Goal: Task Accomplishment & Management: Manage account settings

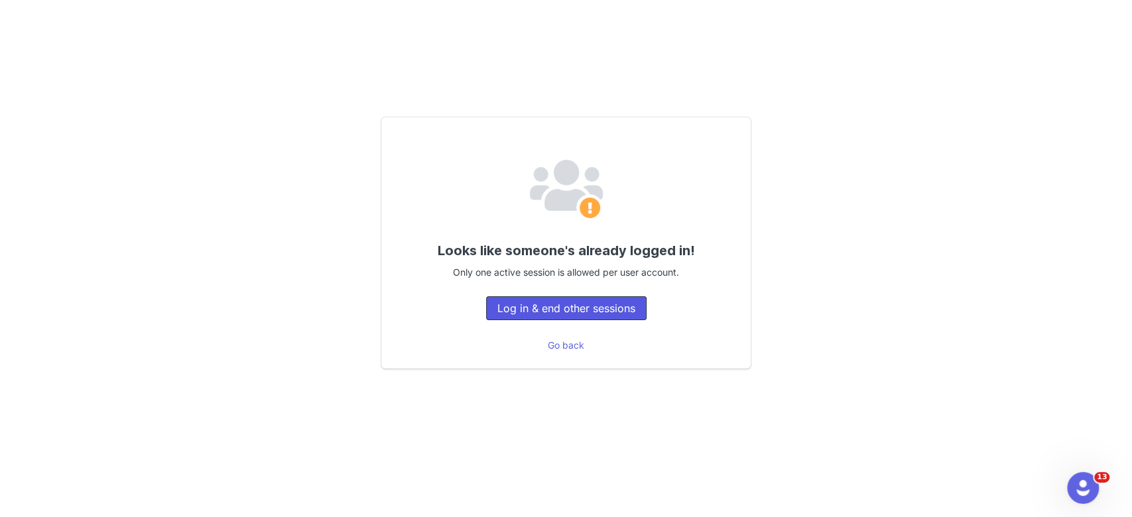
click at [565, 315] on button "Log in & end other sessions" at bounding box center [566, 309] width 161 height 24
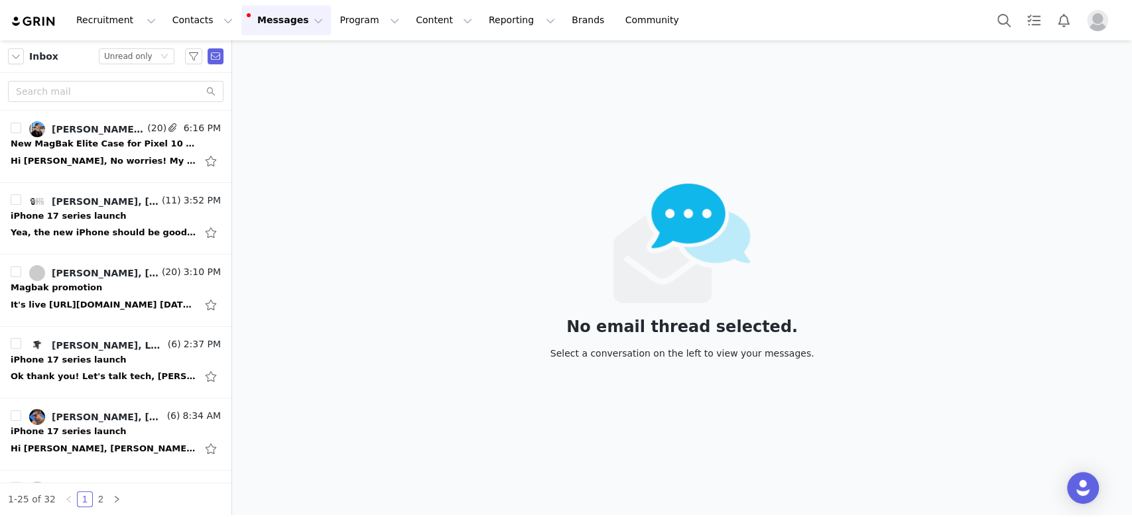
click at [276, 23] on button "Messages Messages" at bounding box center [286, 20] width 90 height 30
click at [89, 160] on div "Hi Nadia, No worries! My rate for the collaboration post is $500, and $500/mont…" at bounding box center [104, 161] width 186 height 13
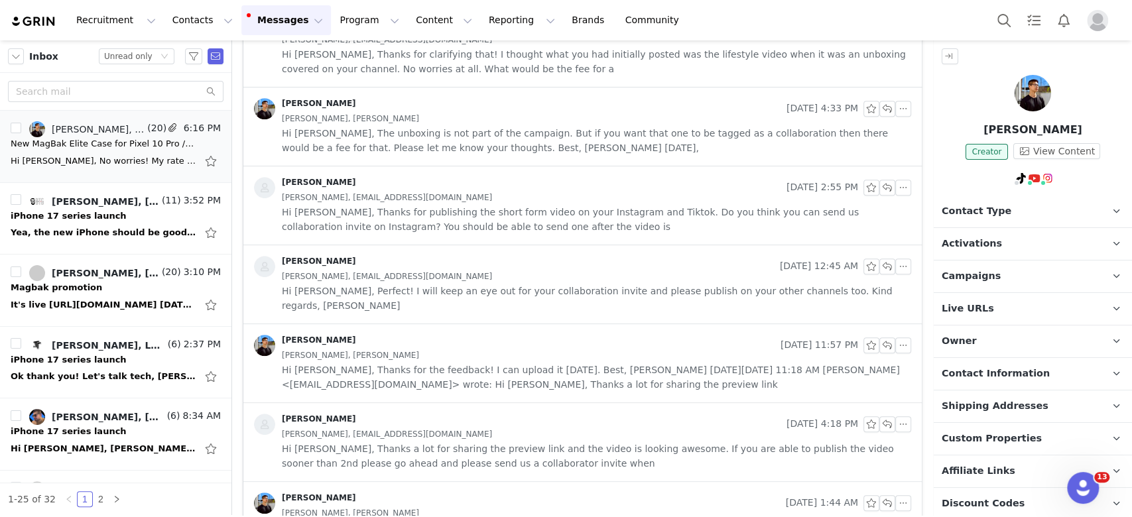
scroll to position [354, 0]
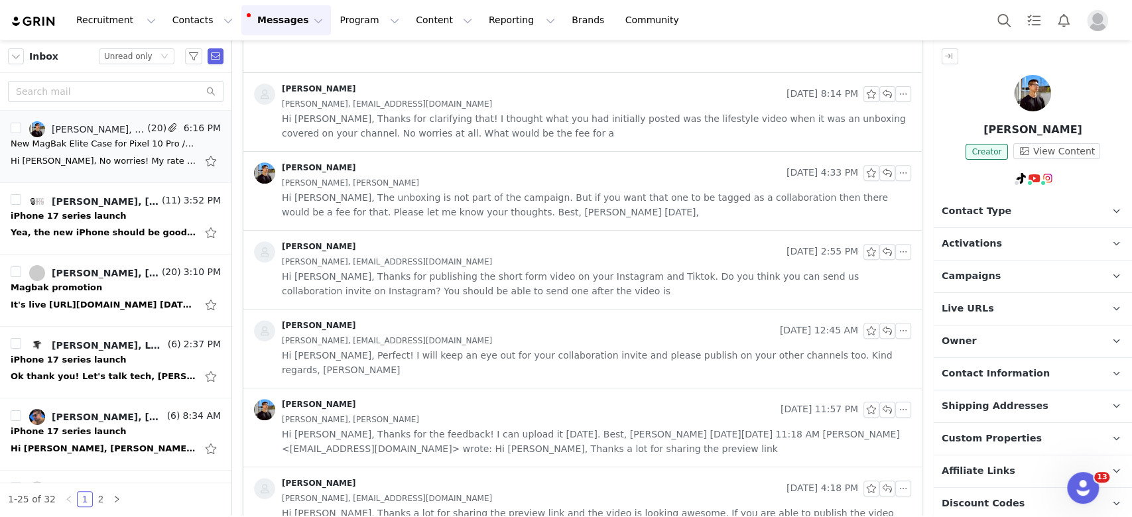
click at [614, 135] on span "Hi Daniel, Thanks for clarifying that! I thought what you had initially posted …" at bounding box center [597, 125] width 630 height 29
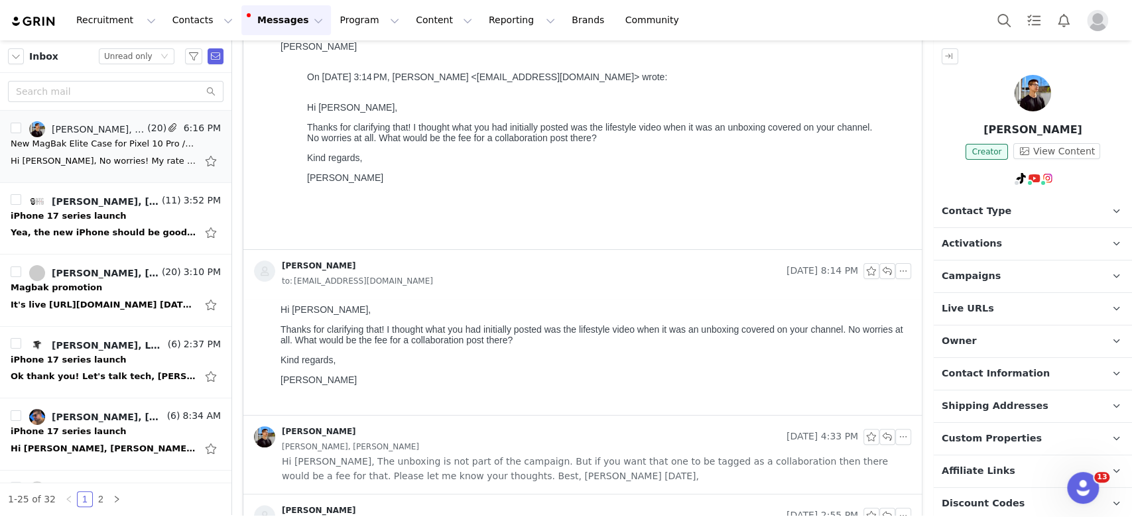
scroll to position [0, 0]
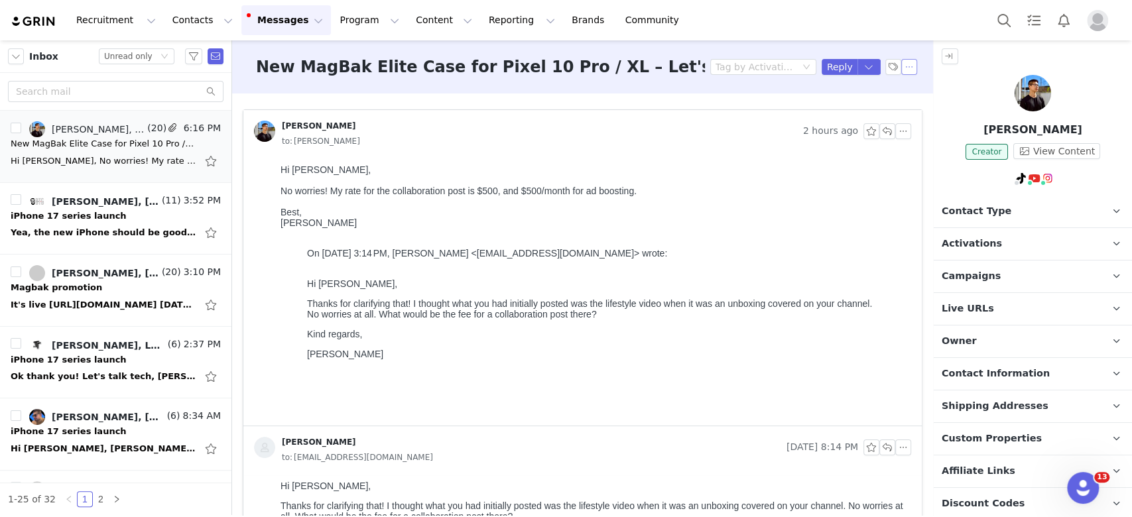
click at [902, 68] on button "button" at bounding box center [910, 67] width 16 height 16
click at [935, 89] on li "Mark as unread" at bounding box center [932, 90] width 88 height 21
click at [95, 232] on div "Yea, the new iPhone should be good. Did you guys still want to do the video on …" at bounding box center [104, 232] width 186 height 13
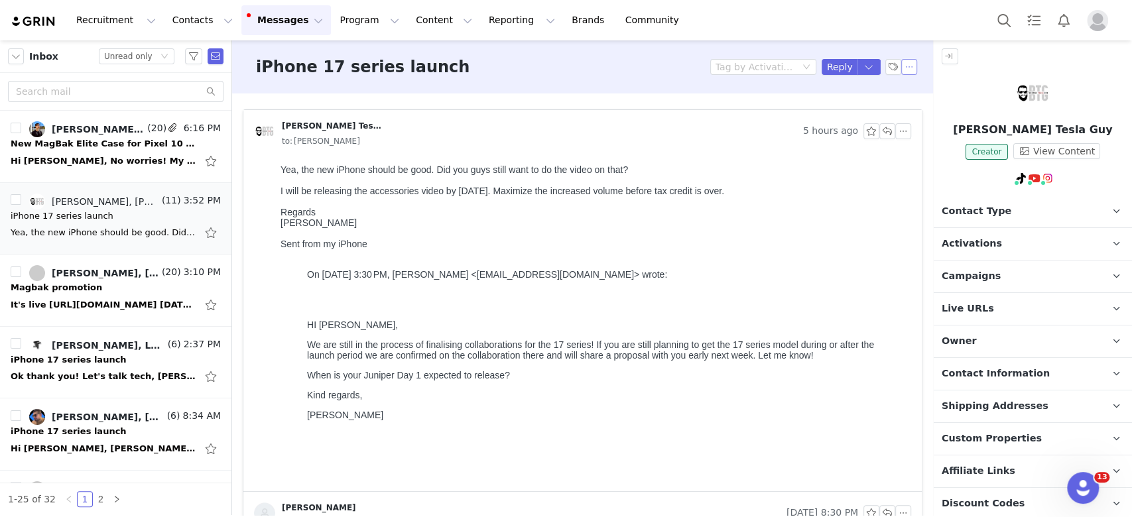
click at [902, 68] on button "button" at bounding box center [910, 67] width 16 height 16
click at [898, 90] on li "Mark as unread" at bounding box center [932, 90] width 88 height 21
click at [97, 313] on div "It's live [URL][DOMAIN_NAME] [DATE][DATE] 5:09 PM [PERSON_NAME] <[EMAIL_ADDRESS…" at bounding box center [116, 305] width 210 height 21
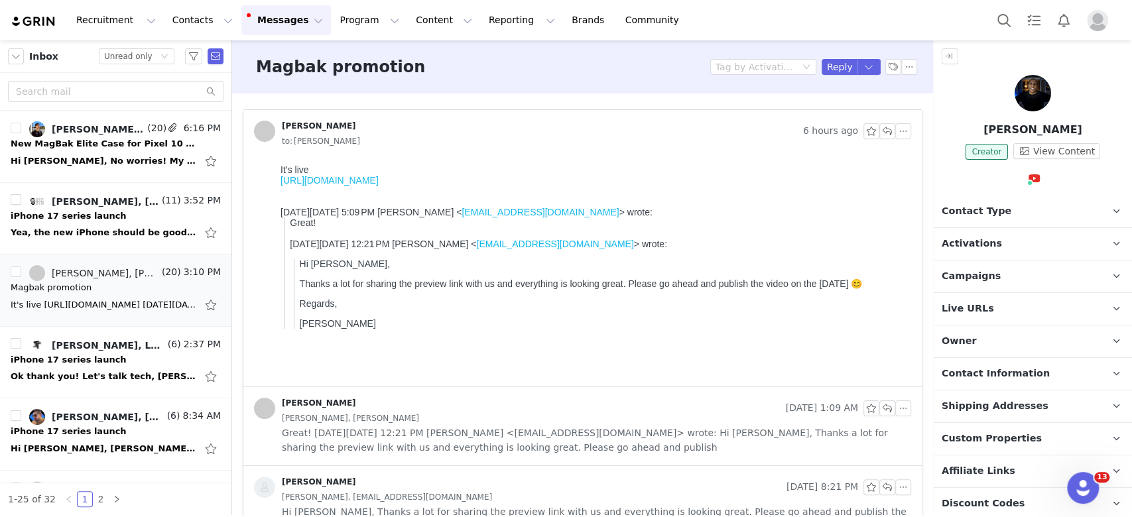
drag, startPoint x: 529, startPoint y: 189, endPoint x: 546, endPoint y: 344, distance: 156.2
click at [275, 185] on html "It’s live https://youtu.be/goRJctyveuQ?si=Vt6Es1fhriO32nx2 On Mon, Aug 25, 2025…" at bounding box center [593, 273] width 636 height 228
click at [985, 138] on p "[PERSON_NAME]" at bounding box center [1033, 130] width 198 height 16
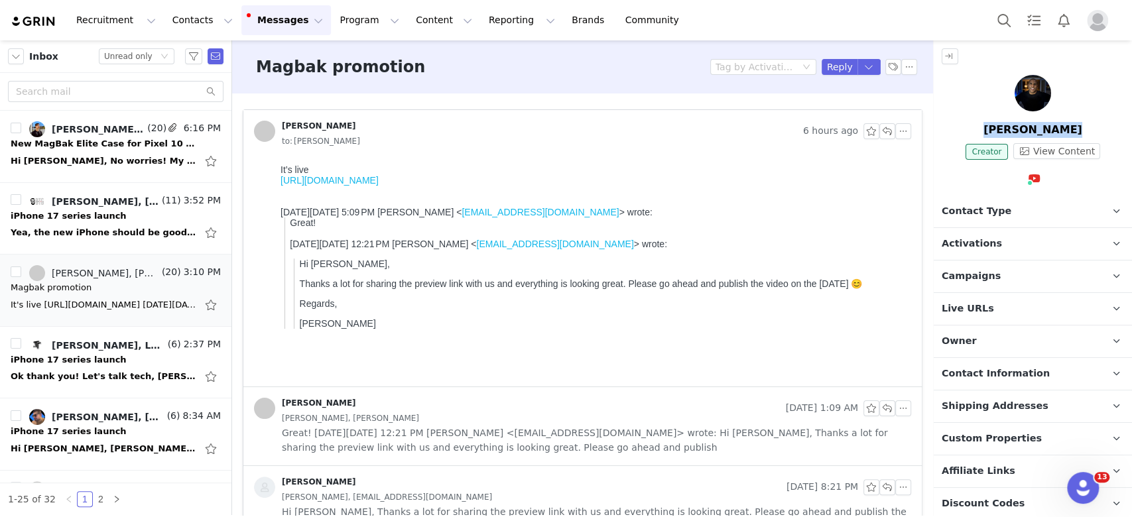
copy p "[PERSON_NAME]"
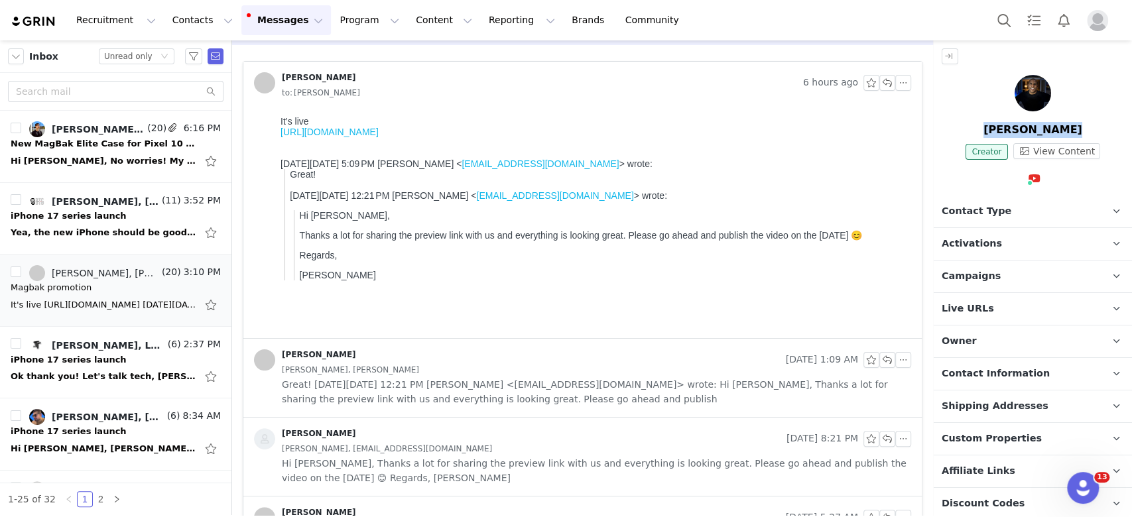
scroll to position [88, 0]
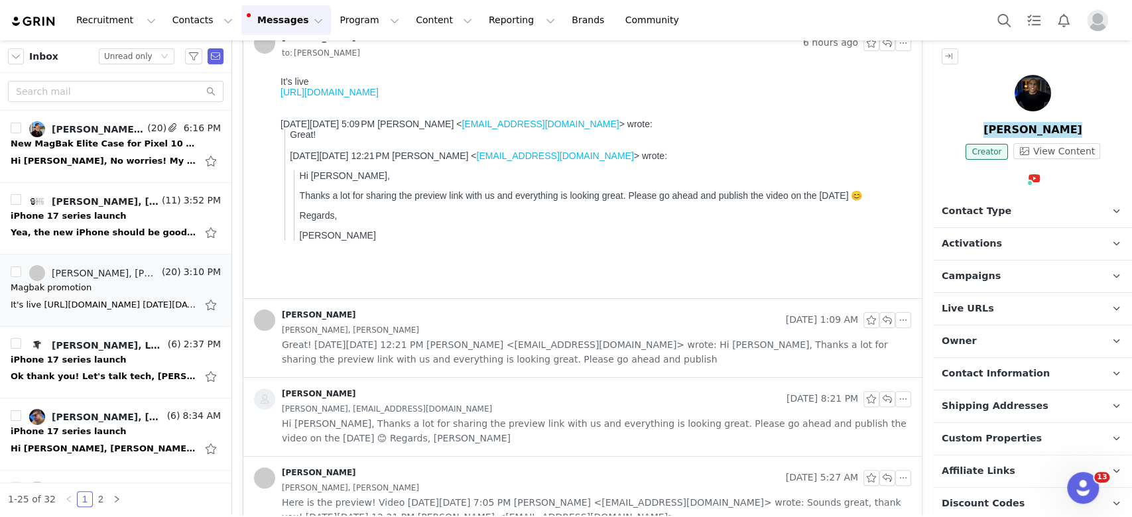
click at [550, 96] on div "https://youtu.be/goRJctyveuQ?si=Vt6Es1fhriO32nx2" at bounding box center [594, 92] width 626 height 11
drag, startPoint x: 537, startPoint y: 96, endPoint x: 263, endPoint y: 94, distance: 273.3
click at [275, 94] on html "It’s live https://youtu.be/goRJctyveuQ?si=Vt6Es1fhriO32nx2 On Mon, Aug 25, 2025…" at bounding box center [593, 185] width 636 height 228
copy link "https://youtu.be/goRJctyveuQ?si=Vt6Es1fhriO32nx2"
click at [322, 92] on link "https://youtu.be/goRJctyveuQ?si=Vt6Es1fhriO32nx2" at bounding box center [330, 92] width 98 height 11
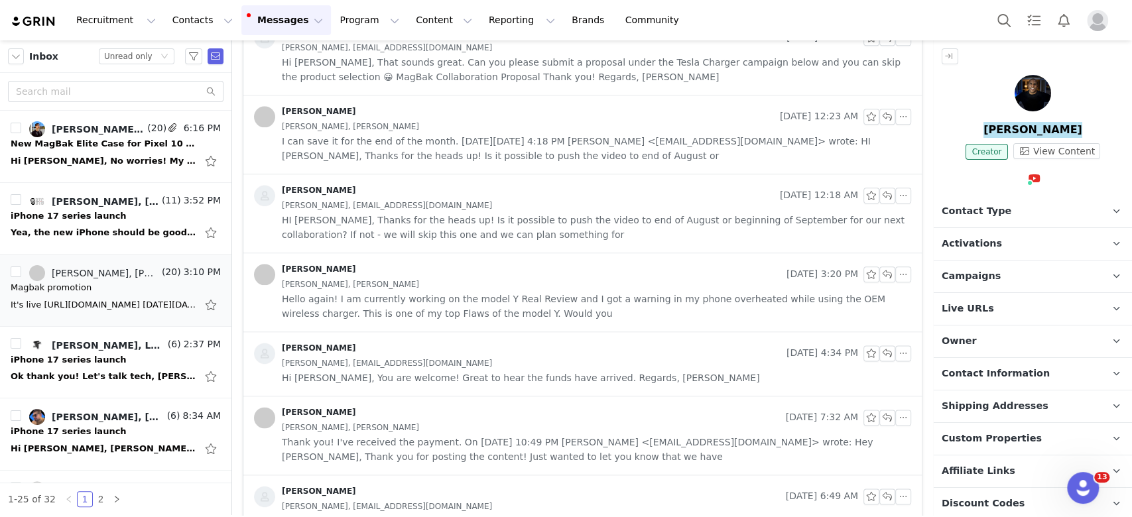
scroll to position [923, 0]
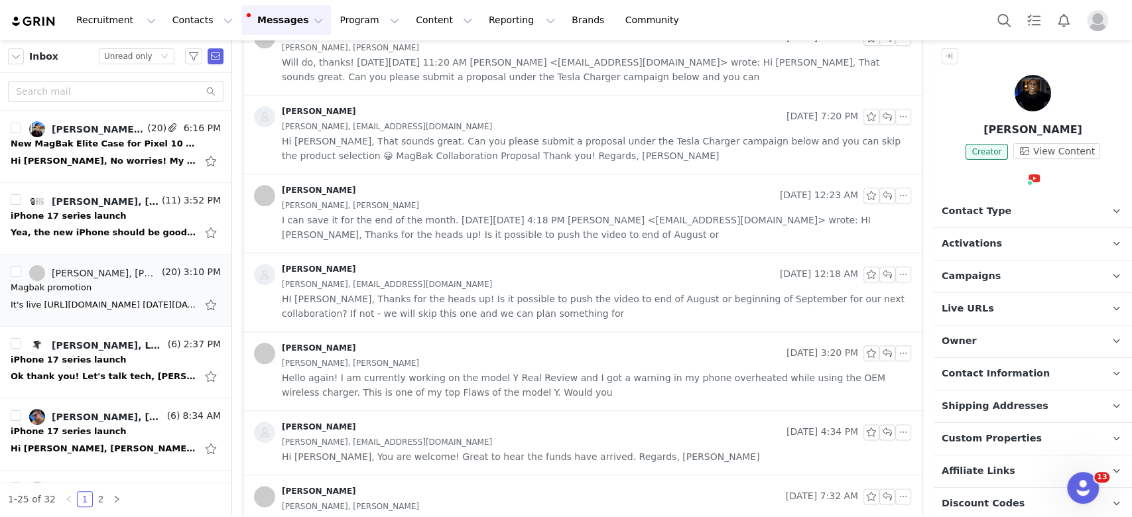
click at [555, 292] on span "HI Keenan, Thanks for the heads up! Is it possible to push the video to end of …" at bounding box center [597, 306] width 630 height 29
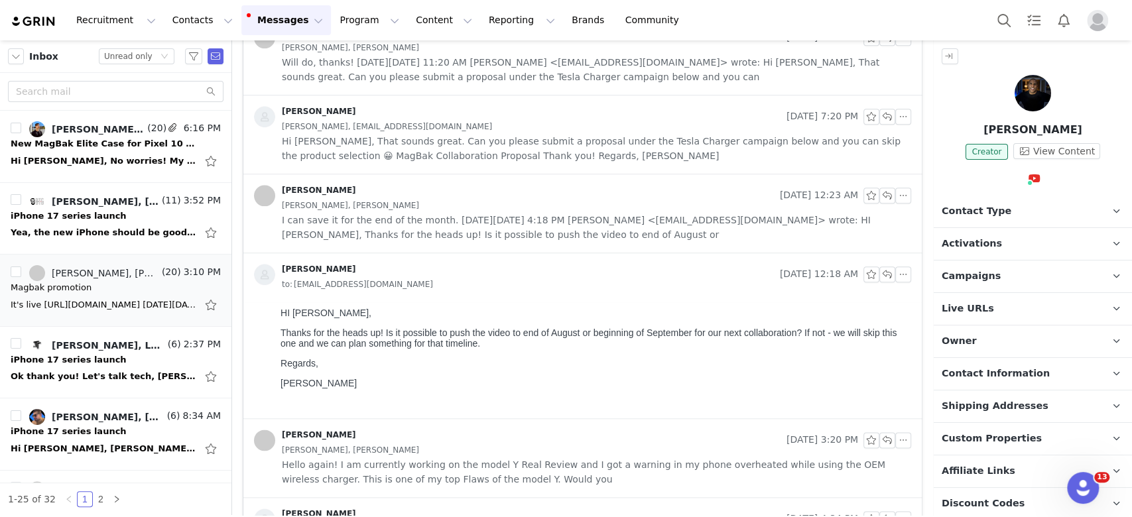
scroll to position [0, 0]
click at [523, 237] on span "I can save it for the end of the month. [DATE][DATE] 4:18 PM [PERSON_NAME] <[EM…" at bounding box center [597, 227] width 630 height 29
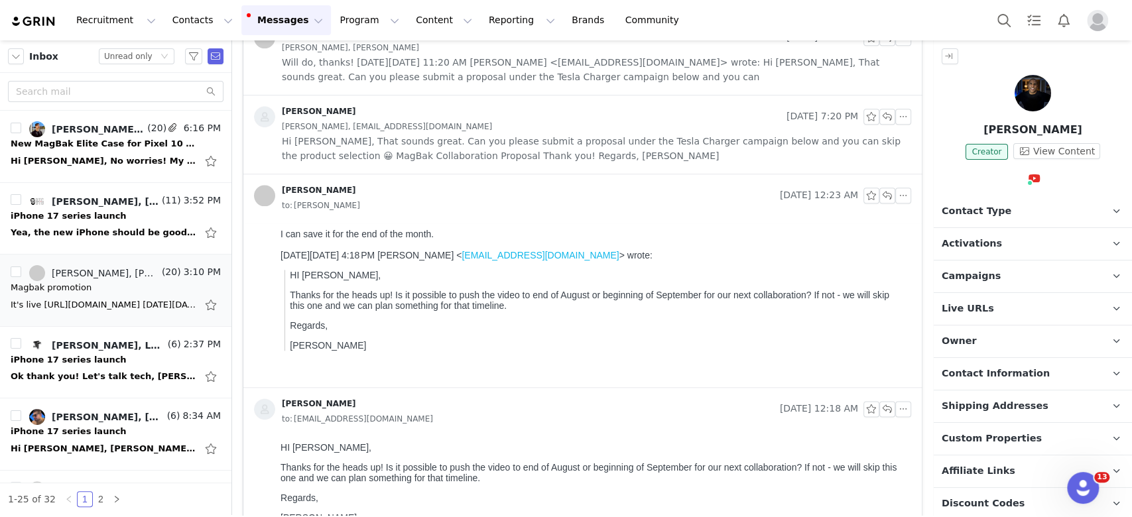
click at [509, 167] on div "Angie J Aug 5, 2025 7:20 PM Keenan Kobratoldya, bigheadkobra@gmail.com Hi Keena…" at bounding box center [582, 135] width 679 height 78
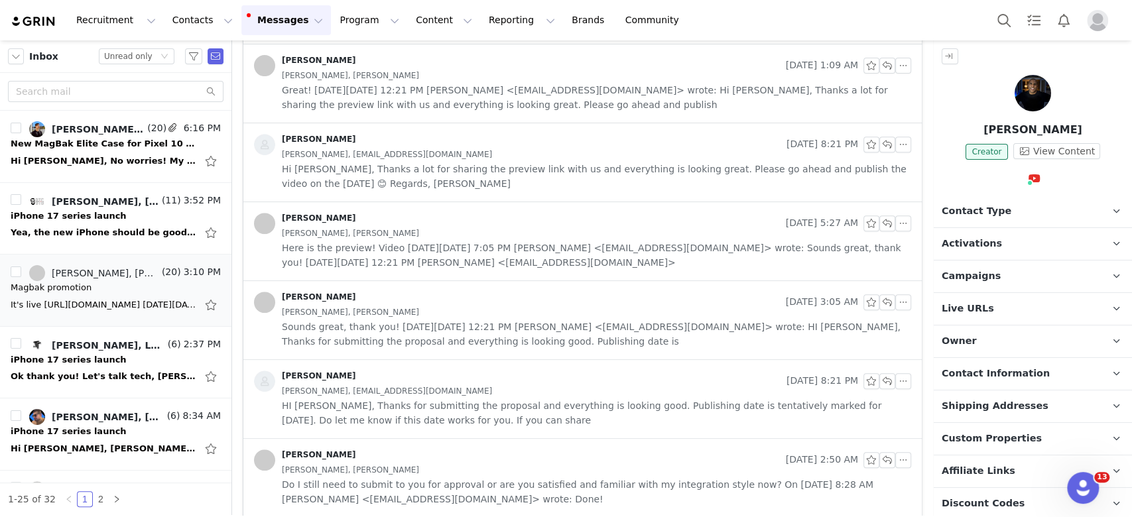
scroll to position [304, 0]
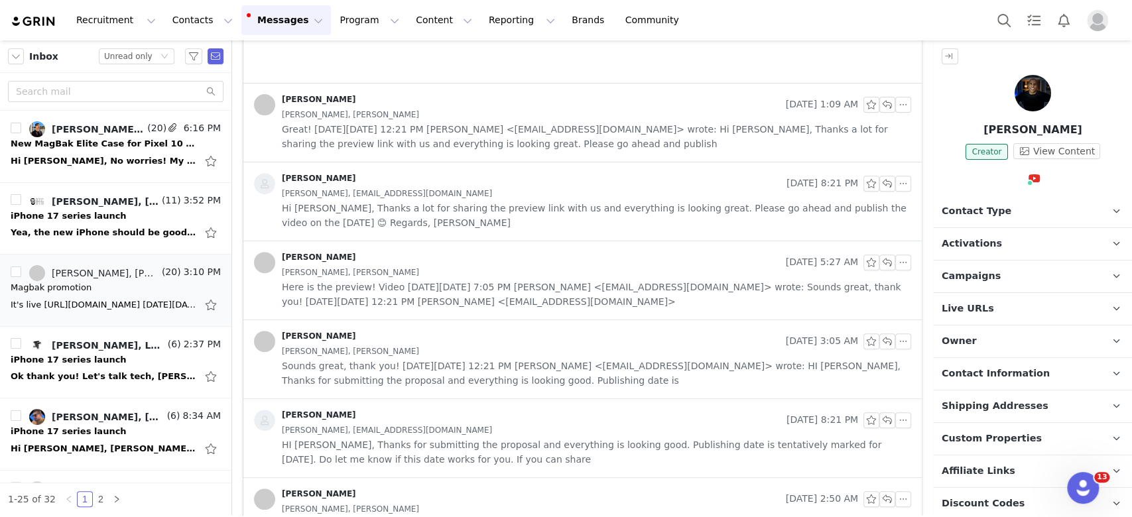
click at [511, 257] on div "[PERSON_NAME]" at bounding box center [517, 262] width 527 height 21
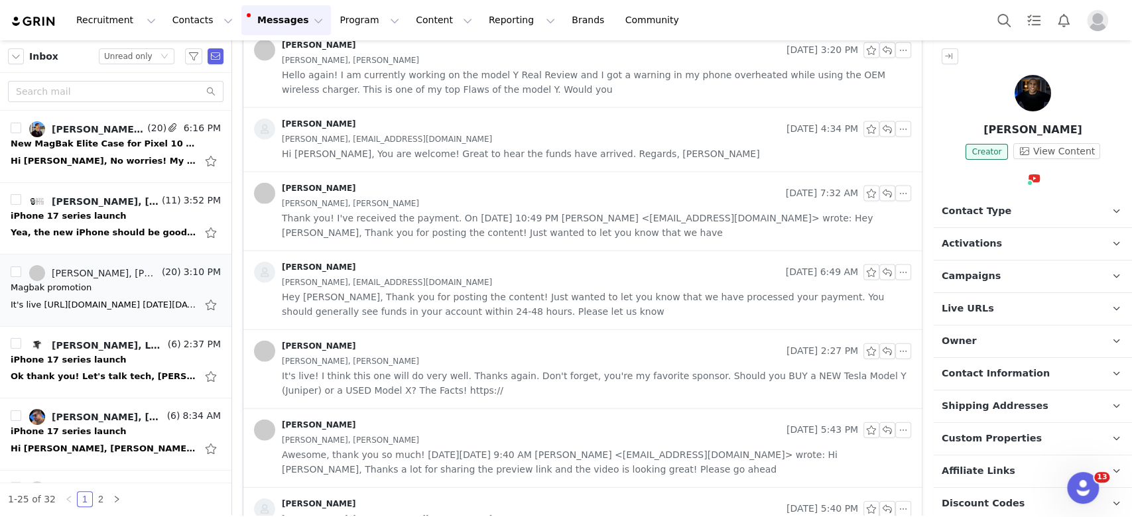
scroll to position [1800, 0]
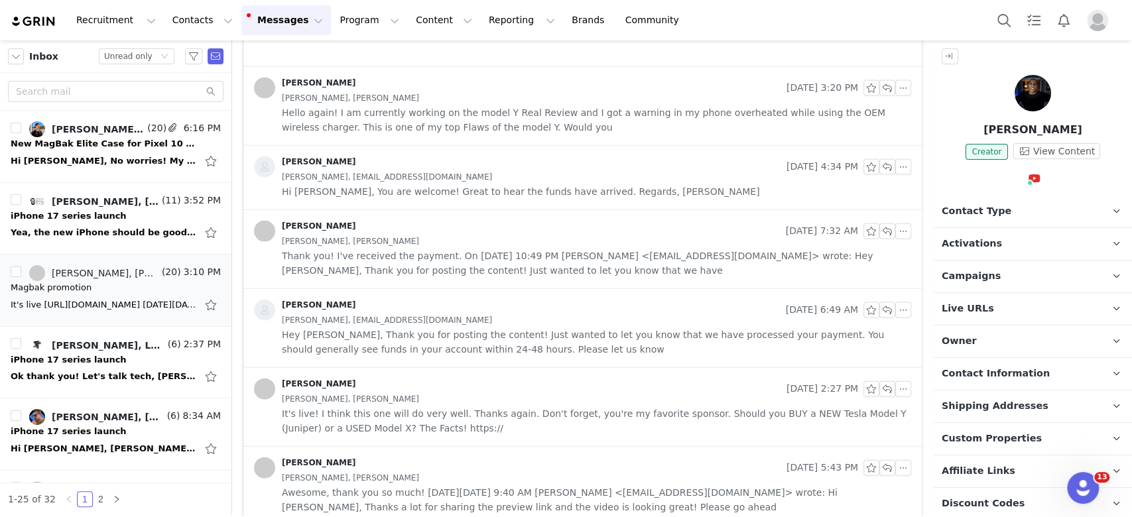
click at [535, 107] on span "Hello again! I am currently working on the model Y Real Review and I got a warn…" at bounding box center [597, 119] width 630 height 29
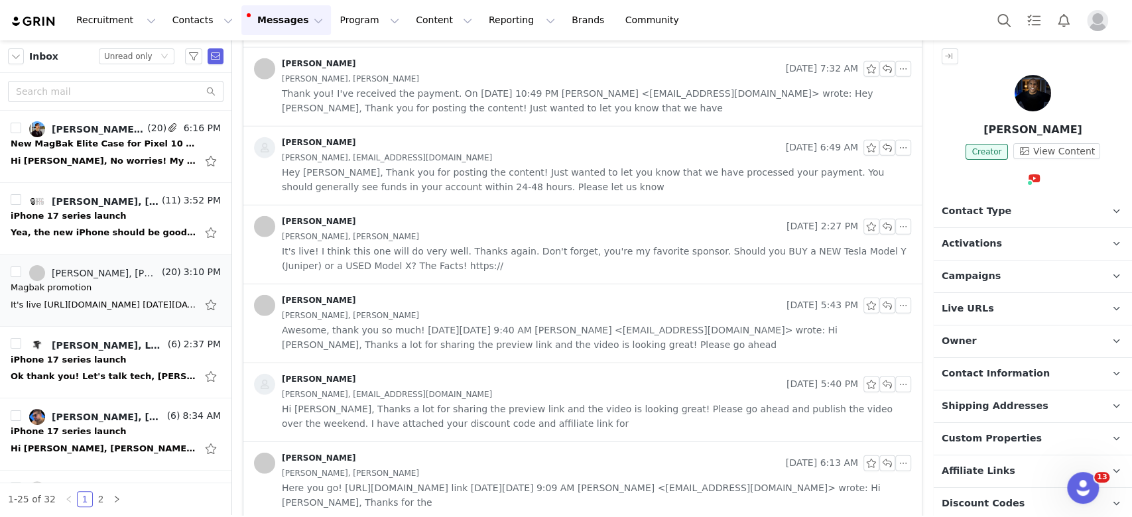
scroll to position [2137, 0]
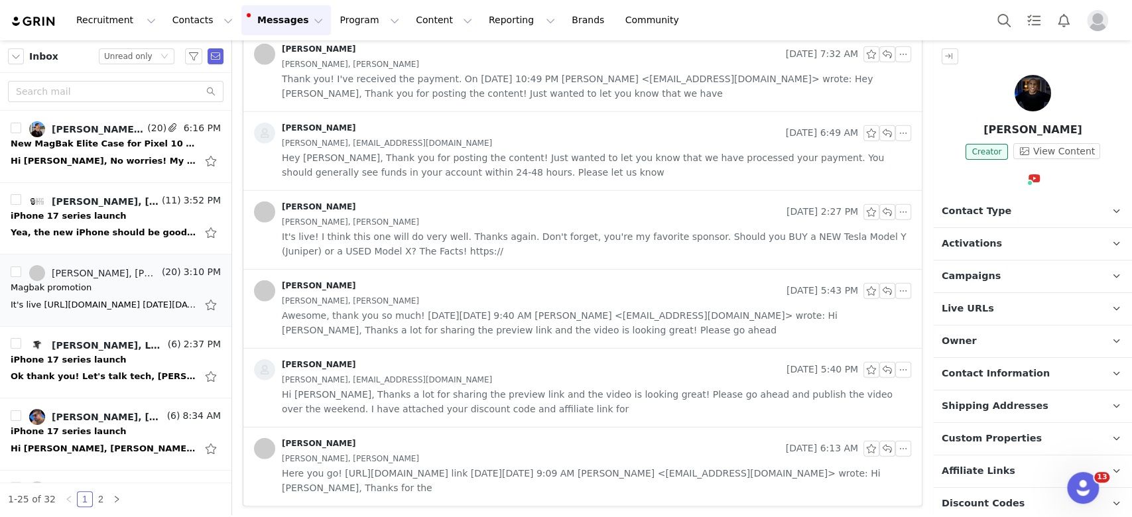
click at [481, 389] on span "Hi Keenan, Thanks a lot for sharing the preview link and the video is looking g…" at bounding box center [597, 401] width 630 height 29
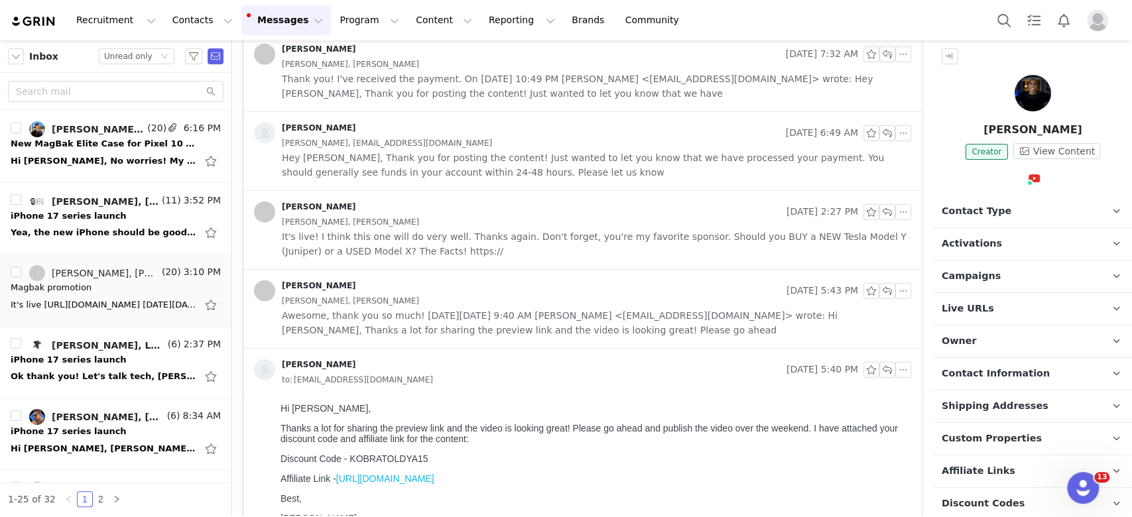
scroll to position [2271, 0]
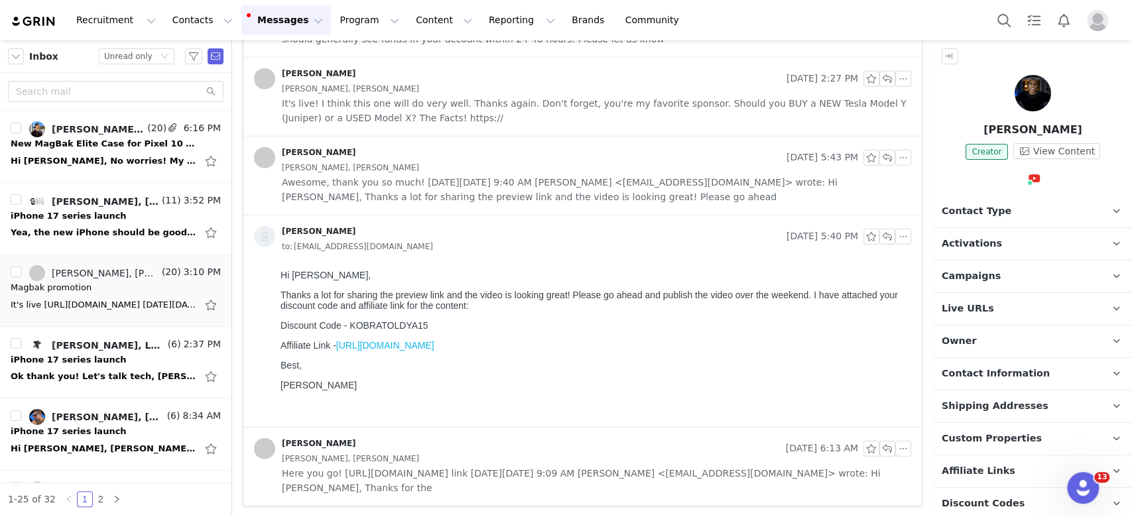
click at [431, 350] on link "[URL][DOMAIN_NAME]" at bounding box center [385, 345] width 98 height 11
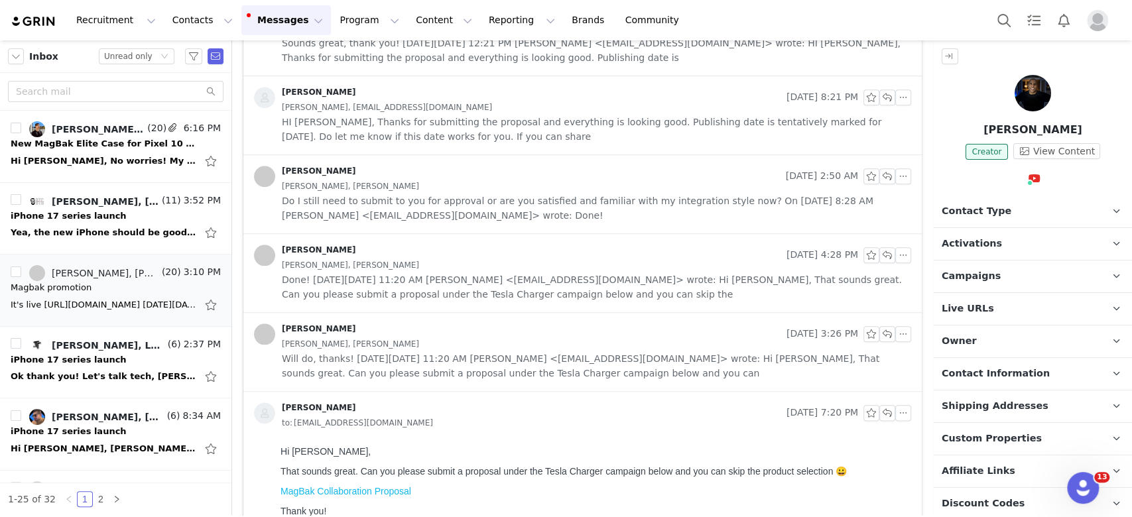
scroll to position [855, 0]
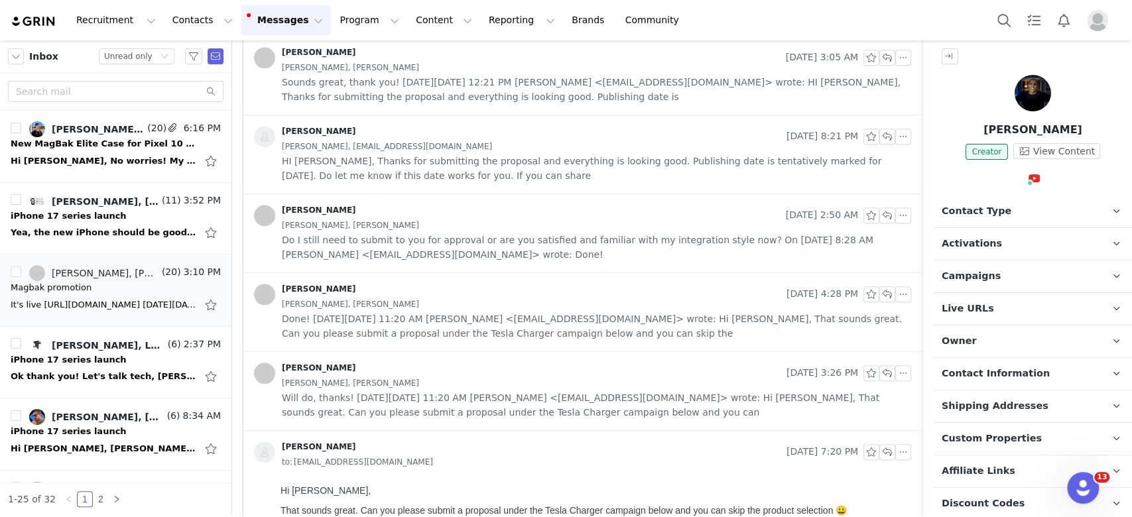
click at [598, 170] on span "HI [PERSON_NAME], Thanks for submitting the proposal and everything is looking …" at bounding box center [597, 168] width 630 height 29
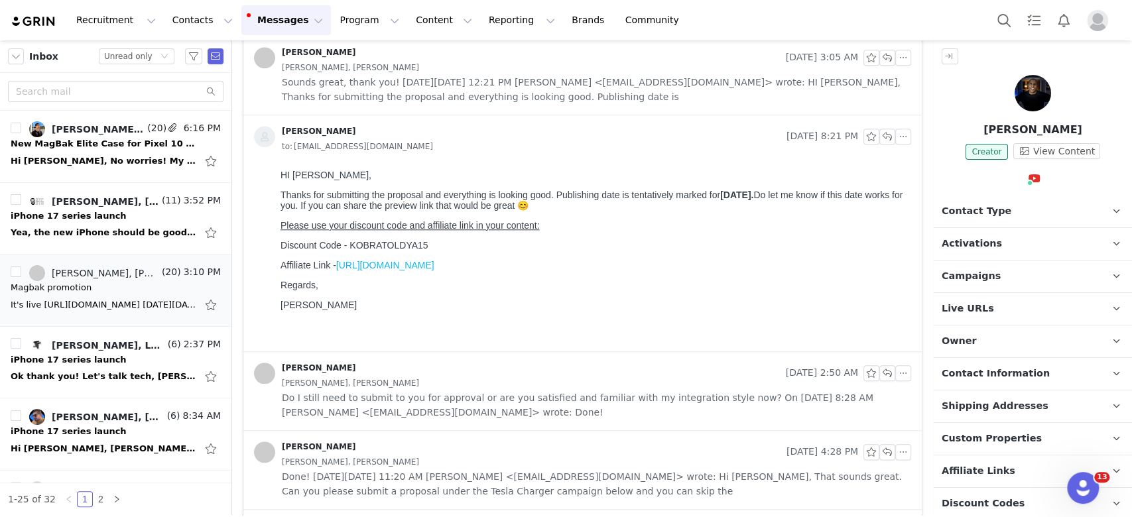
scroll to position [0, 0]
click at [435, 271] on link "[URL][DOMAIN_NAME]" at bounding box center [385, 265] width 98 height 11
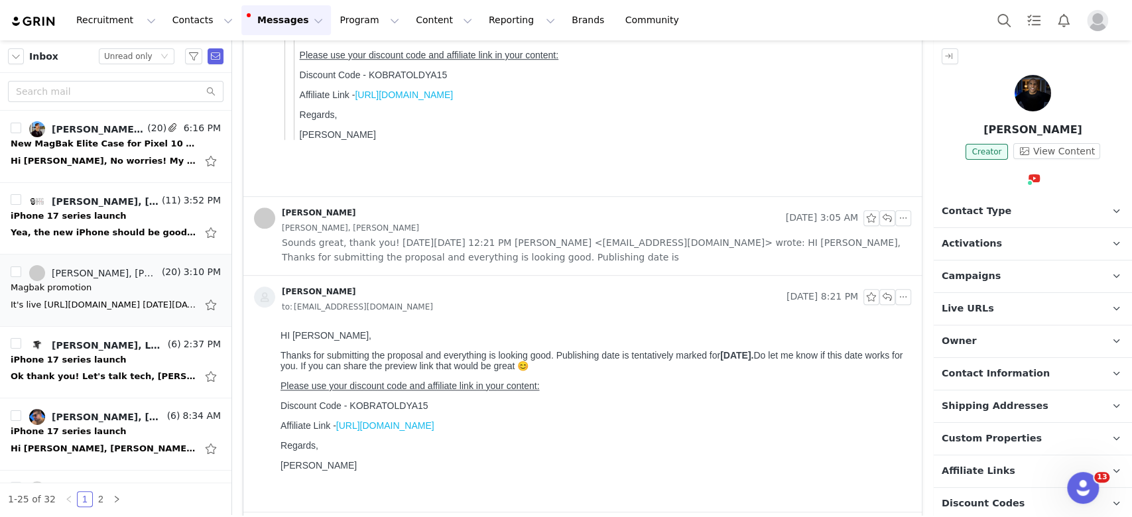
scroll to position [679, 0]
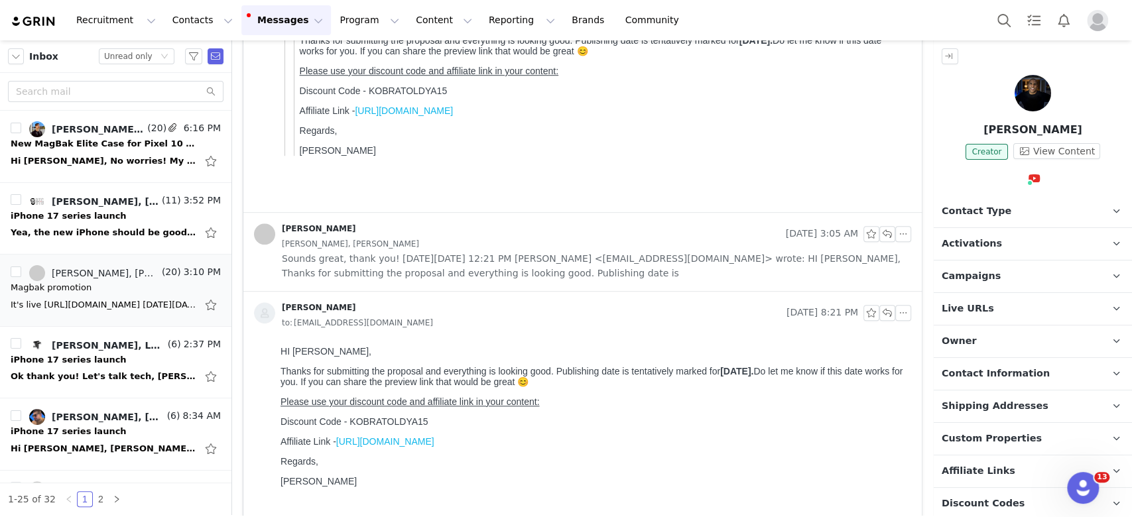
click at [458, 257] on span "Sounds great, thank you! [DATE][DATE] 12:21 PM [PERSON_NAME] <[EMAIL_ADDRESS][D…" at bounding box center [597, 265] width 630 height 29
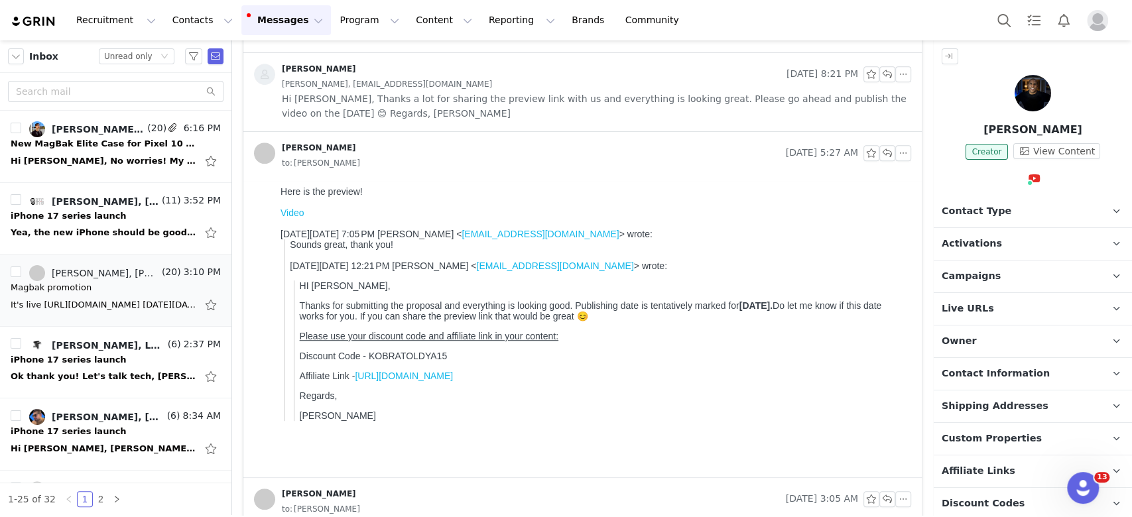
scroll to position [324, 0]
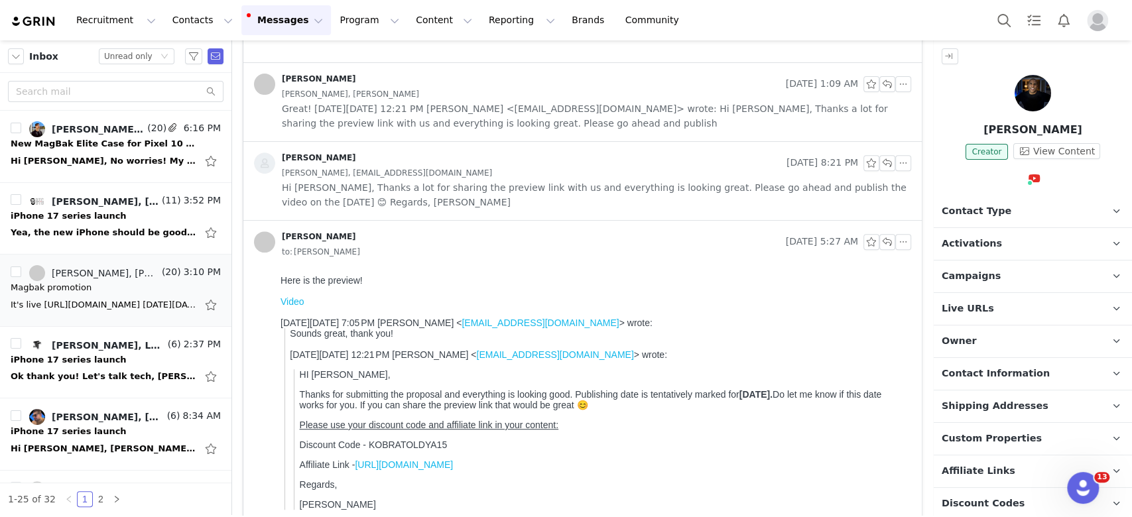
click at [569, 189] on span "Hi [PERSON_NAME], Thanks a lot for sharing the preview link with us and everyth…" at bounding box center [597, 194] width 630 height 29
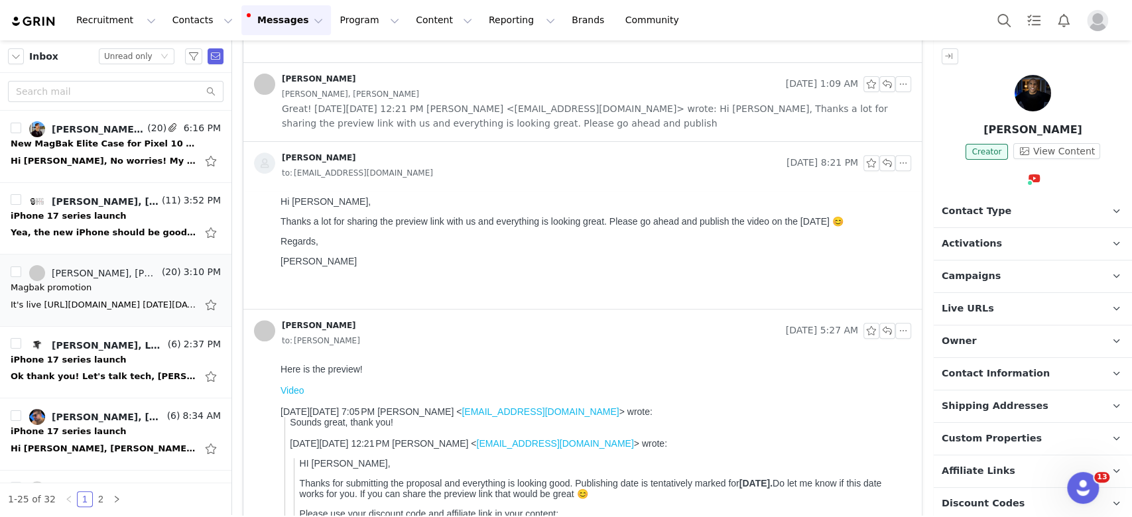
scroll to position [0, 0]
click at [592, 133] on div "Keenan Kobratoldya Aug 26, 2025 1:09 AM Keenan Kobratoldya, Angie J Great! On M…" at bounding box center [582, 102] width 679 height 78
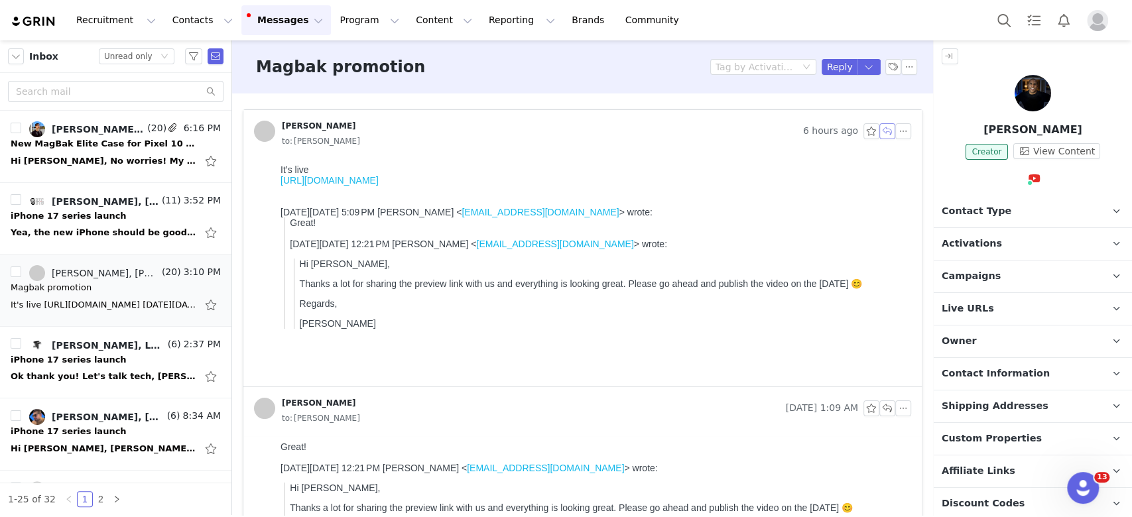
drag, startPoint x: 874, startPoint y: 131, endPoint x: 875, endPoint y: 157, distance: 25.2
click at [880, 131] on button "button" at bounding box center [888, 131] width 16 height 16
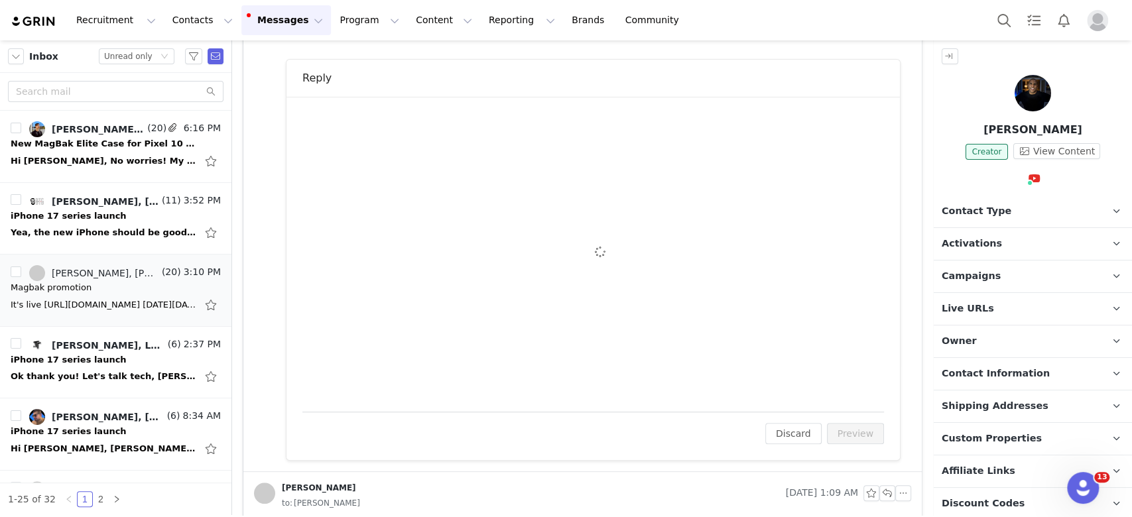
scroll to position [350, 0]
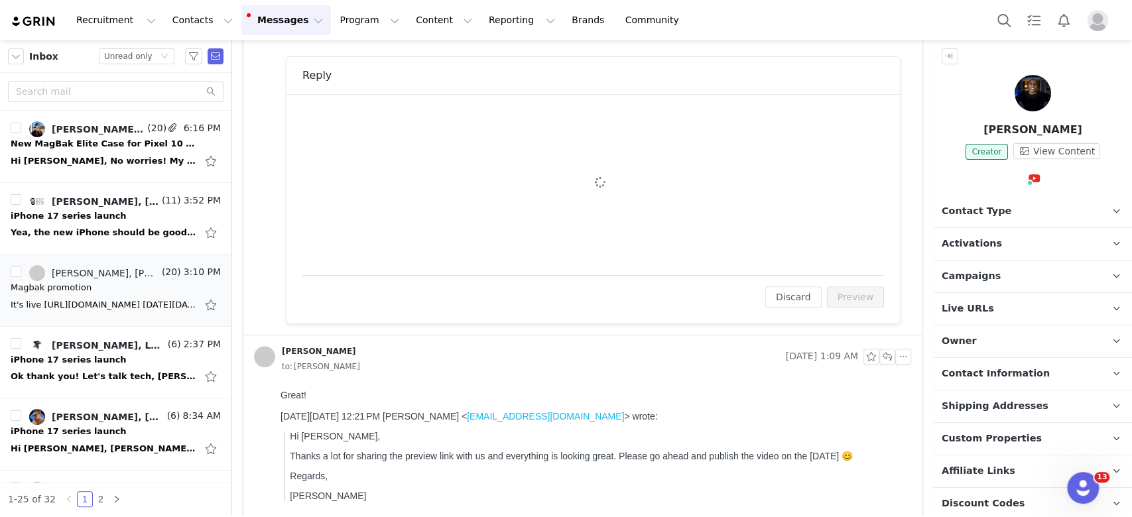
drag, startPoint x: 980, startPoint y: 141, endPoint x: 1094, endPoint y: 142, distance: 113.4
click at [1094, 138] on p "[PERSON_NAME]" at bounding box center [1033, 130] width 198 height 16
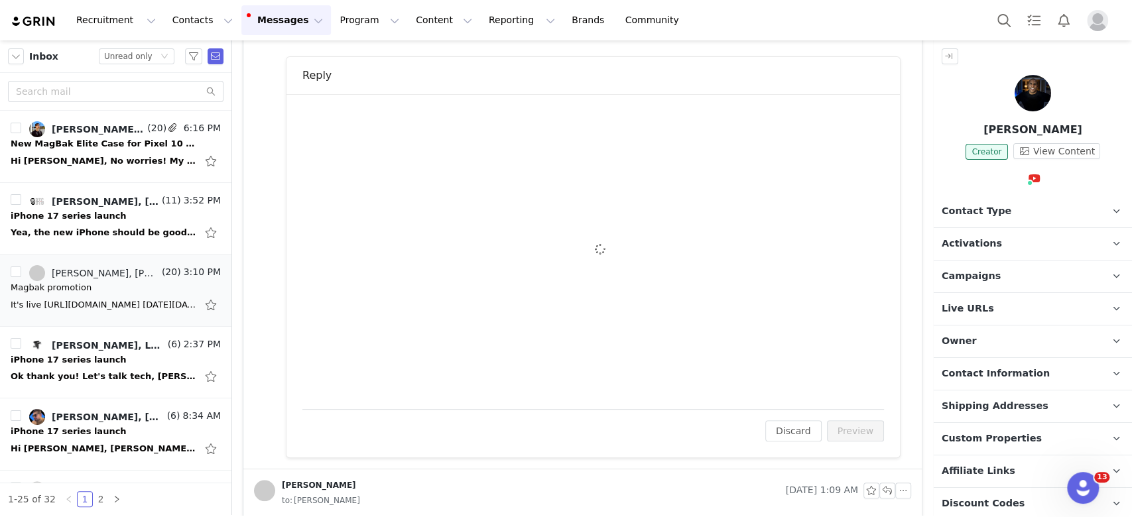
copy p "[PERSON_NAME]"
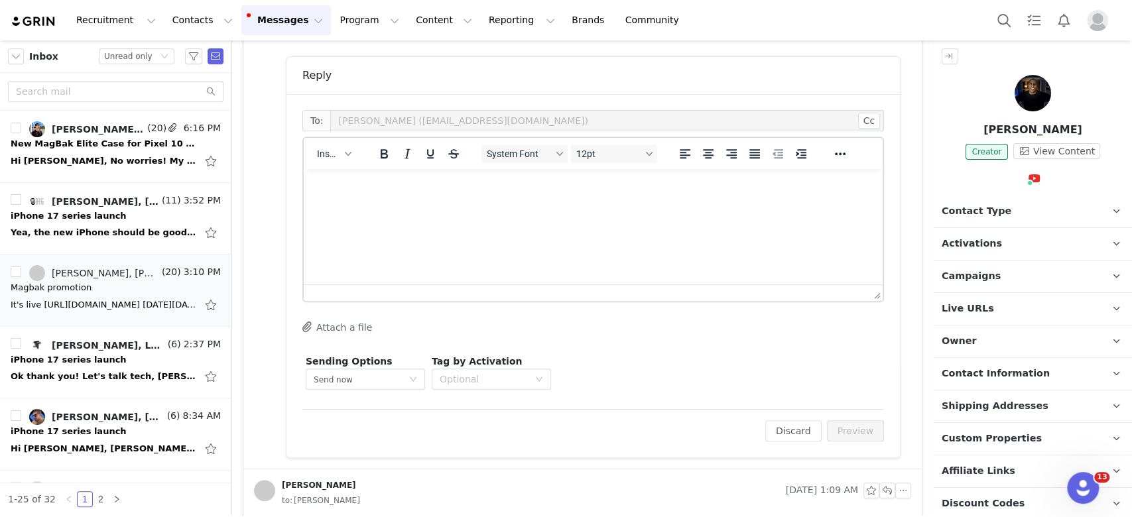
click at [593, 205] on html at bounding box center [593, 187] width 579 height 36
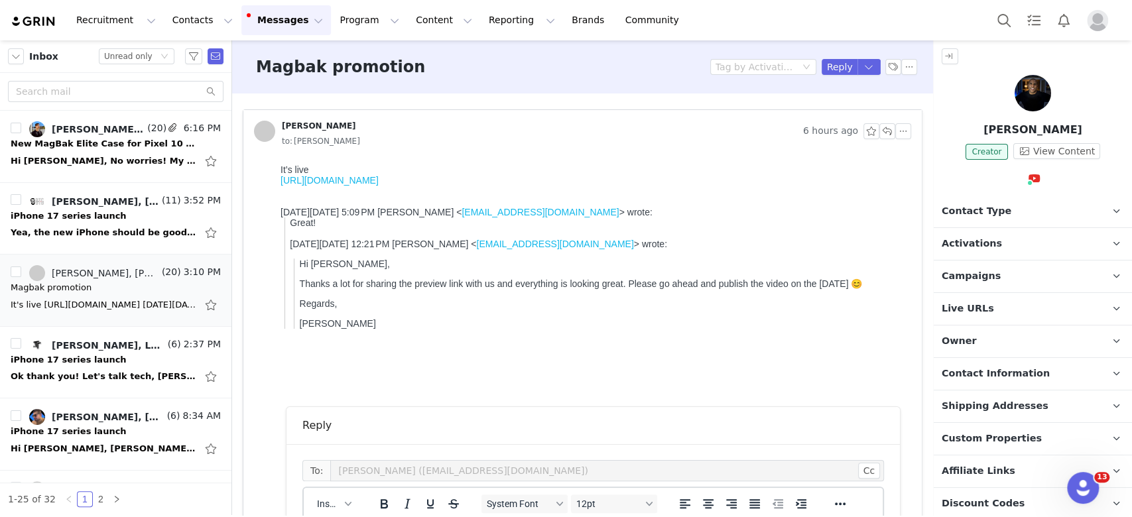
scroll to position [354, 0]
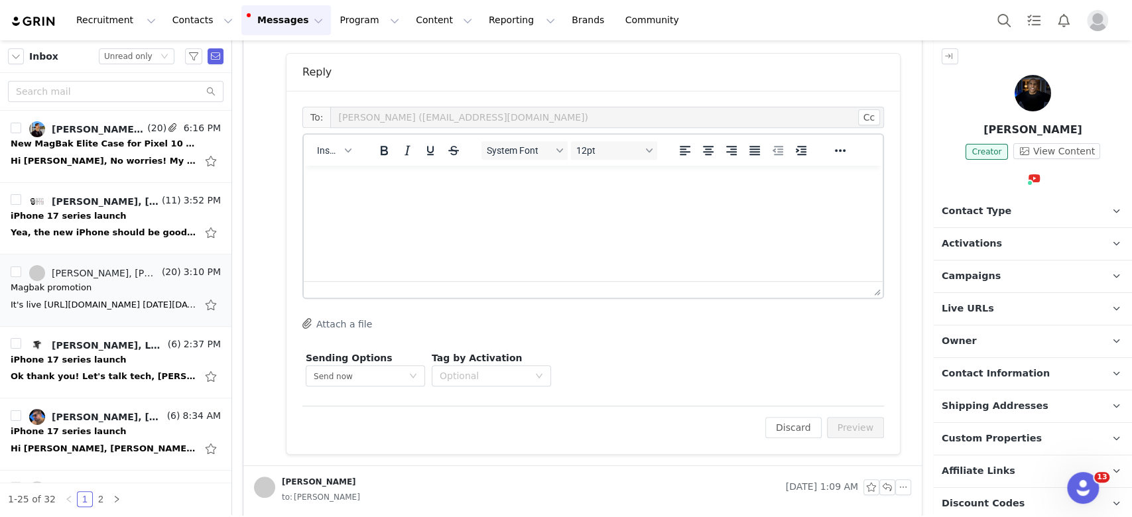
click at [515, 199] on html at bounding box center [593, 184] width 579 height 36
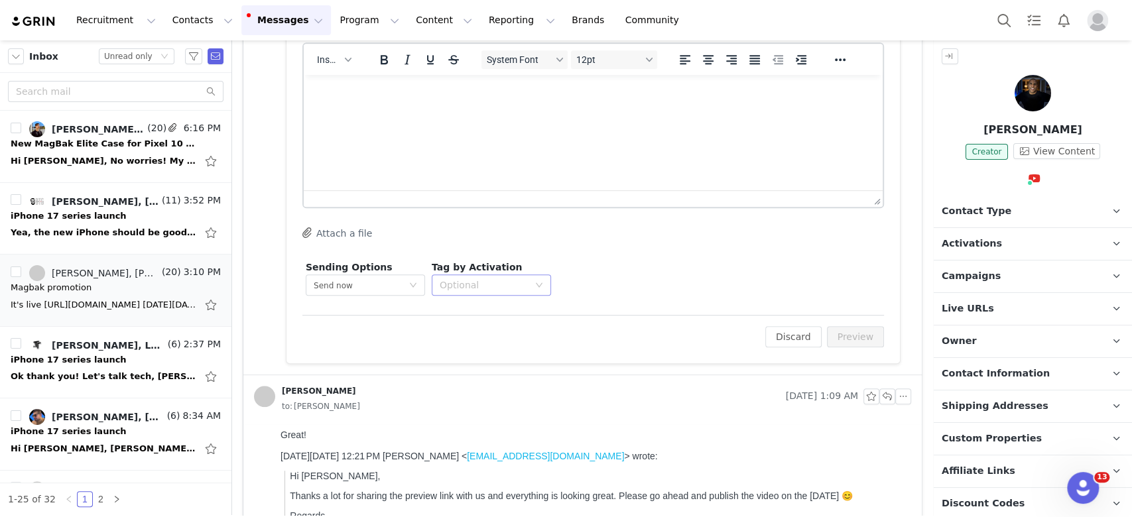
scroll to position [531, 0]
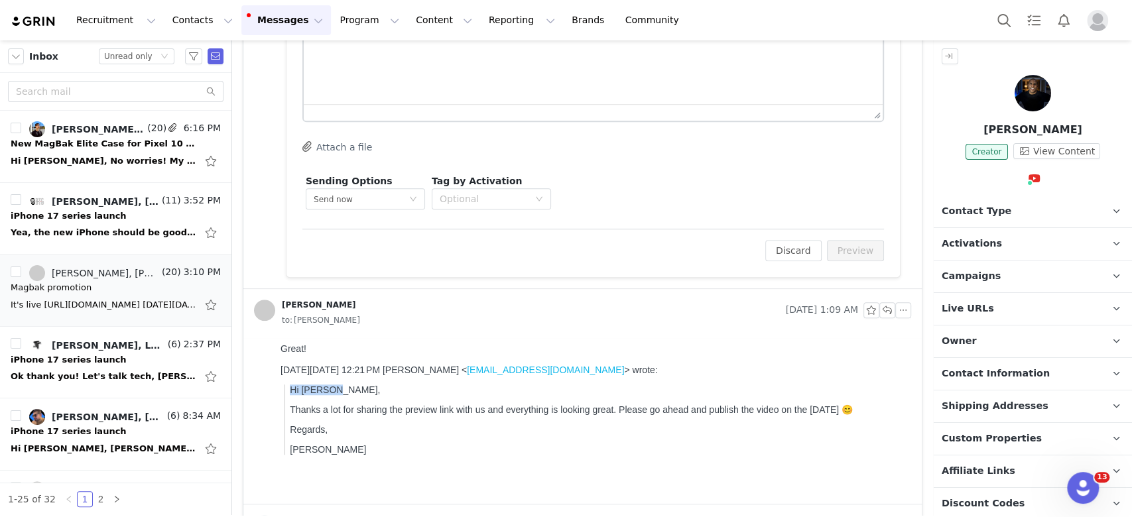
click at [290, 395] on p "Hi Keenan," at bounding box center [598, 390] width 616 height 11
copy p "Hi Keenan,"
click at [459, 0] on html at bounding box center [593, 7] width 579 height 36
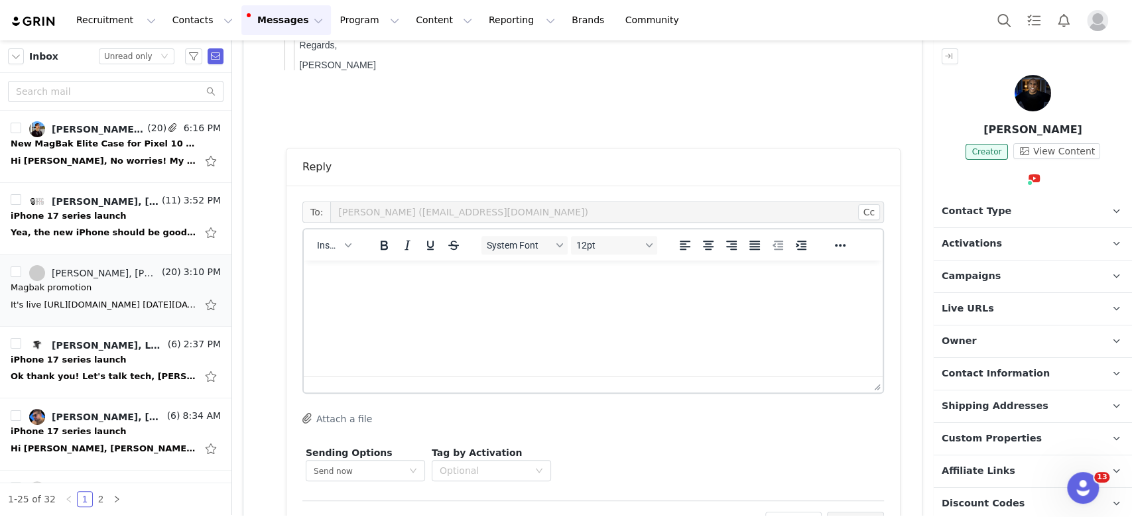
paste body "Rich Text Area. Press ALT-0 for help."
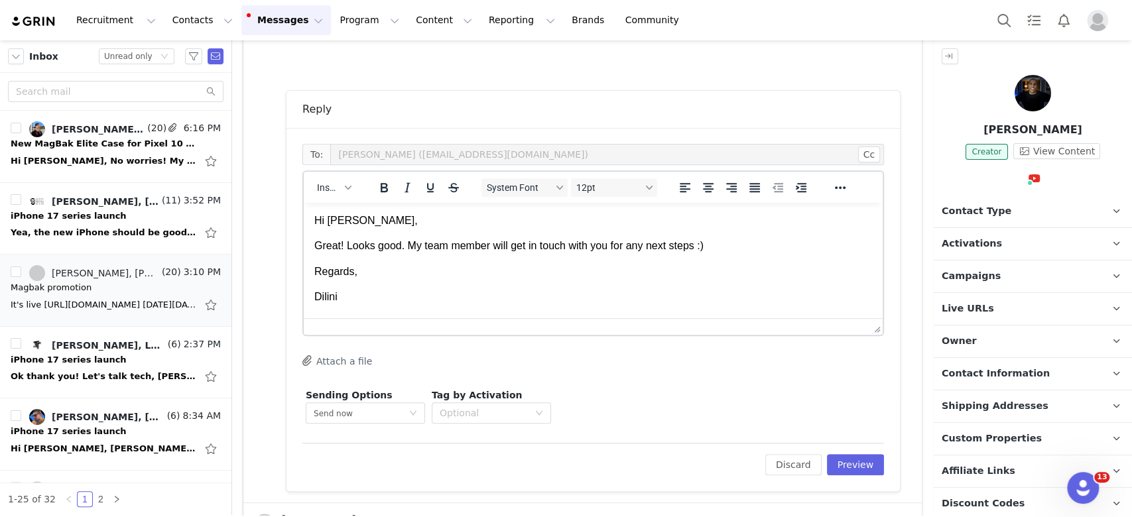
scroll to position [354, 0]
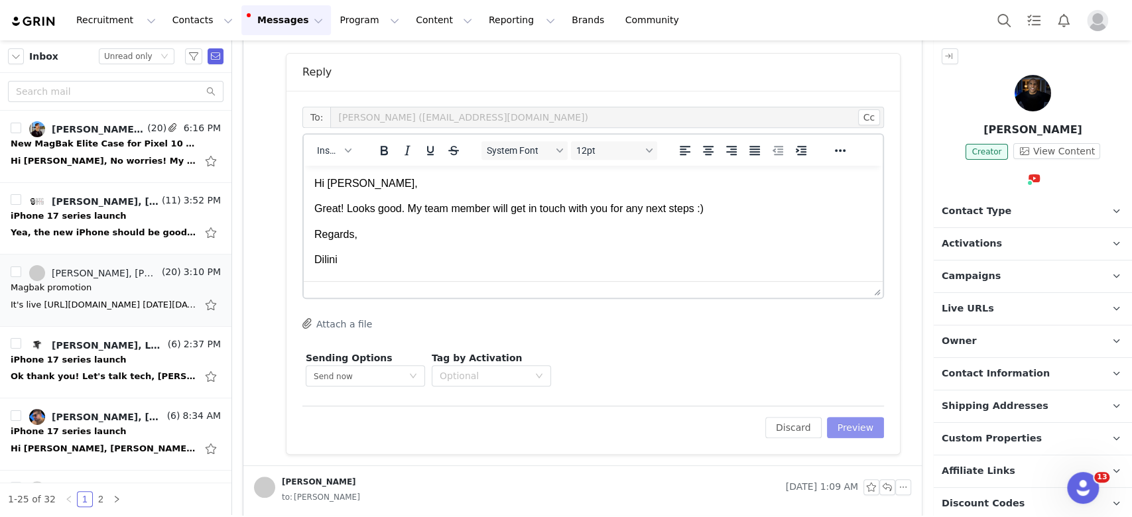
click at [844, 429] on button "Preview" at bounding box center [856, 427] width 58 height 21
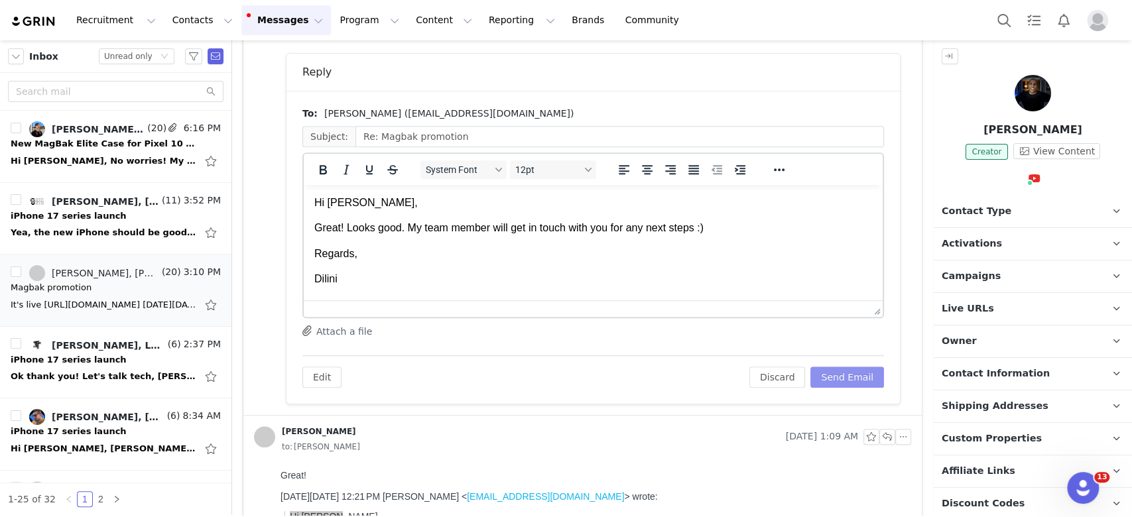
scroll to position [0, 0]
click at [820, 370] on button "Send Email" at bounding box center [848, 377] width 74 height 21
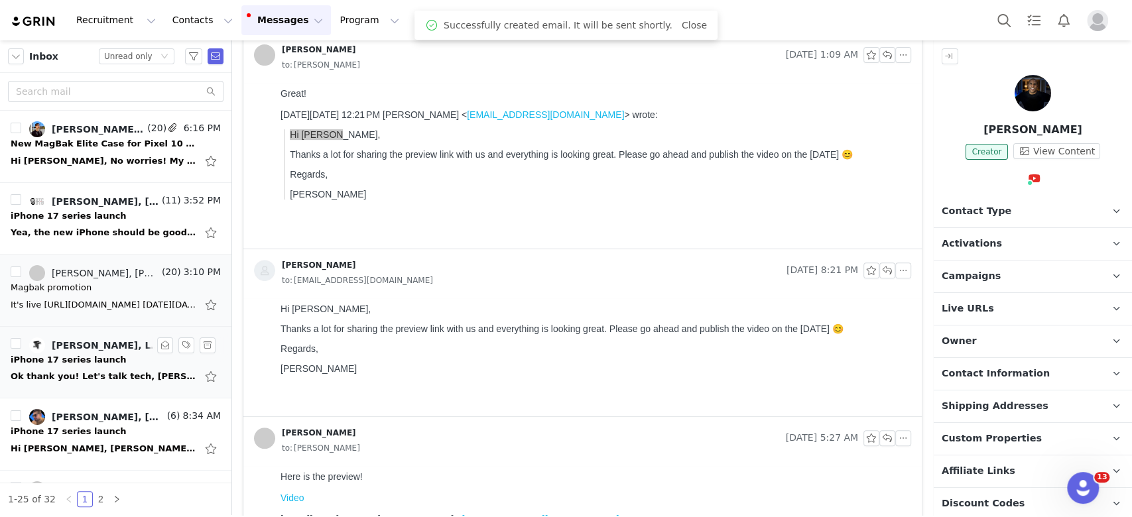
click at [101, 374] on div "Ok thank you! Let's talk tech, [PERSON_NAME] Talks TV ———————————— Affiliate Li…" at bounding box center [104, 376] width 186 height 13
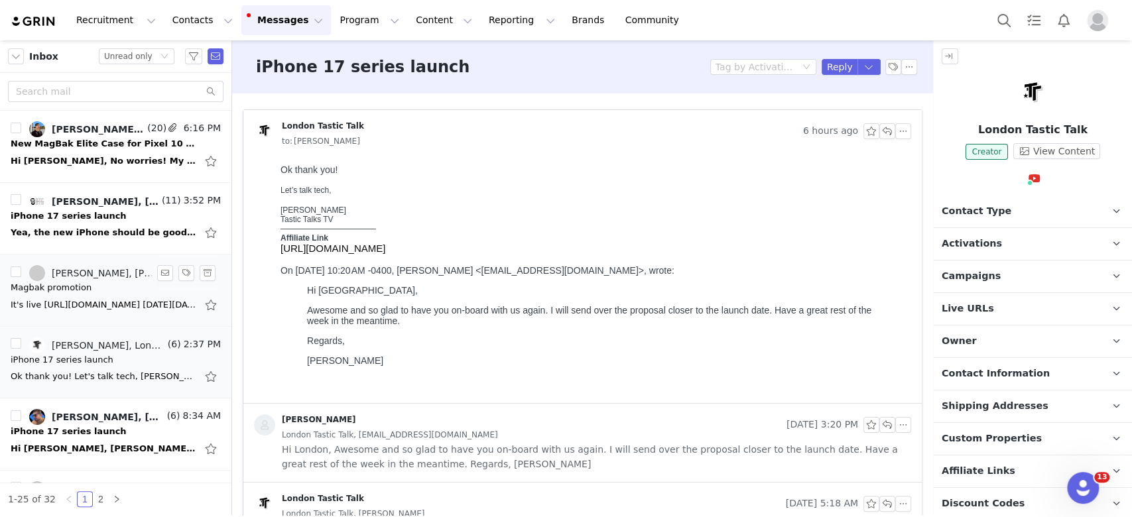
scroll to position [88, 0]
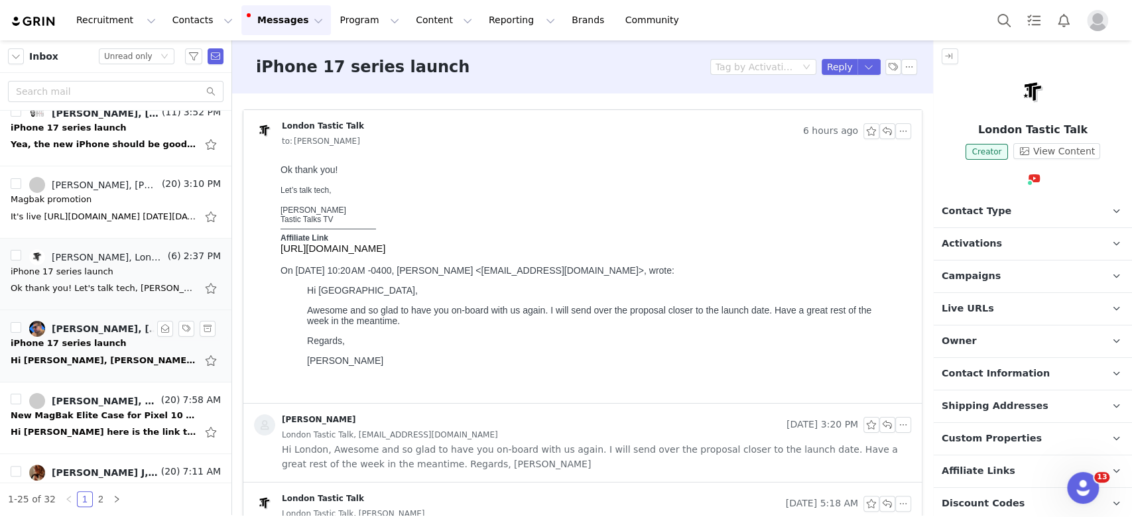
click at [74, 358] on div "Hi [PERSON_NAME], [PERSON_NAME] you're doing well. I was wondering if it would …" at bounding box center [104, 360] width 186 height 13
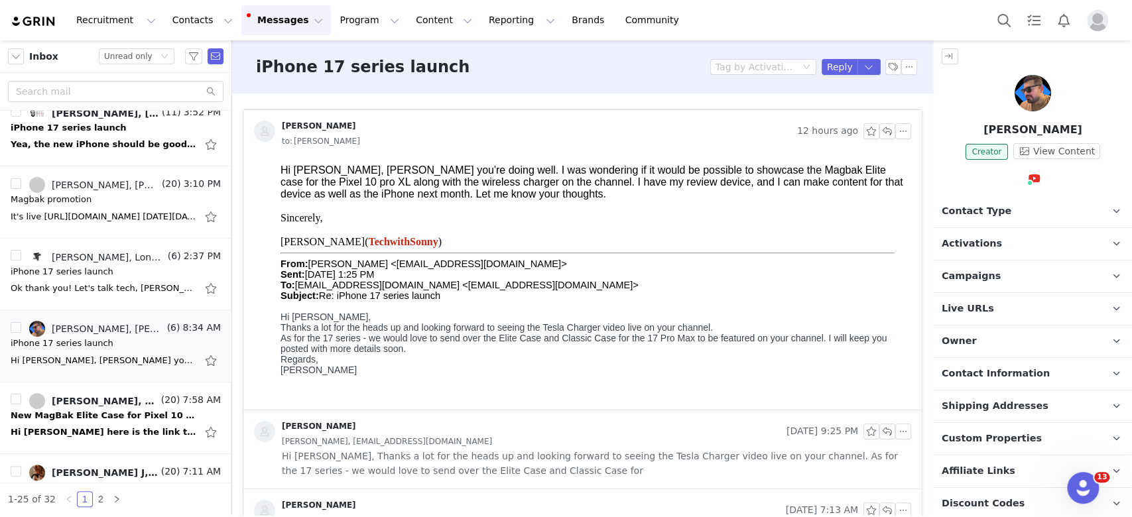
scroll to position [0, 0]
click at [902, 72] on button "button" at bounding box center [910, 67] width 16 height 16
click at [905, 88] on li "Mark as unread" at bounding box center [932, 90] width 88 height 21
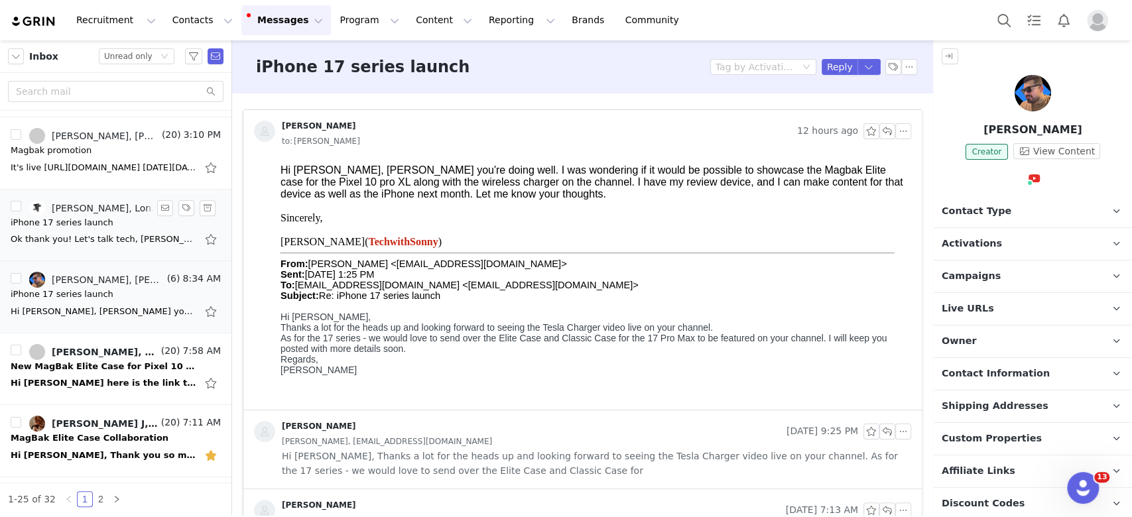
scroll to position [265, 0]
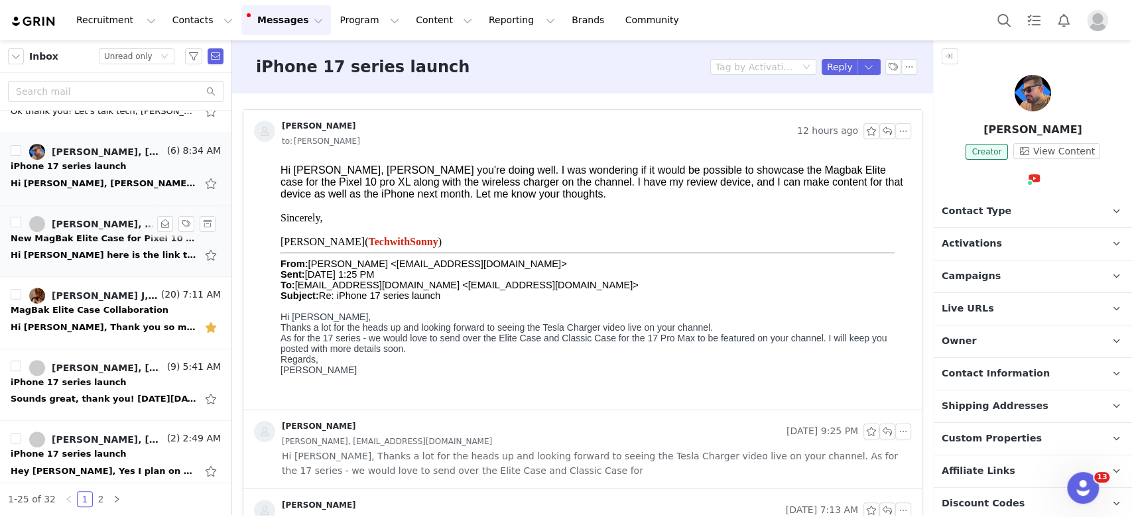
click at [98, 255] on div "Hi [PERSON_NAME] here is the link to todays video : [URL][DOMAIN_NAME] The shor…" at bounding box center [104, 255] width 186 height 13
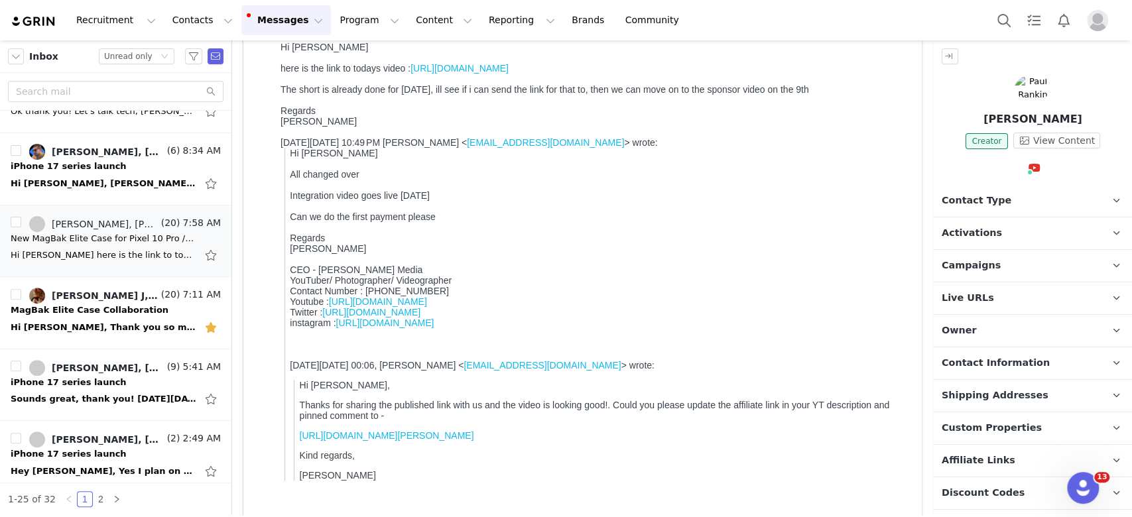
scroll to position [0, 0]
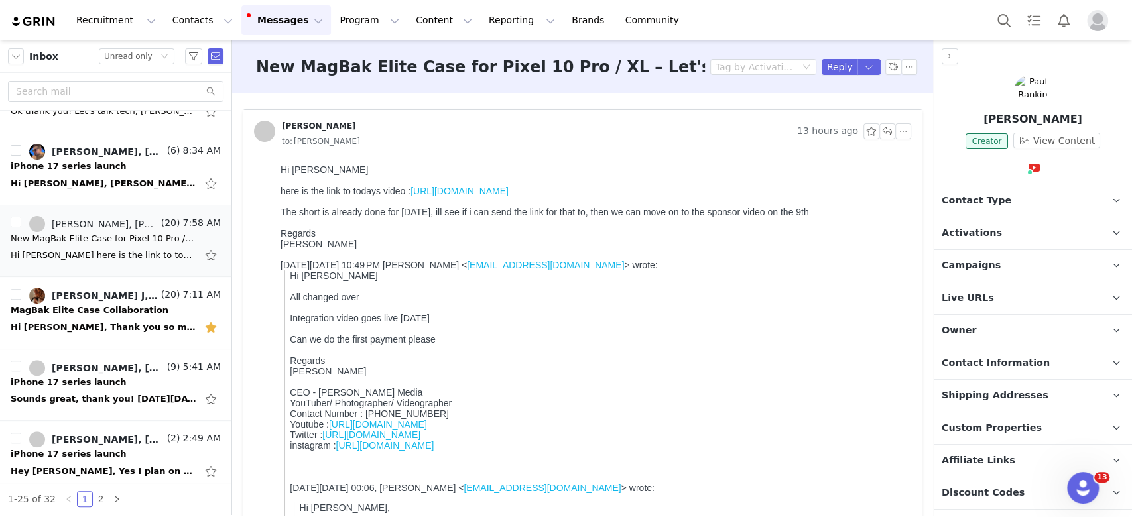
click at [465, 196] on link "https://youtu.be/Q-CBACIkosg" at bounding box center [460, 191] width 98 height 11
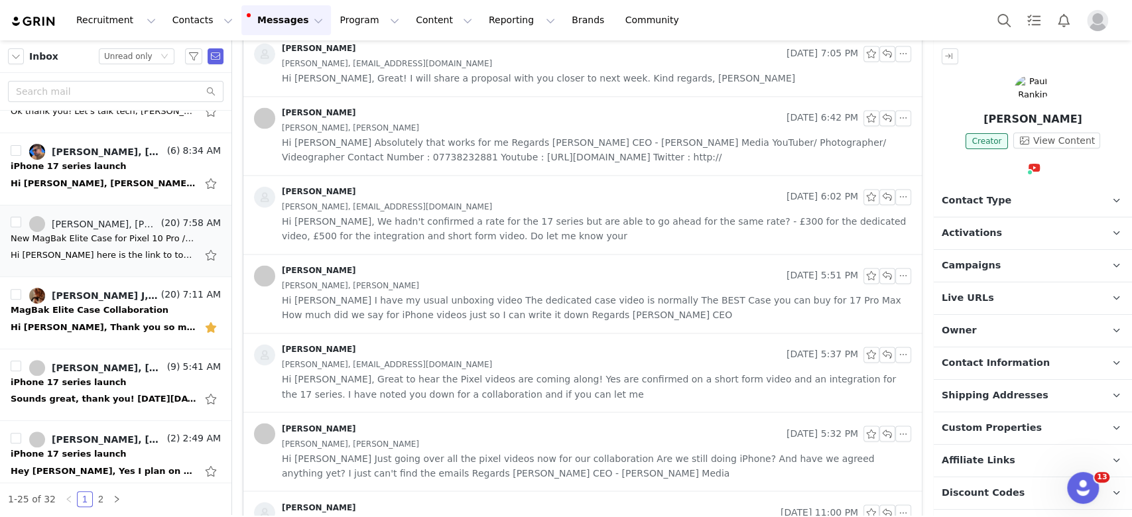
scroll to position [1238, 0]
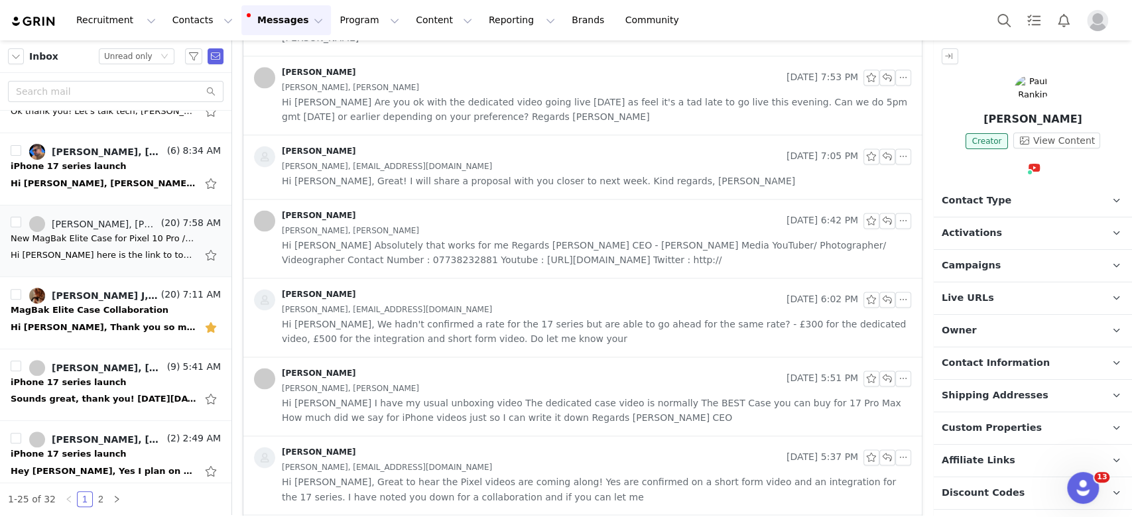
click at [1016, 117] on p "Paul Rankin" at bounding box center [1033, 119] width 198 height 16
copy p "Paul Rankin"
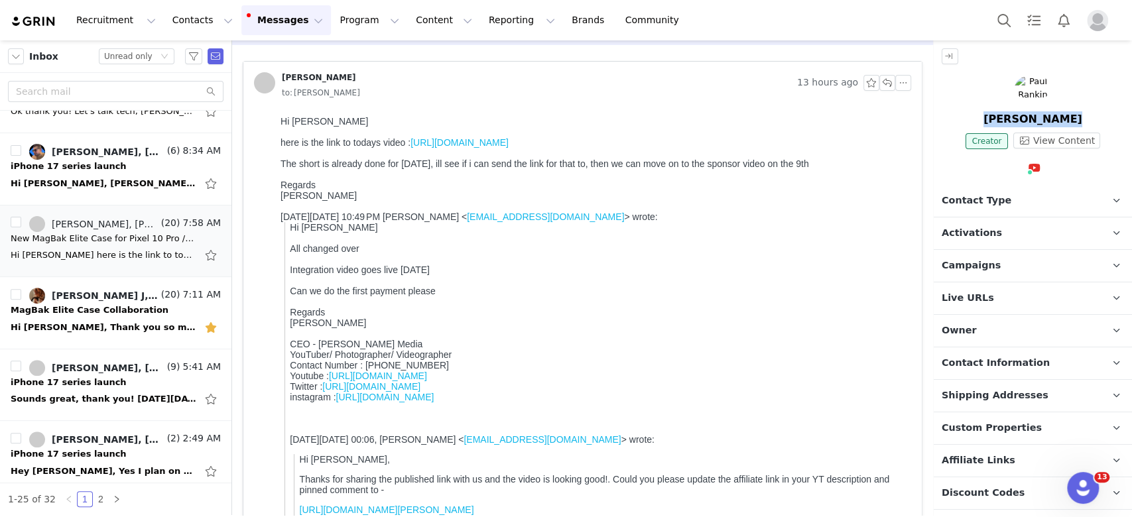
scroll to position [0, 0]
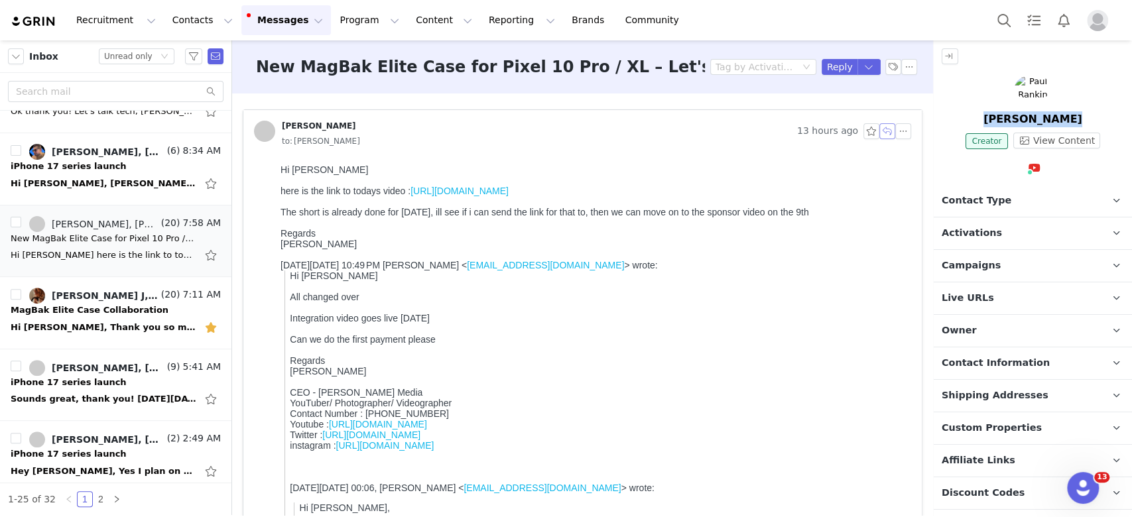
click at [880, 136] on button "button" at bounding box center [888, 131] width 16 height 16
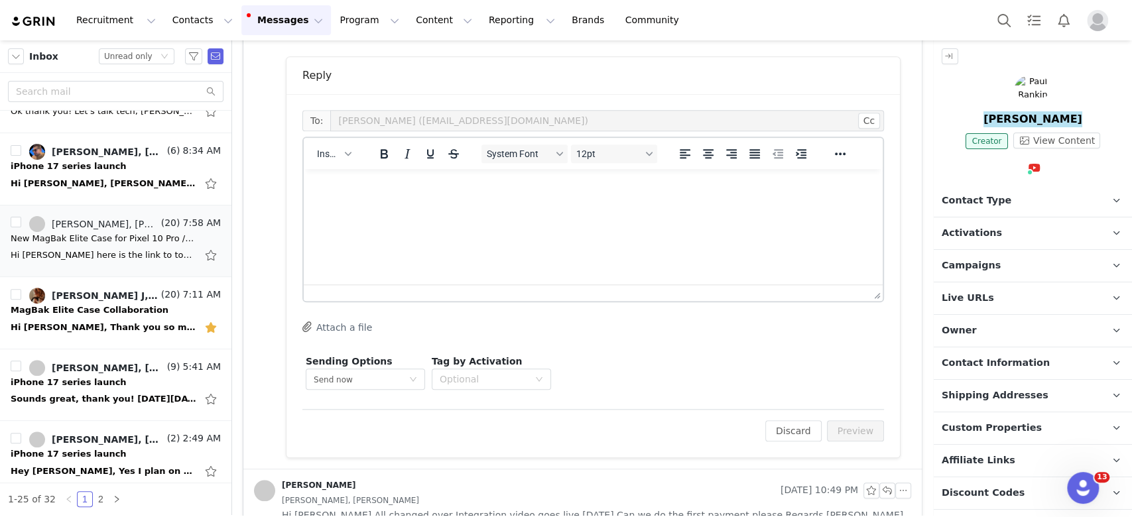
click at [493, 205] on html at bounding box center [593, 187] width 579 height 36
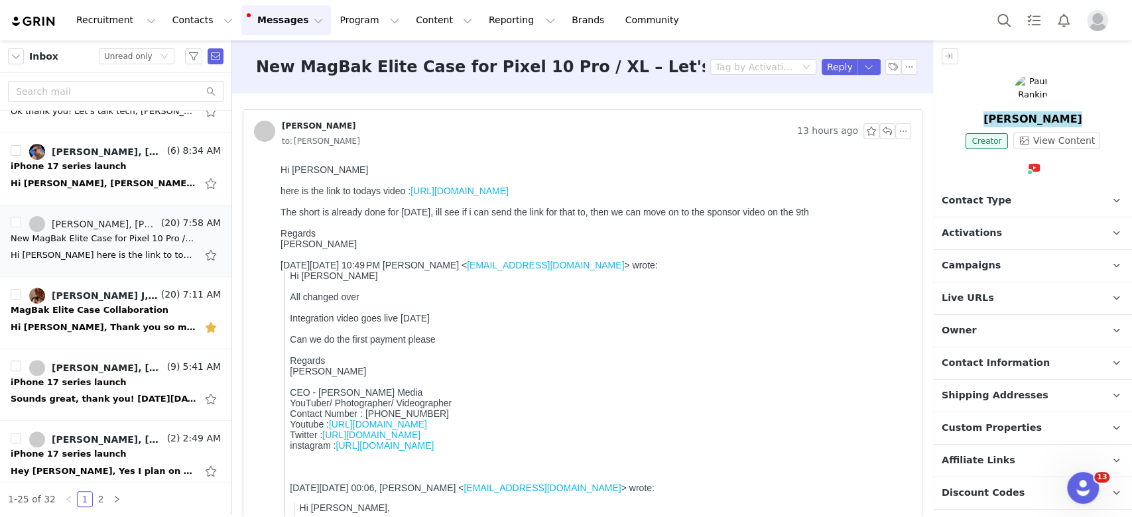
drag, startPoint x: 543, startPoint y: 195, endPoint x: 415, endPoint y: 197, distance: 128.0
click at [415, 196] on div "here is the link to todays video : https://youtu.be/Q-CBACIkosg" at bounding box center [594, 191] width 626 height 11
copy link "https://youtu.be/Q-CBACIkosg"
click at [117, 314] on div "MagBak Elite Case Collaboration" at bounding box center [90, 310] width 158 height 13
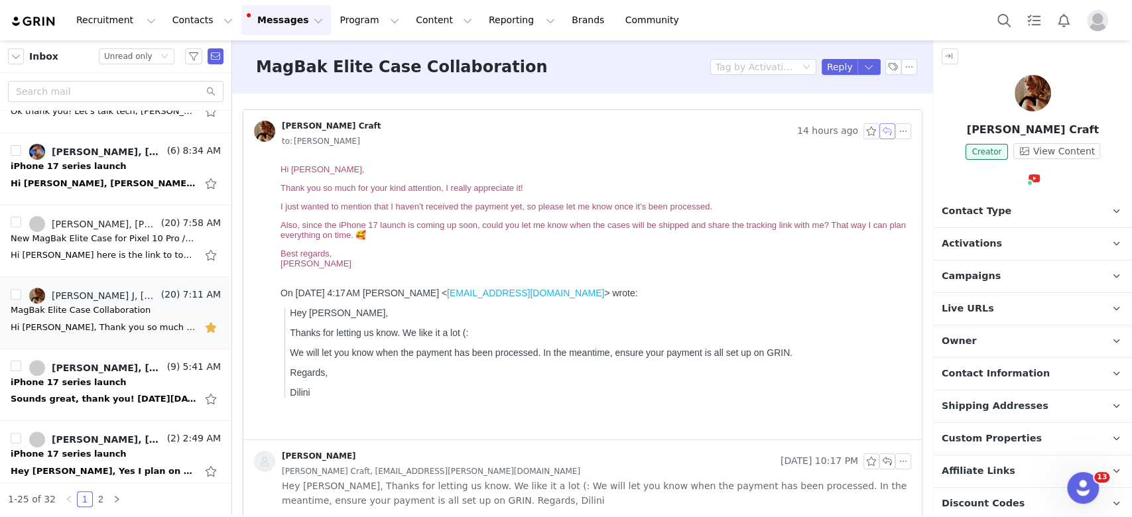
click at [880, 129] on button "button" at bounding box center [888, 131] width 16 height 16
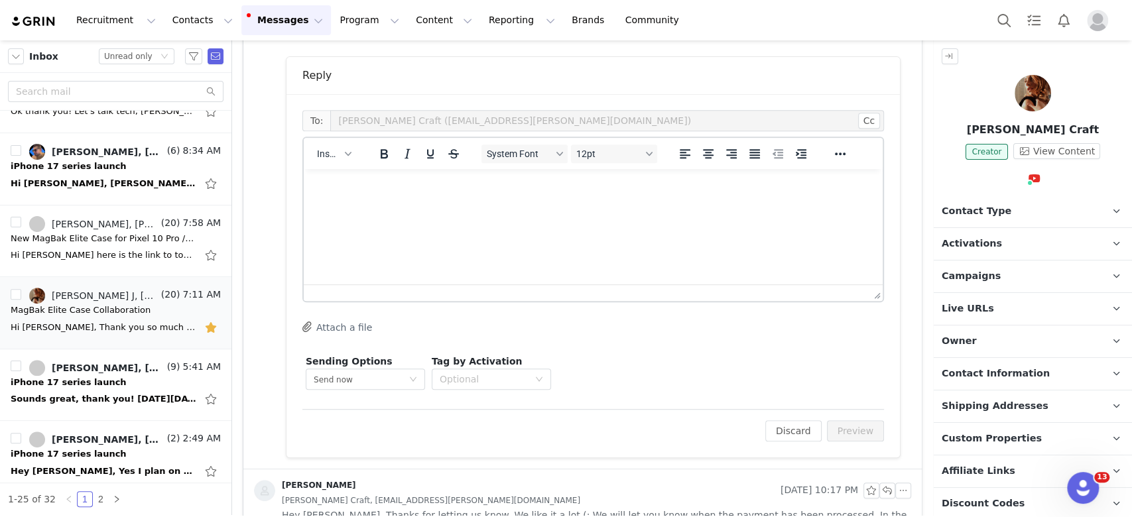
click at [498, 202] on html at bounding box center [593, 187] width 579 height 36
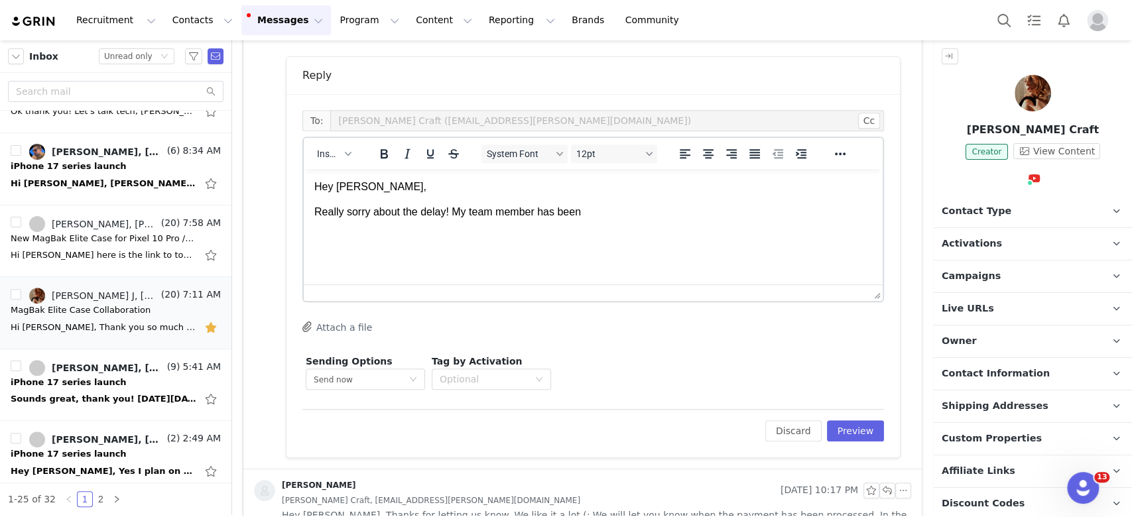
drag, startPoint x: 455, startPoint y: 214, endPoint x: 902, endPoint y: 220, distance: 447.2
click at [883, 220] on html "Hey Rachel, Really sorry about the delay! My team member has been" at bounding box center [593, 200] width 579 height 62
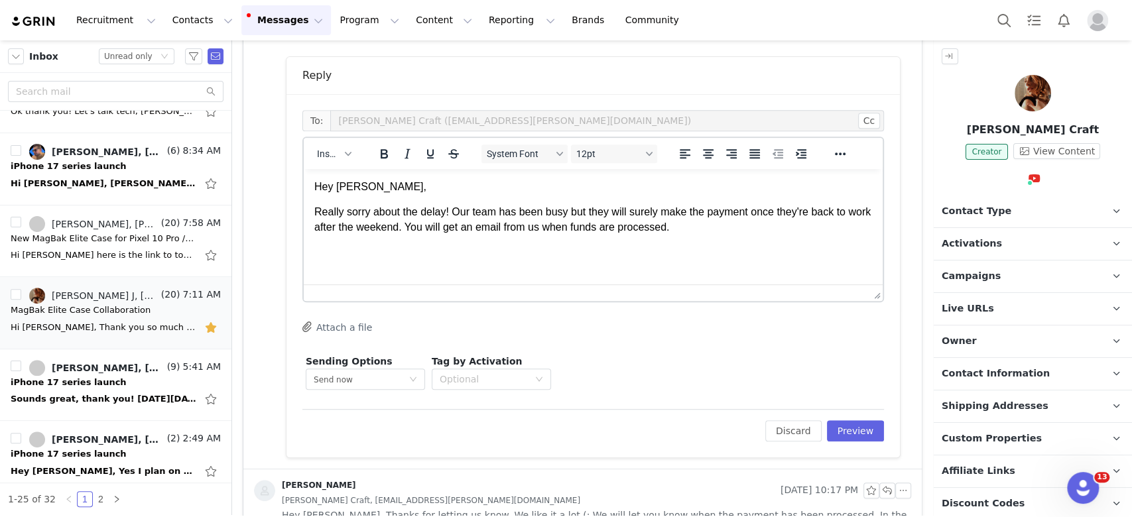
scroll to position [49, 0]
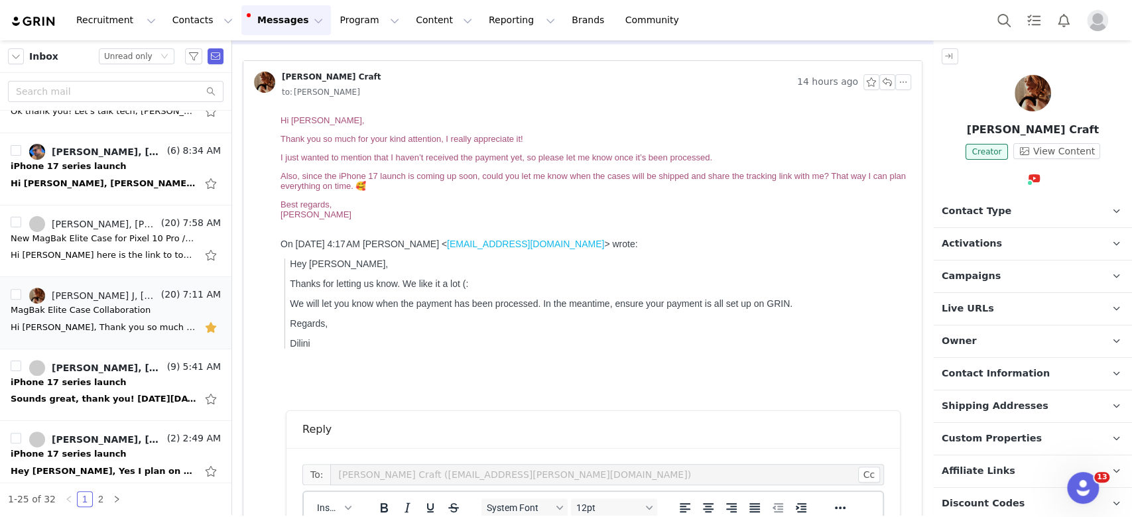
click at [978, 275] on span "Campaigns" at bounding box center [971, 276] width 59 height 15
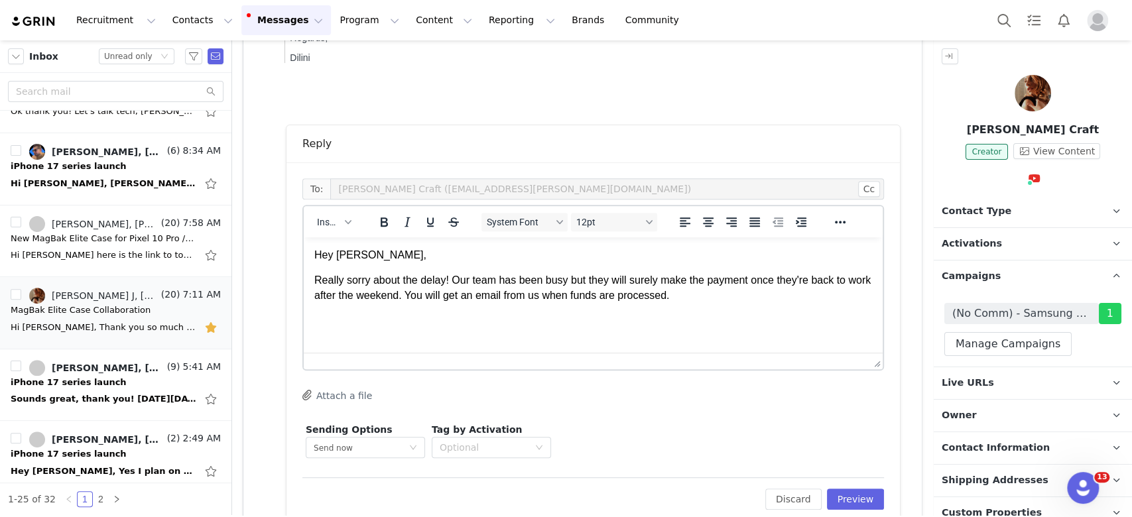
scroll to position [354, 0]
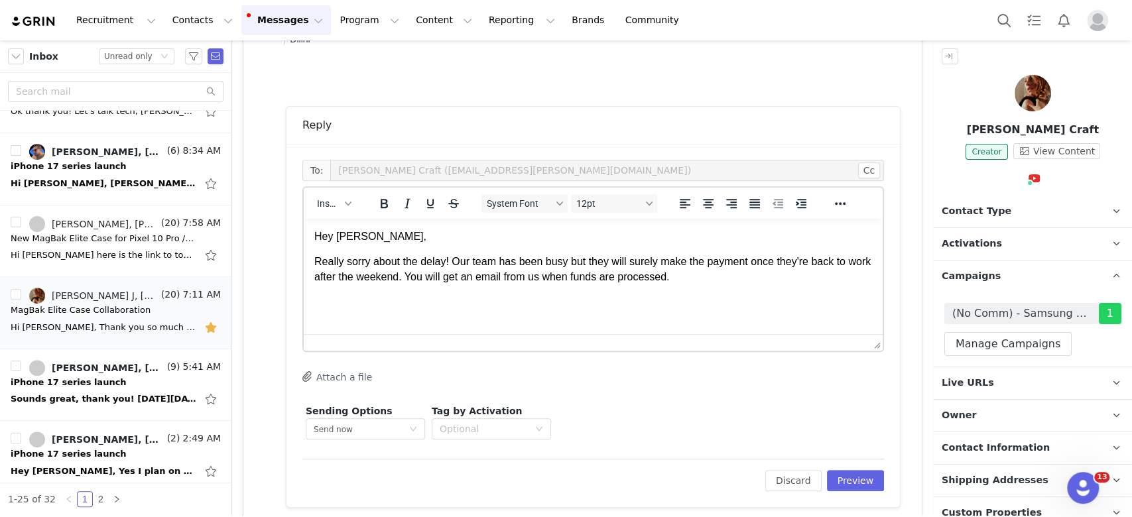
click at [768, 264] on p "Really sorry about the delay! Our team has been busy but they will surely make …" at bounding box center [593, 270] width 558 height 30
click at [584, 312] on html "Hey Rachel, Really sorry about the delay! Our team has been busy but they will …" at bounding box center [593, 270] width 579 height 102
drag, startPoint x: 443, startPoint y: 302, endPoint x: 587, endPoint y: 507, distance: 250.5
click at [304, 289] on html "Hey Rachel, Really sorry about the delay! Our team has been busy but they will …" at bounding box center [593, 270] width 579 height 102
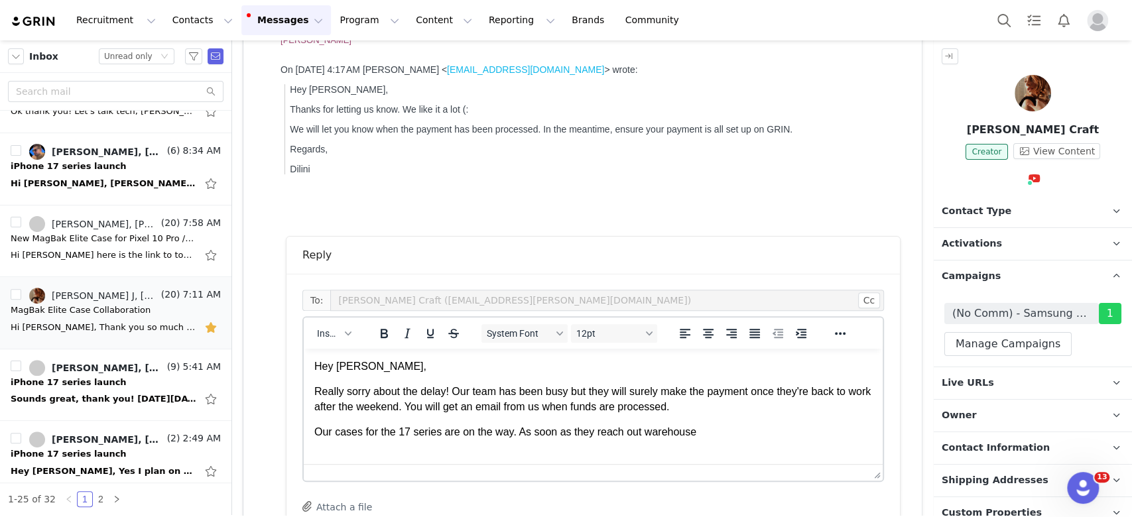
scroll to position [265, 0]
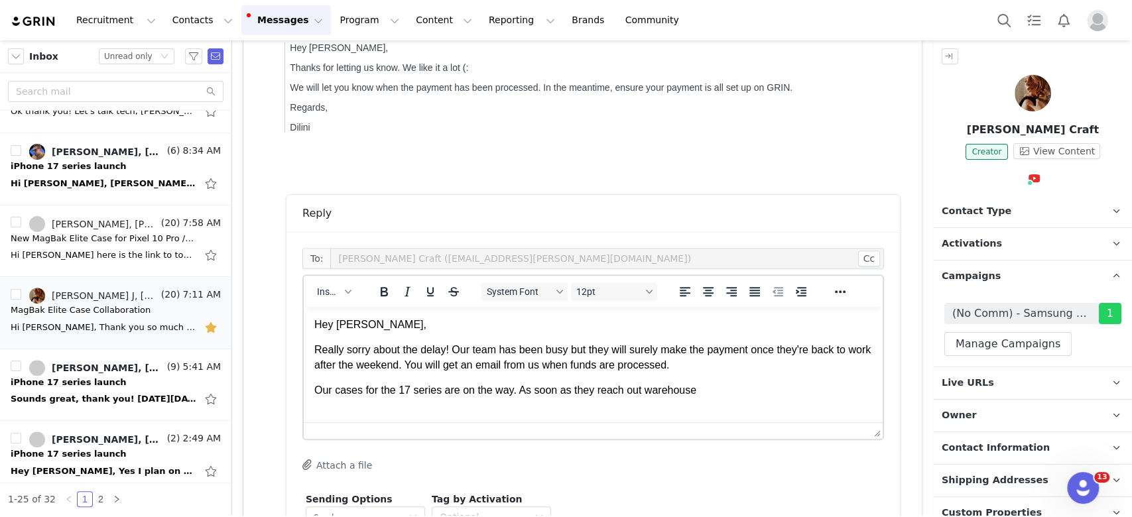
click at [631, 391] on p "Our cases for the 17 series are on the way. As soon as they reach out warehouse" at bounding box center [593, 390] width 558 height 15
drag, startPoint x: 724, startPoint y: 389, endPoint x: 757, endPoint y: 393, distance: 32.7
click at [724, 389] on p "Our cases for the 17 series are on the way. As soon as they reach our warehouse…" at bounding box center [593, 390] width 558 height 15
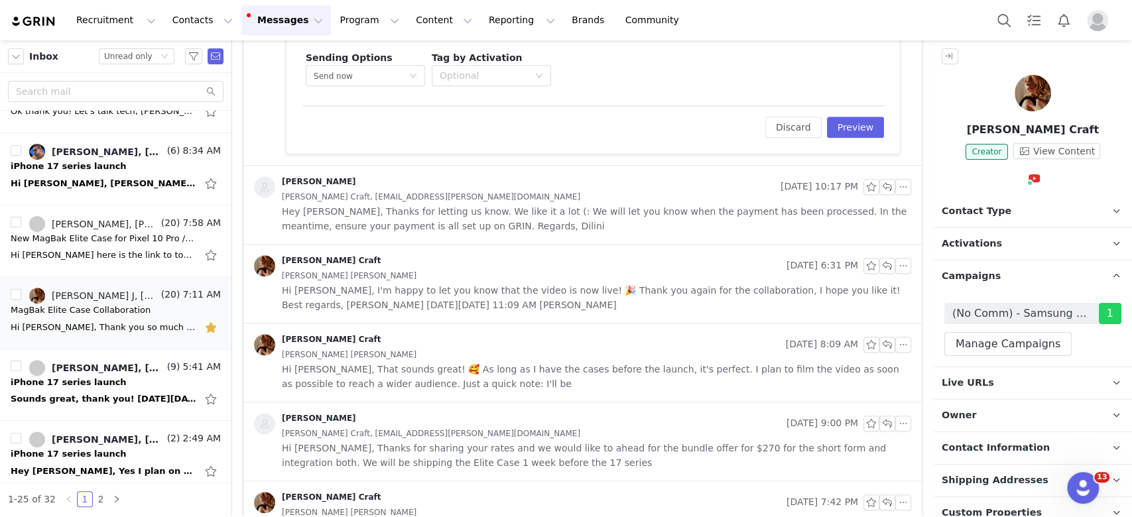
scroll to position [1061, 0]
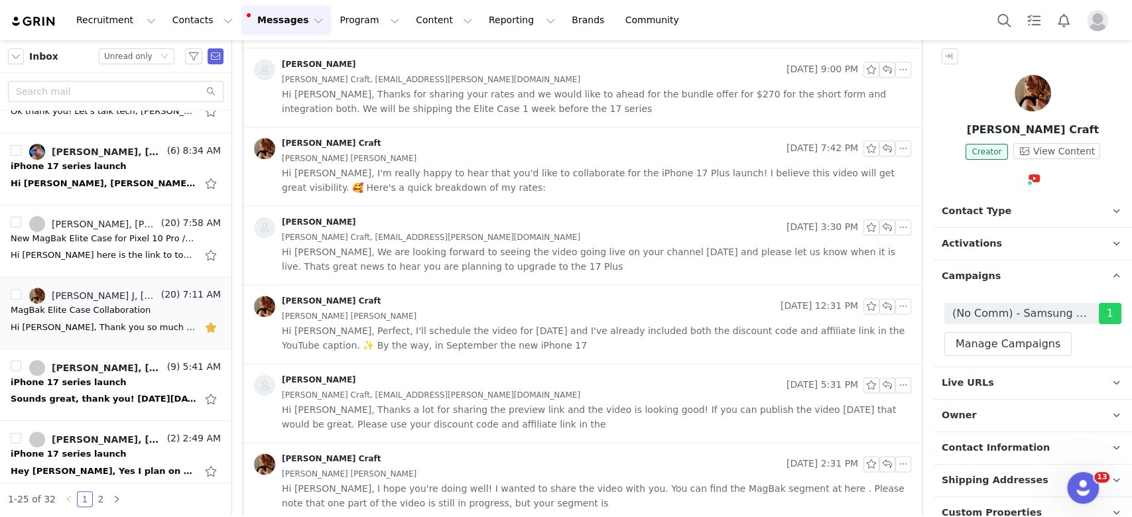
click at [520, 189] on span "Hi Nadia, I'm really happy to hear that you'd like to collaborate for the iPhon…" at bounding box center [597, 180] width 630 height 29
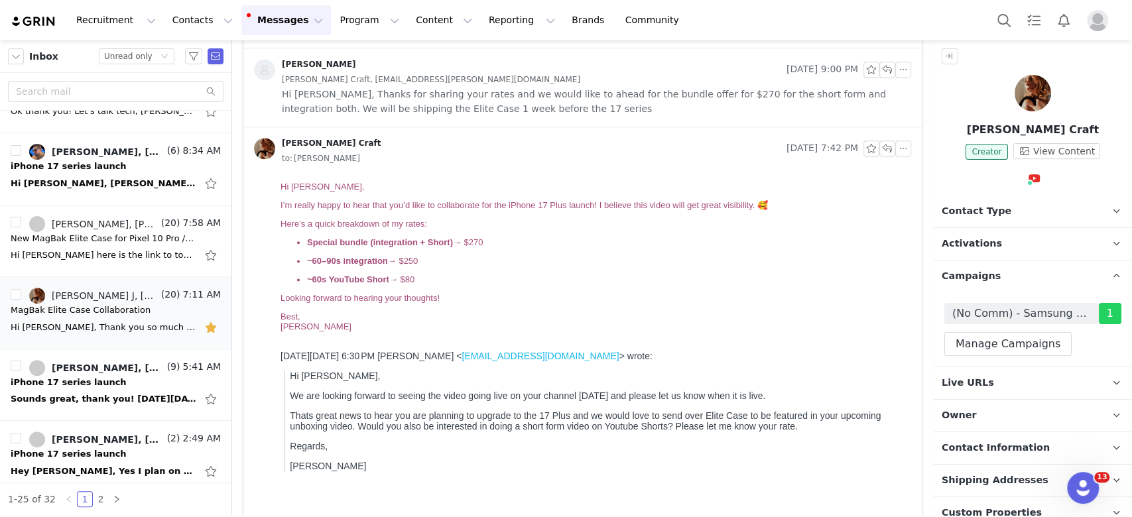
scroll to position [0, 0]
click at [528, 118] on div "Angie J Aug 19, 2025 9:00 PM Rachel Love Craft, hi.rachel.lovecraft@gmail.com H…" at bounding box center [582, 87] width 679 height 78
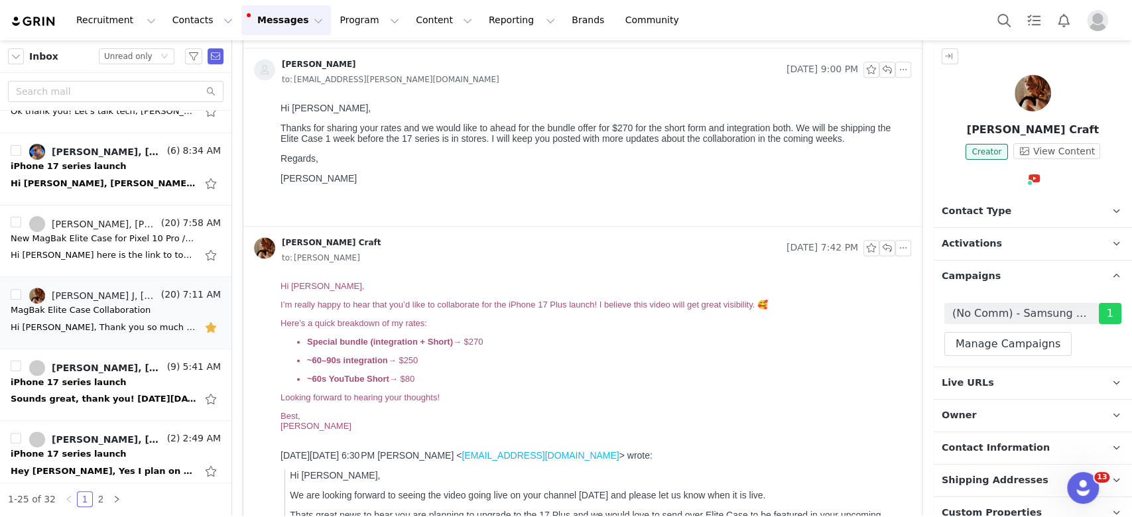
scroll to position [972, 0]
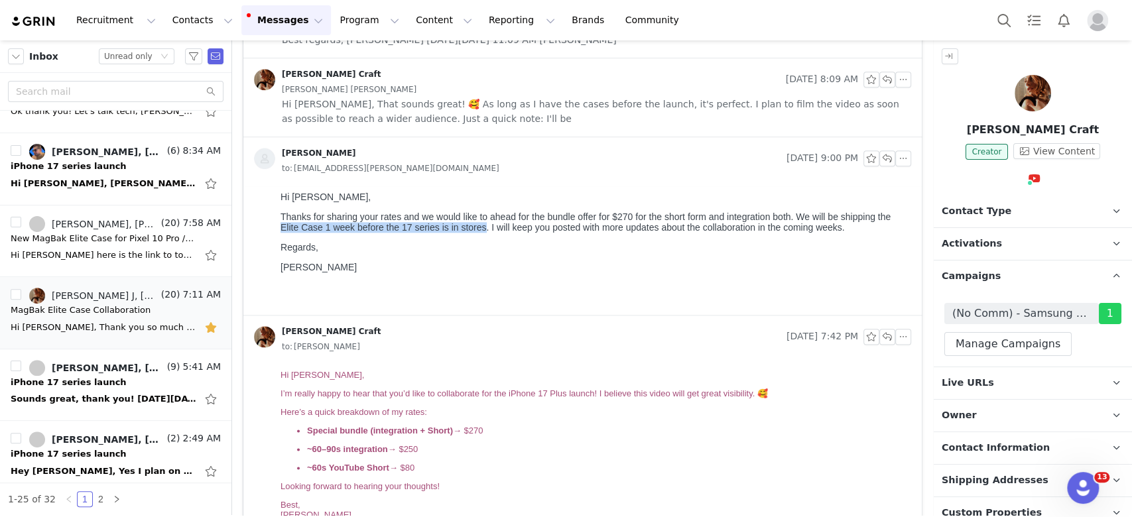
drag, startPoint x: 298, startPoint y: 230, endPoint x: 496, endPoint y: 232, distance: 198.4
click at [496, 232] on p "Thanks for sharing your rates and we would like to ahead for the bundle offer f…" at bounding box center [594, 222] width 626 height 21
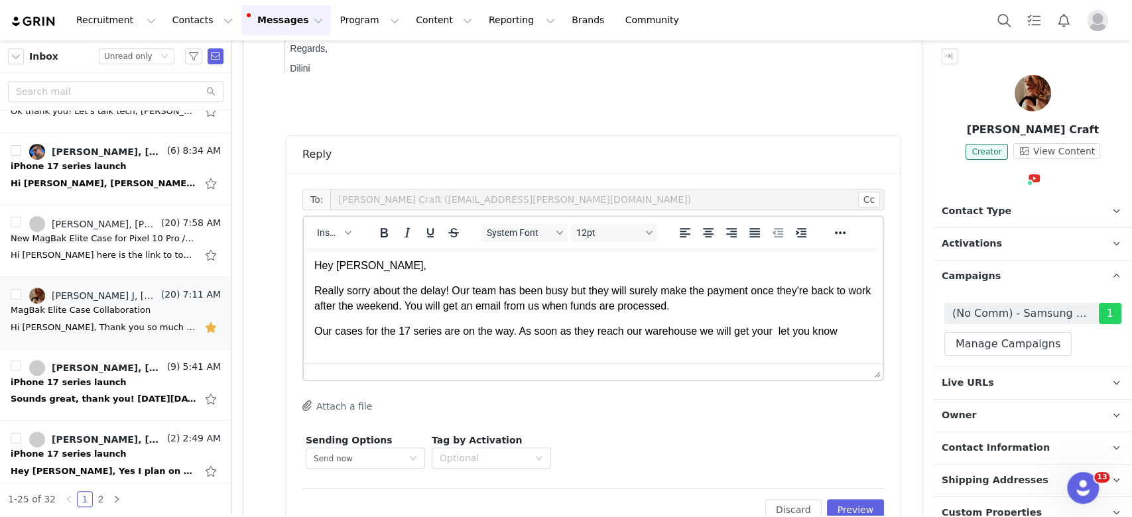
scroll to position [354, 0]
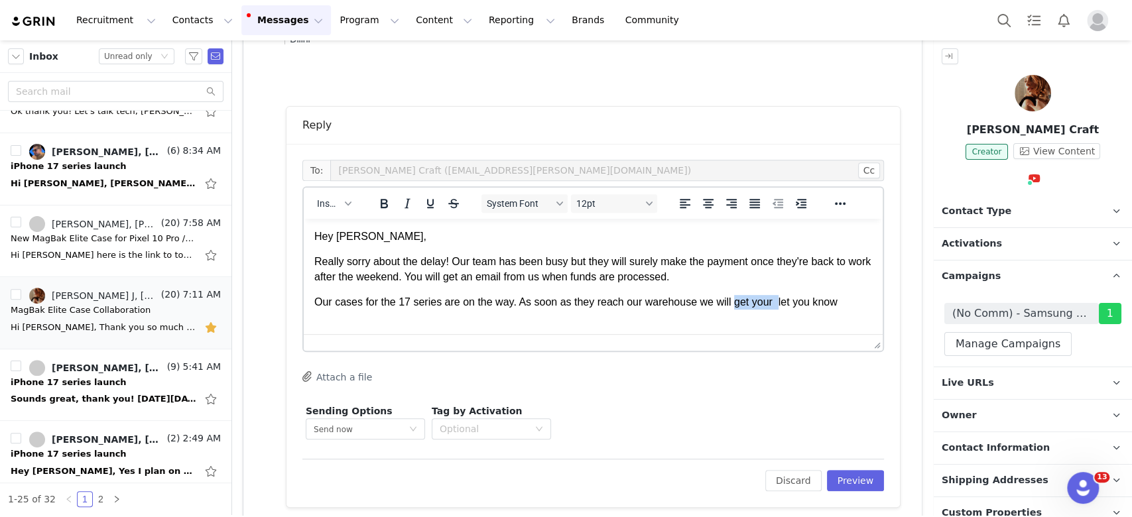
drag, startPoint x: 725, startPoint y: 305, endPoint x: 772, endPoint y: 303, distance: 47.1
click at [772, 303] on p "Our cases for the 17 series are on the way. As soon as they reach our warehouse…" at bounding box center [593, 302] width 558 height 15
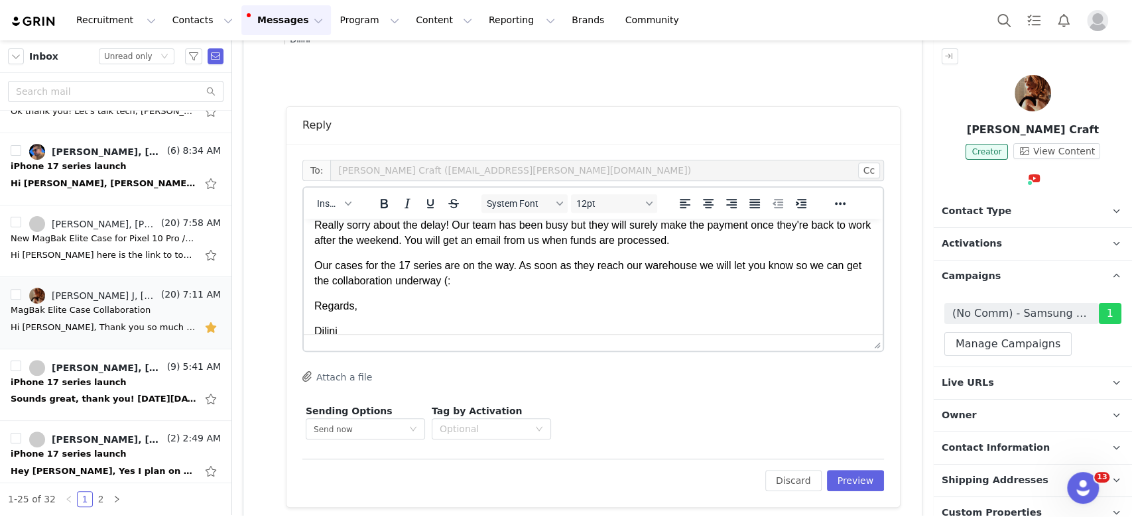
scroll to position [52, 0]
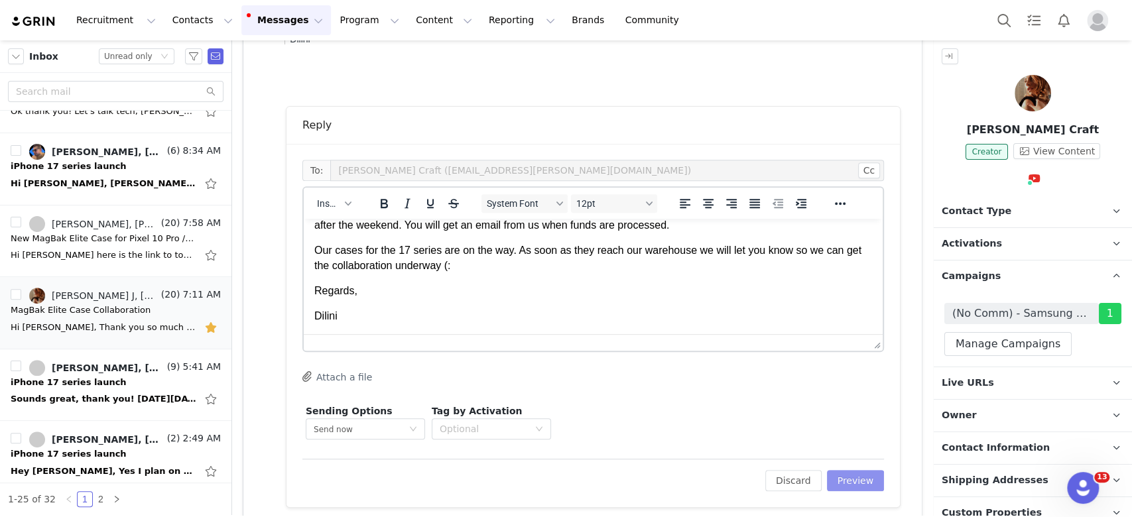
click at [843, 475] on button "Preview" at bounding box center [856, 480] width 58 height 21
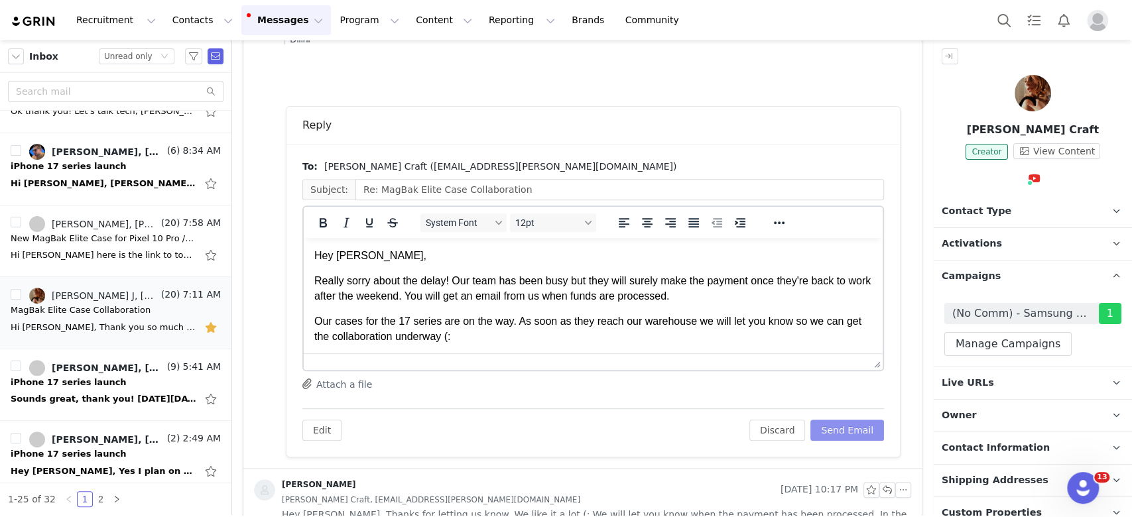
scroll to position [0, 0]
click at [842, 437] on button "Send Email" at bounding box center [848, 430] width 74 height 21
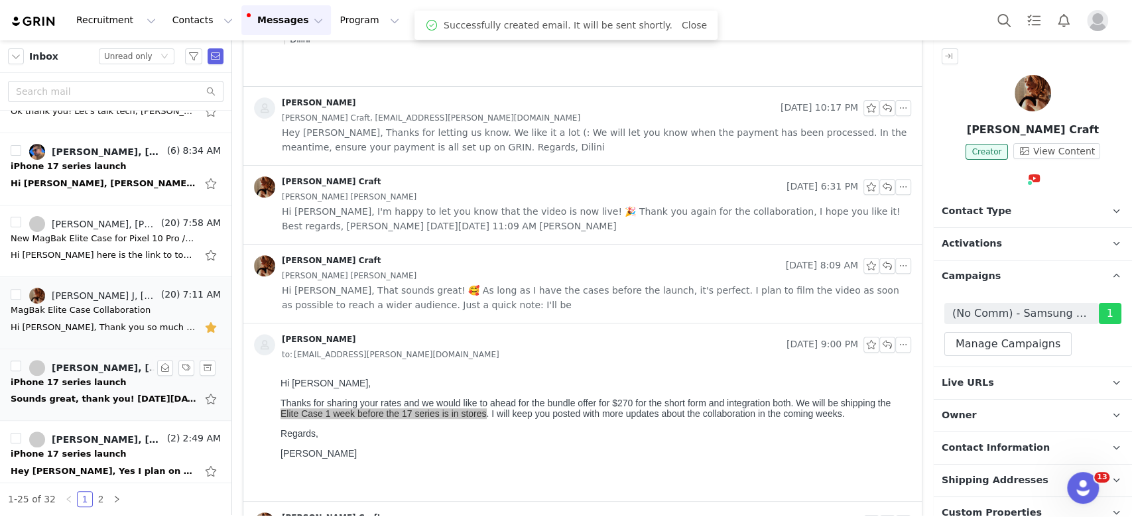
click at [61, 408] on div "Sounds great, thank you! [DATE][DATE] 2:06 PM [PERSON_NAME] <[EMAIL_ADDRESS][DO…" at bounding box center [116, 399] width 210 height 21
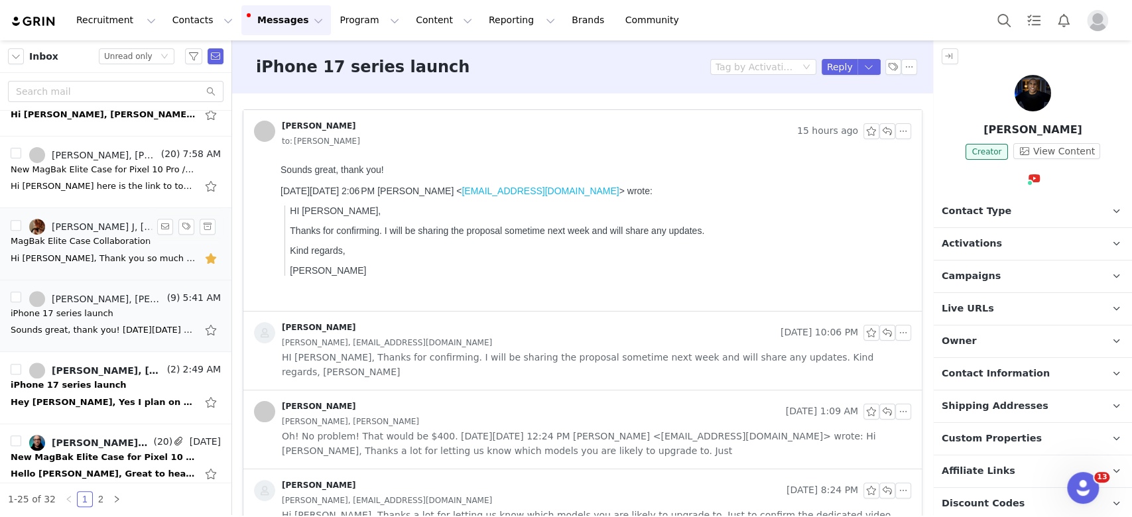
scroll to position [442, 0]
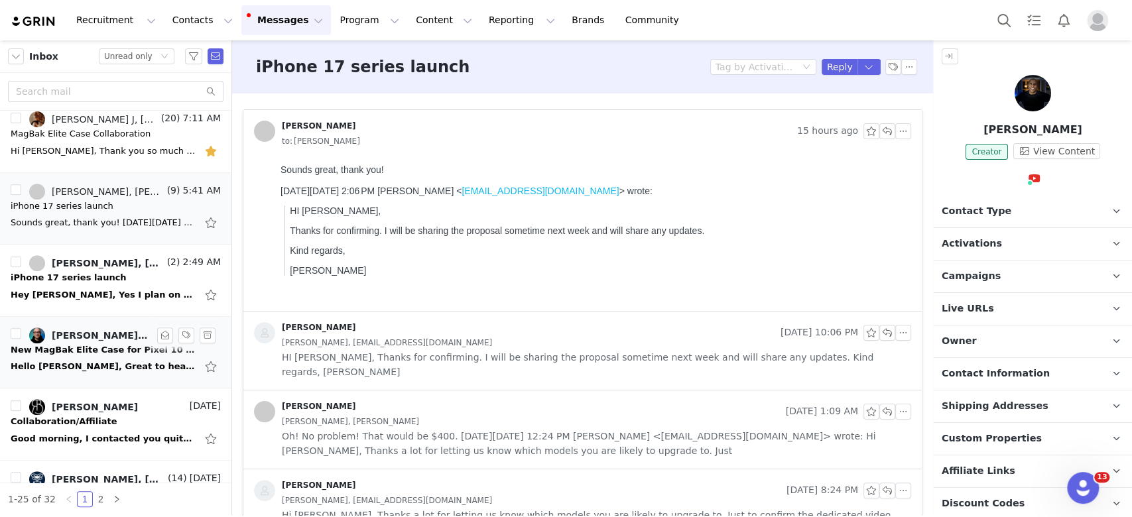
click at [112, 369] on div "Hello [PERSON_NAME], Great to hear the video is approved. I'll make the final a…" at bounding box center [104, 366] width 186 height 13
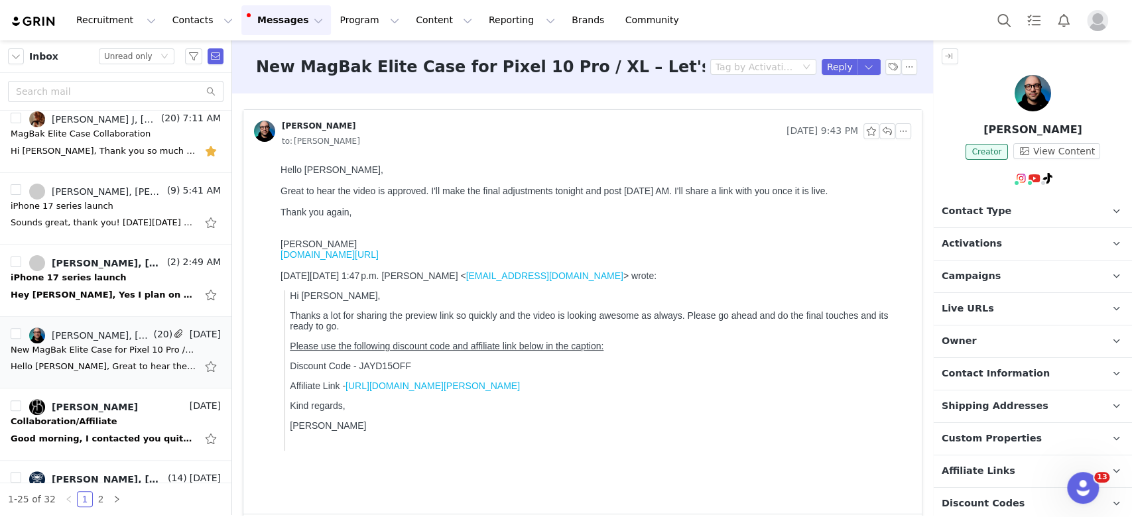
scroll to position [0, 0]
drag, startPoint x: 289, startPoint y: 316, endPoint x: 334, endPoint y: 314, distance: 44.5
click at [334, 301] on p "Hi Jay," at bounding box center [598, 296] width 616 height 11
copy p "Hi Jay,"
click at [880, 131] on button "button" at bounding box center [888, 131] width 16 height 16
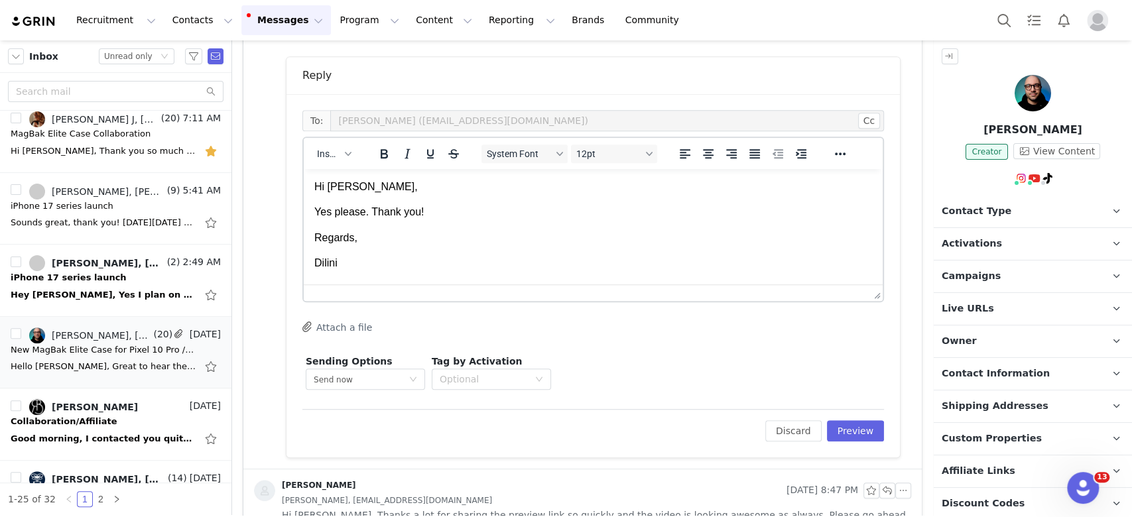
click at [1006, 130] on p "[PERSON_NAME]" at bounding box center [1033, 130] width 198 height 16
copy p "[PERSON_NAME]"
click at [414, 282] on html "Hi [PERSON_NAME], Yes please. Thank you! Regards, Dilini" at bounding box center [593, 225] width 579 height 113
click at [829, 429] on button "Preview" at bounding box center [856, 431] width 58 height 21
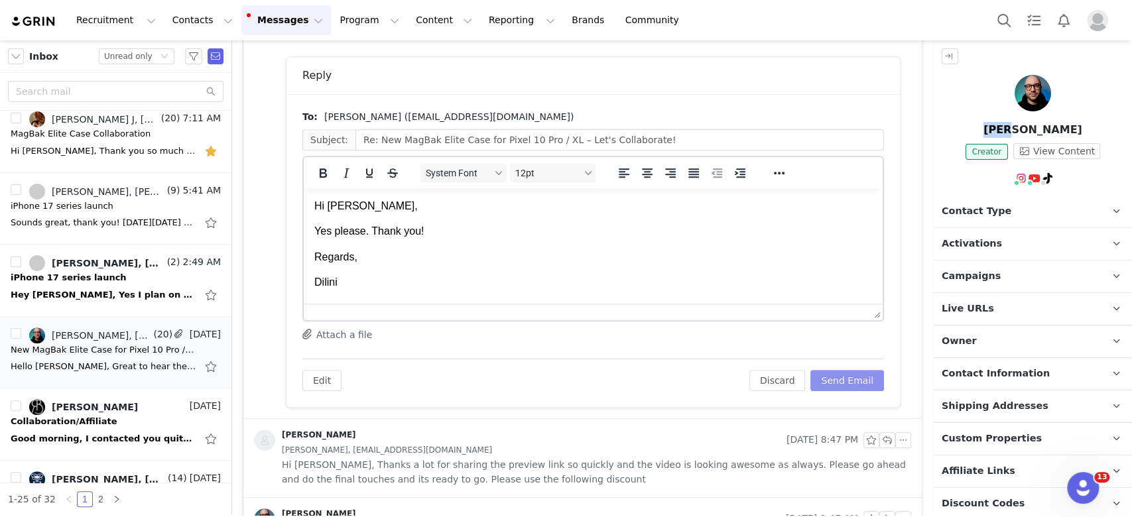
click at [838, 377] on button "Send Email" at bounding box center [848, 380] width 74 height 21
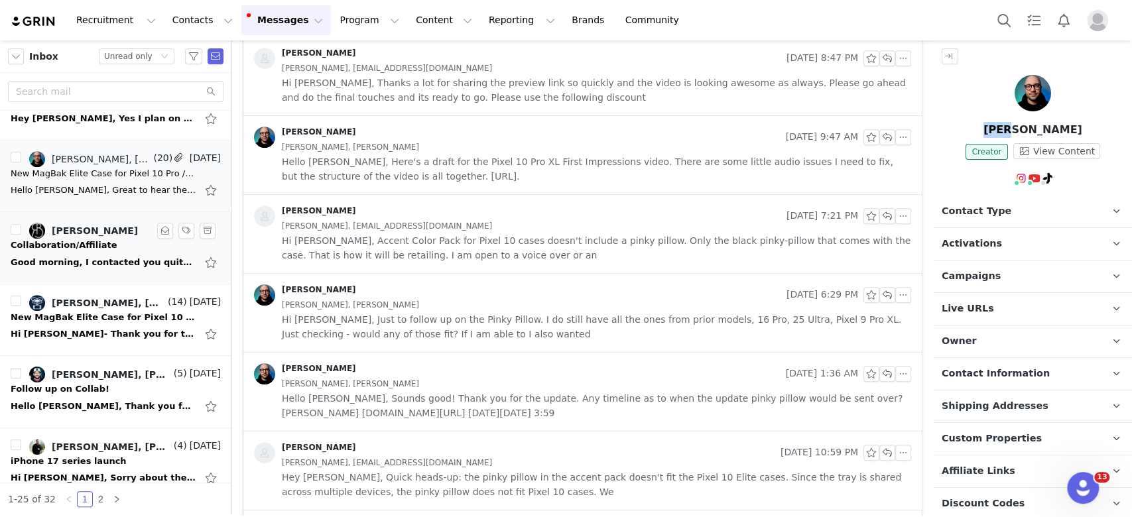
scroll to position [619, 0]
drag, startPoint x: 124, startPoint y: 328, endPoint x: 578, endPoint y: 277, distance: 456.6
click at [124, 328] on div "Hi Nadia- Thank you for this! The short video just went live as requested for t…" at bounding box center [104, 333] width 186 height 13
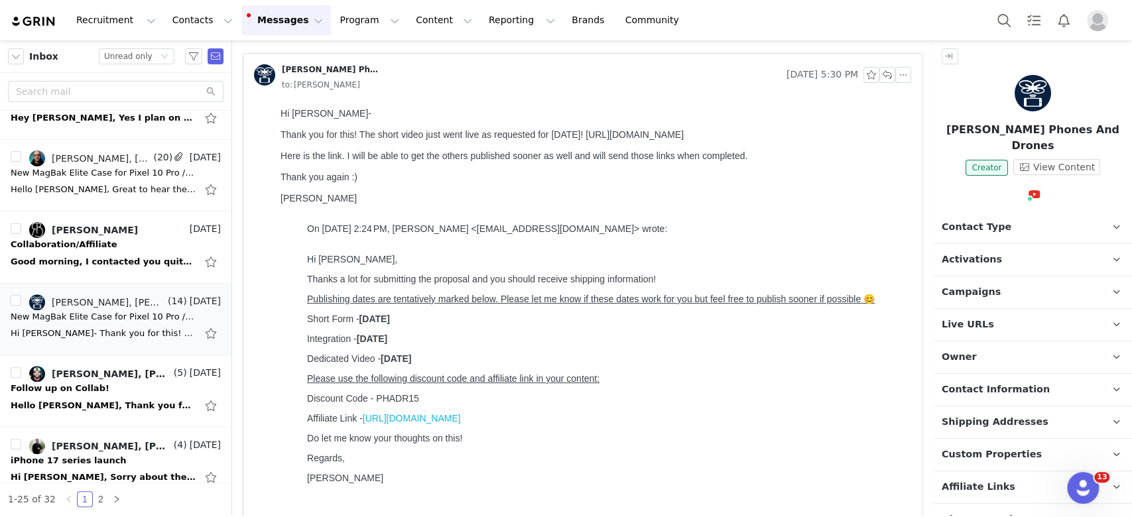
scroll to position [0, 0]
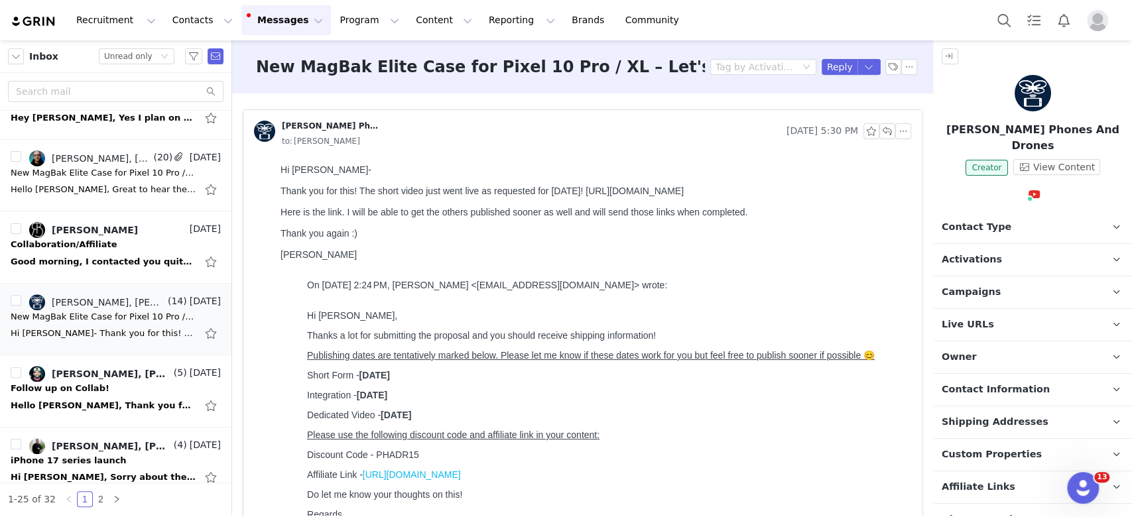
click at [592, 196] on div "Thank you for this! The short video just went live as requested for today! http…" at bounding box center [594, 191] width 626 height 11
drag, startPoint x: 755, startPoint y: 196, endPoint x: 578, endPoint y: 199, distance: 176.5
click at [578, 196] on div "Thank you for this! The short video just went live as requested for today! http…" at bounding box center [594, 191] width 626 height 11
click at [964, 127] on p "Andrew Phones And Drones" at bounding box center [1033, 138] width 198 height 32
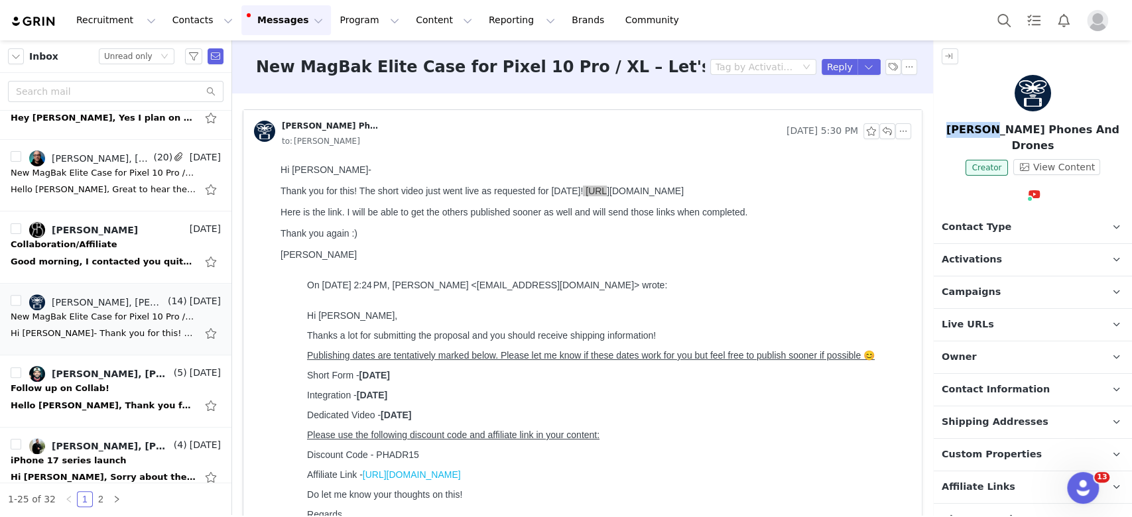
click at [964, 126] on p "Andrew Phones And Drones" at bounding box center [1033, 138] width 198 height 32
copy p "Andrew"
click at [492, 228] on div "message body" at bounding box center [594, 223] width 626 height 11
click at [880, 133] on button "button" at bounding box center [888, 131] width 16 height 16
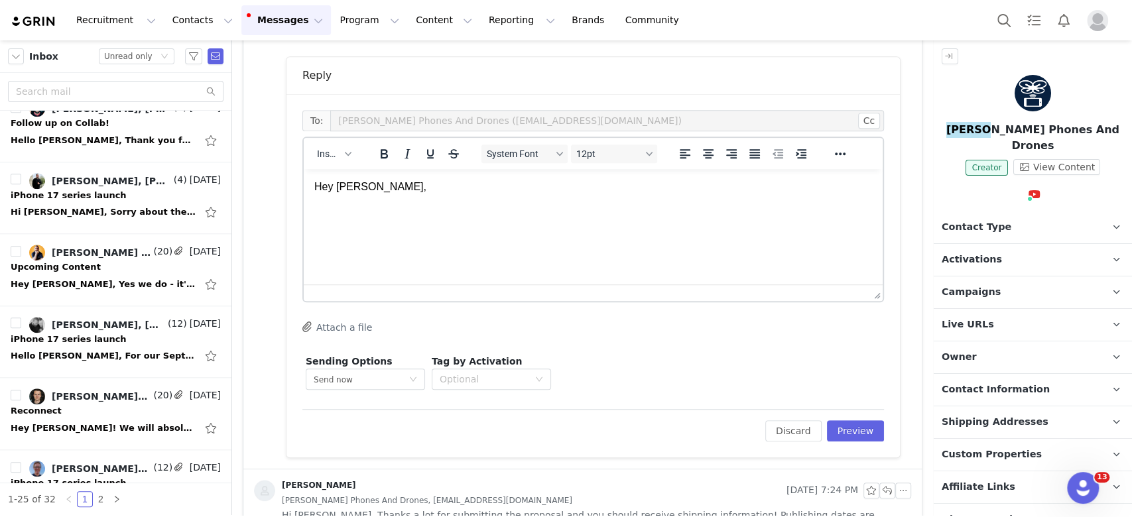
scroll to position [878, 0]
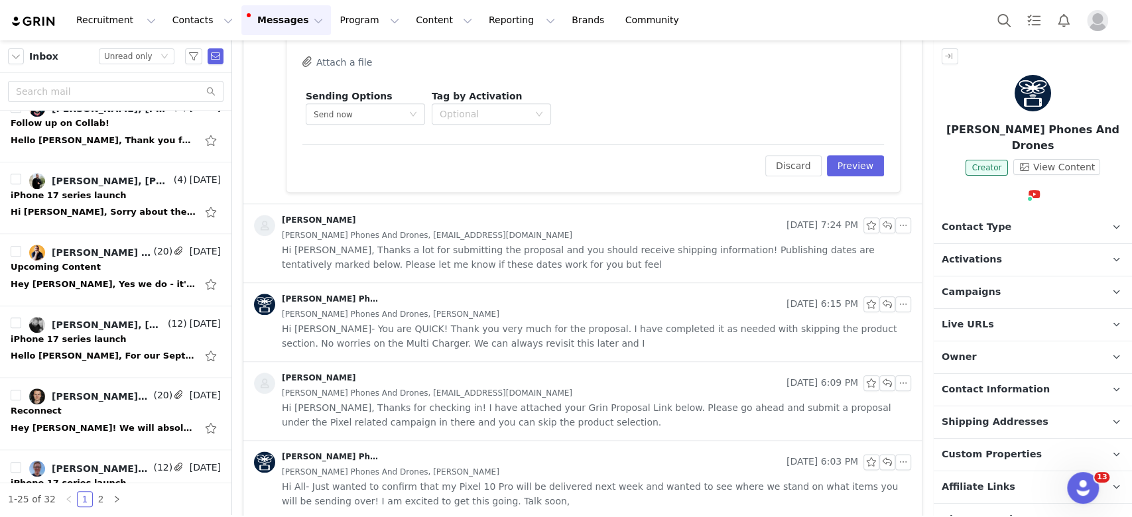
drag, startPoint x: 577, startPoint y: 332, endPoint x: 584, endPoint y: 328, distance: 8.0
click at [576, 332] on span "Hi Nadia- You are QUICK! Thank you very much for the proposal. I have completed…" at bounding box center [597, 336] width 630 height 29
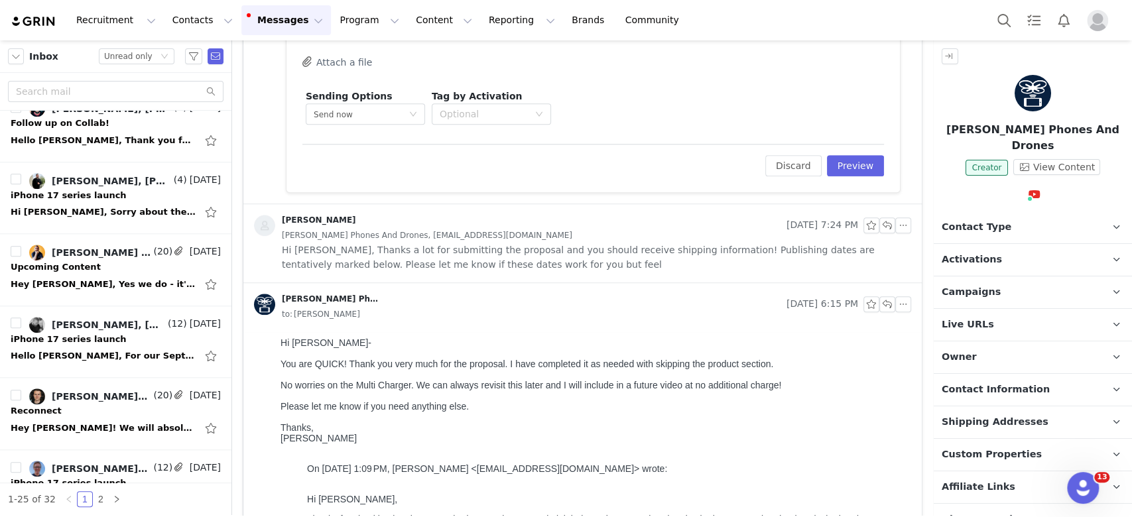
scroll to position [0, 0]
click at [622, 263] on span "Hi Andrew, Thanks a lot for submitting the proposal and you should receive ship…" at bounding box center [597, 257] width 630 height 29
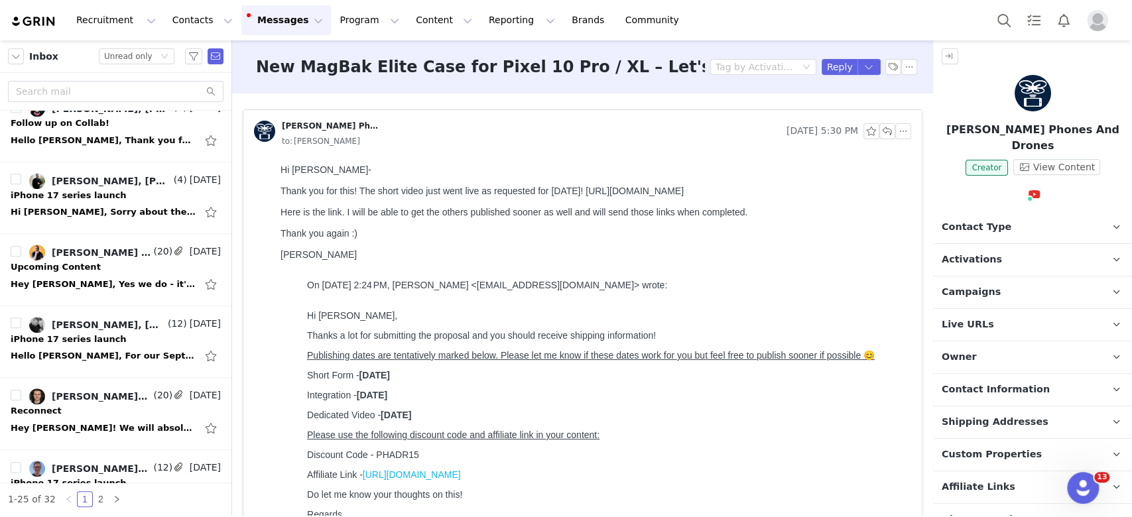
drag, startPoint x: 768, startPoint y: 194, endPoint x: 580, endPoint y: 200, distance: 187.9
click at [580, 196] on div "Thank you for this! The short video just went live as requested for today! http…" at bounding box center [594, 191] width 626 height 11
copy div "https://youtube.com/shorts/1bTlOlXREp0"
click at [984, 129] on p "Andrew Phones And Drones" at bounding box center [1033, 138] width 198 height 32
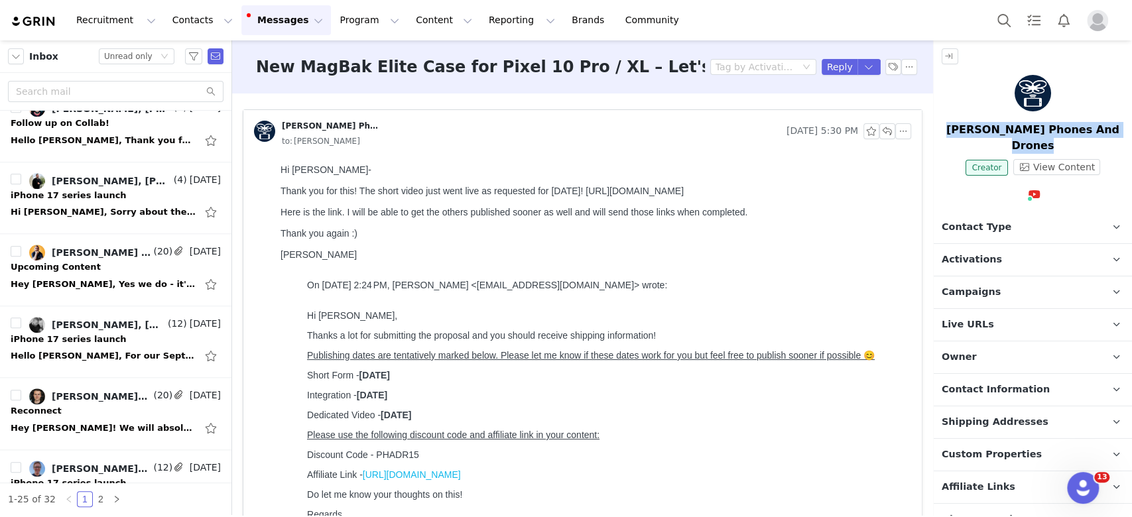
click at [984, 129] on p "Andrew Phones And Drones" at bounding box center [1033, 138] width 198 height 32
click at [880, 130] on button "button" at bounding box center [888, 131] width 16 height 16
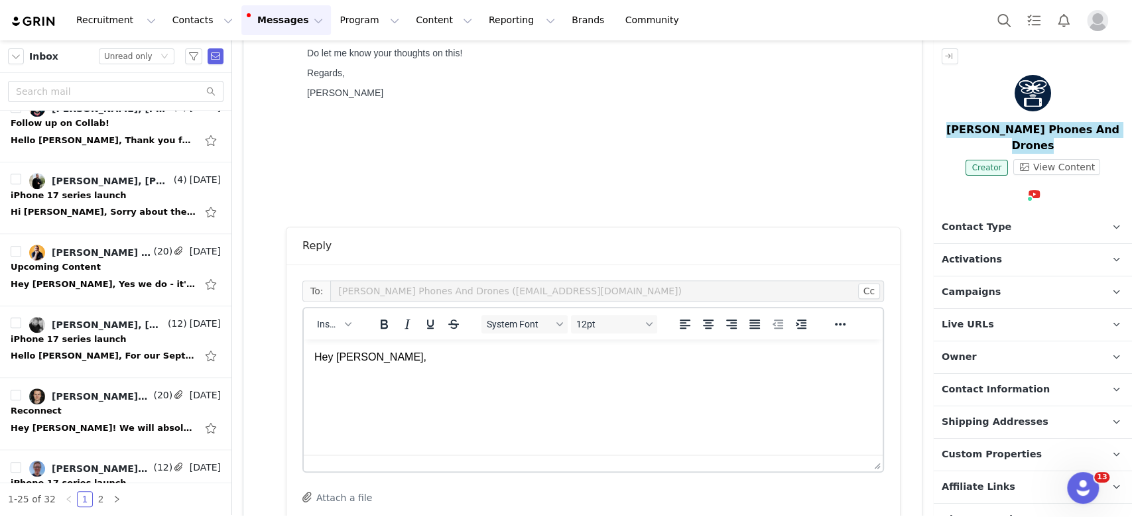
click at [459, 376] on p "Rich Text Area. Press ALT-0 for help." at bounding box center [593, 382] width 558 height 15
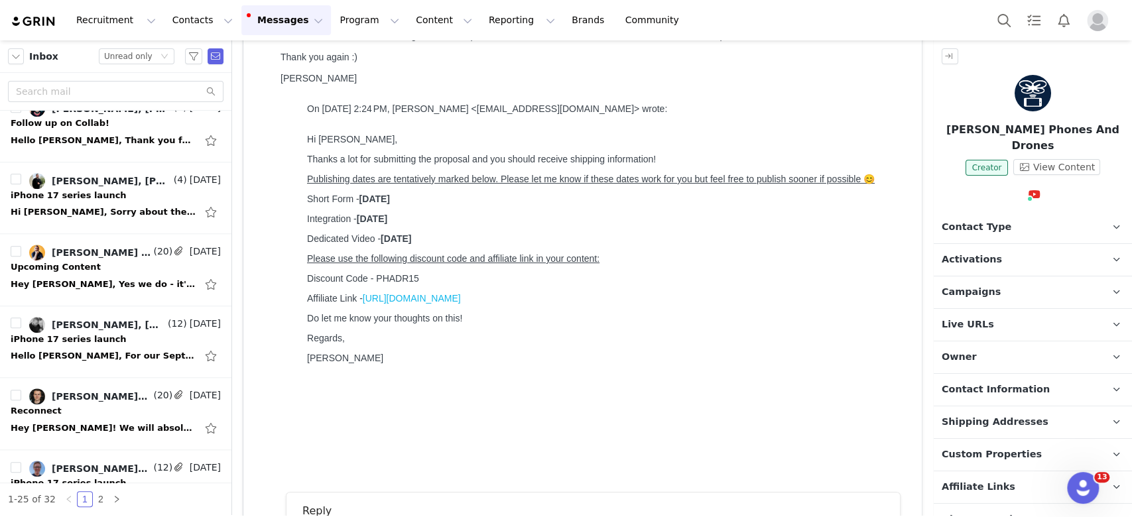
click at [1012, 283] on p "Campaigns Any campaigns associated with a contact will be available to them via…" at bounding box center [1017, 293] width 167 height 32
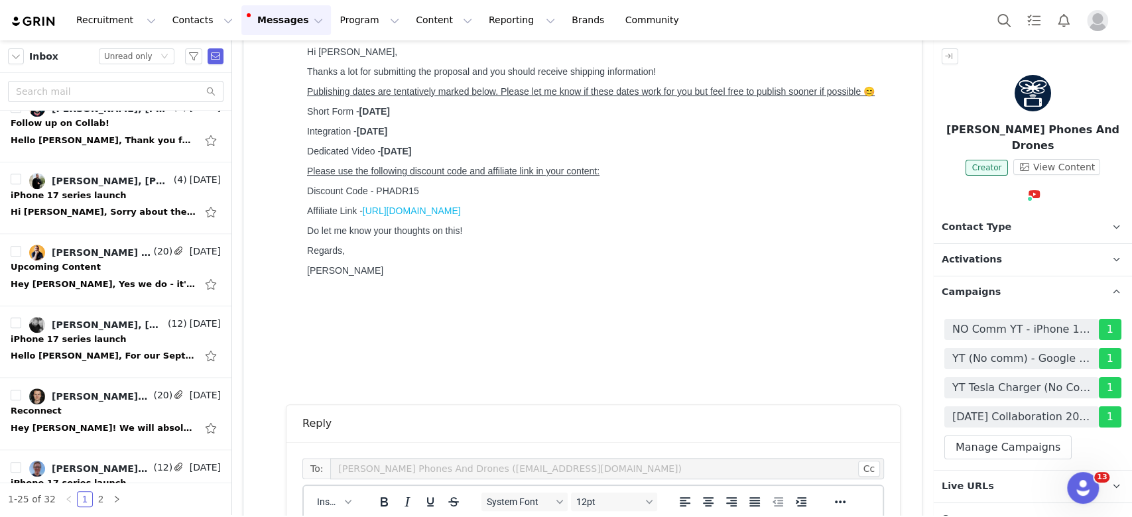
scroll to position [442, 0]
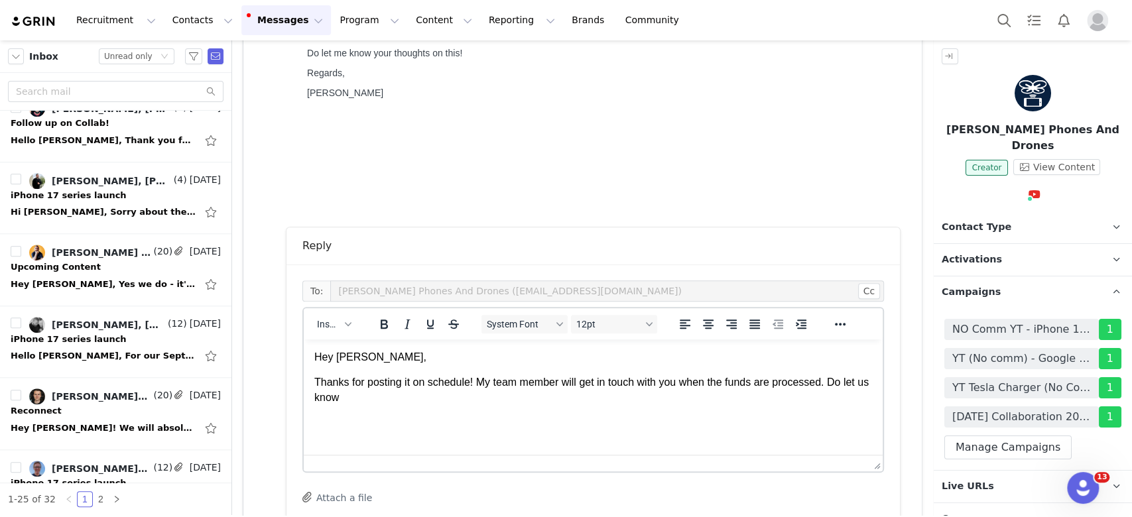
click at [438, 393] on p "Thanks for posting it on schedule! My team member will get in touch with you wh…" at bounding box center [593, 390] width 558 height 30
click at [476, 387] on p "Thanks for posting it on schedule! My team member will get in touch with you wh…" at bounding box center [593, 390] width 558 height 30
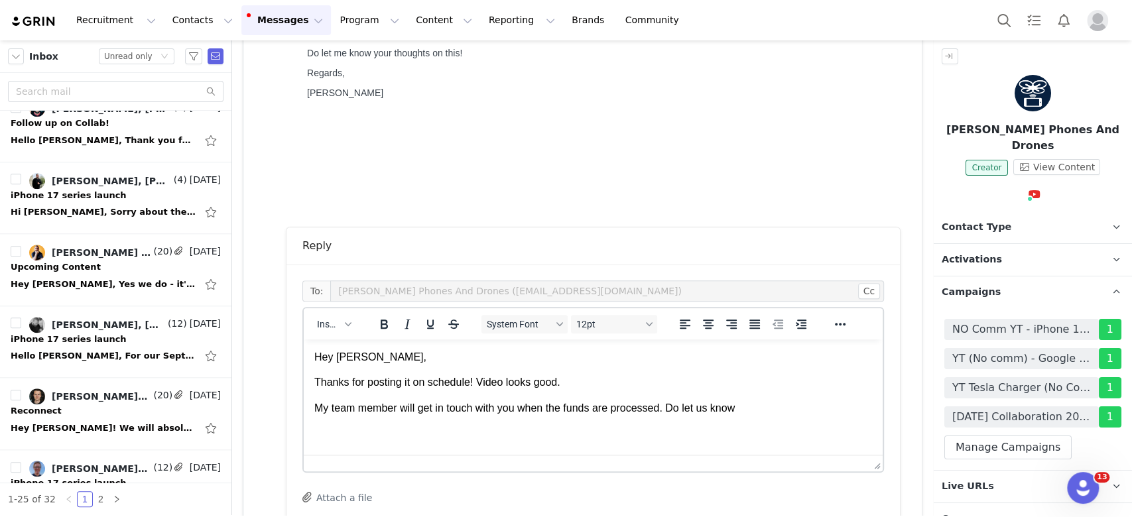
click at [784, 397] on body "Hey Andrew, Thanks for posting it on schedule! Video looks good. My team member…" at bounding box center [593, 383] width 558 height 66
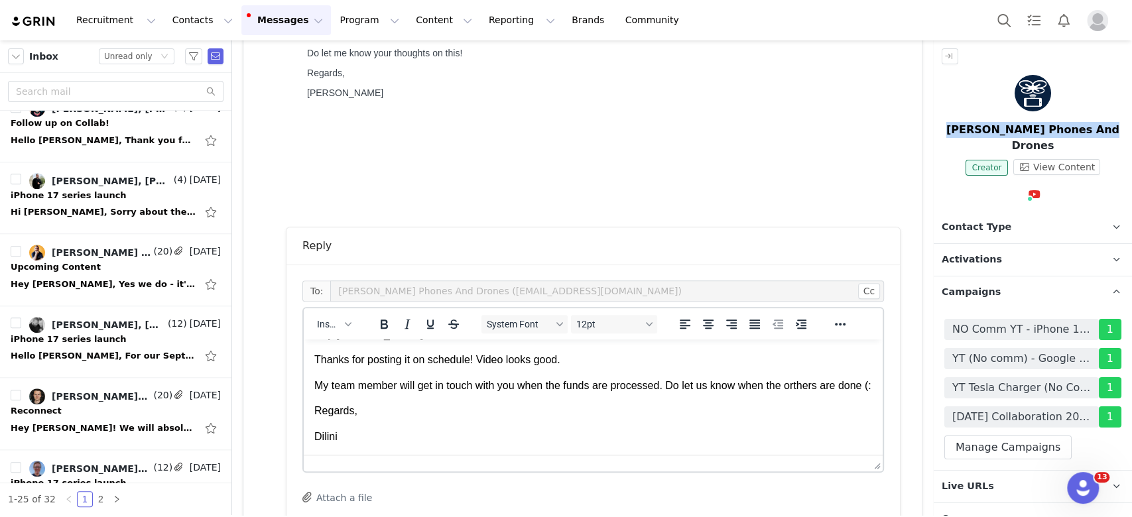
drag, startPoint x: 957, startPoint y: 125, endPoint x: 1131, endPoint y: 130, distance: 174.5
click at [1131, 130] on aside "Andrew Phones And Drones Creator View Content Contact Type Contact type can be …" at bounding box center [1032, 277] width 199 height 475
click at [420, 419] on p "Regards," at bounding box center [593, 411] width 558 height 15
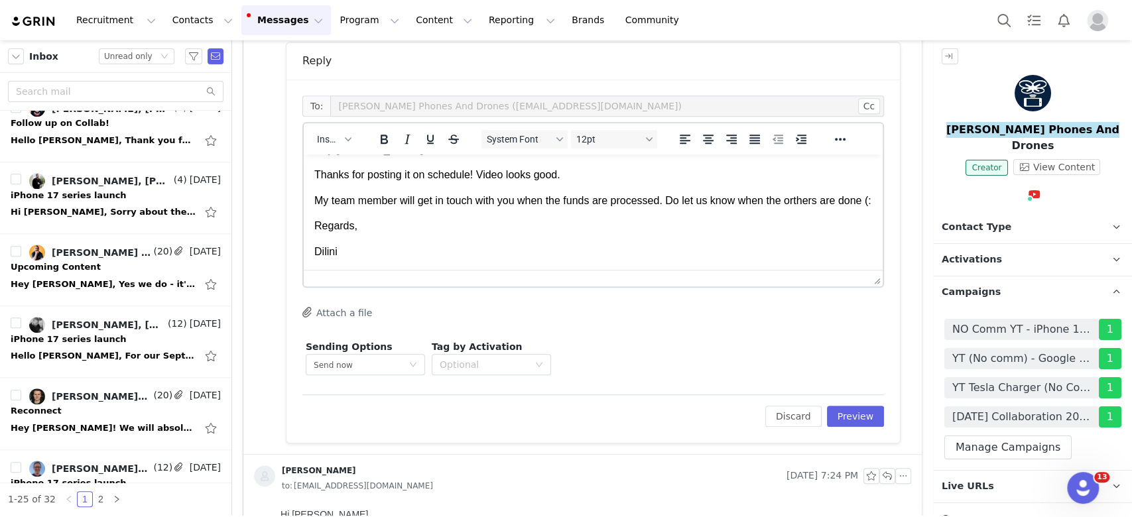
scroll to position [796, 0]
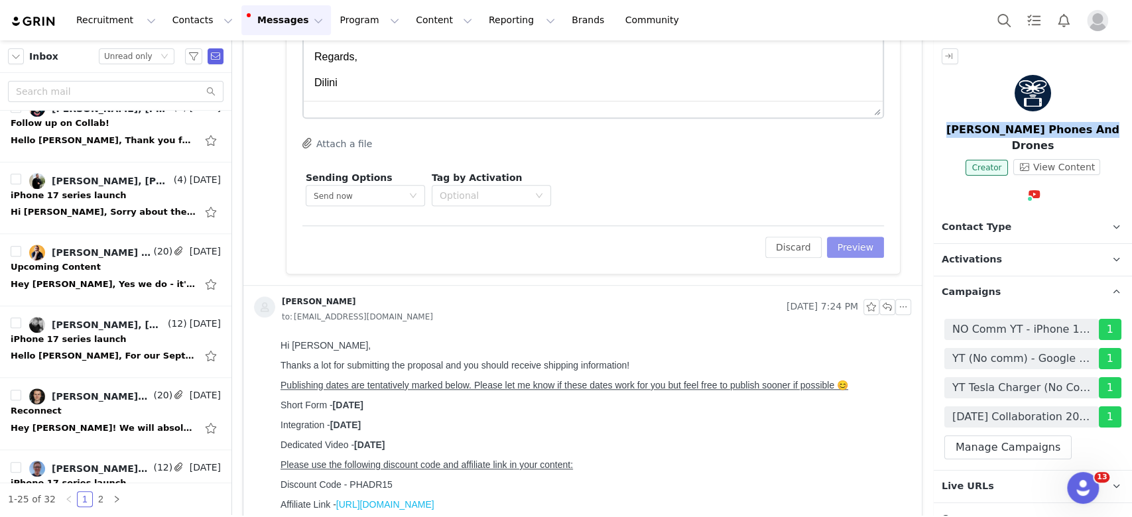
click at [844, 245] on button "Preview" at bounding box center [856, 247] width 58 height 21
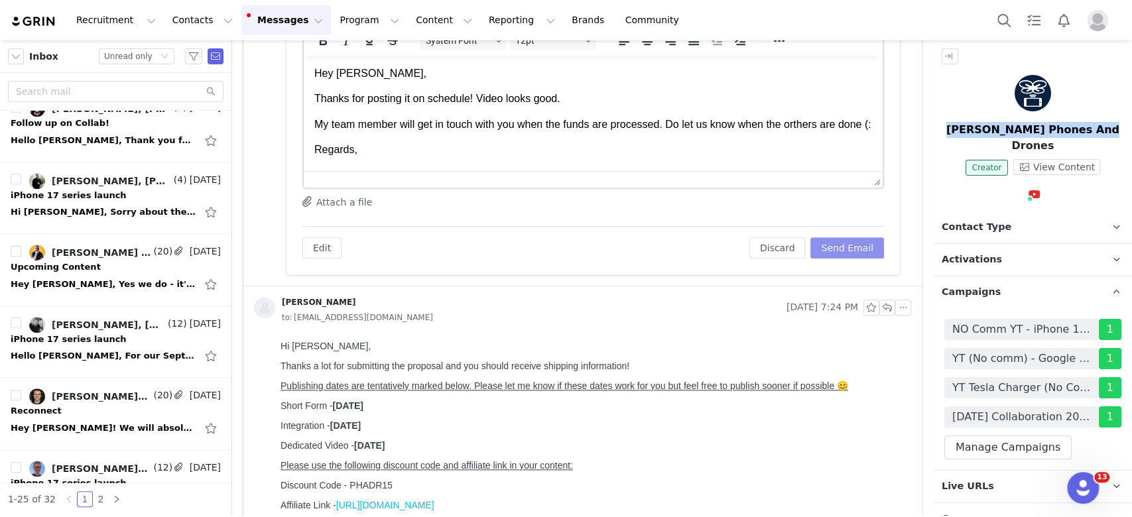
scroll to position [0, 0]
click at [854, 241] on button "Send Email" at bounding box center [848, 247] width 74 height 21
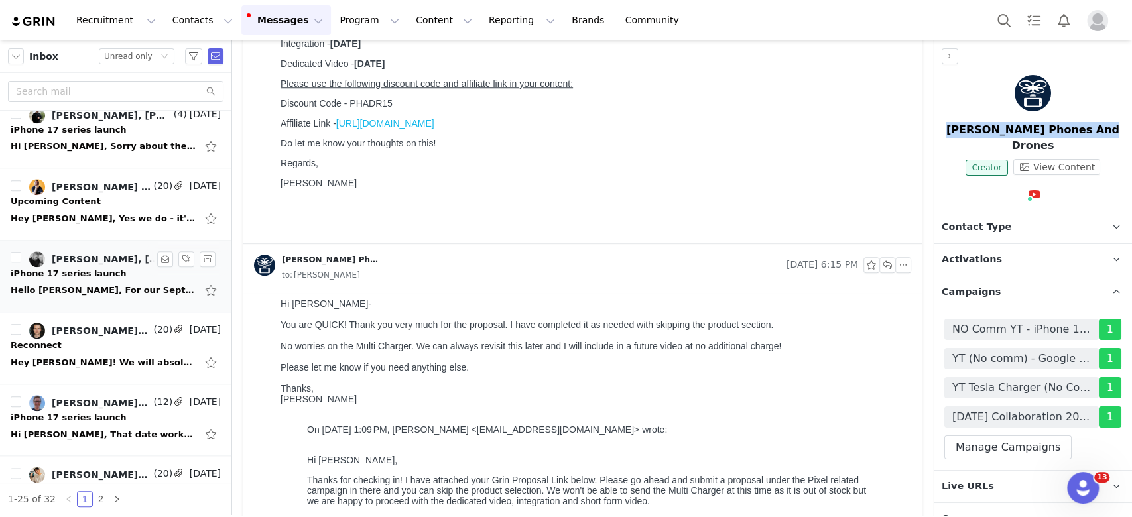
scroll to position [1061, 0]
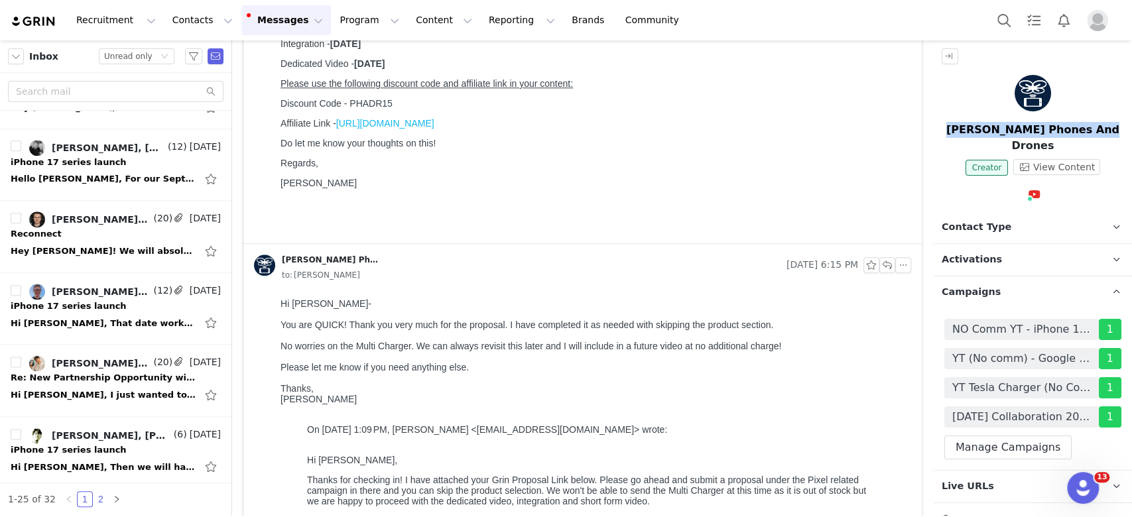
click at [96, 496] on link "2" at bounding box center [101, 499] width 15 height 15
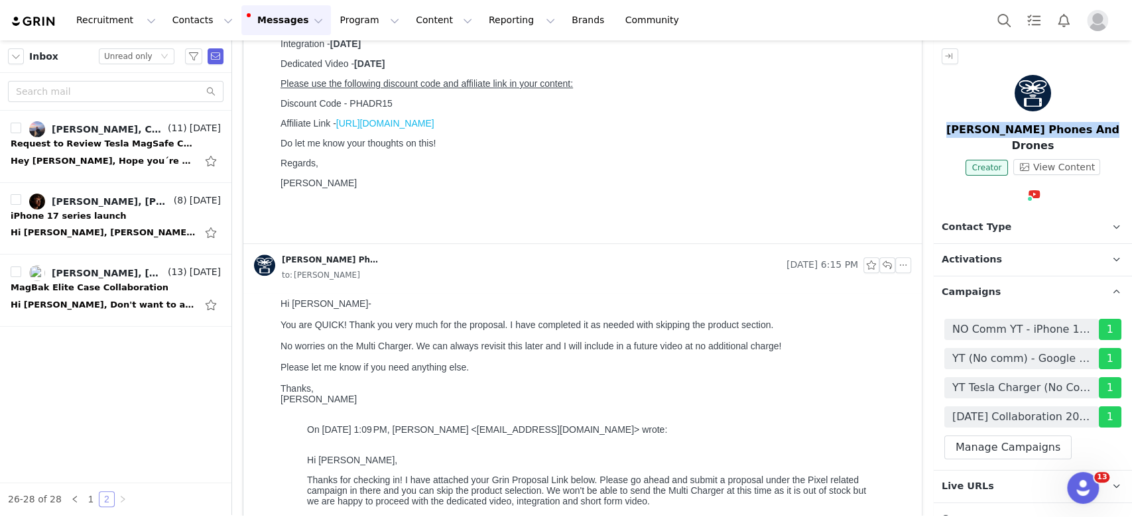
scroll to position [0, 0]
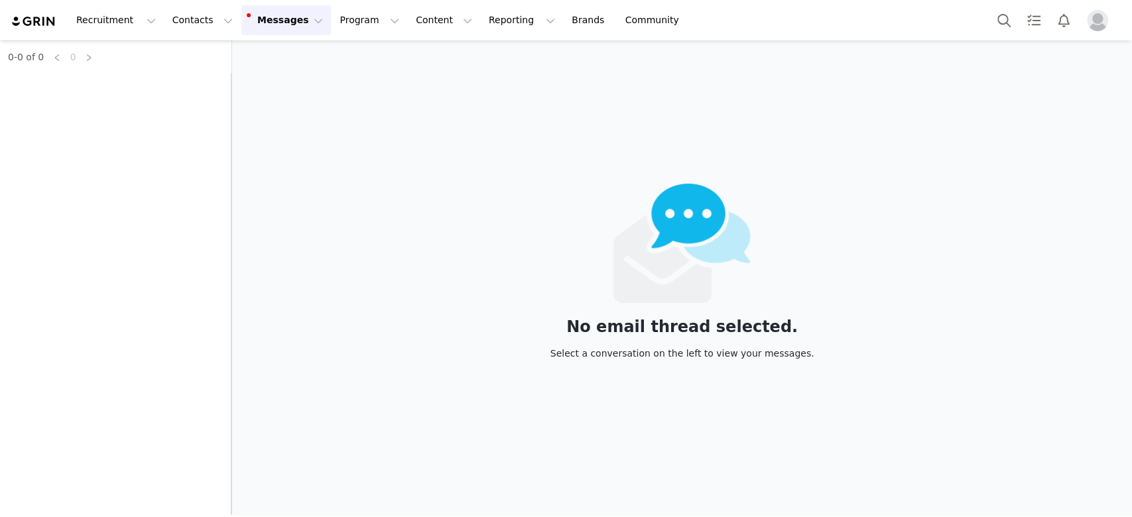
click at [252, 21] on button "Messages Messages" at bounding box center [286, 20] width 90 height 30
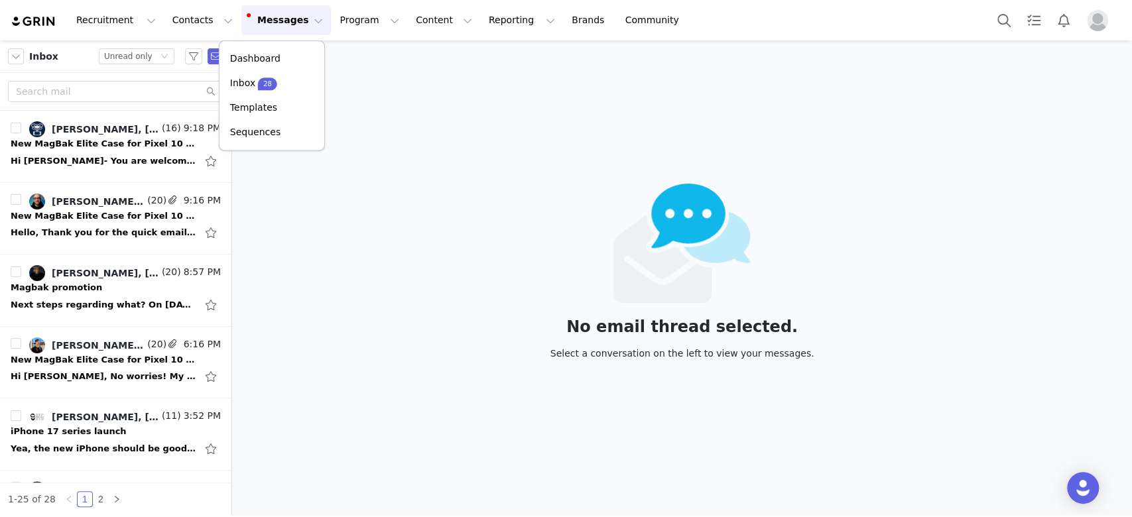
click at [252, 21] on button "Messages Messages" at bounding box center [286, 20] width 90 height 30
click at [104, 302] on div "Next steps regarding what? On Sun, Aug 31, 2025 at 12:57 PM Angie J <angiej@1ls…" at bounding box center [104, 305] width 186 height 13
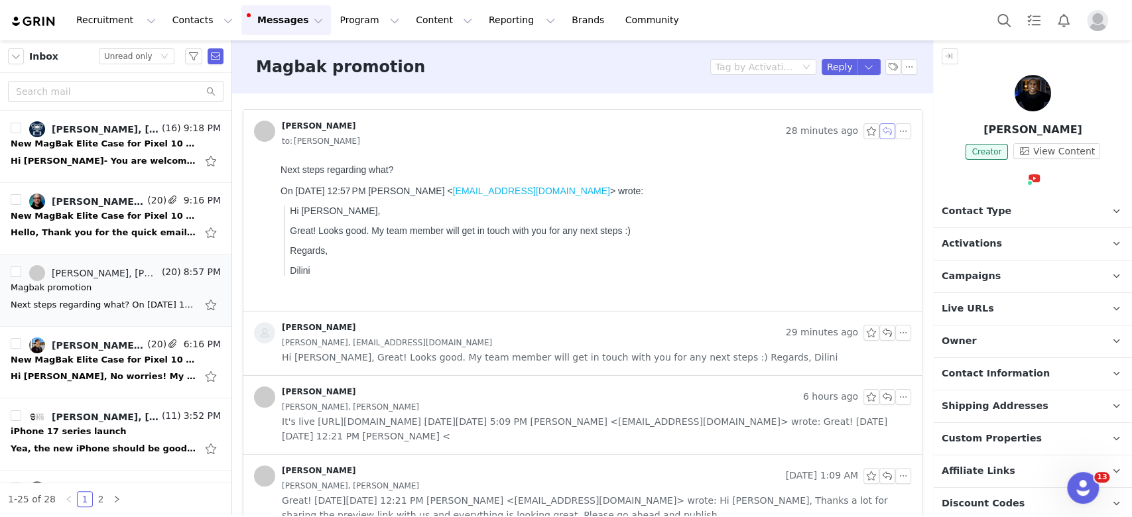
click at [880, 133] on button "button" at bounding box center [888, 131] width 16 height 16
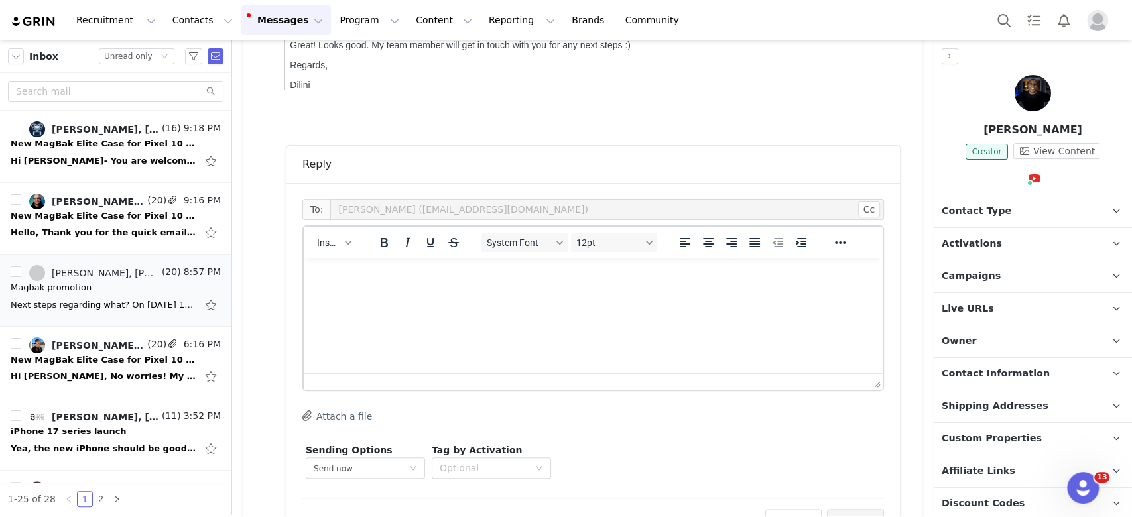
click at [482, 294] on html at bounding box center [593, 276] width 579 height 36
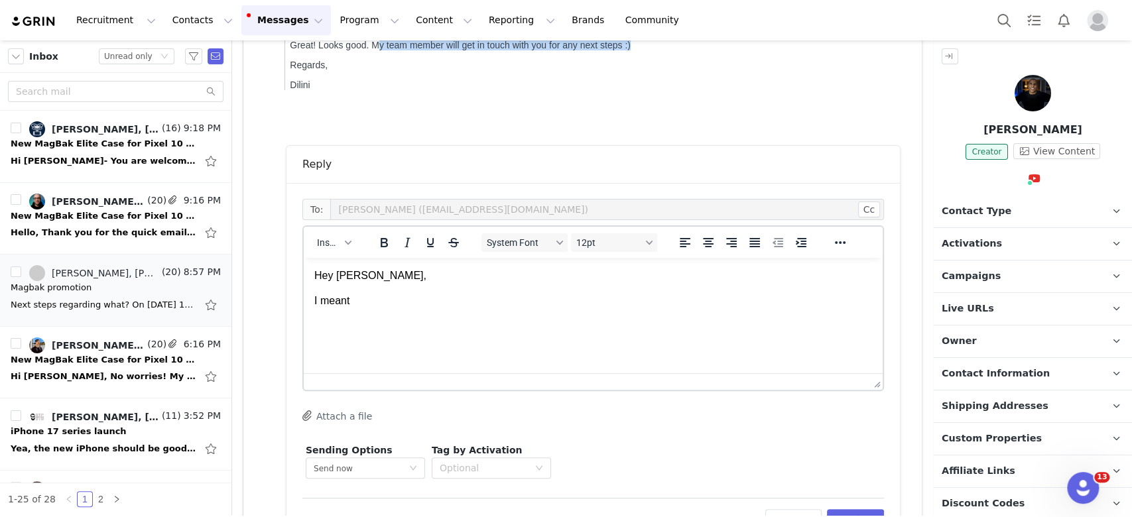
drag, startPoint x: 660, startPoint y: 54, endPoint x: 379, endPoint y: 58, distance: 281.3
click at [379, 50] on p "Great! Looks good. My team member will get in touch with you for any next steps…" at bounding box center [598, 45] width 616 height 11
copy p "y team member will get in touch with you for any next steps :)"
click at [332, 303] on p "I meant" at bounding box center [593, 301] width 558 height 15
drag, startPoint x: 332, startPoint y: 303, endPoint x: 344, endPoint y: 305, distance: 12.1
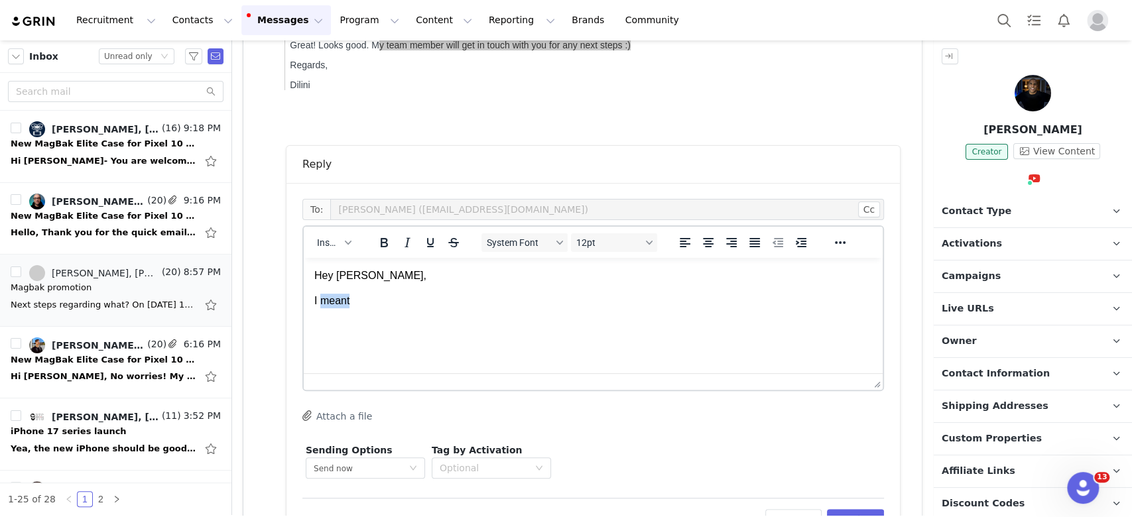
click at [332, 302] on p "I meant" at bounding box center [593, 301] width 558 height 15
click at [353, 299] on p "I wrote "y team member will get in touch with you for any next steps :)" at bounding box center [593, 301] width 558 height 15
click at [585, 304] on p "I wrote "my team member will get in touch with you for any next steps :)" at bounding box center [593, 301] width 558 height 15
drag, startPoint x: 665, startPoint y: 303, endPoint x: 643, endPoint y: 303, distance: 21.9
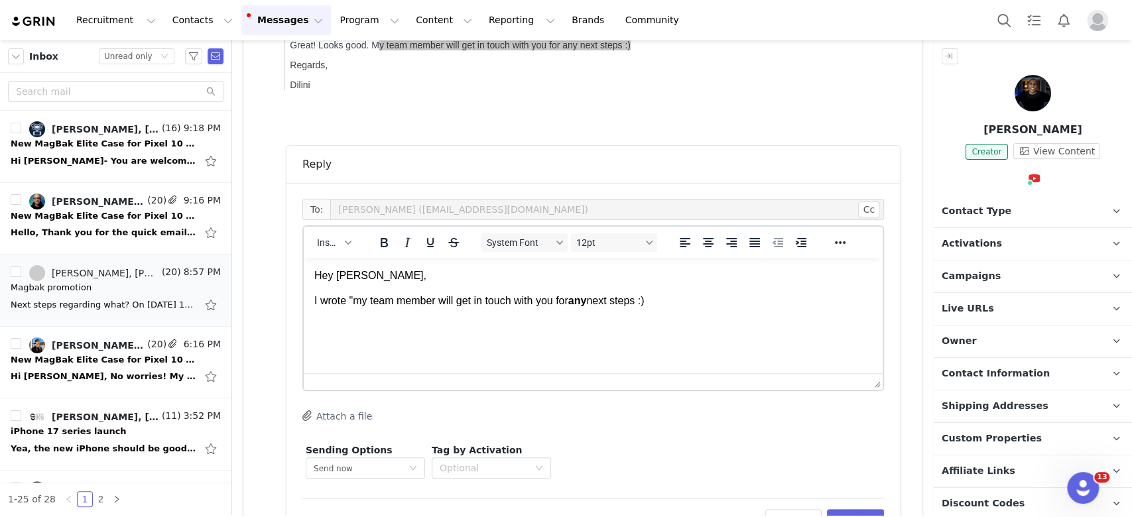
click at [643, 303] on p "I wrote "my team member will get in touch with you for any next steps :)" at bounding box center [593, 301] width 558 height 15
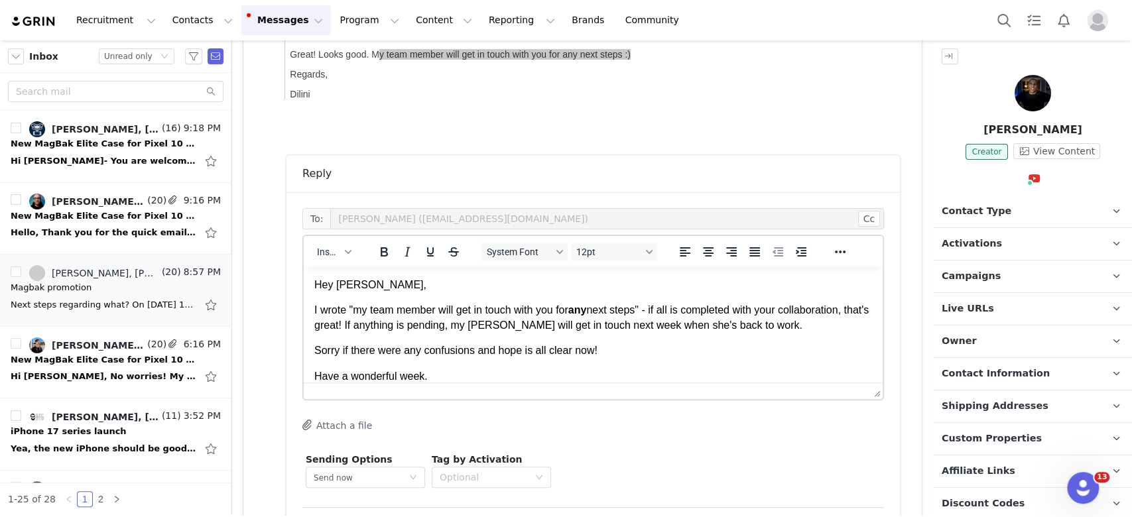
click at [495, 330] on p "I wrote "my team member will get in touch with you for any next steps" - if all…" at bounding box center [593, 318] width 558 height 30
click at [545, 332] on p "I wrote "my team member will get in touch with you for any next steps" - if all…" at bounding box center [593, 318] width 558 height 30
click at [549, 327] on p "I wrote "my team member will get in touch with you for any next steps" - if all…" at bounding box center [593, 318] width 558 height 30
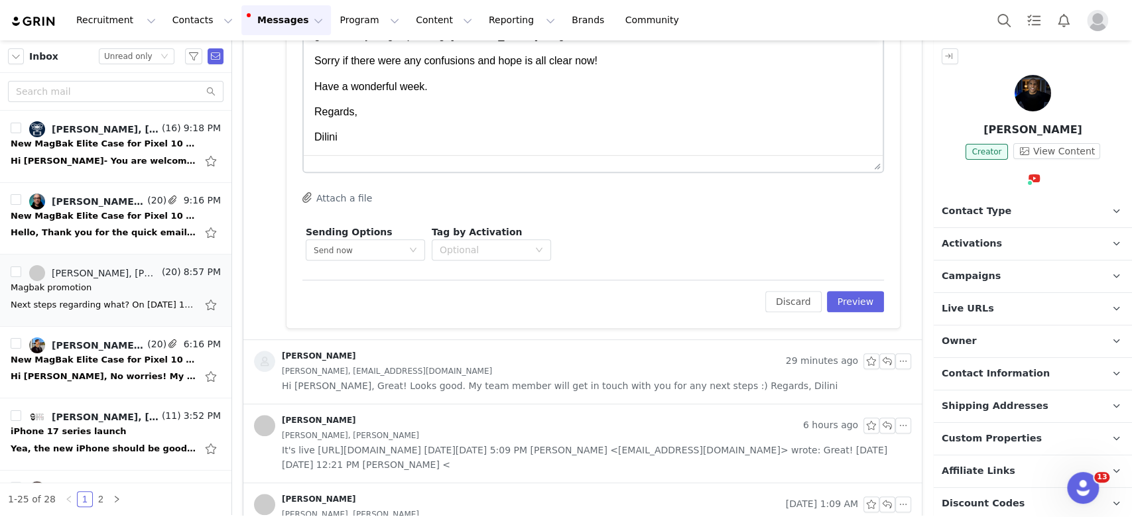
scroll to position [442, 0]
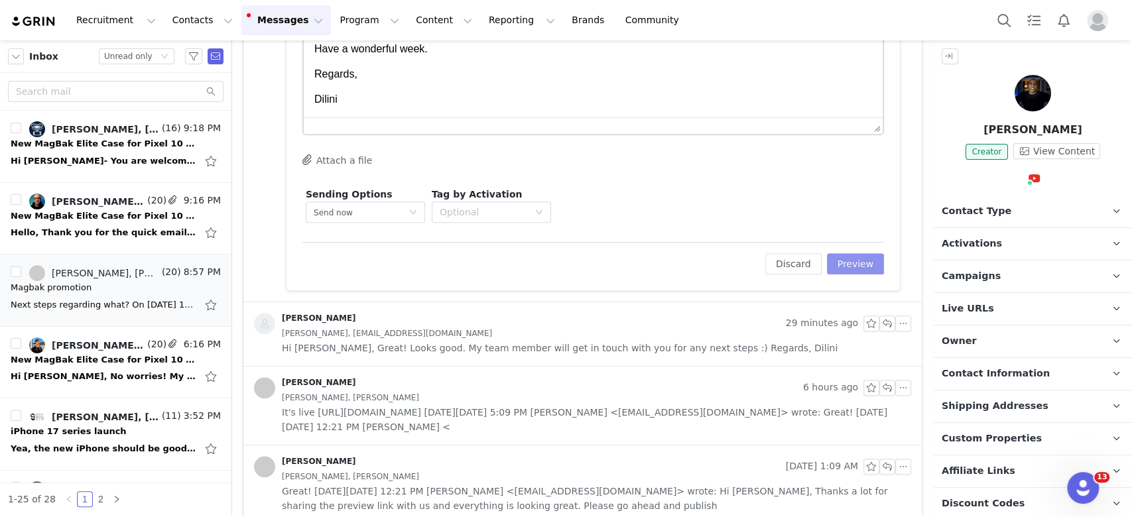
click at [854, 263] on button "Preview" at bounding box center [856, 263] width 58 height 21
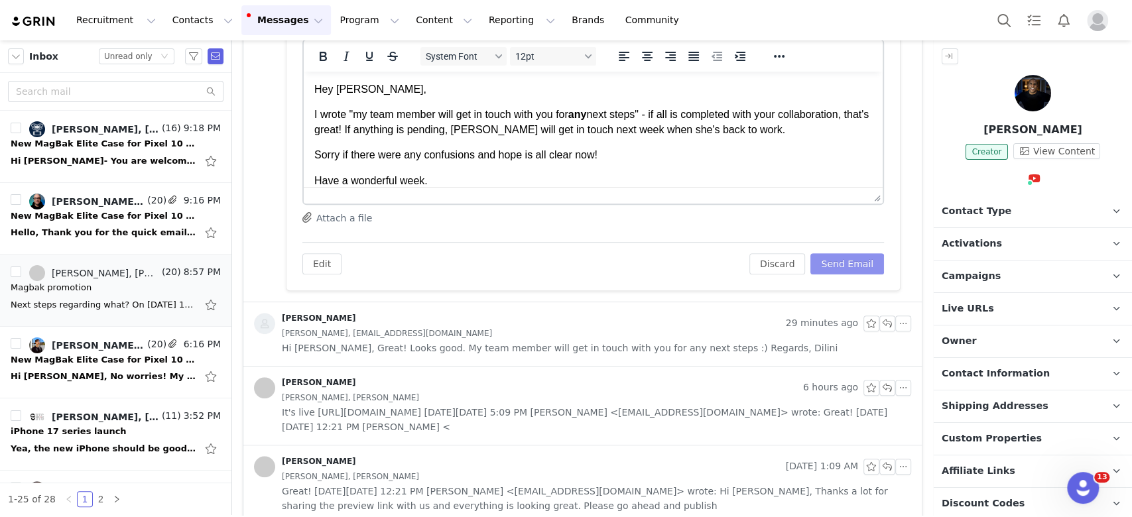
scroll to position [0, 0]
click at [827, 259] on button "Send Email" at bounding box center [848, 263] width 74 height 21
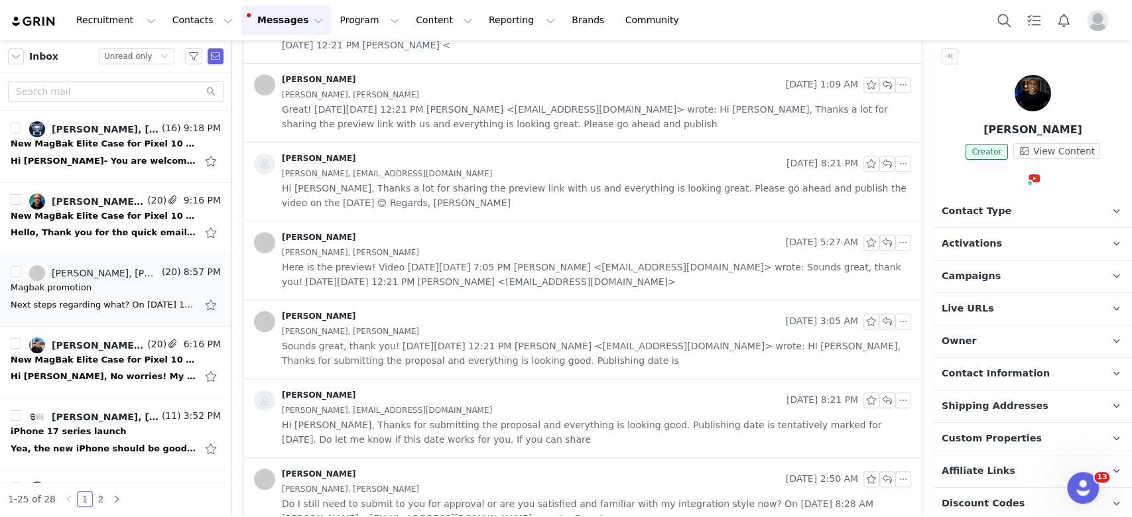
click at [457, 263] on span "Here is the preview! Video [DATE][DATE] 7:05 PM [PERSON_NAME] <[EMAIL_ADDRESS][…" at bounding box center [597, 274] width 630 height 29
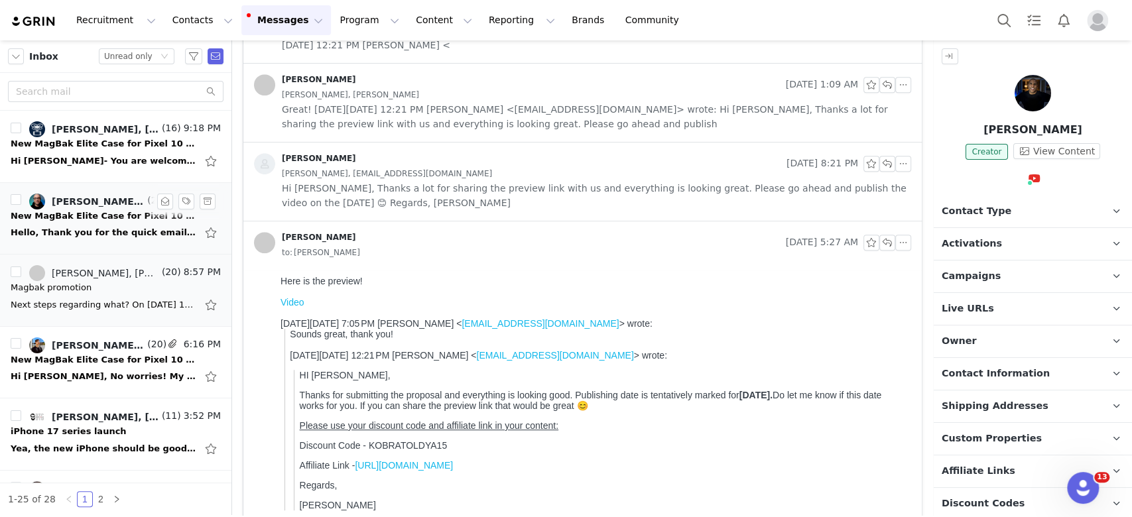
click at [89, 232] on div "Hello, Thank you for the quick email. I posted the video, though a bit later th…" at bounding box center [104, 232] width 186 height 13
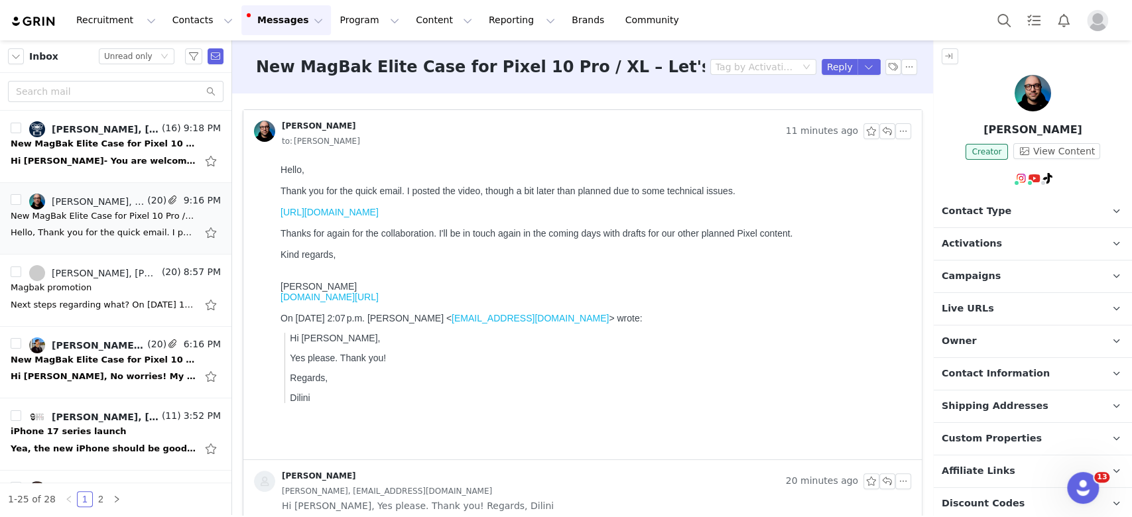
click at [379, 217] on link "https://youtu.be/NA_2aeS5iFU" at bounding box center [330, 212] width 98 height 11
drag, startPoint x: 1059, startPoint y: 121, endPoint x: 980, endPoint y: 123, distance: 78.3
click at [980, 123] on p "Jay Vautour" at bounding box center [1033, 130] width 198 height 16
copy p "Jay Vautour"
click at [880, 132] on button "button" at bounding box center [888, 131] width 16 height 16
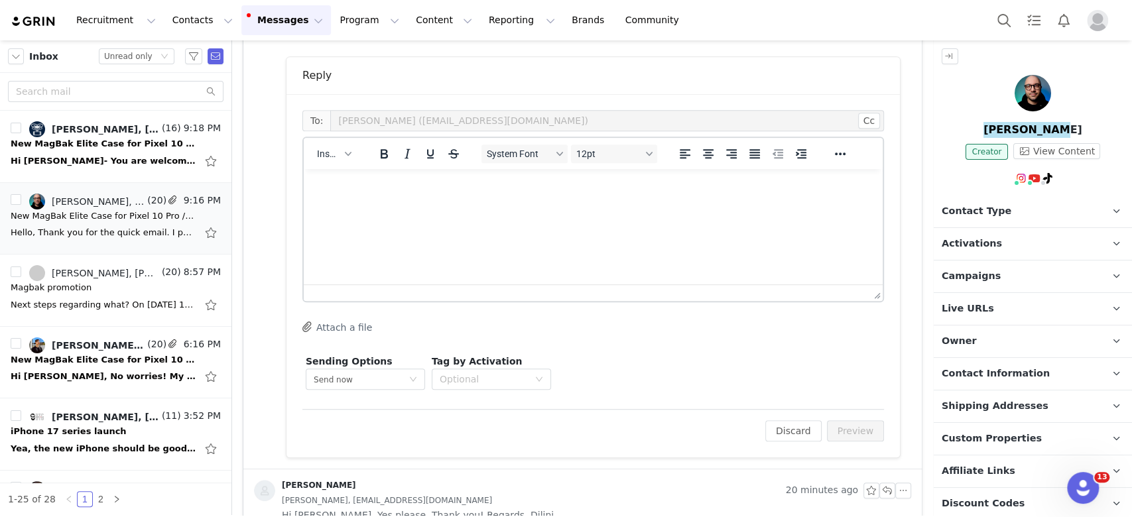
click at [347, 205] on html at bounding box center [593, 187] width 579 height 36
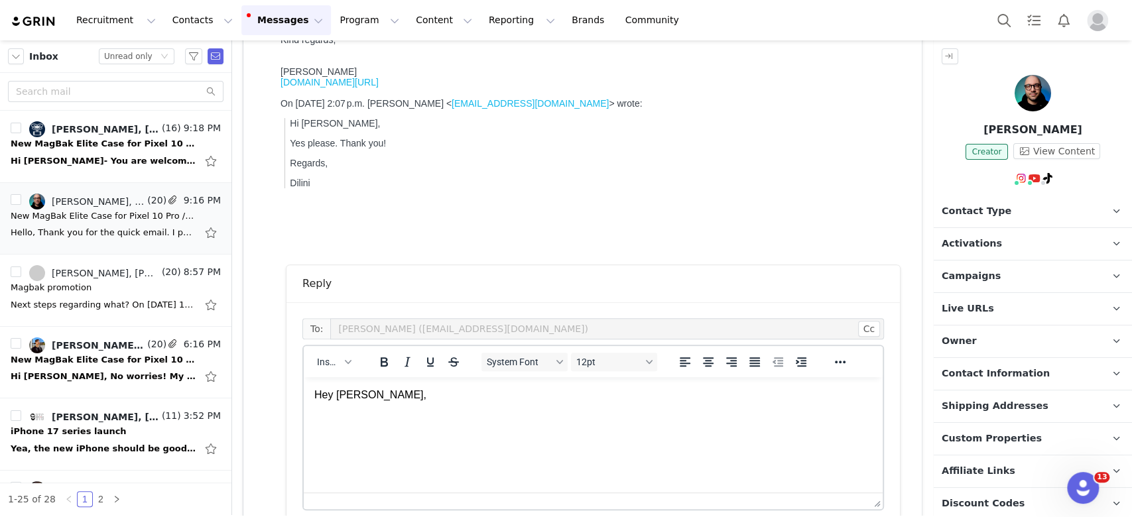
drag, startPoint x: 732, startPoint y: 756, endPoint x: 429, endPoint y: 391, distance: 474.8
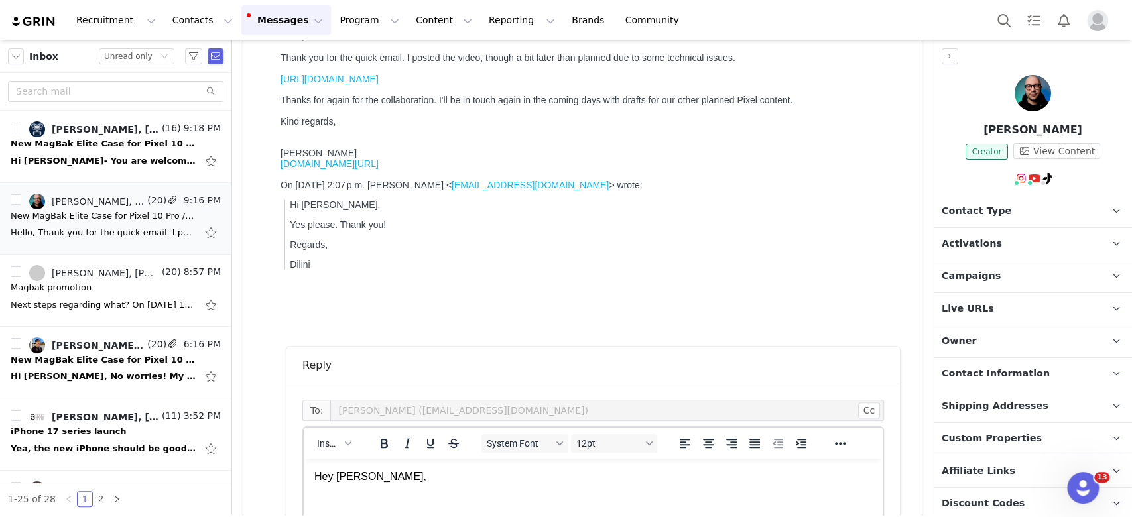
scroll to position [442, 0]
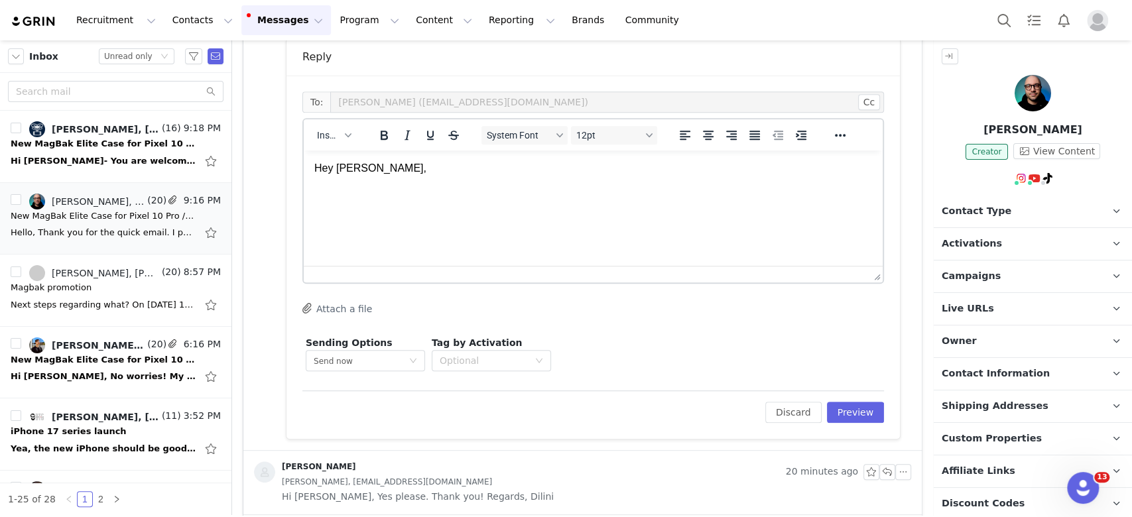
click at [450, 212] on html "Hey Jay," at bounding box center [593, 182] width 579 height 62
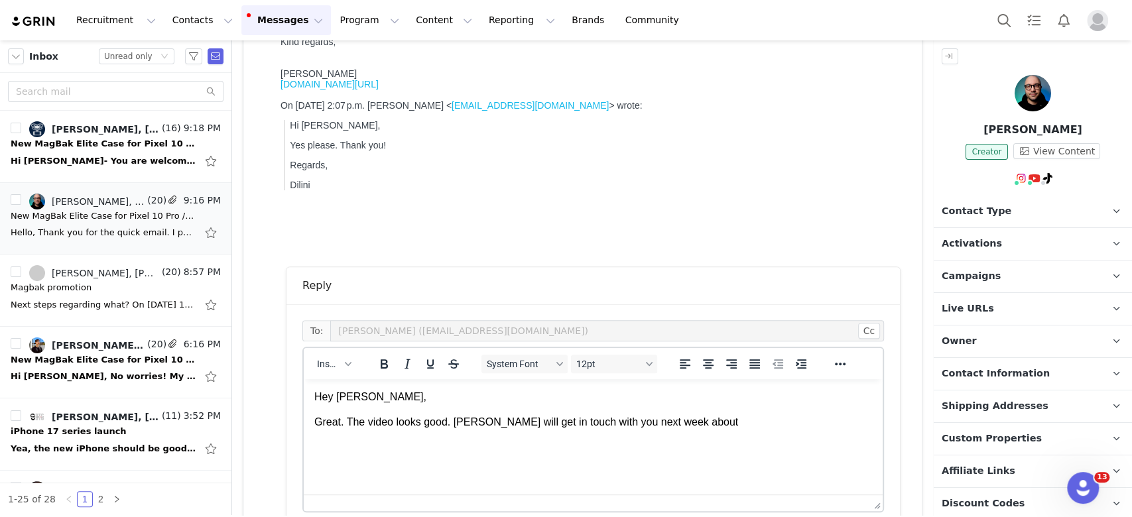
scroll to position [265, 0]
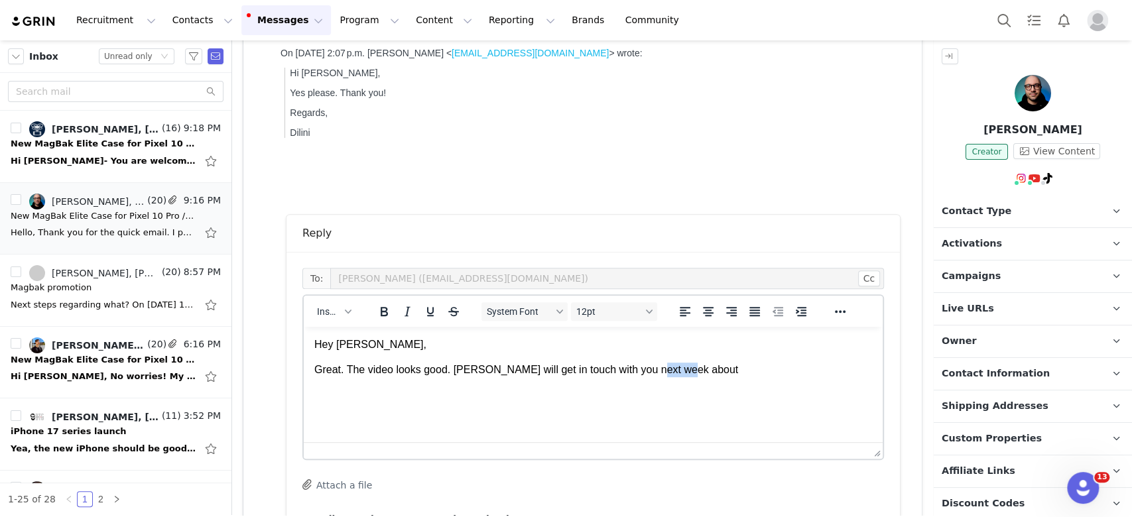
drag, startPoint x: 688, startPoint y: 375, endPoint x: 650, endPoint y: 373, distance: 37.9
click at [650, 373] on p "Great. The video looks good. Nadia will get in touch with you next week about" at bounding box center [593, 370] width 558 height 15
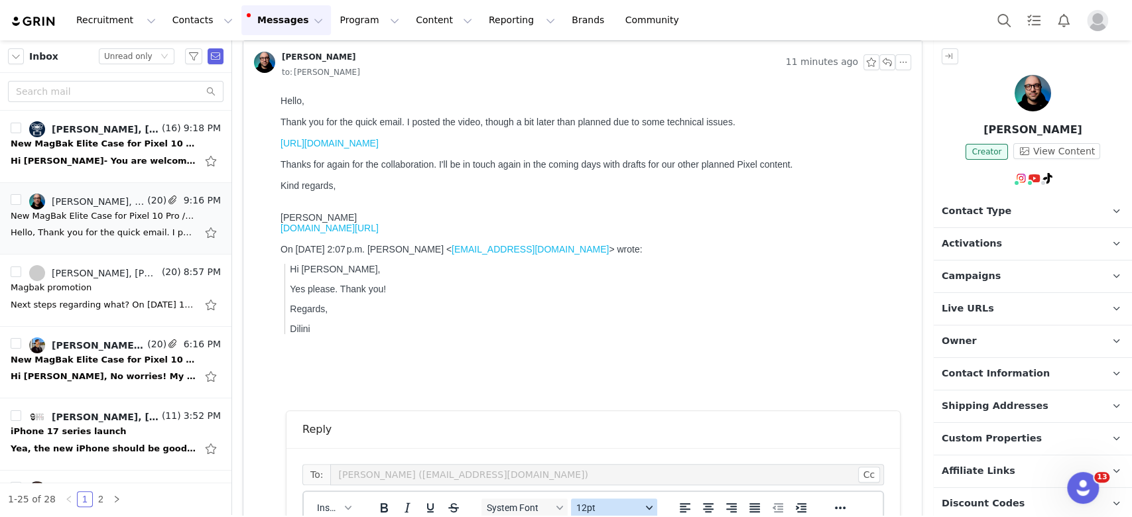
scroll to position [0, 0]
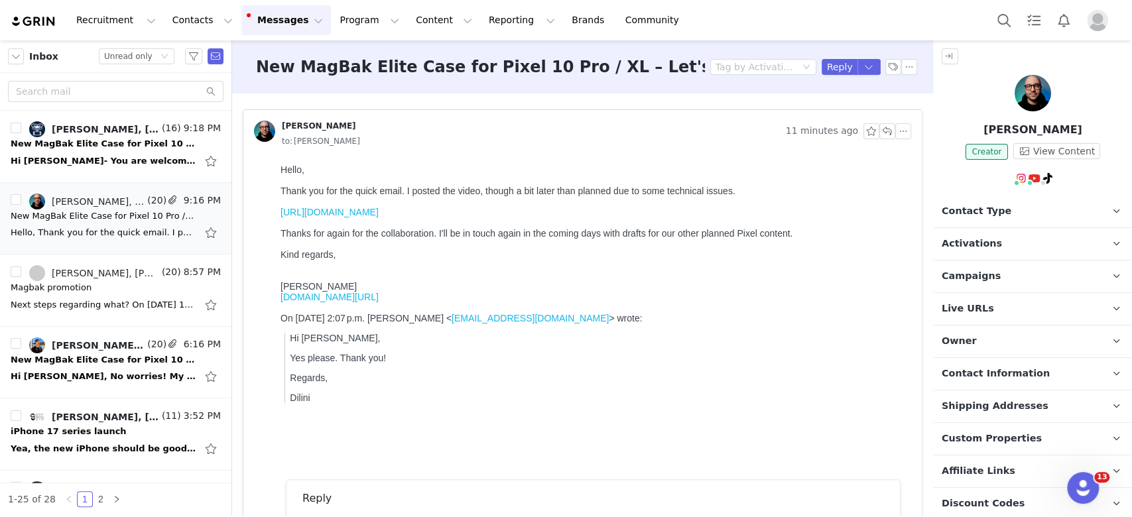
drag, startPoint x: 318, startPoint y: 208, endPoint x: 235, endPoint y: 217, distance: 82.8
click at [275, 217] on html "Hello, Thank you for the quick email. I posted the video, though a bit later th…" at bounding box center [593, 309] width 636 height 301
copy link "https://youtu.be/NA_2aeS5iFU"
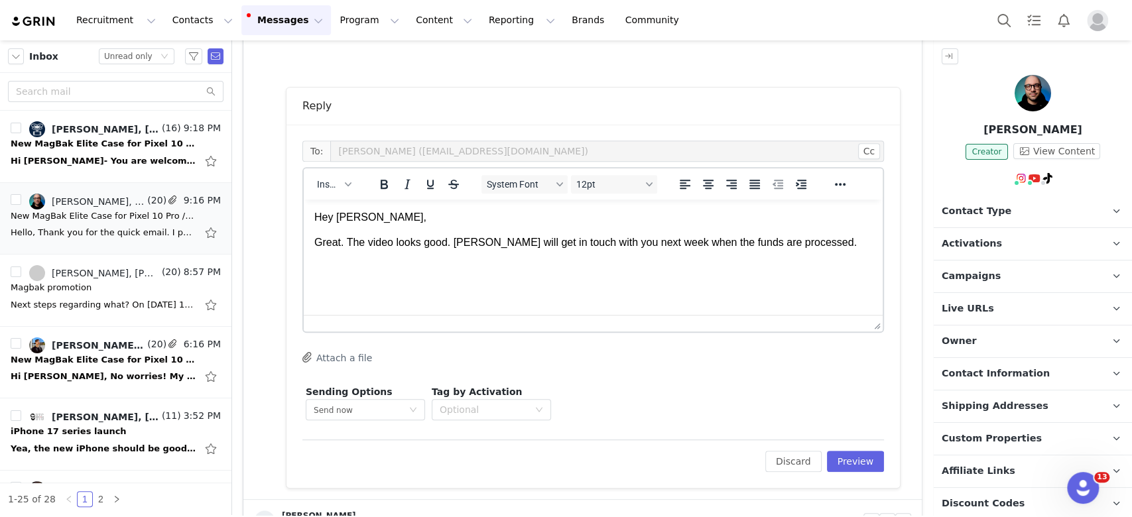
scroll to position [442, 0]
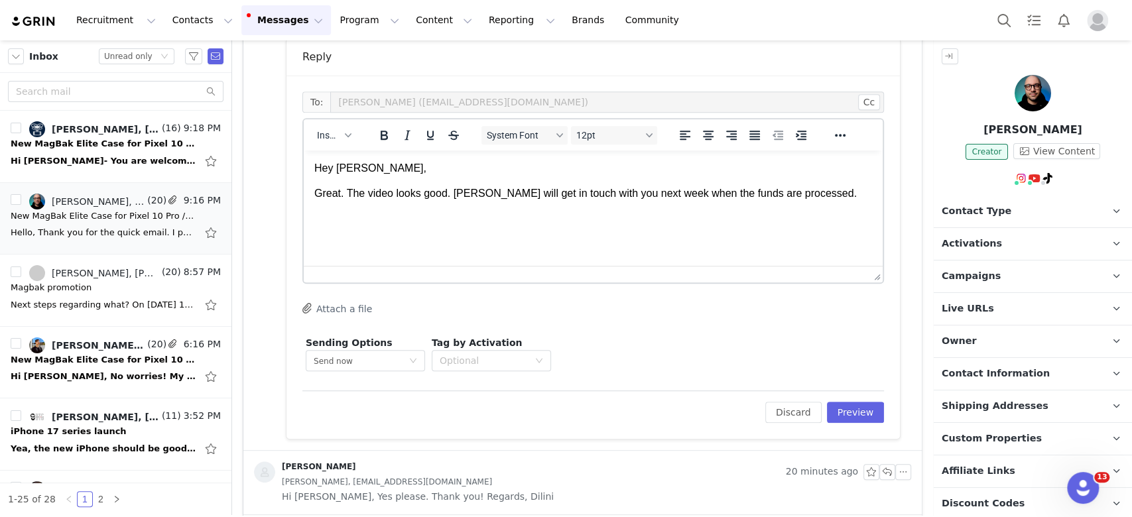
click at [831, 198] on p "Great. The video looks good. Nadia will get in touch with you next week when th…" at bounding box center [593, 193] width 558 height 15
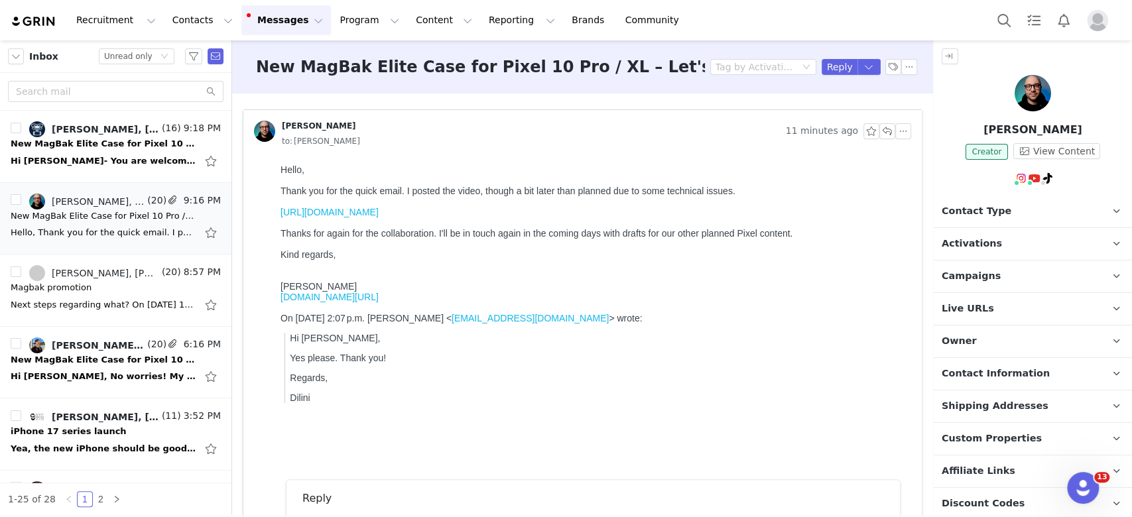
scroll to position [531, 0]
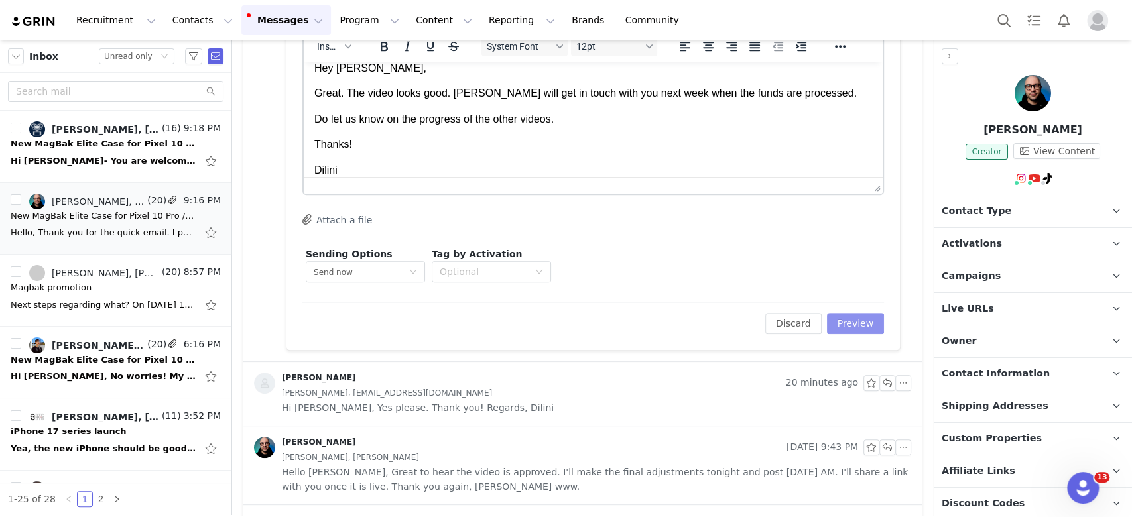
click at [846, 316] on button "Preview" at bounding box center [856, 323] width 58 height 21
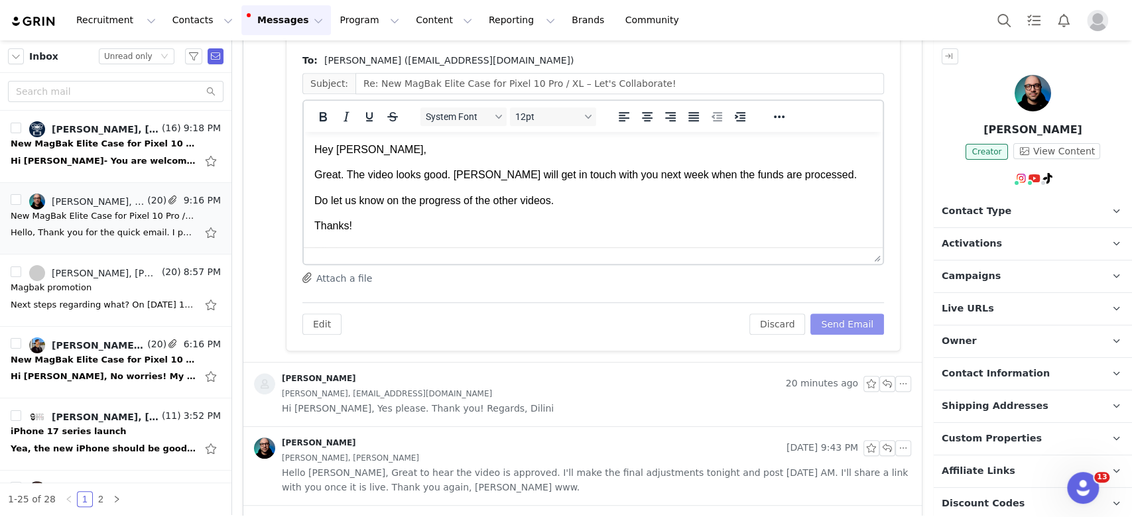
scroll to position [0, 0]
click at [850, 326] on button "Send Email" at bounding box center [848, 324] width 74 height 21
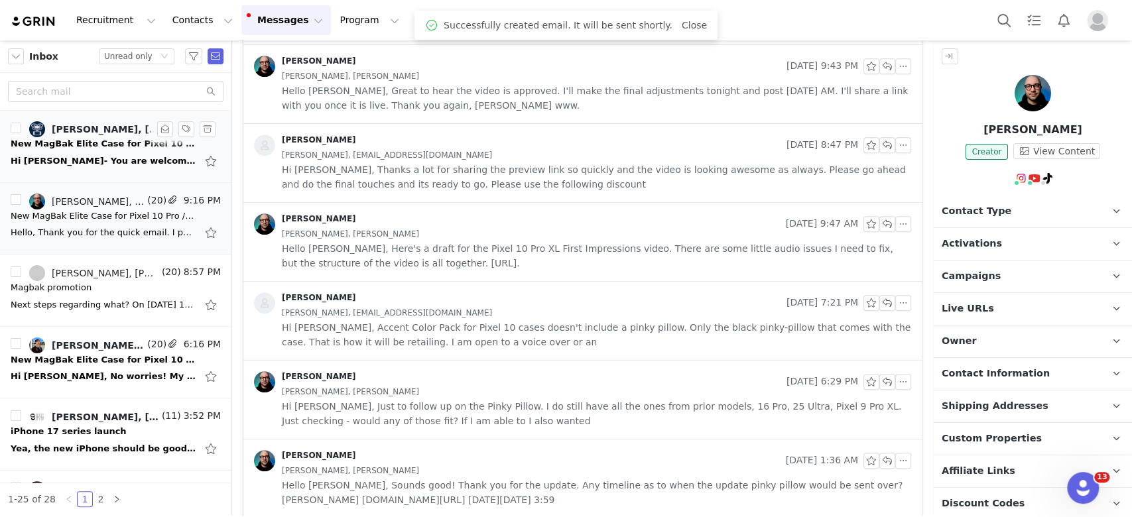
click at [68, 139] on div "New MagBak Elite Case for Pixel 10 Pro / XL – Let's Collaborate!" at bounding box center [104, 143] width 186 height 13
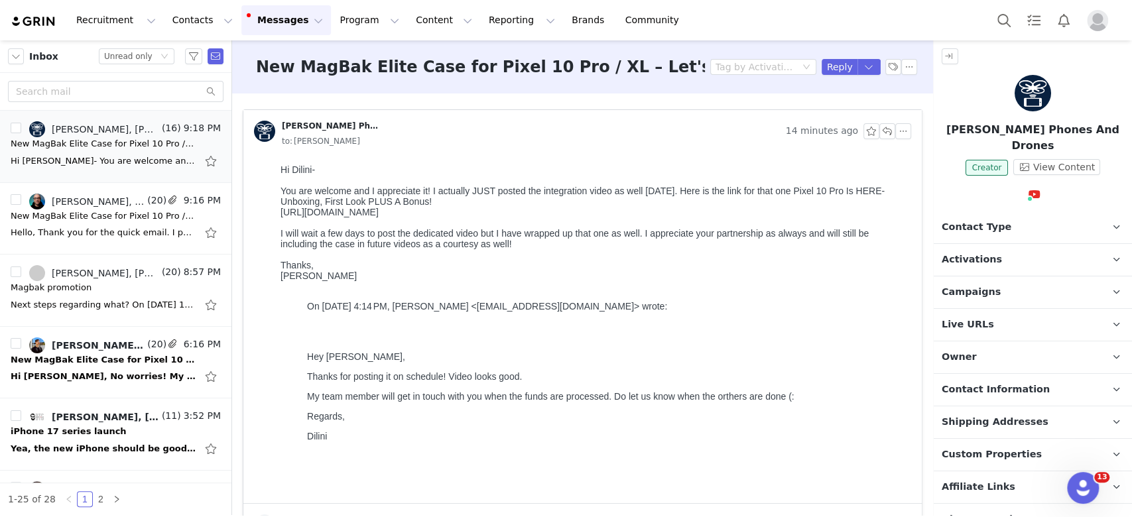
drag, startPoint x: 395, startPoint y: 226, endPoint x: 267, endPoint y: 216, distance: 129.1
click at [275, 216] on html "Hi Dilini- You are welcome and I appreciate it! I actually JUST posted the inte…" at bounding box center [593, 331] width 636 height 344
copy div "https://youtu.be/AHZ7wu7d-PA"
click at [902, 66] on button "button" at bounding box center [910, 67] width 16 height 16
click at [904, 87] on li "Mark as unread" at bounding box center [932, 90] width 88 height 21
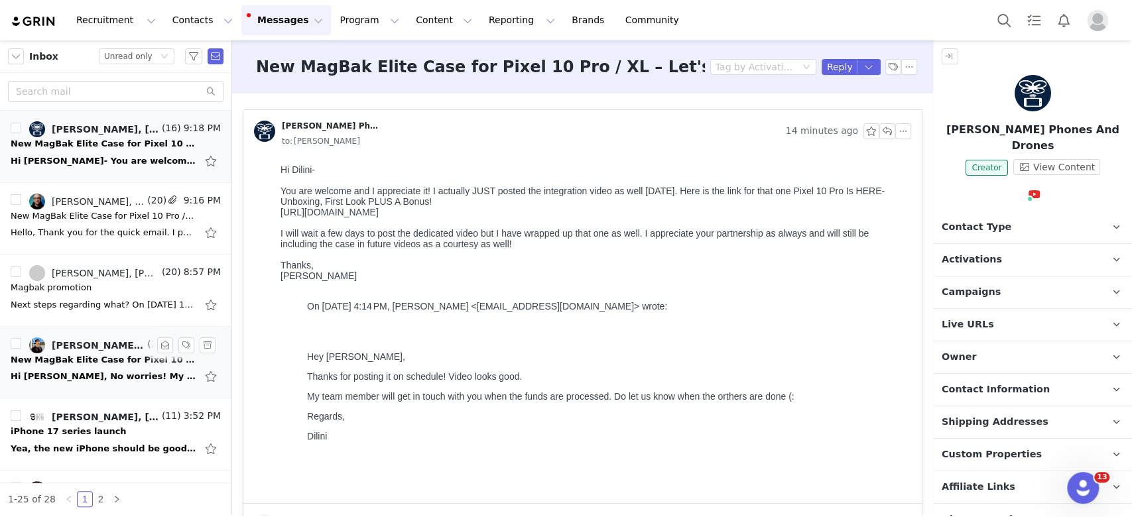
click at [69, 375] on div "Hi [PERSON_NAME], No worries! My rate for the collaboration post is $500, and $…" at bounding box center [104, 376] width 186 height 13
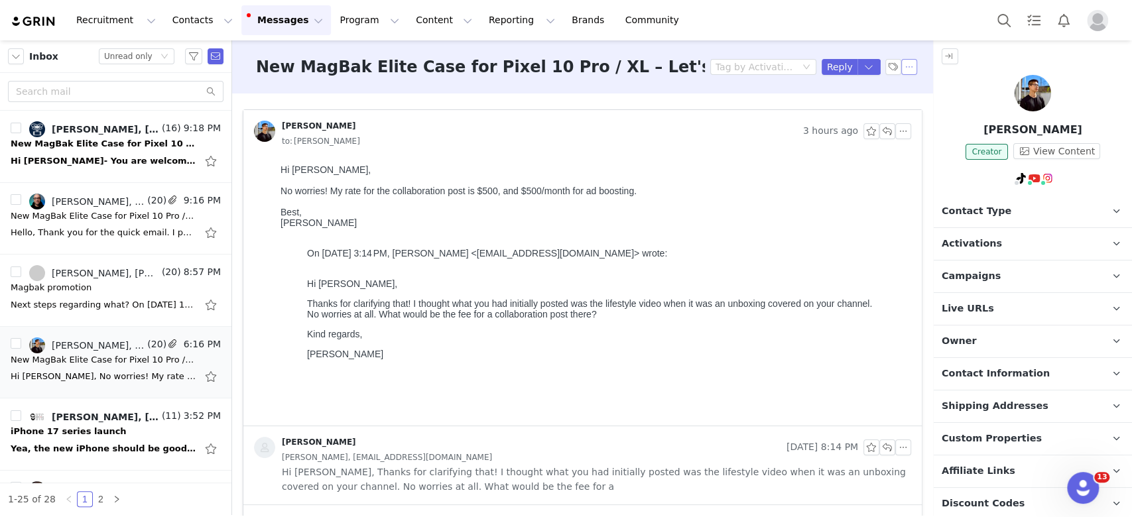
click at [902, 64] on button "button" at bounding box center [910, 67] width 16 height 16
click at [910, 87] on li "Mark as unread" at bounding box center [932, 90] width 88 height 21
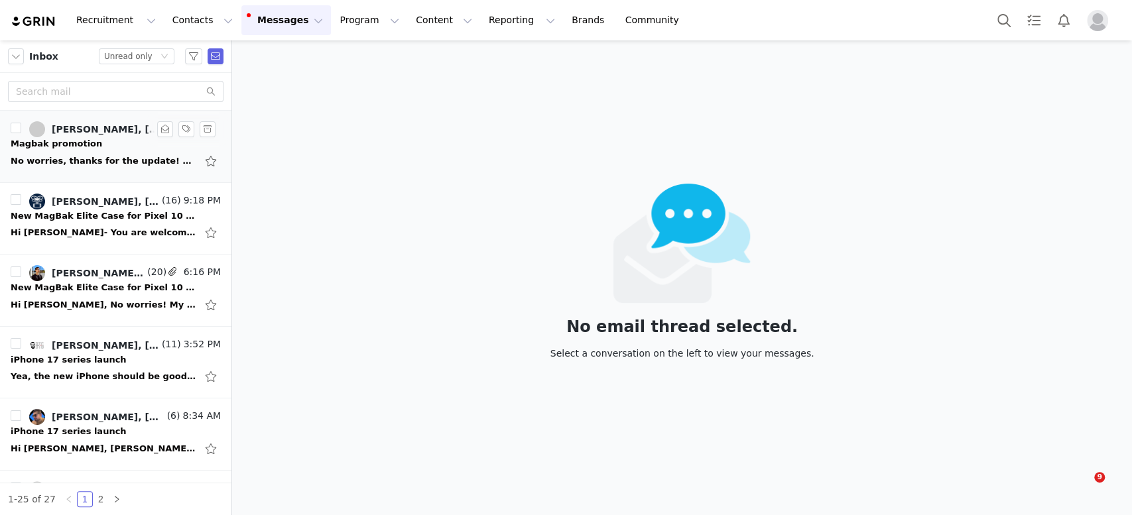
click at [123, 159] on div "No worries, thanks for the update! On Sun, Aug 31, 2025 at 1:27 PM Angie J <ang…" at bounding box center [104, 161] width 186 height 13
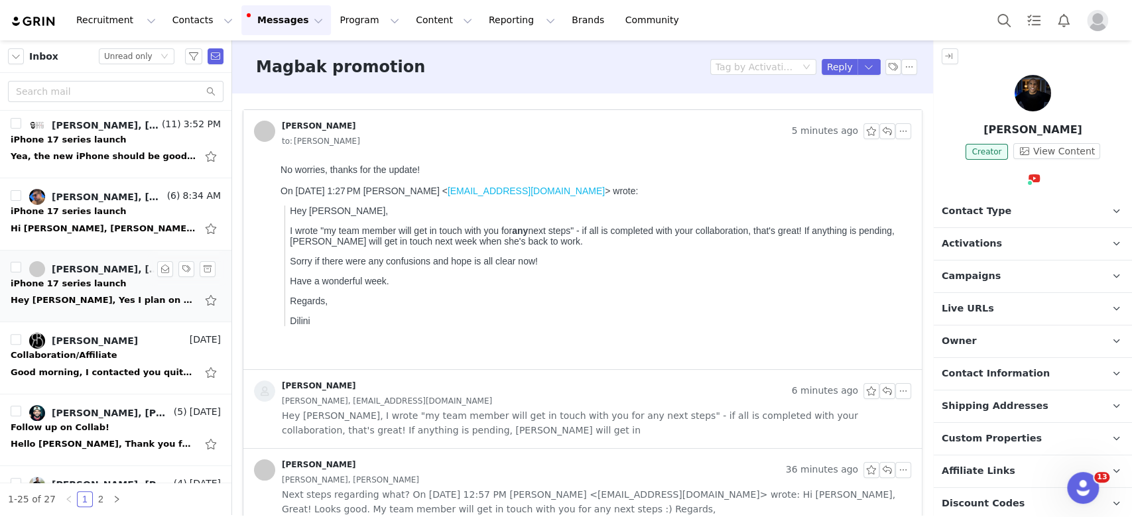
scroll to position [265, 0]
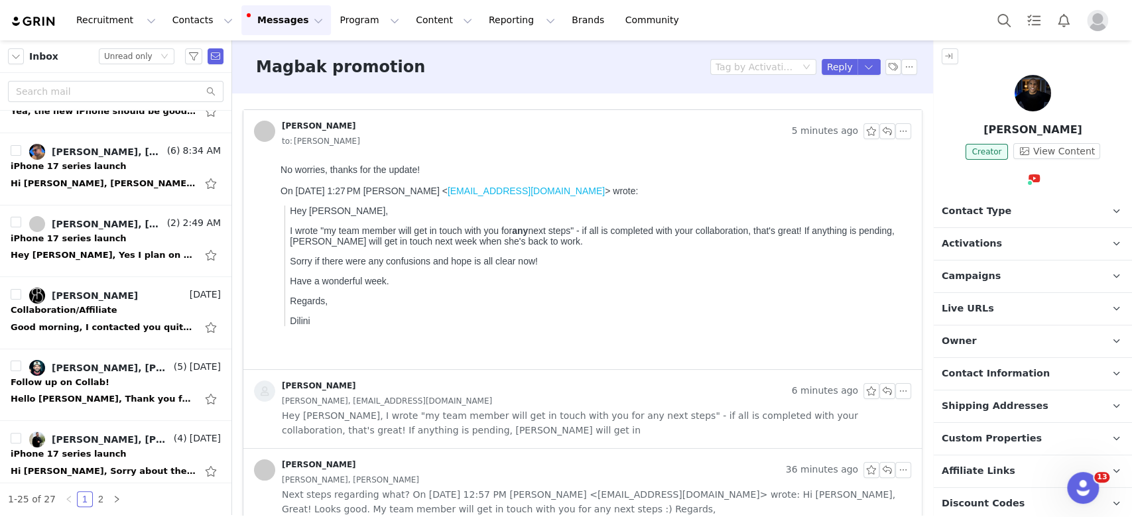
click at [253, 19] on button "Messages Messages" at bounding box center [286, 20] width 90 height 30
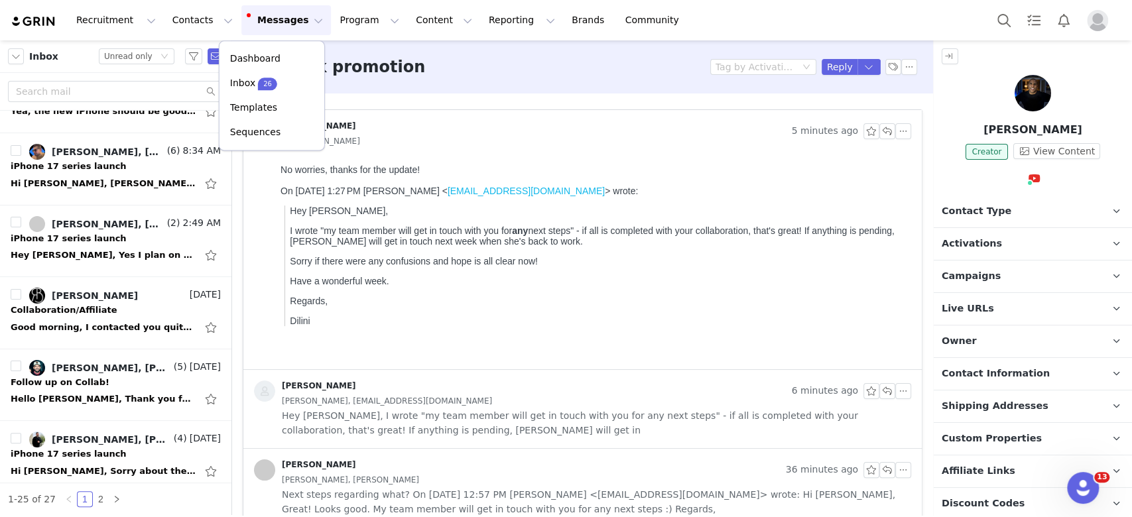
click at [253, 19] on button "Messages Messages" at bounding box center [286, 20] width 90 height 30
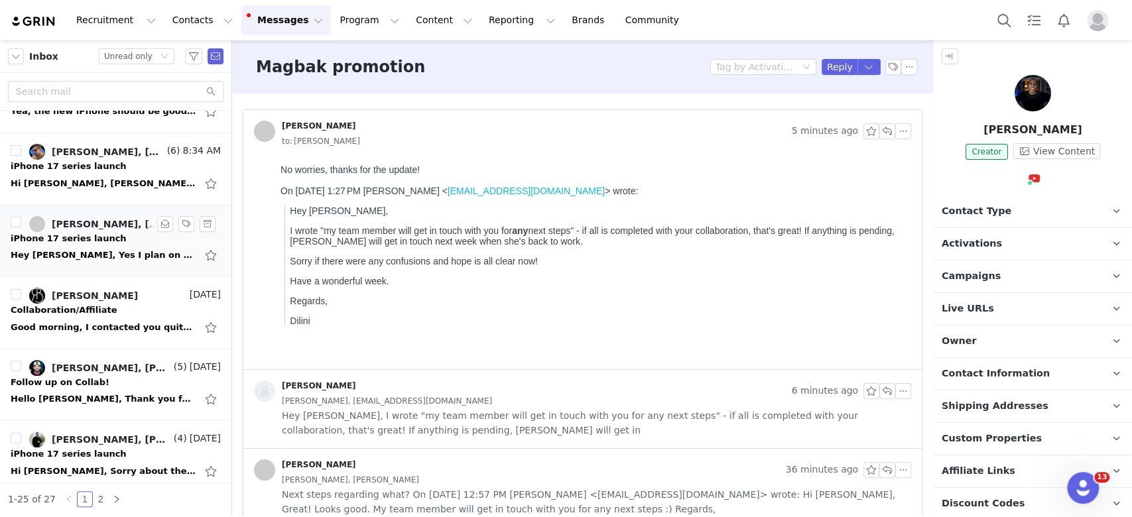
click at [82, 252] on div "Hey Nadia, Yes I plan on buying the iPhone 17pro and working with you guys to s…" at bounding box center [104, 255] width 186 height 13
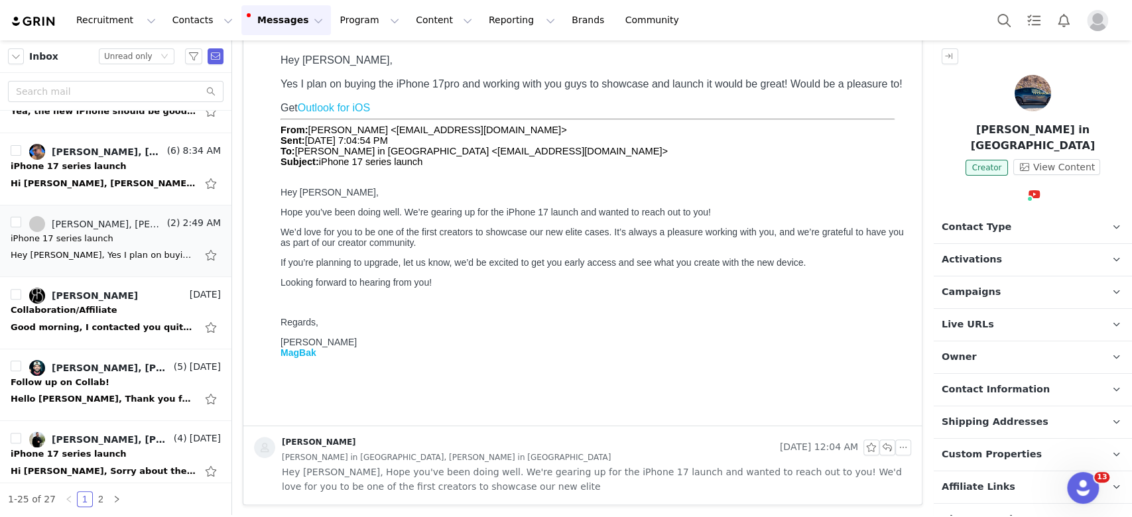
scroll to position [0, 0]
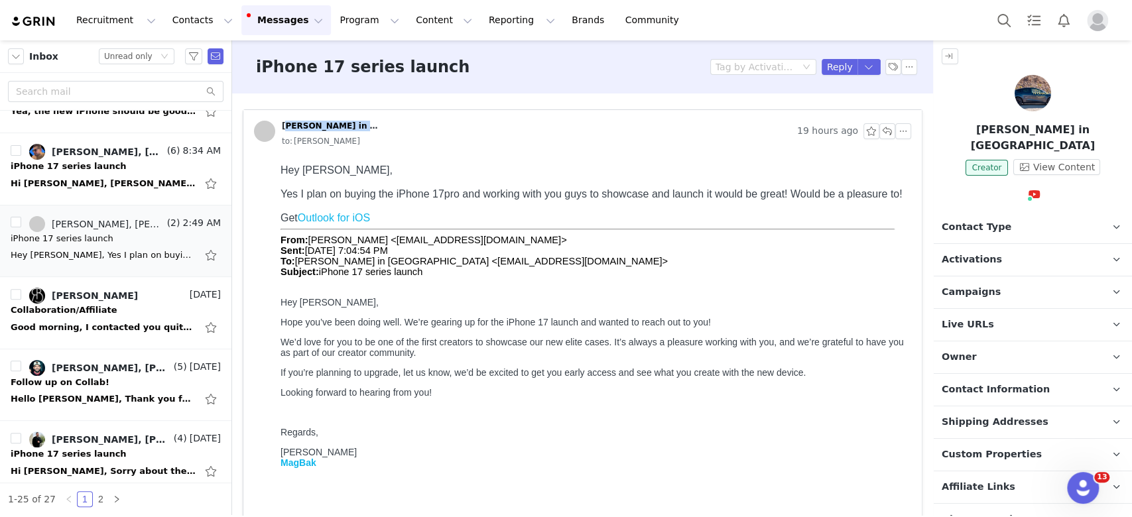
drag, startPoint x: 280, startPoint y: 114, endPoint x: 369, endPoint y: 115, distance: 88.9
click at [369, 115] on div "David Tesla's in Canada 19 hours ago to: Angie J" at bounding box center [582, 134] width 679 height 49
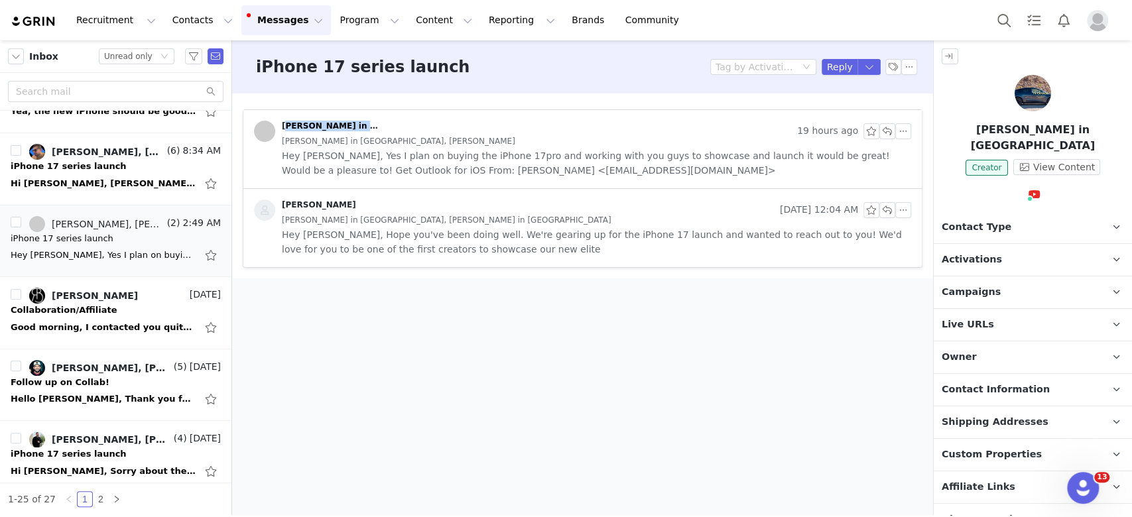
copy div "David Tesla's in Canada"
click at [468, 163] on span "Hey Nadia, Yes I plan on buying the iPhone 17pro and working with you guys to s…" at bounding box center [597, 163] width 630 height 29
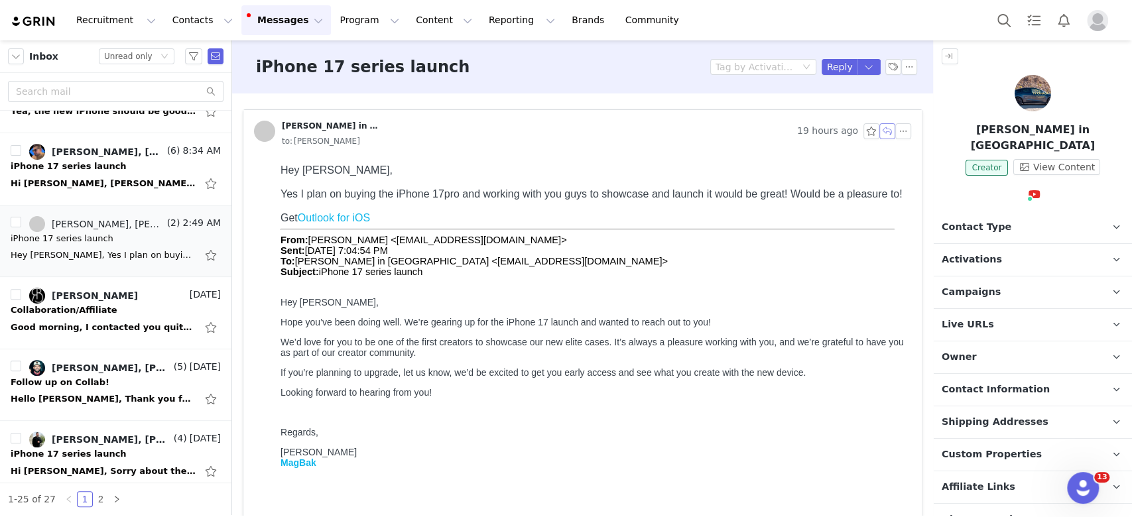
click at [880, 130] on button "button" at bounding box center [888, 131] width 16 height 16
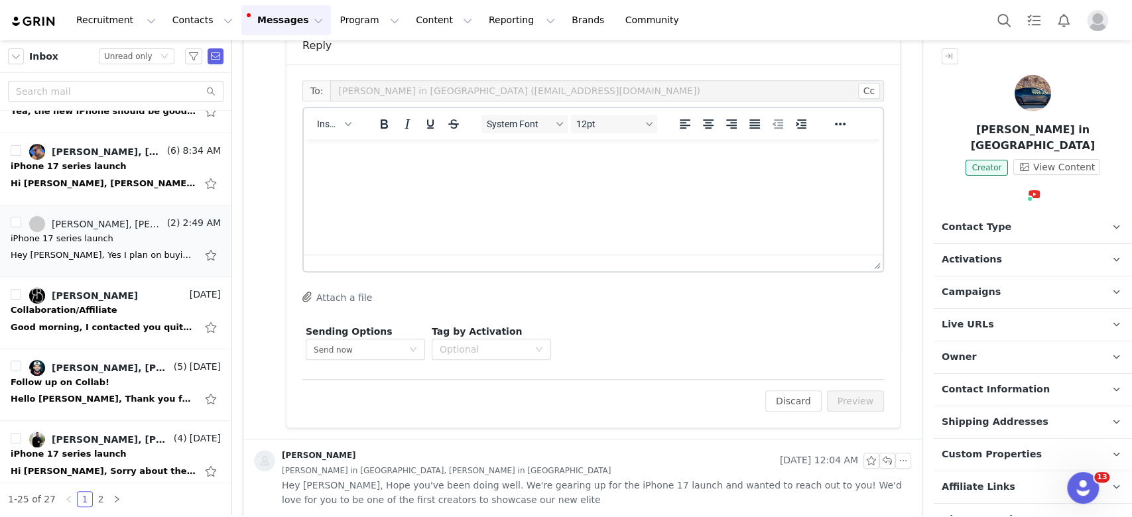
scroll to position [542, 0]
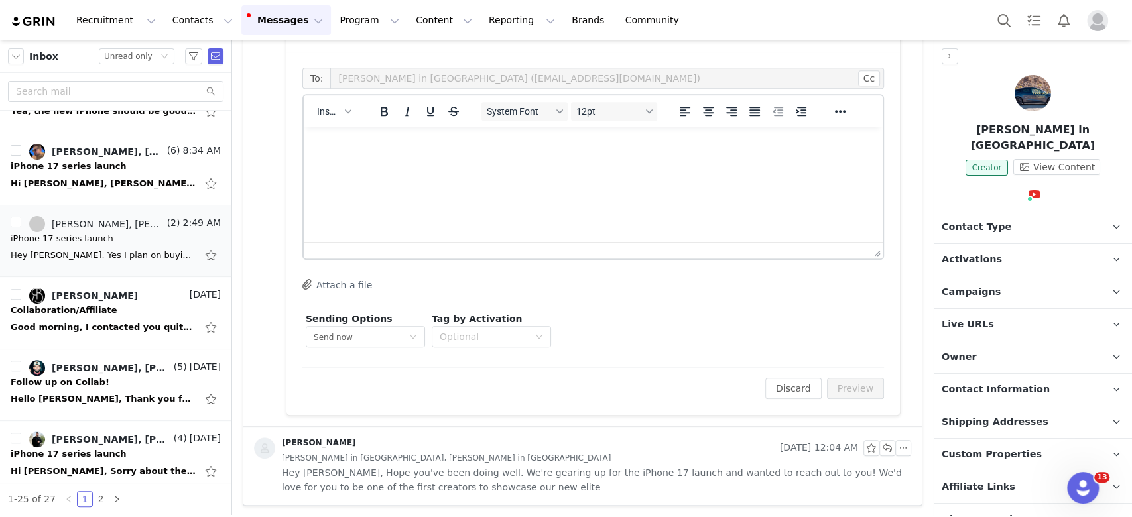
drag, startPoint x: 533, startPoint y: 209, endPoint x: 547, endPoint y: 202, distance: 15.1
click at [533, 163] on html at bounding box center [593, 145] width 579 height 36
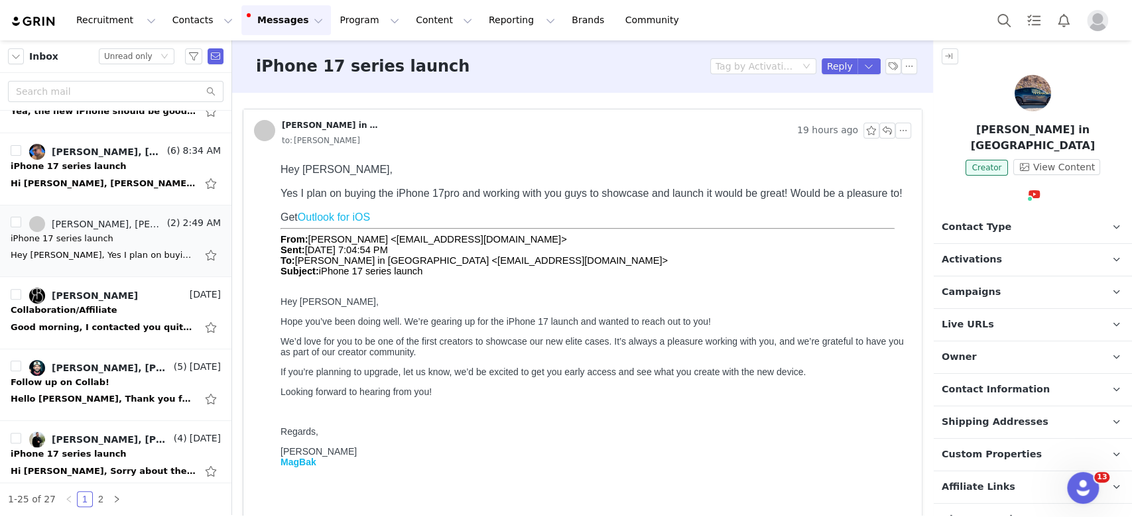
scroll to position [0, 0]
drag, startPoint x: 438, startPoint y: 194, endPoint x: 458, endPoint y: 196, distance: 20.7
click at [458, 196] on div "Yes I plan on buying the iPhone 17pro and working with you guys to showcase and…" at bounding box center [594, 194] width 626 height 12
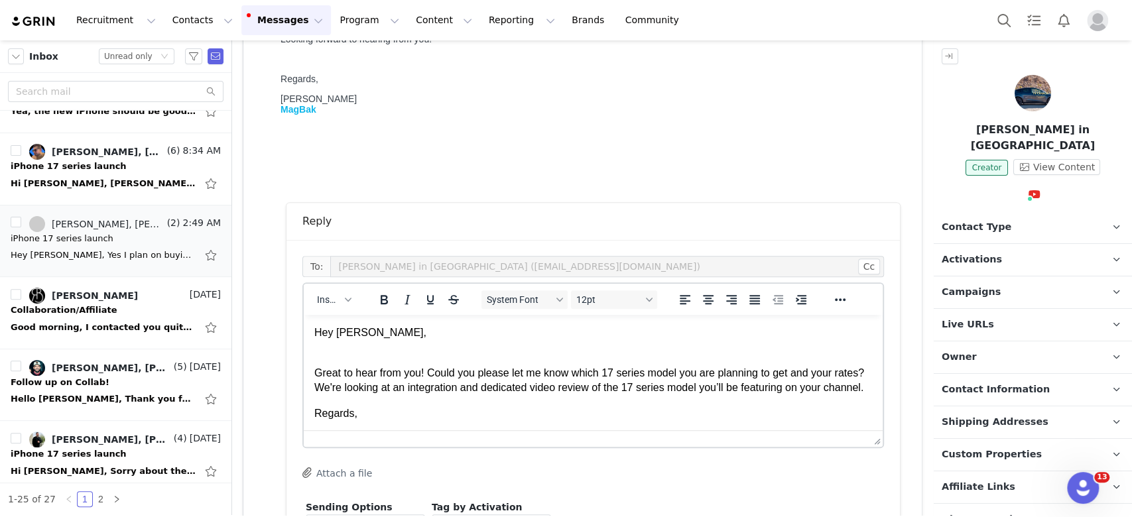
click at [356, 344] on body "Hey David, Great to hear from you! Could you please let me know which 17 series…" at bounding box center [593, 386] width 558 height 121
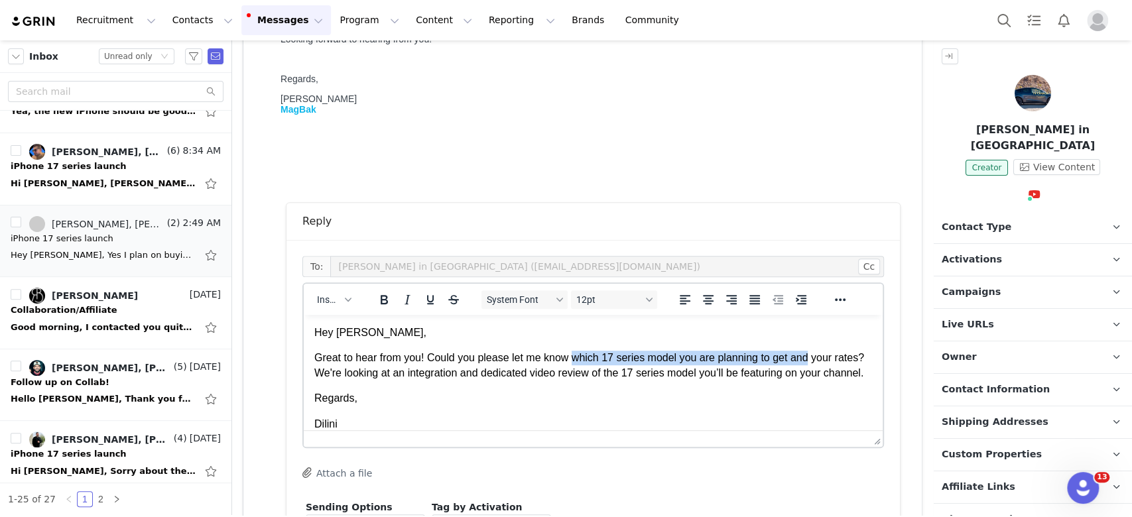
drag, startPoint x: 572, startPoint y: 360, endPoint x: 809, endPoint y: 358, distance: 236.2
click at [809, 358] on p "Great to hear from you! Could you please let me know which 17 series model you …" at bounding box center [593, 366] width 558 height 30
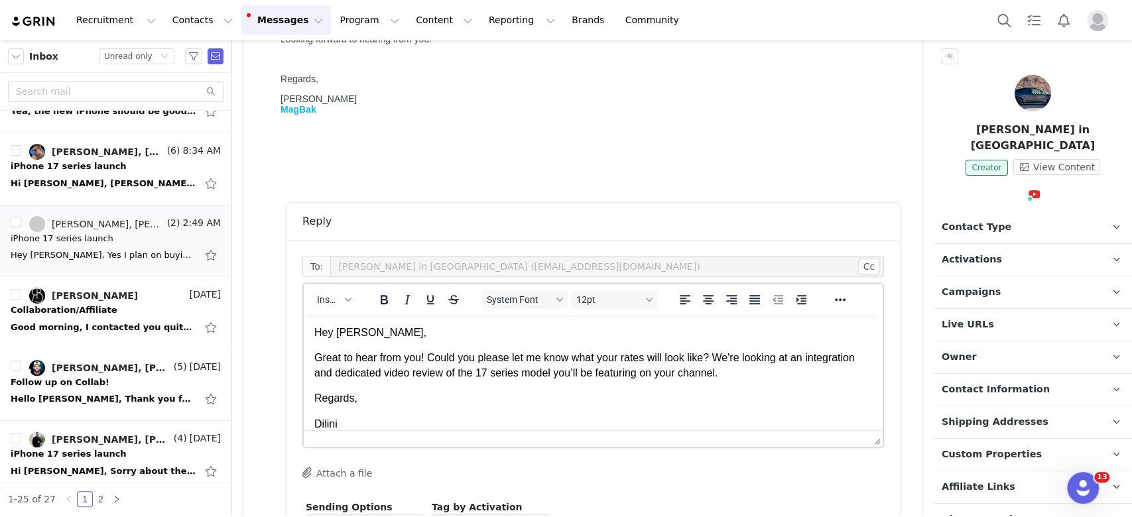
click at [745, 480] on div "To: David Tesla's in Canada (canadianteslayt@gmail.com) Cc Cc: Insert System Fo…" at bounding box center [593, 397] width 582 height 283
click at [811, 369] on p "Great to hear from you! Could you please let me know what your rates will look …" at bounding box center [593, 366] width 558 height 30
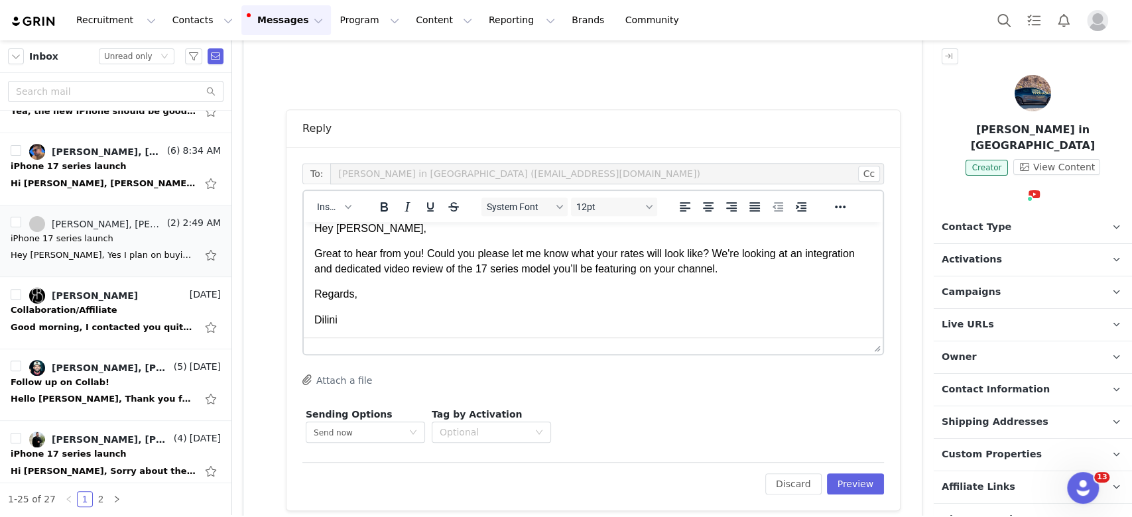
scroll to position [531, 0]
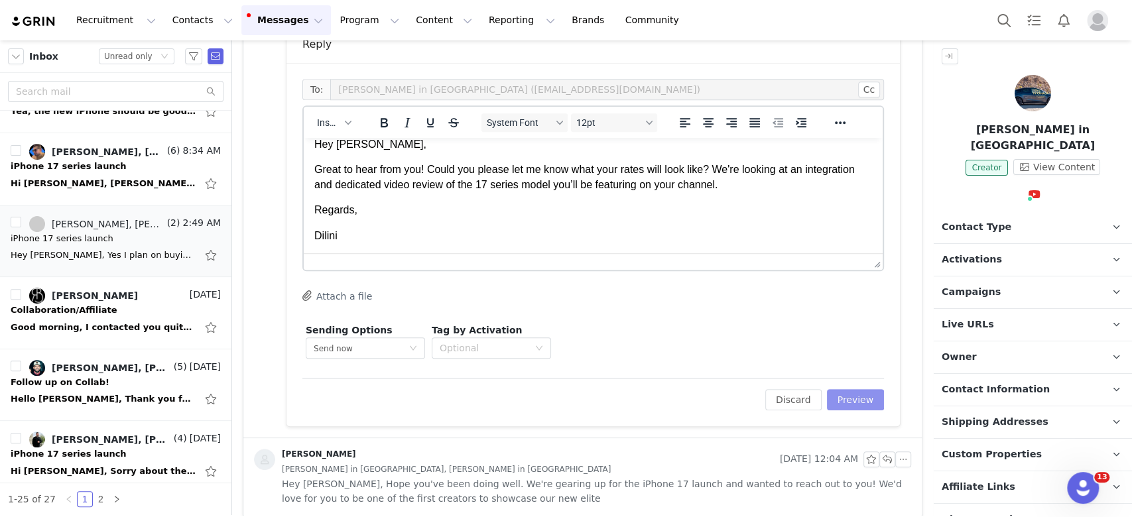
click at [854, 401] on button "Preview" at bounding box center [856, 399] width 58 height 21
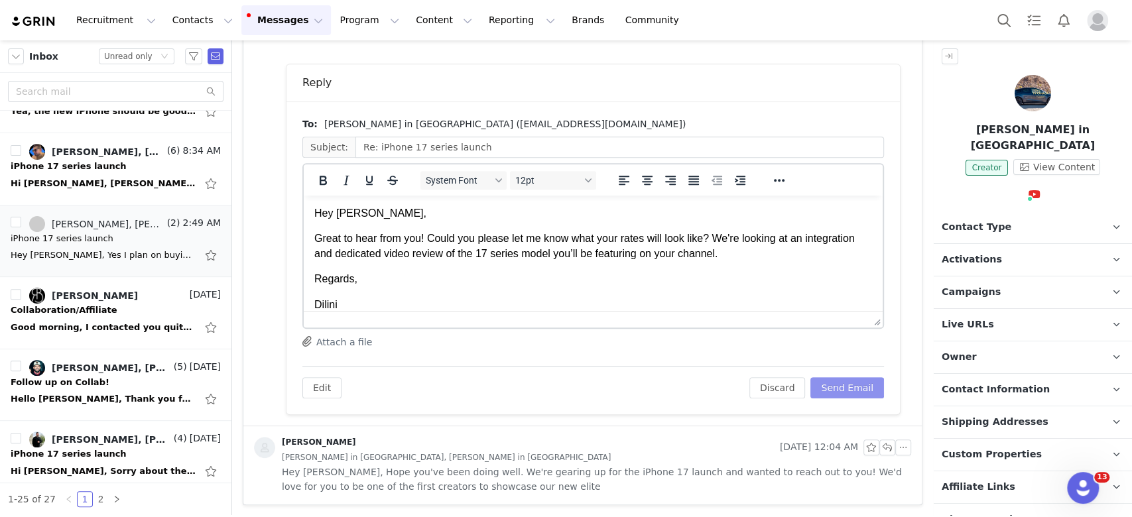
scroll to position [0, 0]
click at [826, 389] on button "Send Email" at bounding box center [848, 387] width 74 height 21
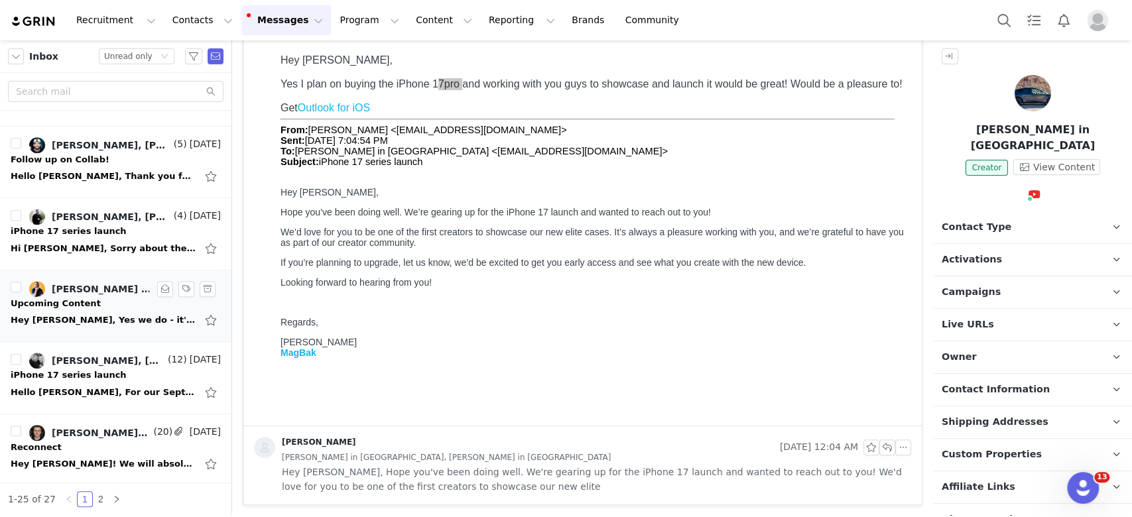
scroll to position [531, 0]
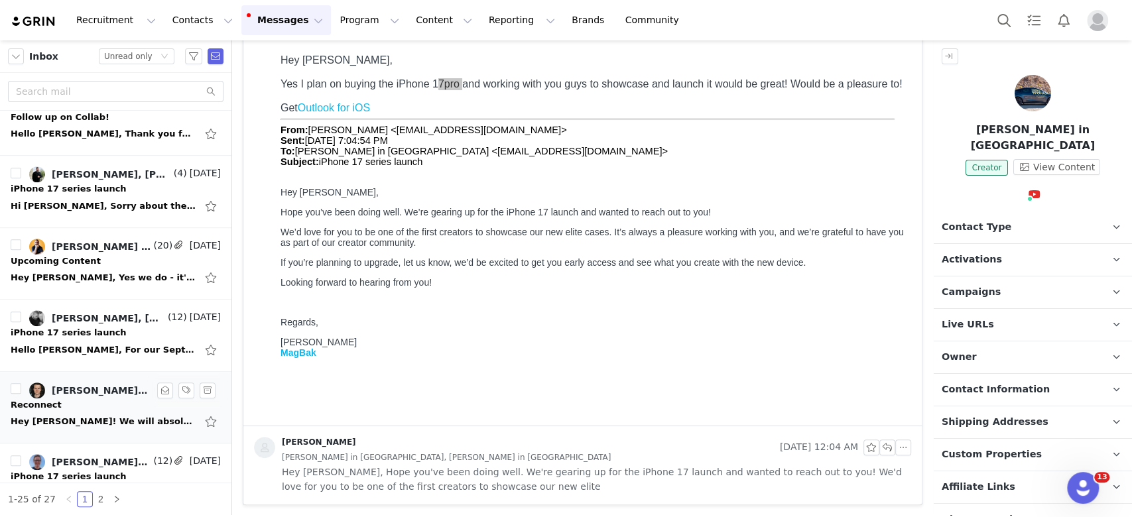
click at [96, 423] on div "Hey [PERSON_NAME]! We will absolutely make that adjustment. Being that it is a …" at bounding box center [104, 421] width 186 height 13
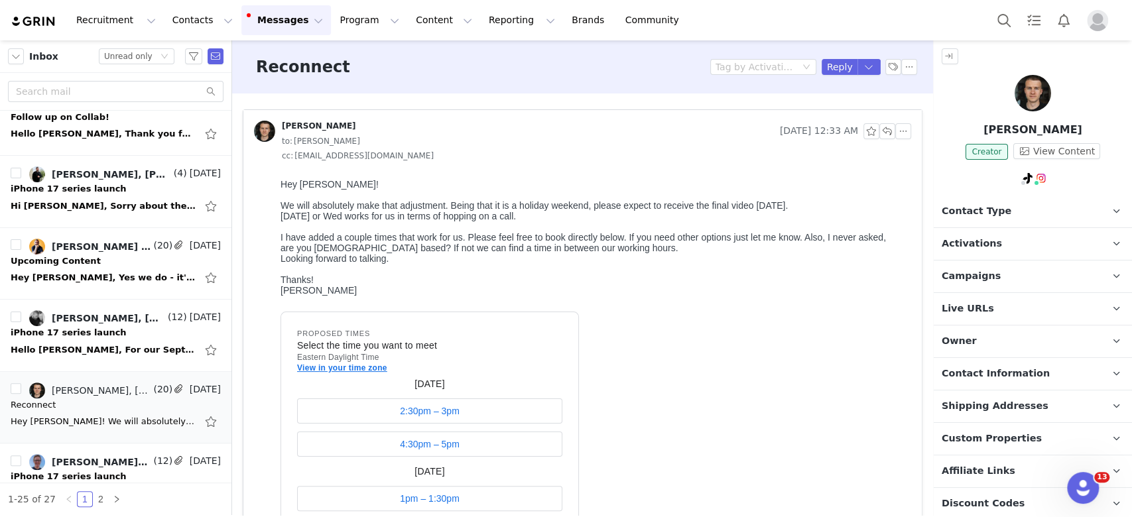
scroll to position [0, 0]
click at [902, 68] on button "button" at bounding box center [910, 67] width 16 height 16
click at [904, 94] on li "Mark as unread" at bounding box center [932, 90] width 88 height 21
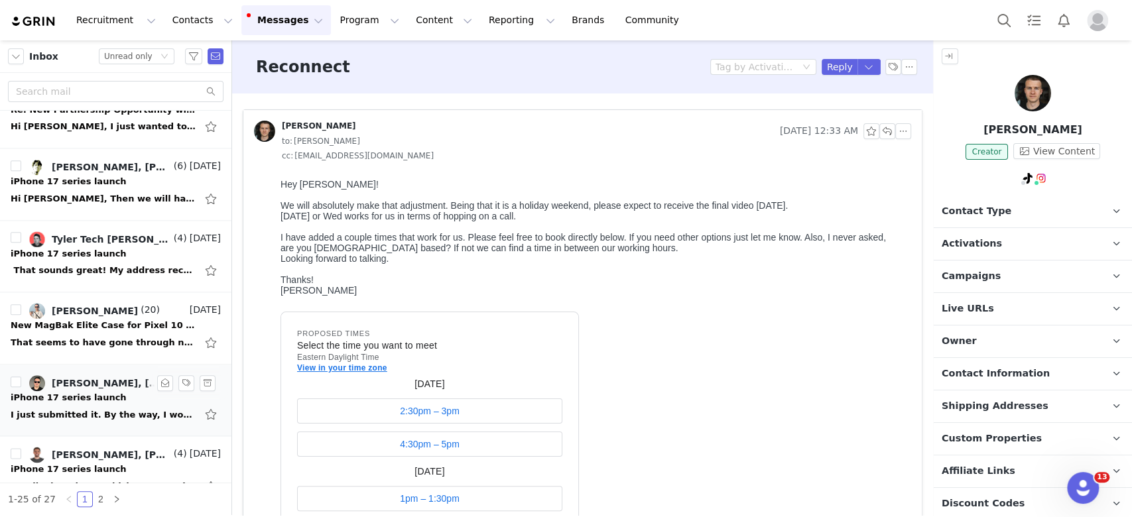
scroll to position [972, 0]
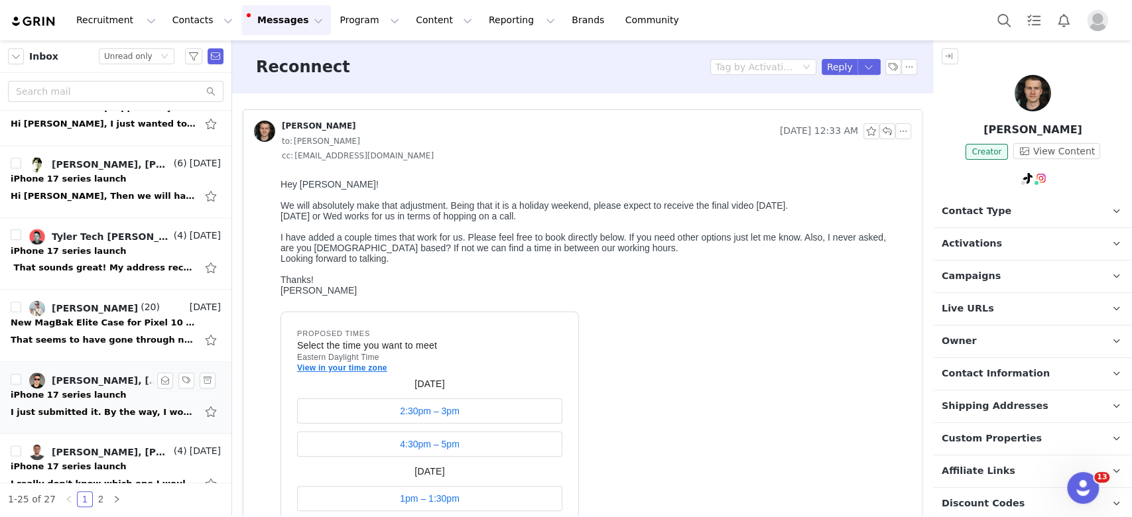
click at [99, 415] on div "I just submitted it. By the way, I would appreciate it if you could send me the…" at bounding box center [104, 412] width 186 height 13
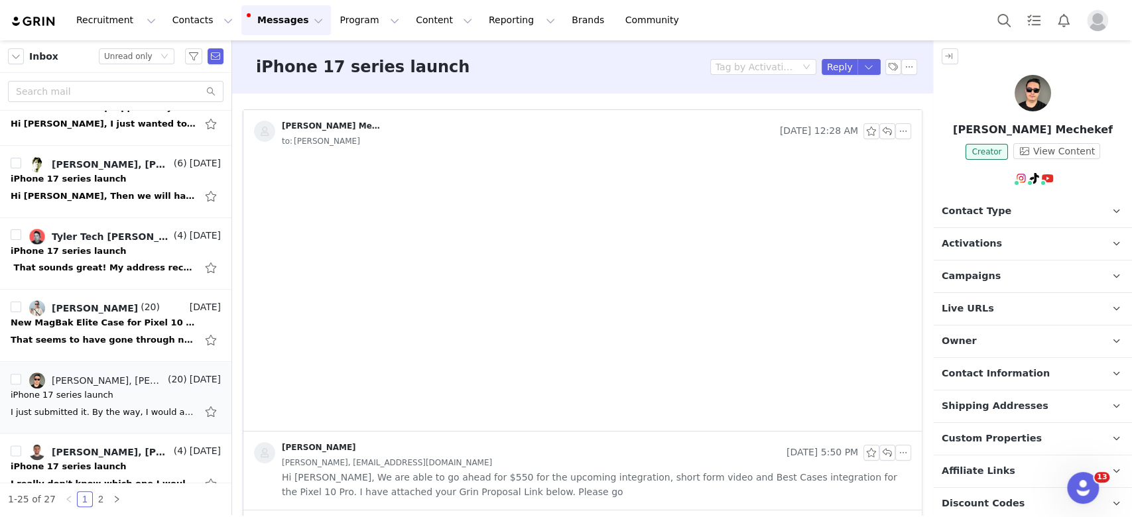
click at [1019, 279] on p "Campaigns Any campaigns associated with a contact will be available to them via…" at bounding box center [1017, 277] width 167 height 32
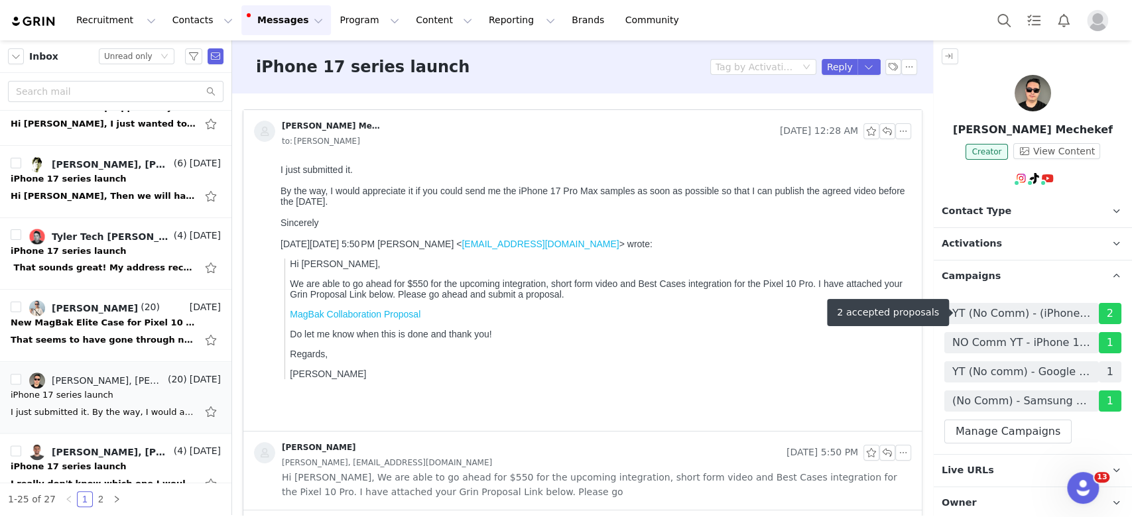
scroll to position [0, 0]
click at [1045, 125] on p "[PERSON_NAME] Mechekef" at bounding box center [1033, 130] width 198 height 16
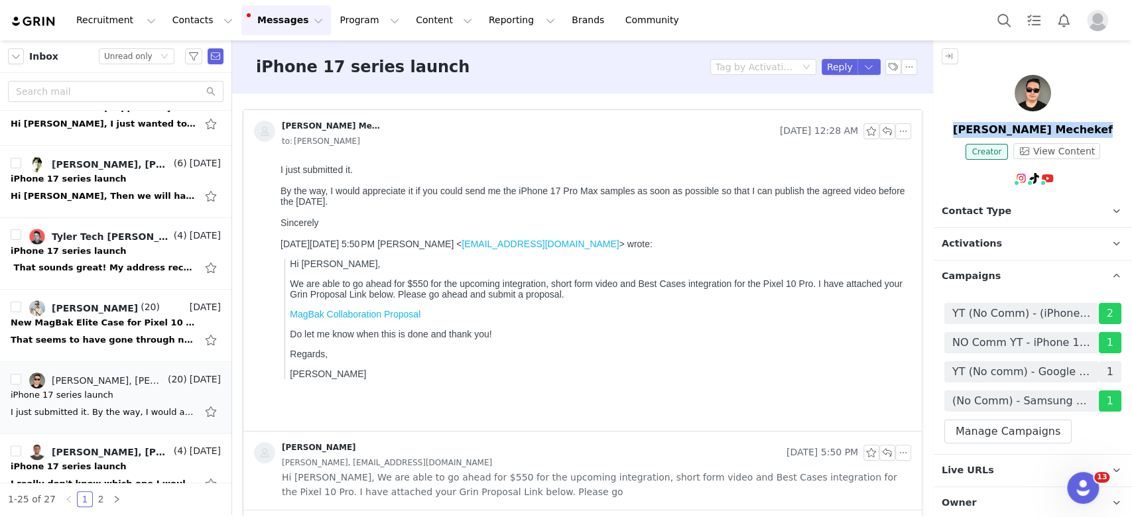
click at [1045, 125] on p "[PERSON_NAME] Mechekef" at bounding box center [1033, 130] width 198 height 16
copy p "[PERSON_NAME] Mechekef"
drag, startPoint x: 405, startPoint y: 208, endPoint x: 237, endPoint y: 198, distance: 167.5
click at [275, 198] on html "I just submitted it. By the way, I would appreciate it if you could send me the…" at bounding box center [593, 295] width 636 height 272
copy div "By the way, I would appreciate it if you could send me the iPhone 17 Pro Max sa…"
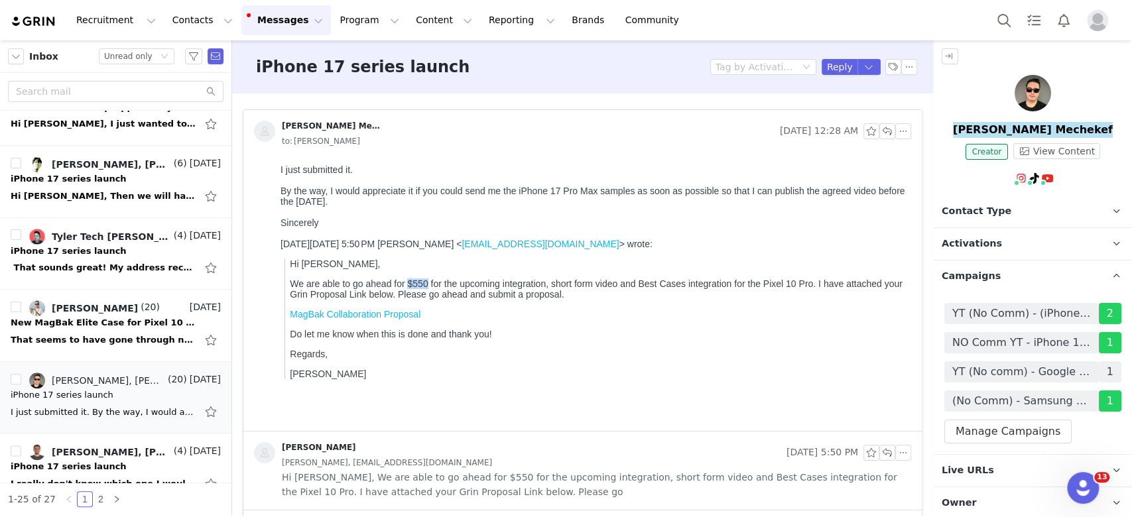
drag, startPoint x: 407, startPoint y: 304, endPoint x: 427, endPoint y: 302, distance: 19.9
click at [427, 300] on p "We are able to go ahead for $550 for the upcoming integration, short form video…" at bounding box center [598, 289] width 616 height 21
copy p "$550"
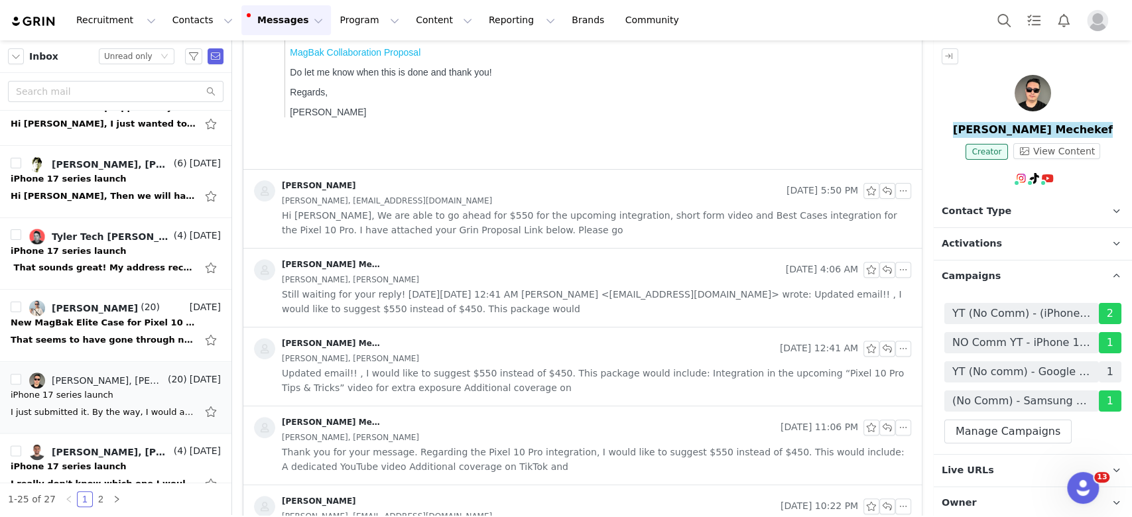
scroll to position [265, 0]
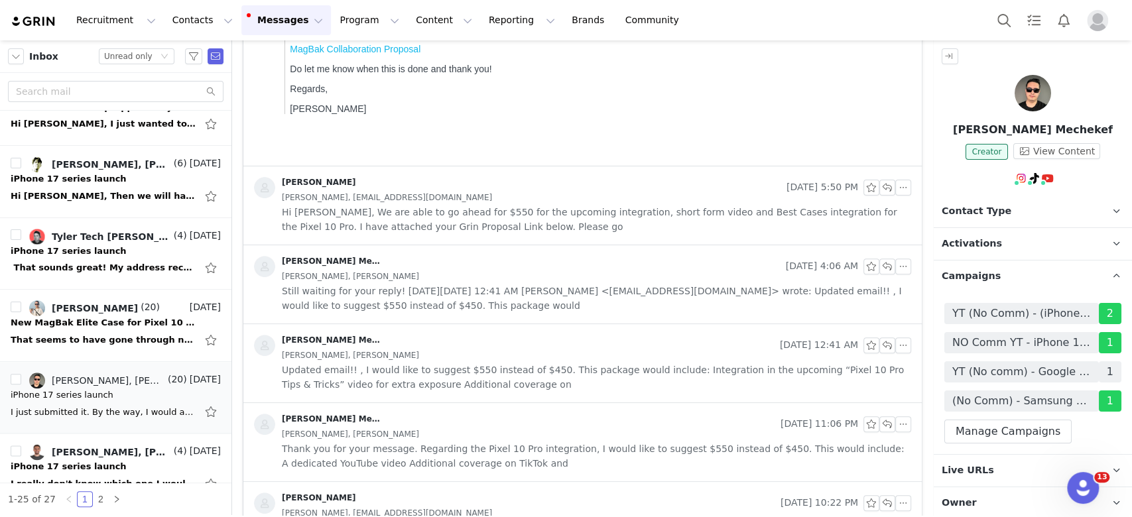
click at [536, 316] on div "Nawfel Mechekef Aug 28, 2025 4:06 AM Nawfel Mechekef, Angie J Still waiting for…" at bounding box center [582, 284] width 679 height 78
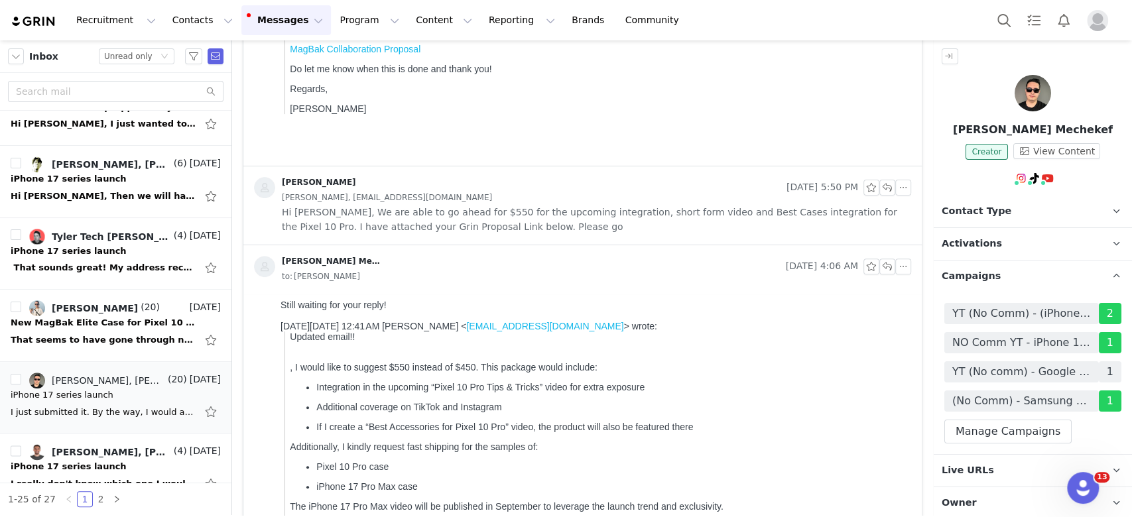
click at [510, 230] on span "Hi [PERSON_NAME], We are able to go ahead for $550 for the upcoming integration…" at bounding box center [597, 219] width 630 height 29
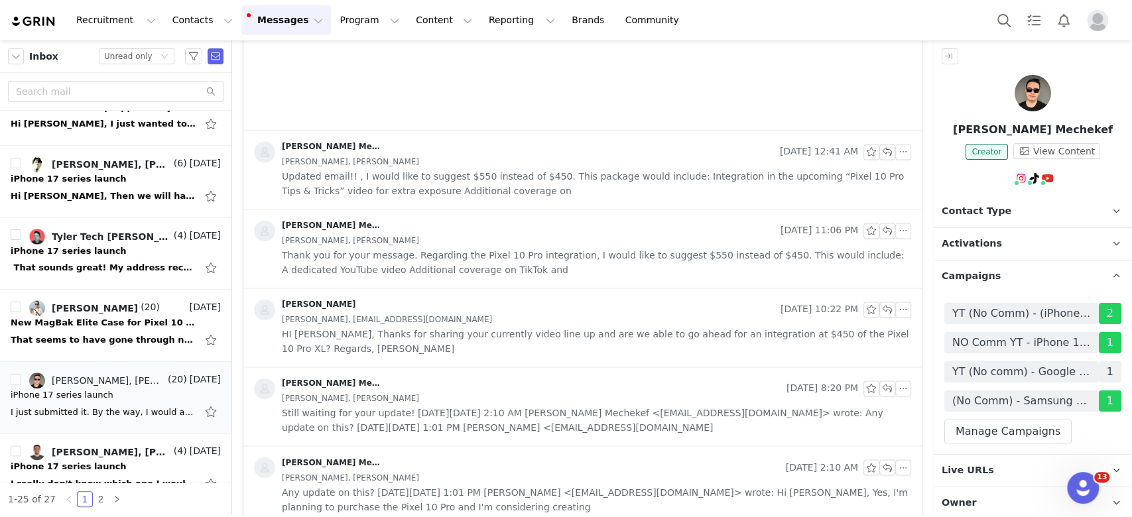
scroll to position [1327, 0]
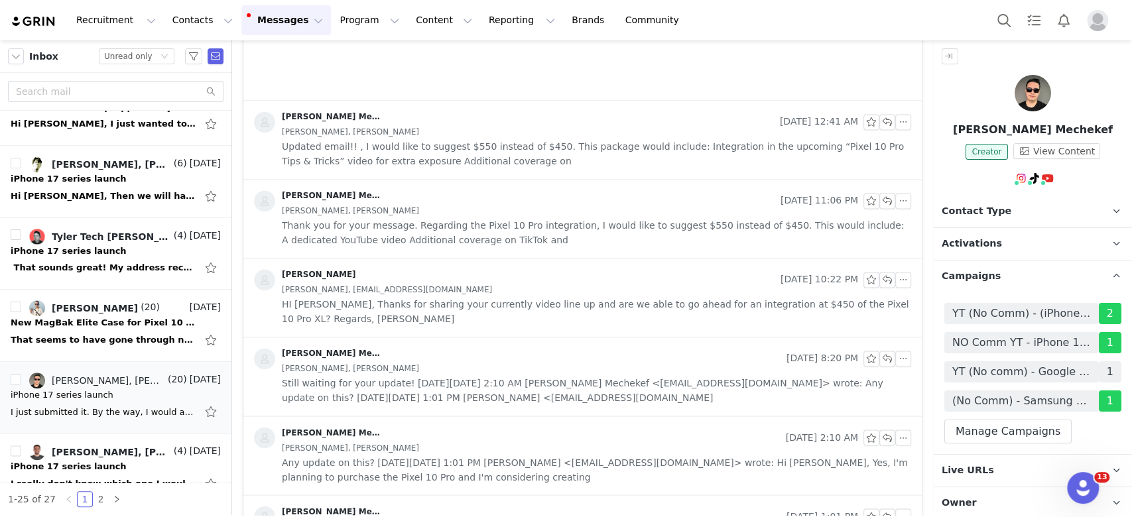
click at [556, 320] on span "HI [PERSON_NAME], Thanks for sharing your currently video line up and are we ab…" at bounding box center [597, 311] width 630 height 29
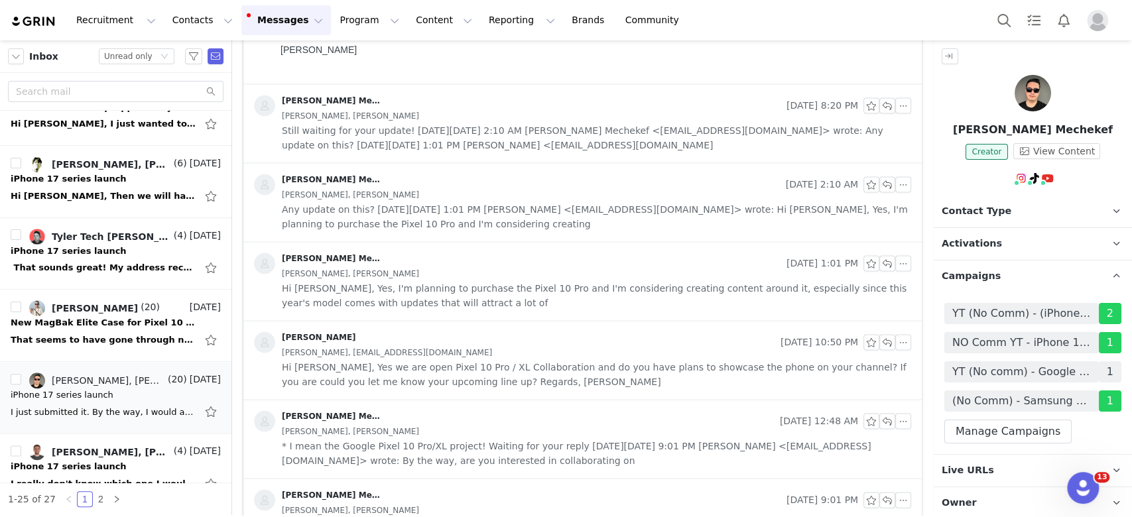
scroll to position [1680, 0]
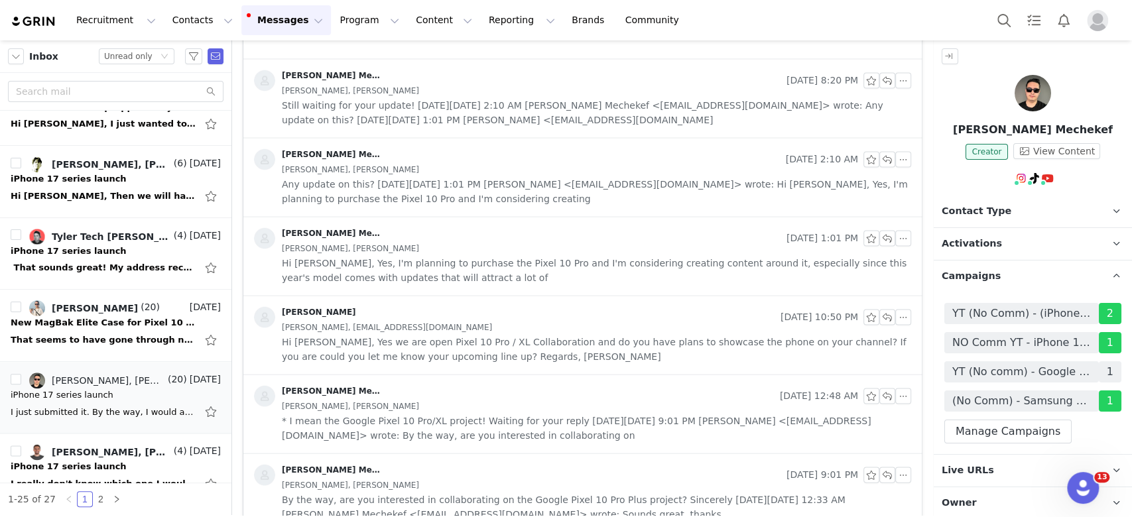
click at [541, 344] on span "Hi [PERSON_NAME], Yes we are open Pixel 10 Pro / XL Collaboration and do you ha…" at bounding box center [597, 348] width 630 height 29
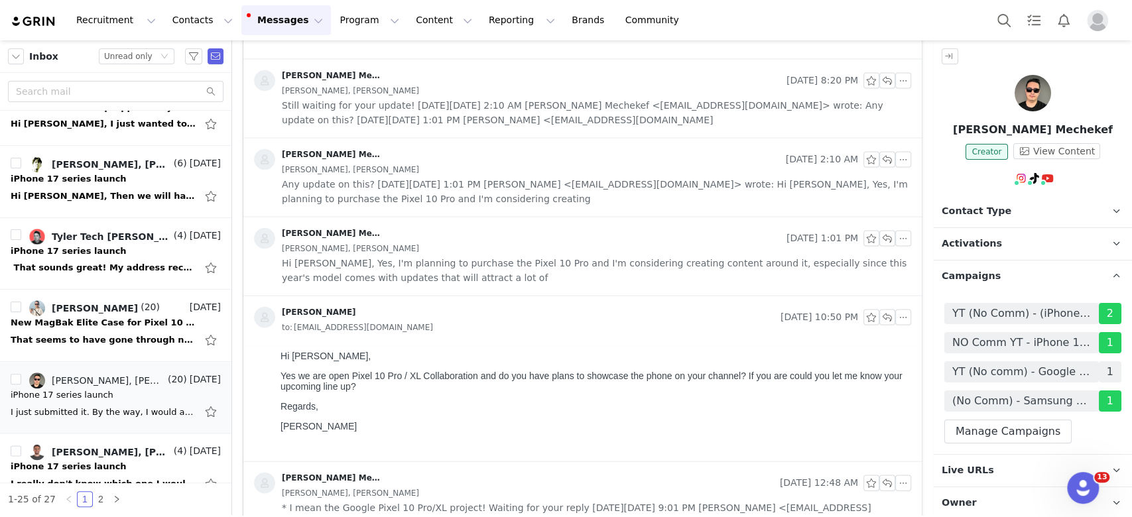
scroll to position [0, 0]
click at [531, 268] on span "Hi [PERSON_NAME], Yes, I'm planning to purchase the Pixel 10 Pro and I'm consid…" at bounding box center [597, 269] width 630 height 29
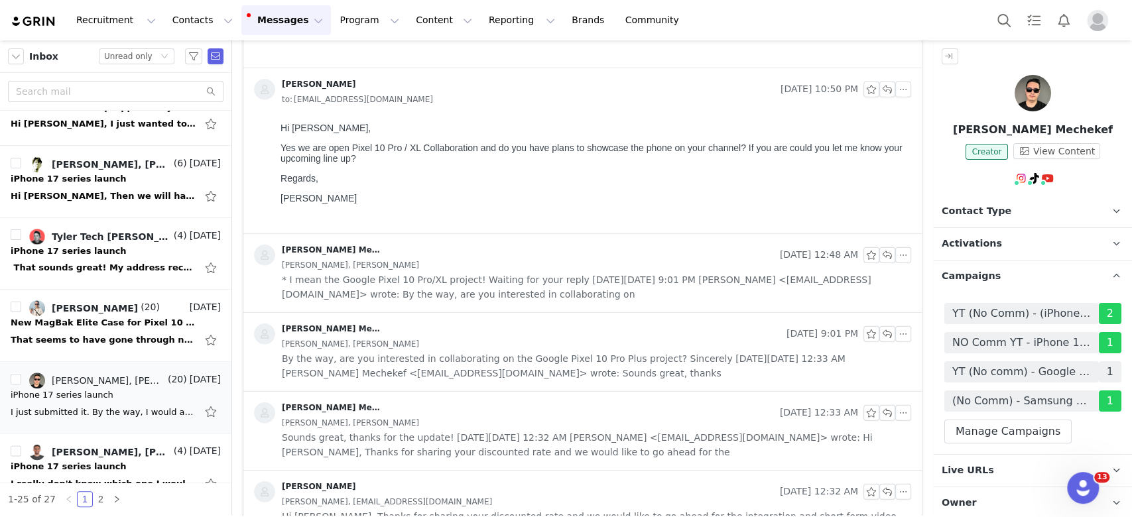
scroll to position [2299, 0]
click at [1048, 370] on span "YT (No comm) - Google Pixel 10 Series Elite (06/2025)" at bounding box center [1022, 372] width 139 height 16
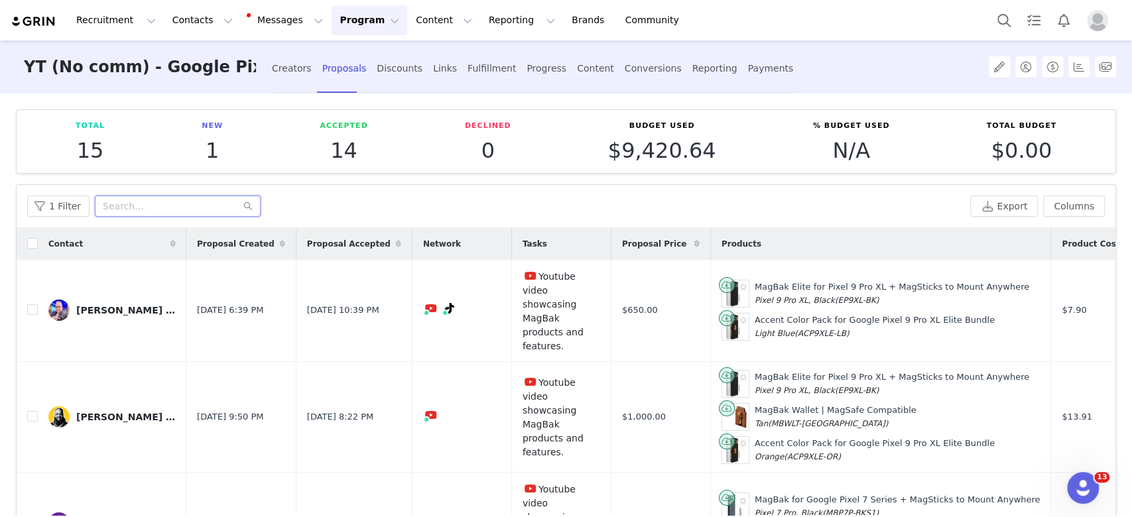
click at [138, 208] on input "text" at bounding box center [178, 206] width 166 height 21
paste input "[PERSON_NAME] Mechekef"
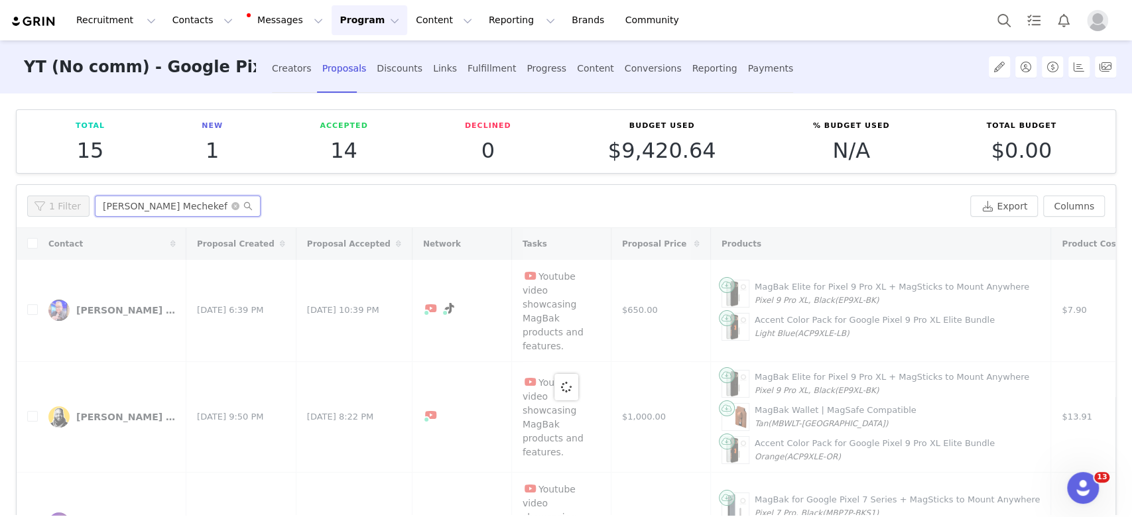
type input "[PERSON_NAME] Mechekef"
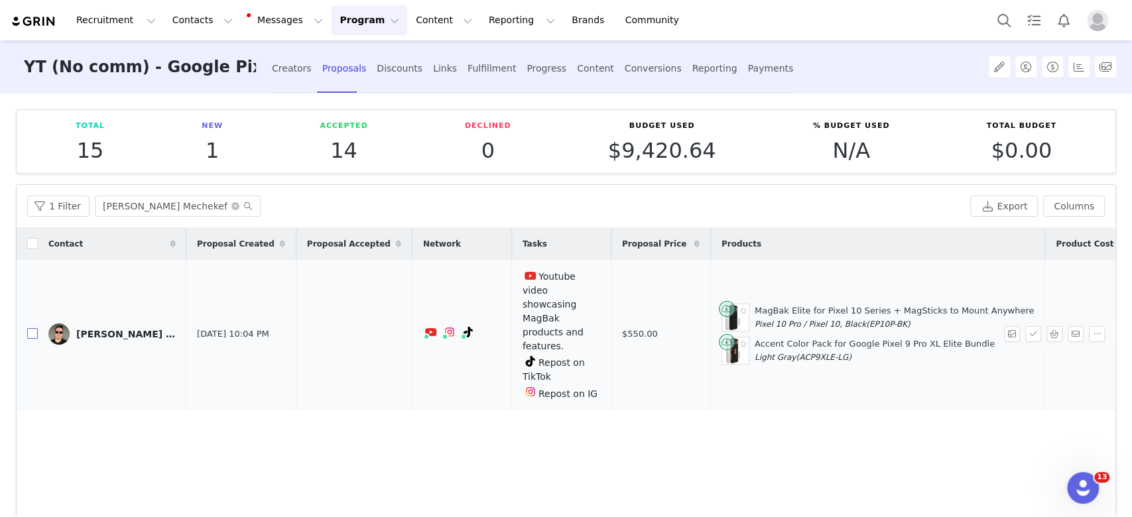
click at [30, 328] on input "checkbox" at bounding box center [32, 333] width 11 height 11
checkbox input "true"
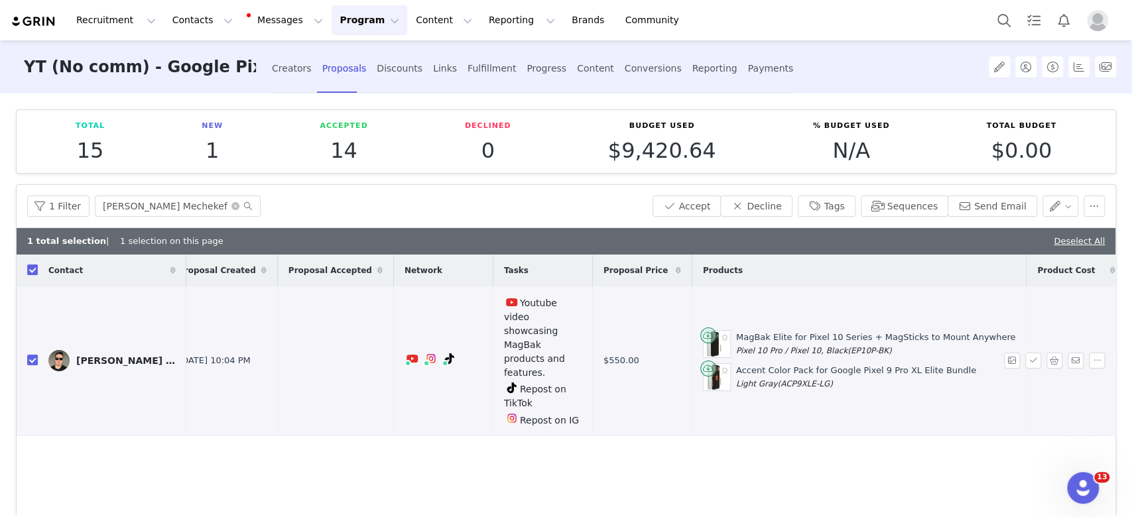
scroll to position [0, 194]
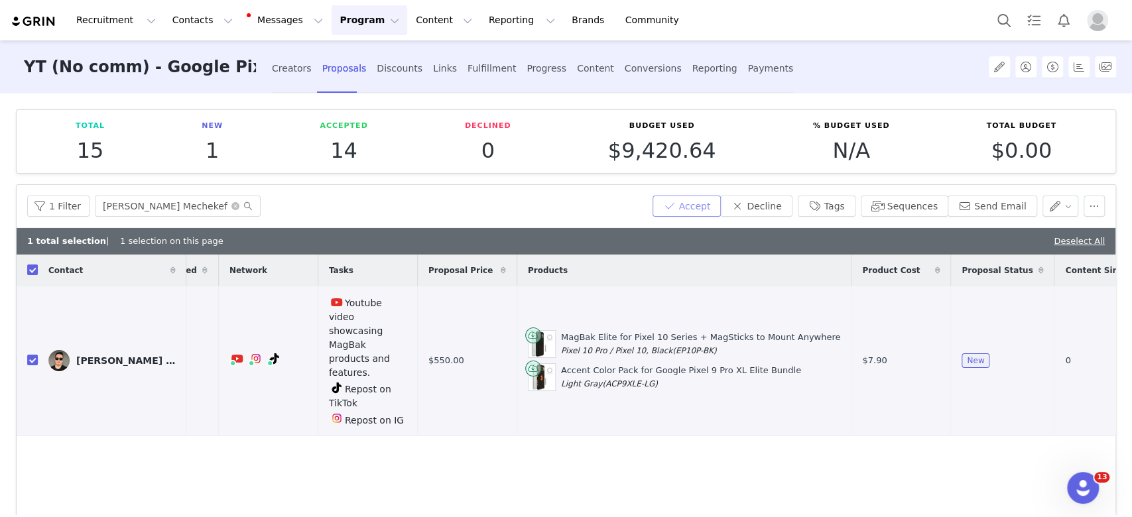
click at [694, 205] on button "Accept" at bounding box center [687, 206] width 69 height 21
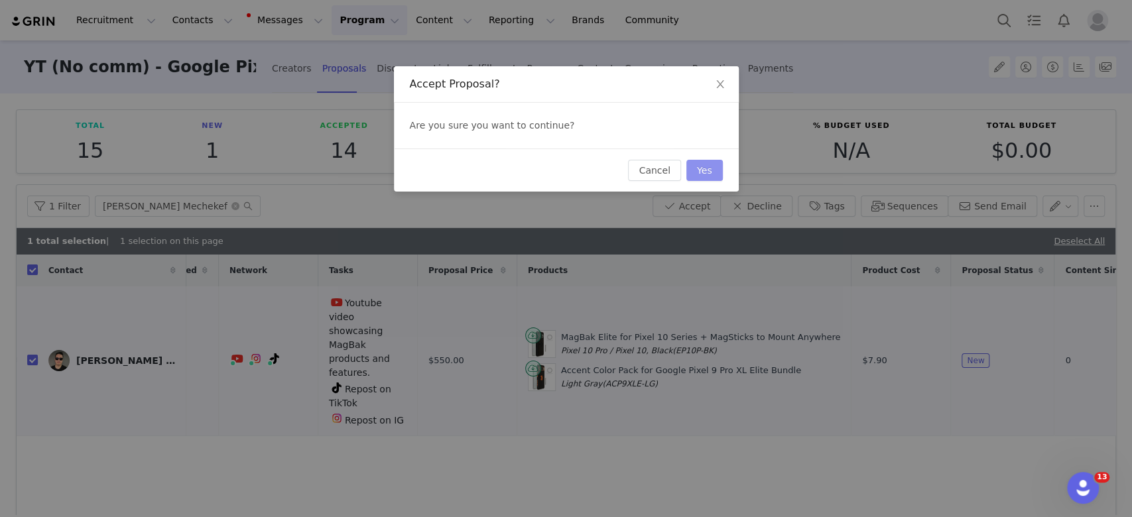
click at [706, 168] on button "Yes" at bounding box center [705, 170] width 36 height 21
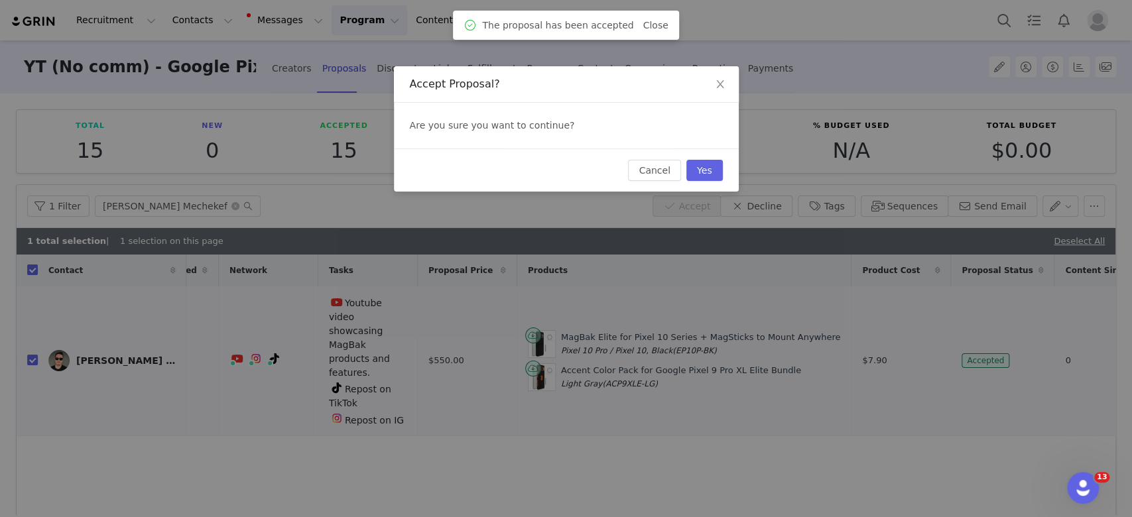
scroll to position [0, 0]
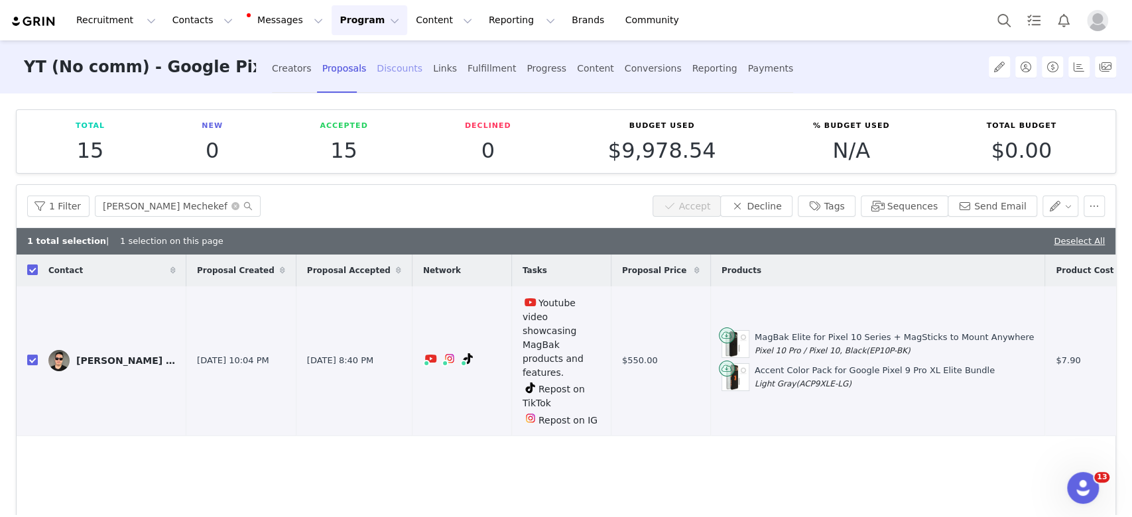
click at [387, 70] on div "Discounts" at bounding box center [400, 68] width 46 height 35
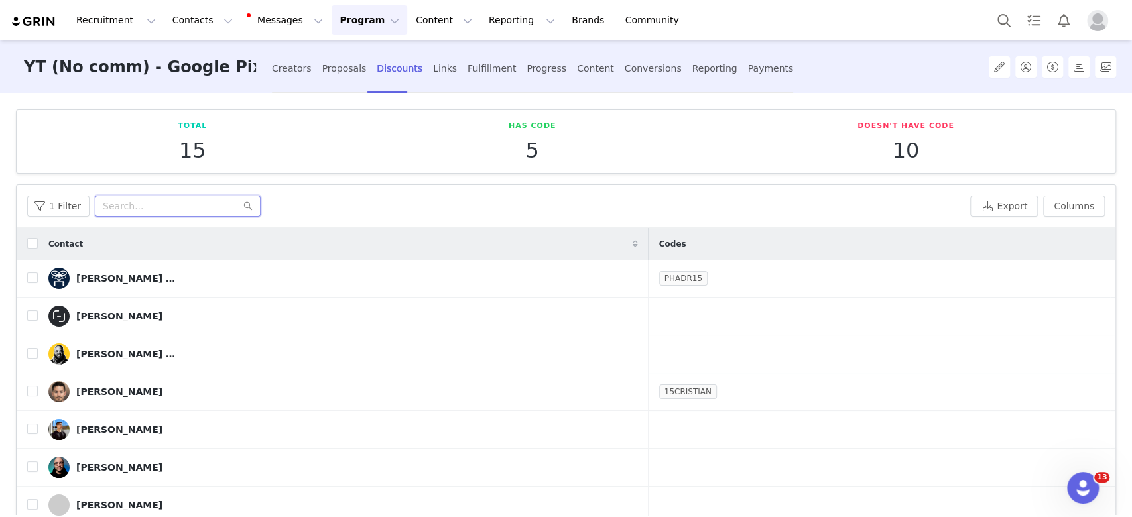
click at [135, 208] on input "text" at bounding box center [178, 206] width 166 height 21
paste input "[PERSON_NAME] Mechekef"
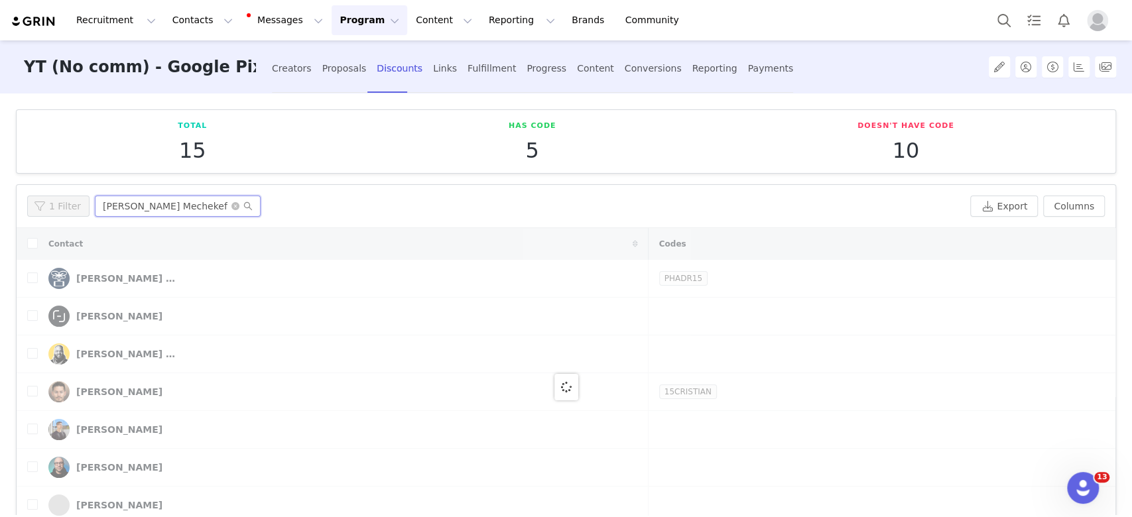
type input "[PERSON_NAME] Mechekef"
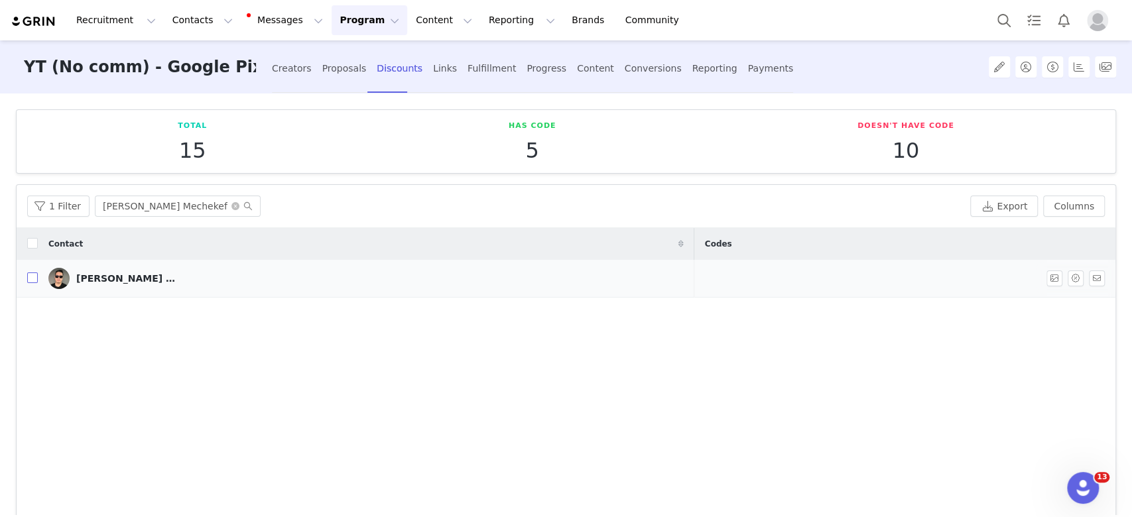
click at [34, 277] on input "checkbox" at bounding box center [32, 278] width 11 height 11
checkbox input "true"
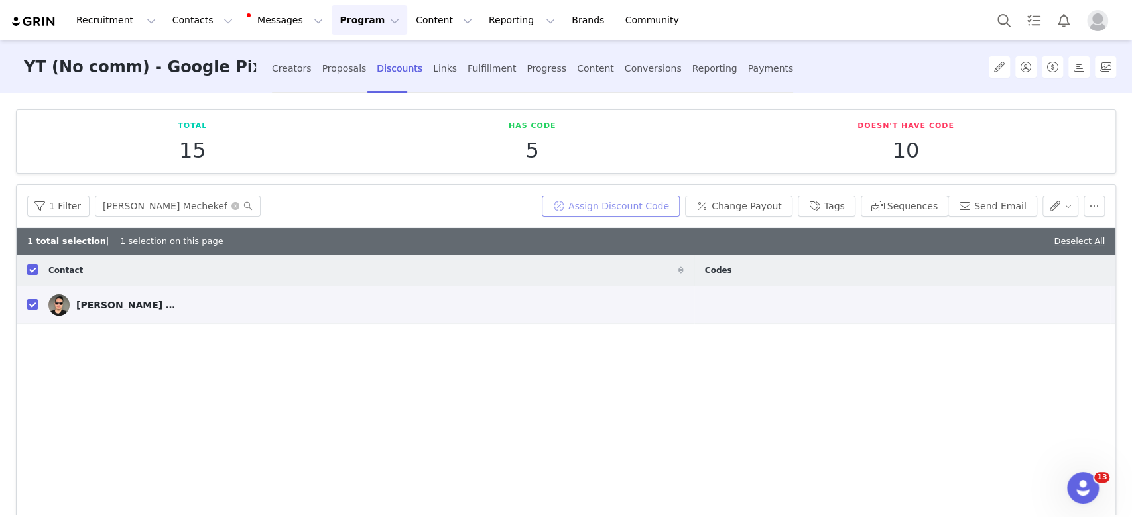
click at [656, 206] on button "Assign Discount Code" at bounding box center [611, 206] width 138 height 21
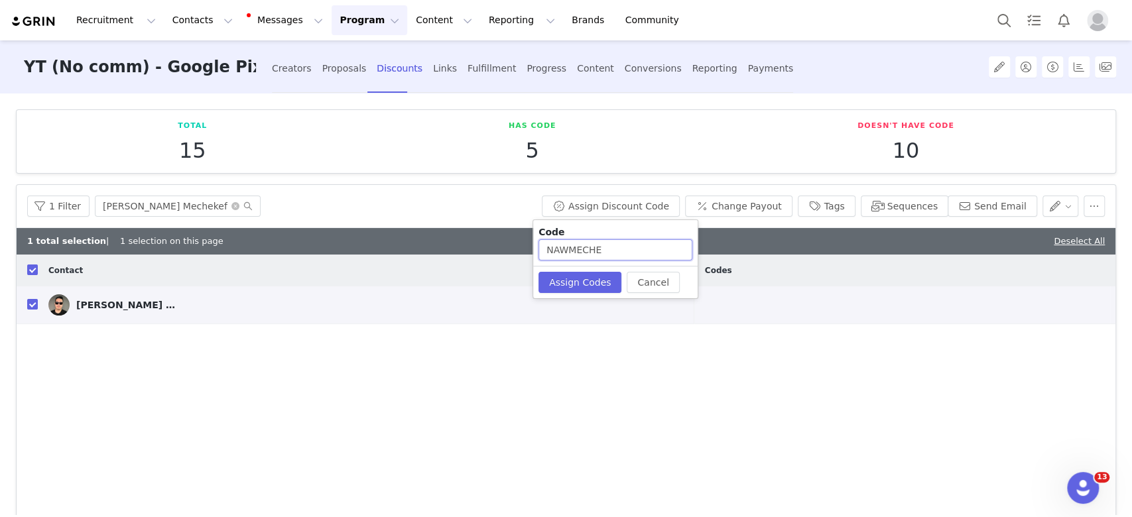
drag, startPoint x: 570, startPoint y: 251, endPoint x: 614, endPoint y: 250, distance: 44.5
click at [614, 250] on input "NAWMECHE" at bounding box center [616, 249] width 154 height 21
type input "NAWFEL15"
click at [552, 279] on button "Assign Codes" at bounding box center [573, 281] width 83 height 21
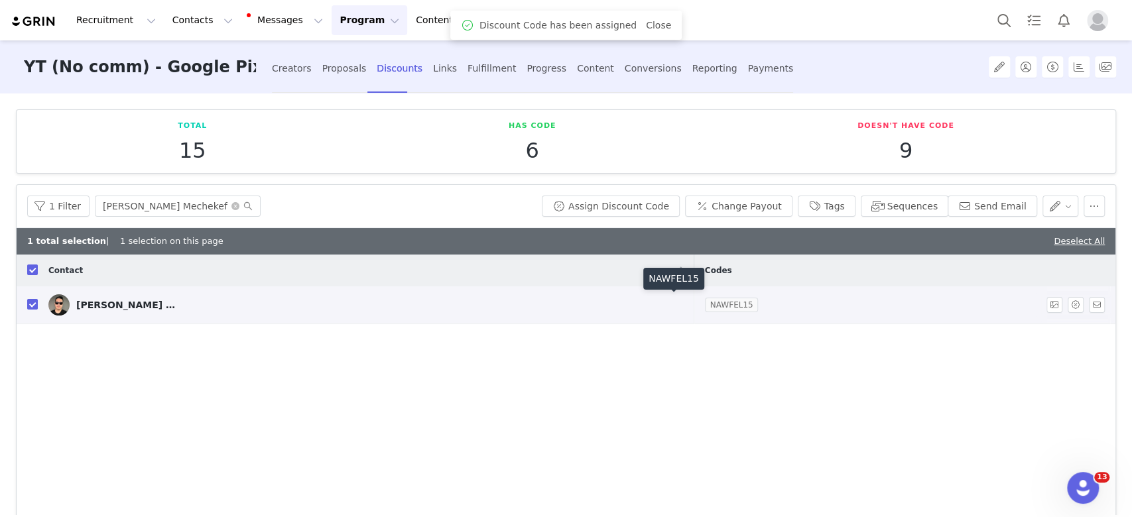
click at [705, 308] on link "NAWFEL15" at bounding box center [732, 305] width 54 height 13
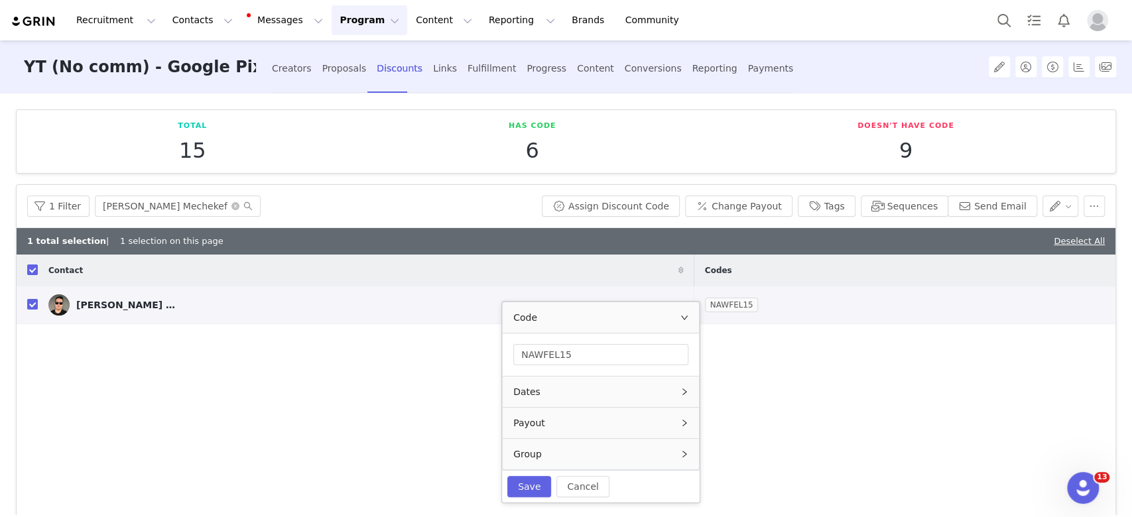
click at [650, 389] on div "Dates" at bounding box center [601, 392] width 196 height 31
click at [684, 345] on icon "icon: right" at bounding box center [685, 349] width 8 height 8
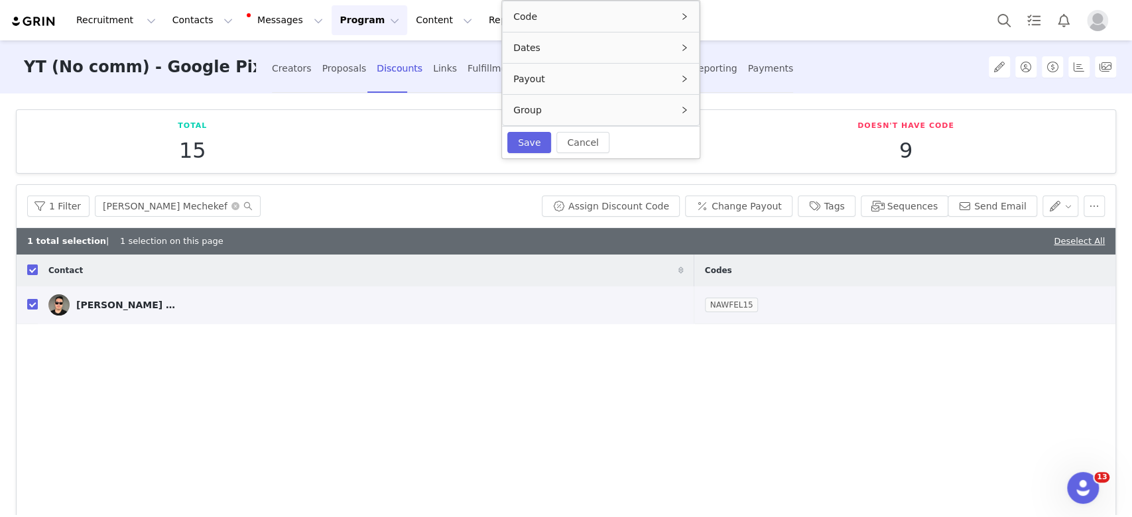
click at [623, 76] on div "Payout" at bounding box center [601, 79] width 196 height 31
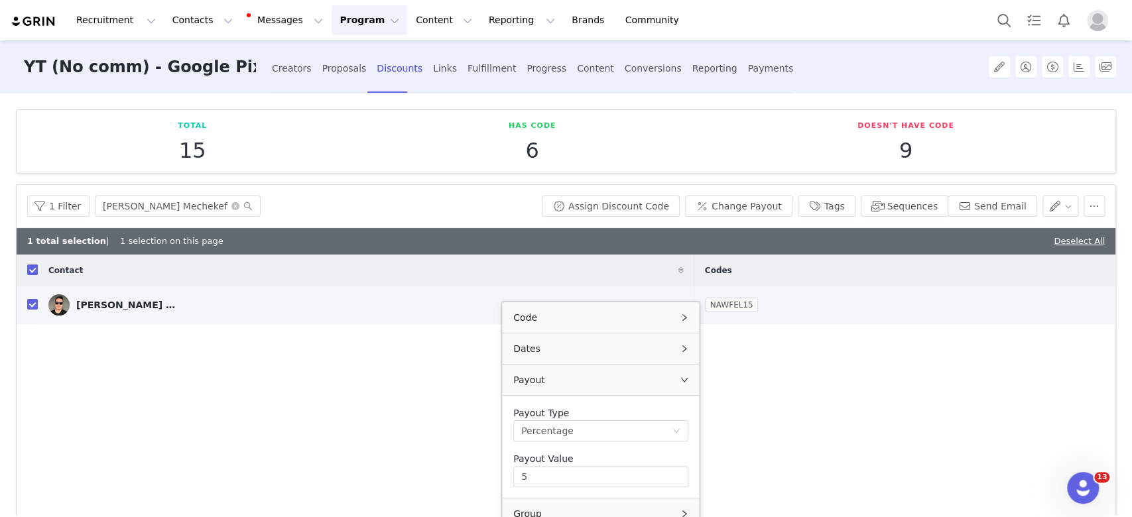
click at [792, 366] on div "Contact Codes Nawfel Mechekef NAWFEL15" at bounding box center [566, 400] width 1099 height 290
click at [433, 75] on div "Links" at bounding box center [445, 68] width 24 height 35
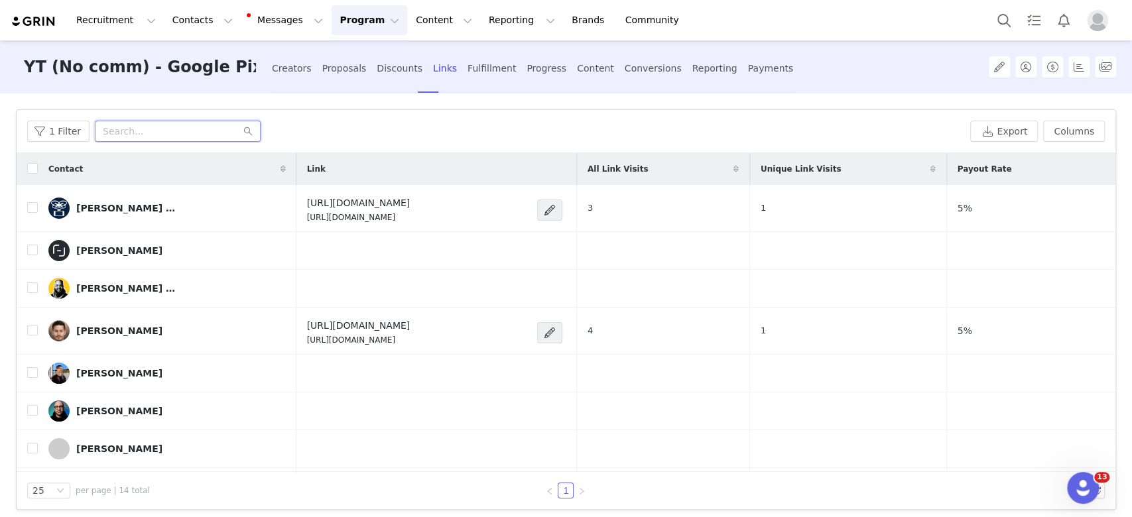
click at [122, 127] on input "text" at bounding box center [178, 131] width 166 height 21
paste input "[PERSON_NAME] Mechekef"
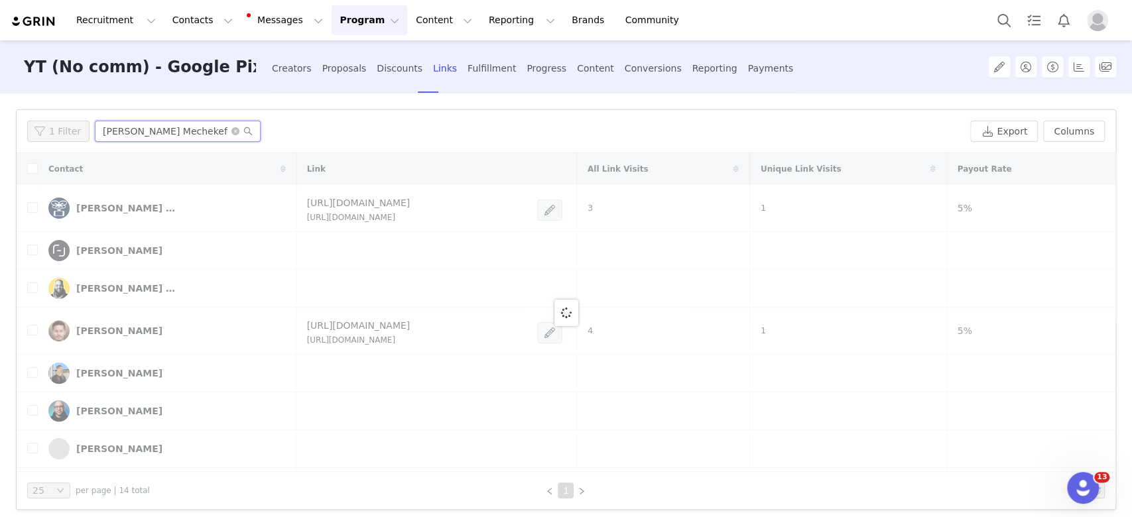
type input "[PERSON_NAME] Mechekef"
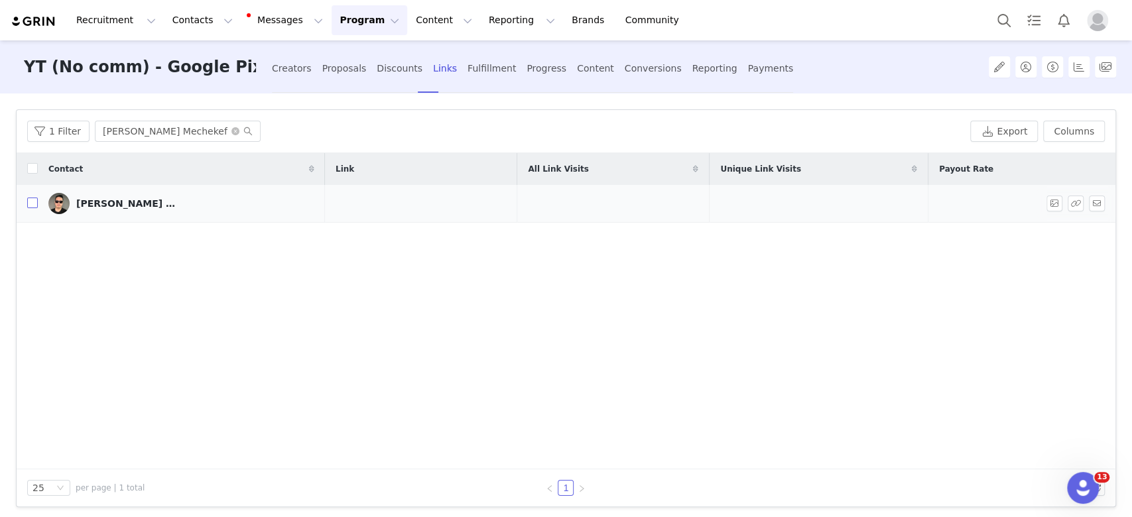
click at [33, 202] on input "checkbox" at bounding box center [32, 203] width 11 height 11
checkbox input "true"
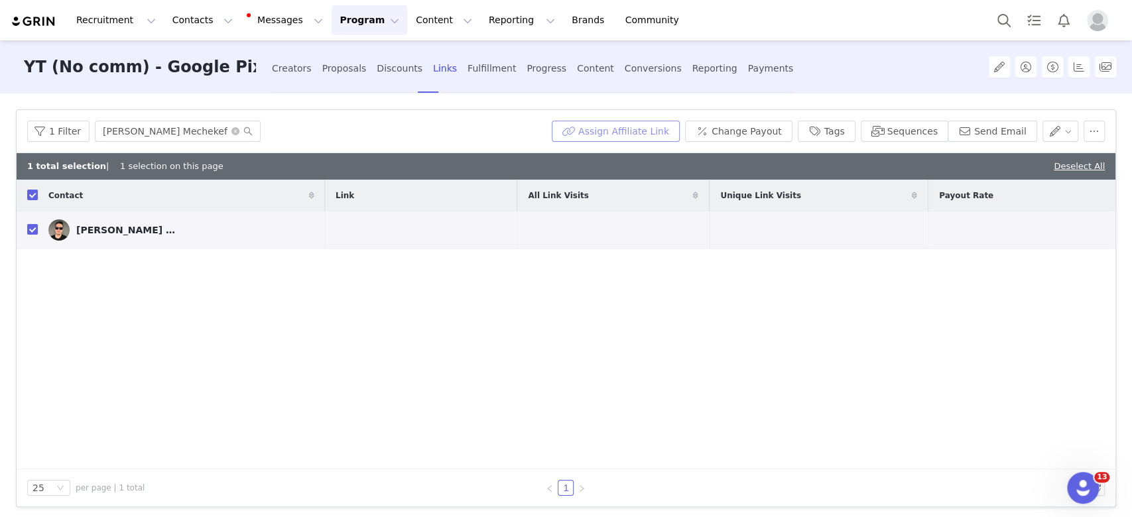
click at [626, 127] on button "Assign Affiliate Link" at bounding box center [616, 131] width 128 height 21
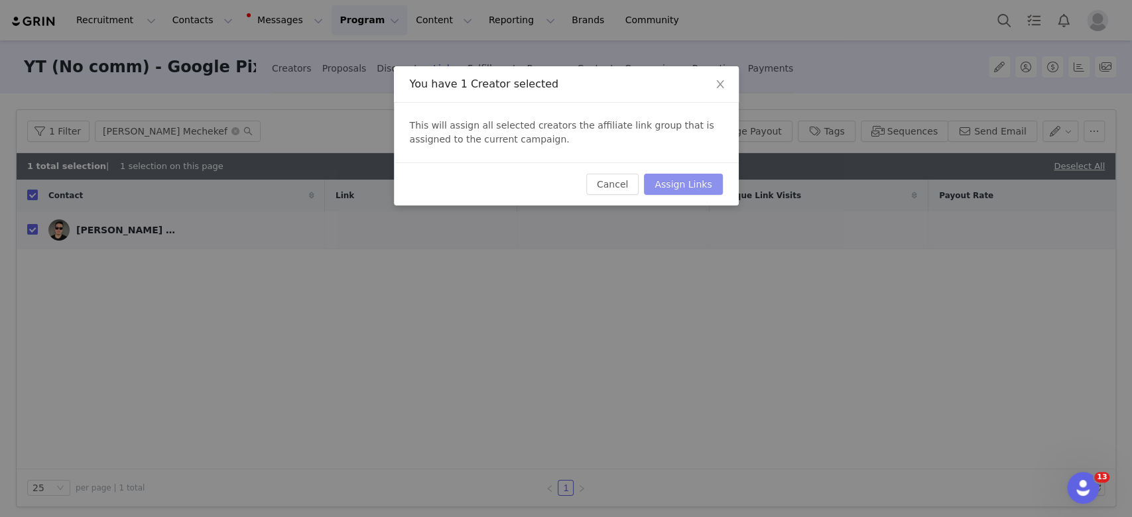
click at [682, 186] on button "Assign Links" at bounding box center [683, 184] width 78 height 21
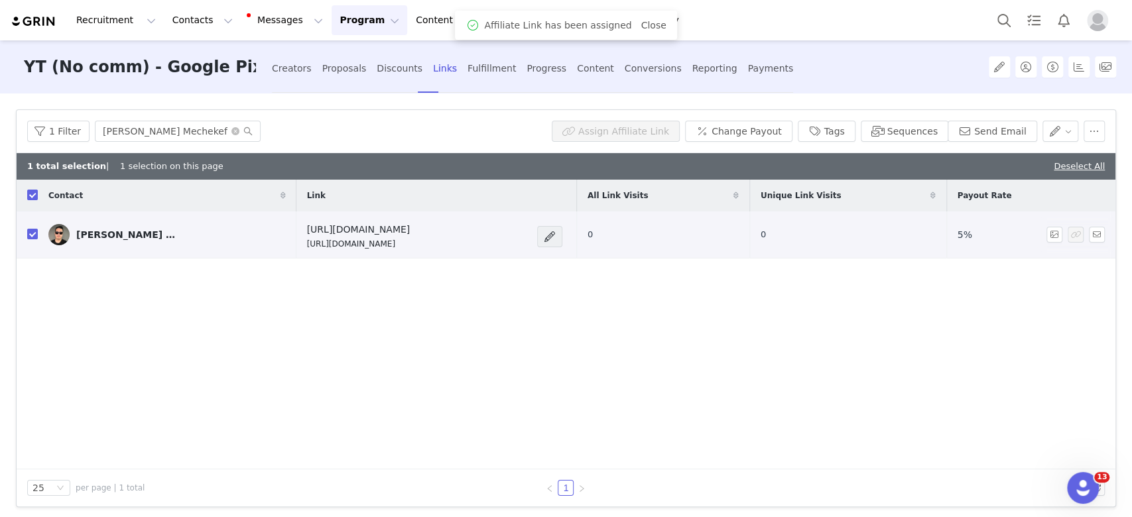
drag, startPoint x: 425, startPoint y: 249, endPoint x: 248, endPoint y: 241, distance: 176.7
click at [297, 241] on td "https://magbak.com/ https://creators.magbak.com/nawmeche6pk" at bounding box center [437, 235] width 281 height 47
click at [563, 235] on span at bounding box center [549, 236] width 25 height 21
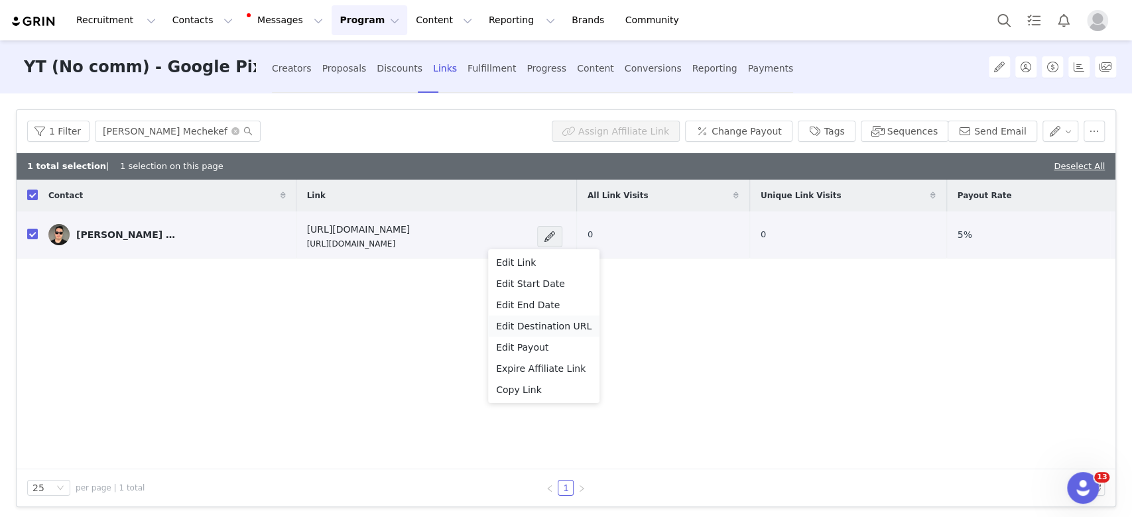
click at [559, 330] on span "Edit Destination URL" at bounding box center [544, 326] width 96 height 15
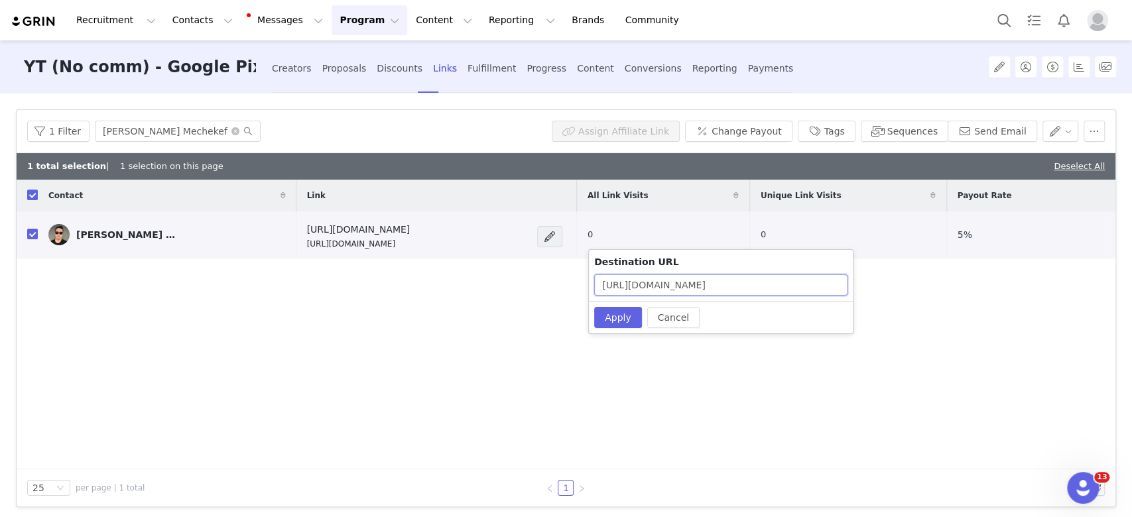
drag, startPoint x: 710, startPoint y: 288, endPoint x: 550, endPoint y: 277, distance: 160.9
click at [550, 277] on body "Recruitment Recruitment Creator Search Curated Lists Landing Pages Web Extensio…" at bounding box center [566, 258] width 1132 height 517
paste input "products/magbak-for-pixel-10-series"
type input "https://magbak.com/products/magbak-for-pixel-10-series"
click at [620, 322] on button "Apply" at bounding box center [618, 317] width 48 height 21
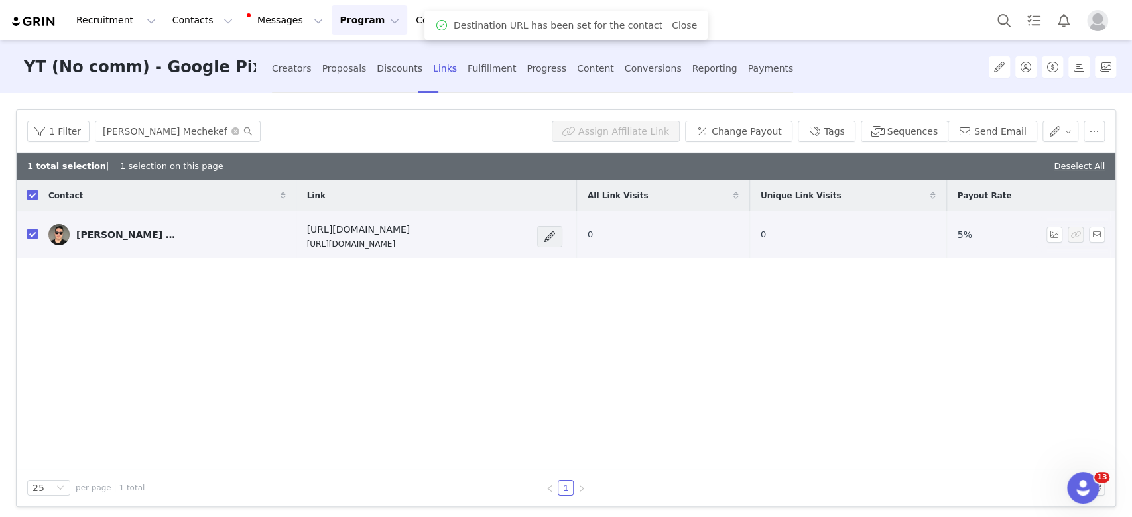
drag, startPoint x: 412, startPoint y: 245, endPoint x: 228, endPoint y: 242, distance: 183.8
click at [297, 242] on td "https://magbak.com/products/magbak-for-pixel-10-series https://creators.magbak.…" at bounding box center [437, 235] width 281 height 47
click at [605, 349] on div "Contact Link All Link Visits Unique Link Visits Payout Rate Nawfel Mechekef htt…" at bounding box center [566, 325] width 1099 height 290
click at [737, 136] on button "Change Payout" at bounding box center [738, 131] width 107 height 21
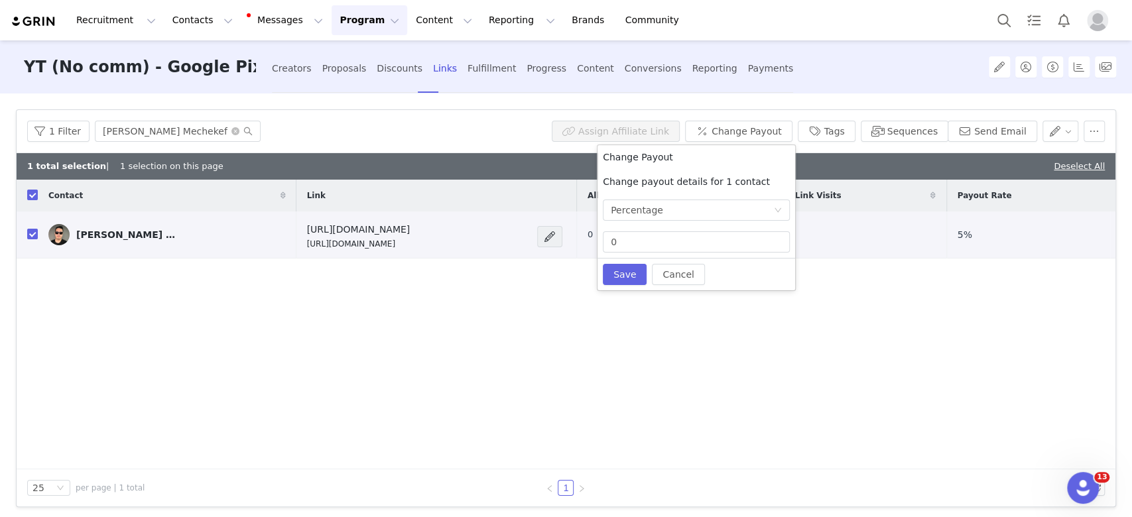
click at [814, 346] on div "Contact Link All Link Visits Unique Link Visits Payout Rate Nawfel Mechekef htt…" at bounding box center [566, 325] width 1099 height 290
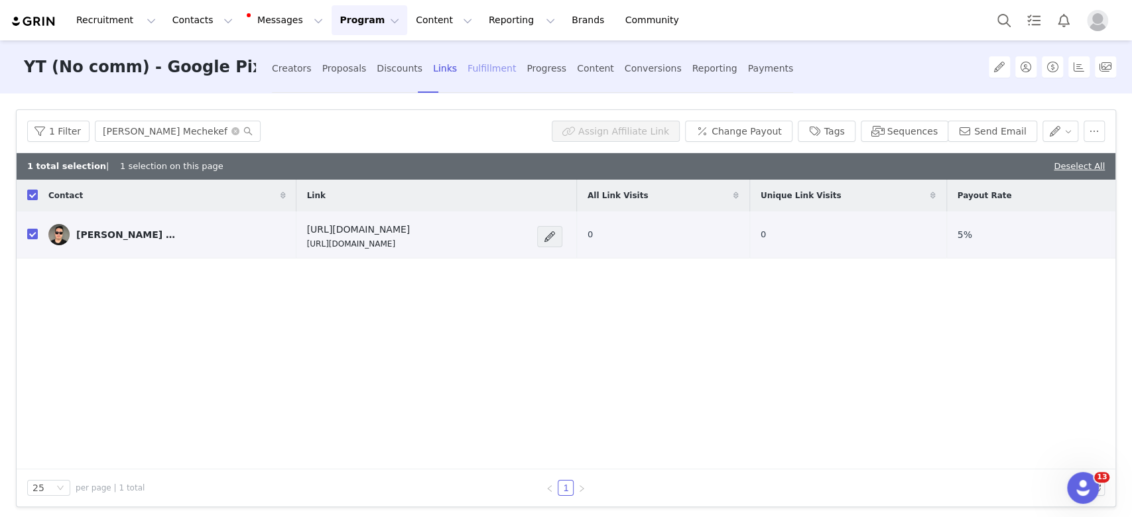
click at [468, 77] on div "Fulfillment" at bounding box center [492, 68] width 48 height 35
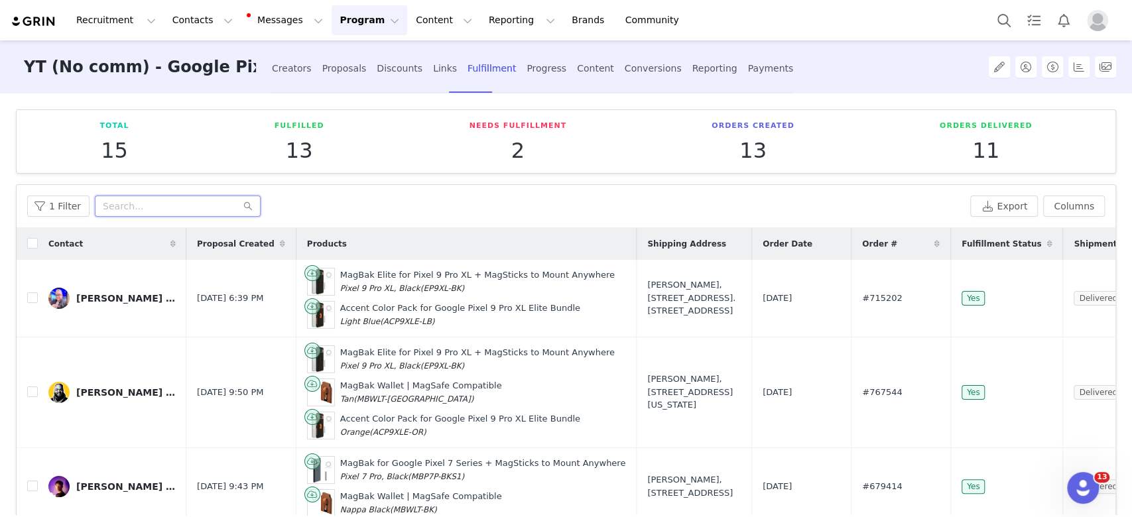
click at [186, 211] on input "text" at bounding box center [178, 206] width 166 height 21
paste input "[PERSON_NAME] Mechekef"
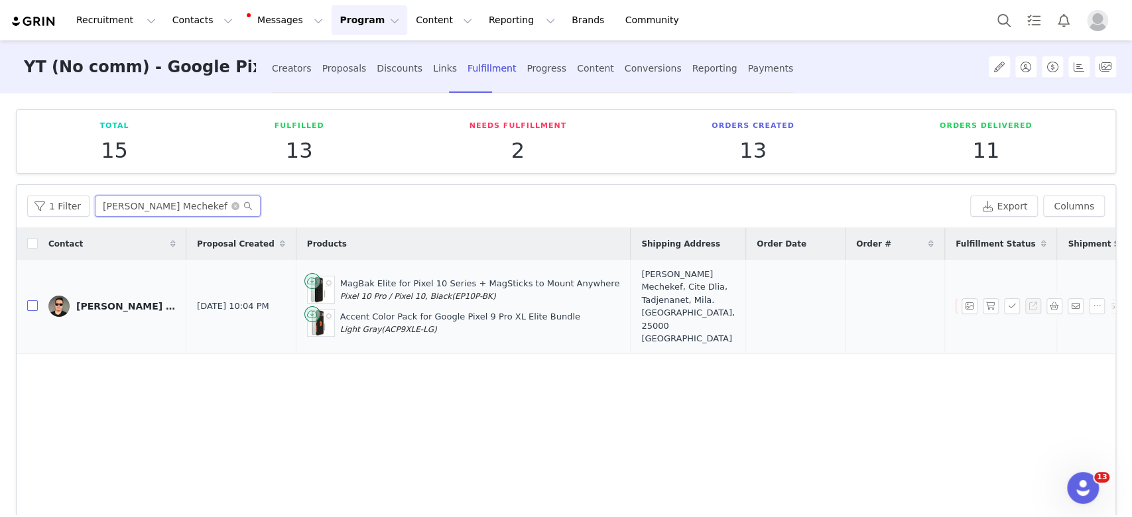
type input "[PERSON_NAME] Mechekef"
click at [33, 301] on input "checkbox" at bounding box center [32, 306] width 11 height 11
checkbox input "true"
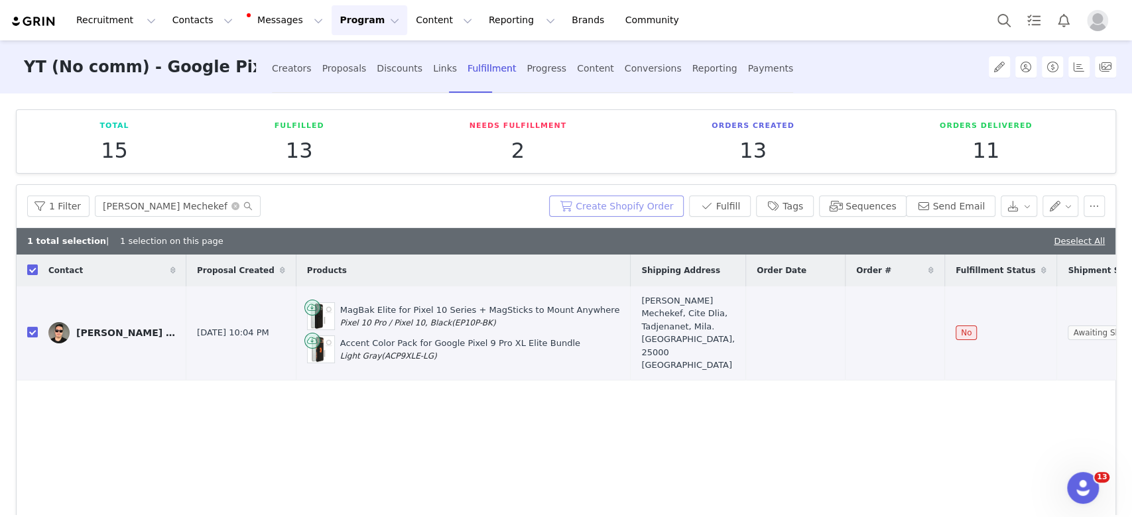
click at [663, 205] on button "Create Shopify Order" at bounding box center [616, 206] width 135 height 21
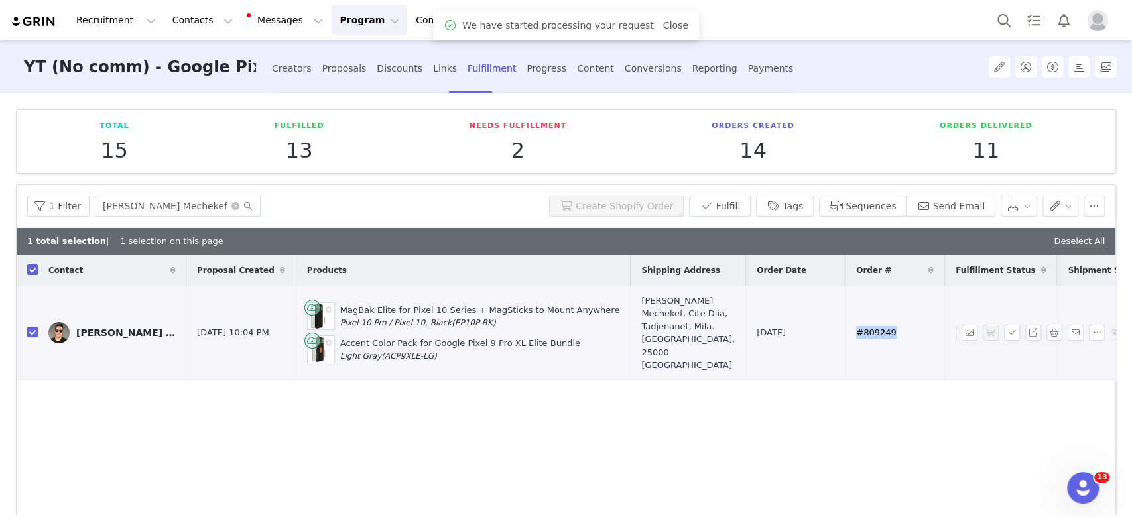
drag, startPoint x: 793, startPoint y: 325, endPoint x: 768, endPoint y: 325, distance: 24.5
click at [845, 325] on td "#809249" at bounding box center [895, 334] width 100 height 94
copy span "#809249"
click at [265, 26] on button "Messages Messages" at bounding box center [286, 20] width 90 height 30
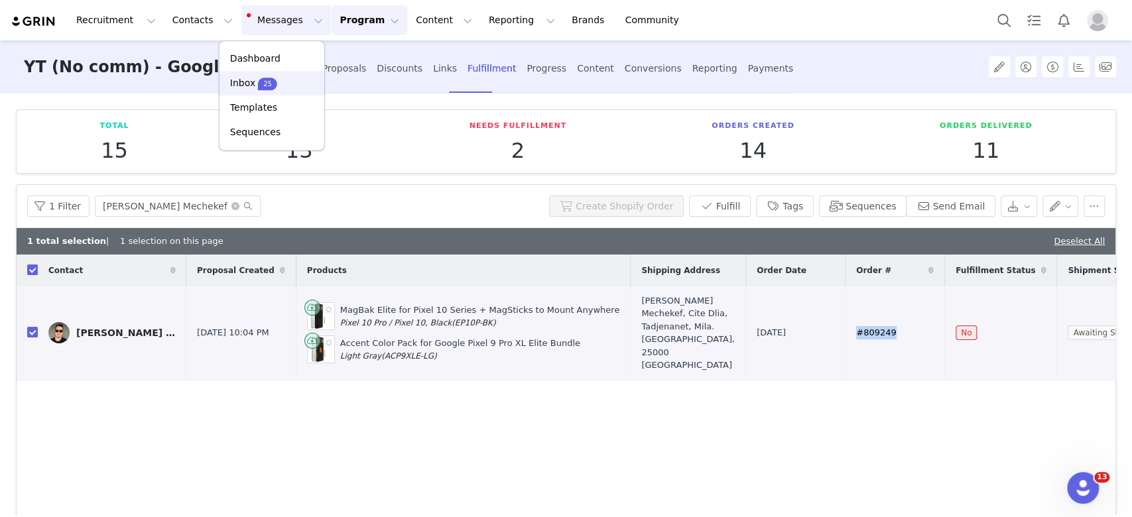
click at [293, 80] on div "Inbox 25" at bounding box center [272, 83] width 89 height 14
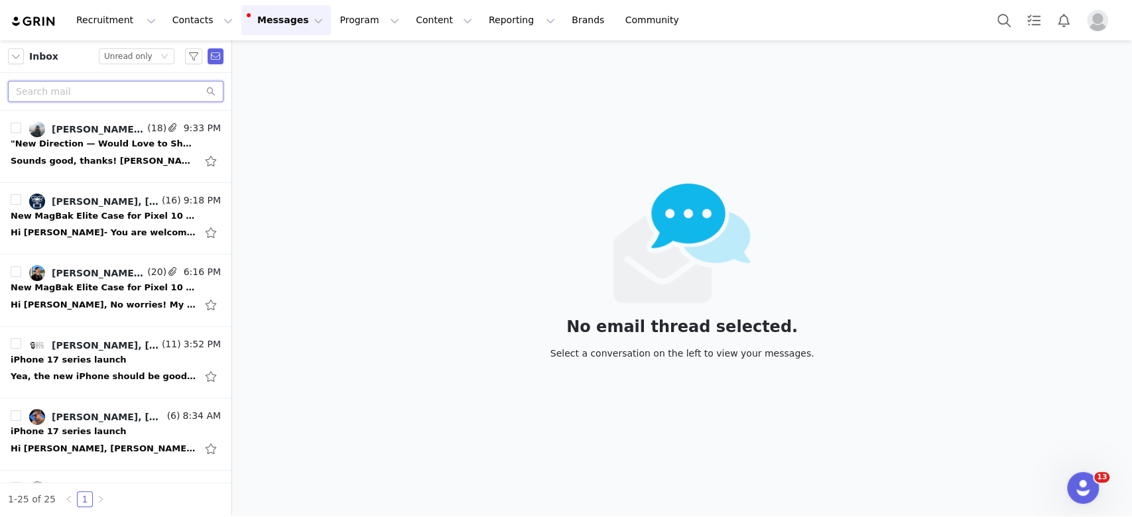
click at [103, 89] on input "text" at bounding box center [116, 91] width 216 height 21
paste input "[PERSON_NAME] Mechekef"
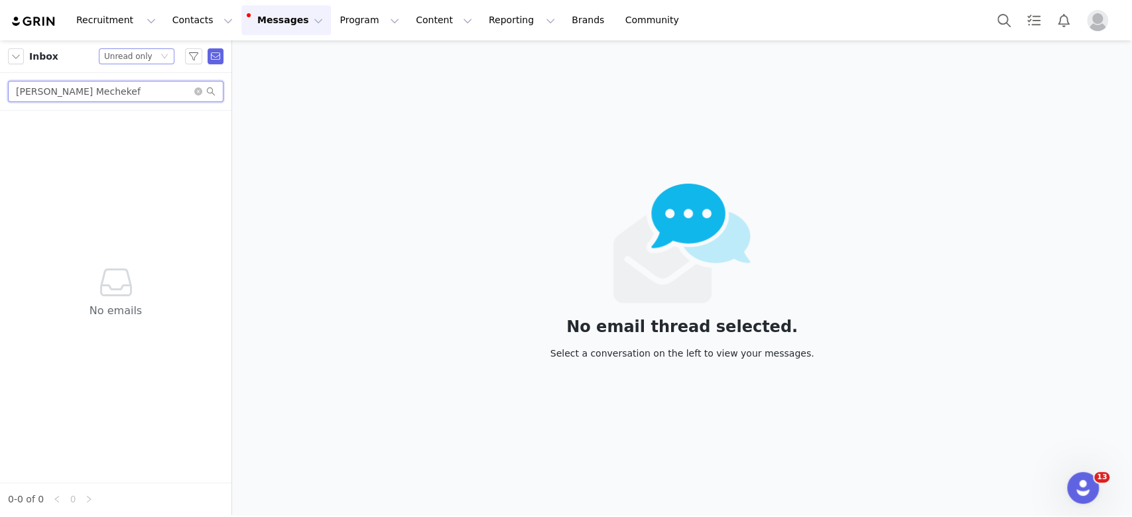
type input "[PERSON_NAME] Mechekef"
click at [142, 52] on div "Unread only" at bounding box center [128, 56] width 48 height 15
click at [149, 77] on li "All threads" at bounding box center [137, 80] width 76 height 21
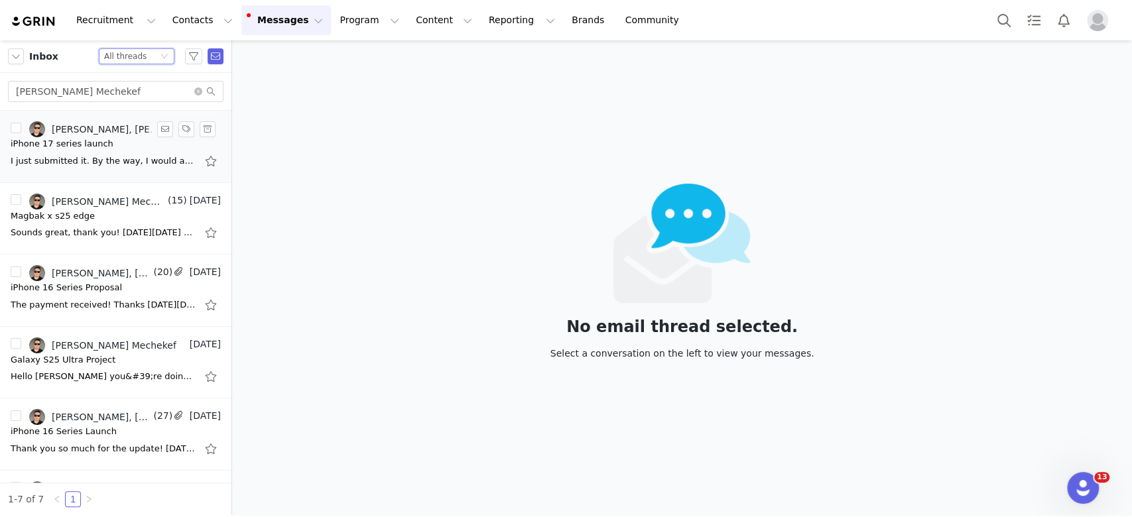
click at [51, 159] on div "I just submitted it. By the way, I would appreciate it if you could send me the…" at bounding box center [104, 161] width 186 height 13
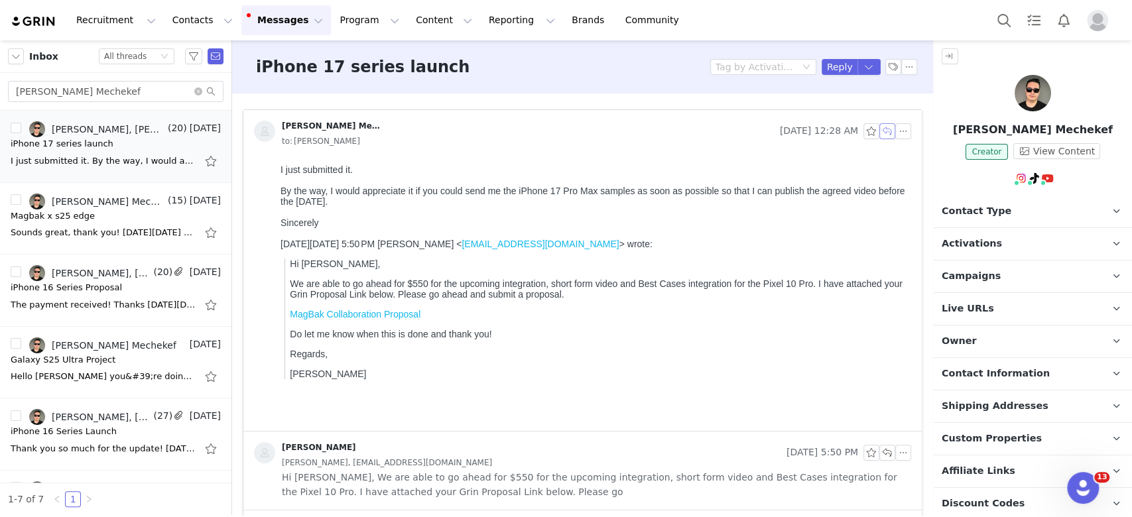
click at [880, 131] on button "button" at bounding box center [888, 131] width 16 height 16
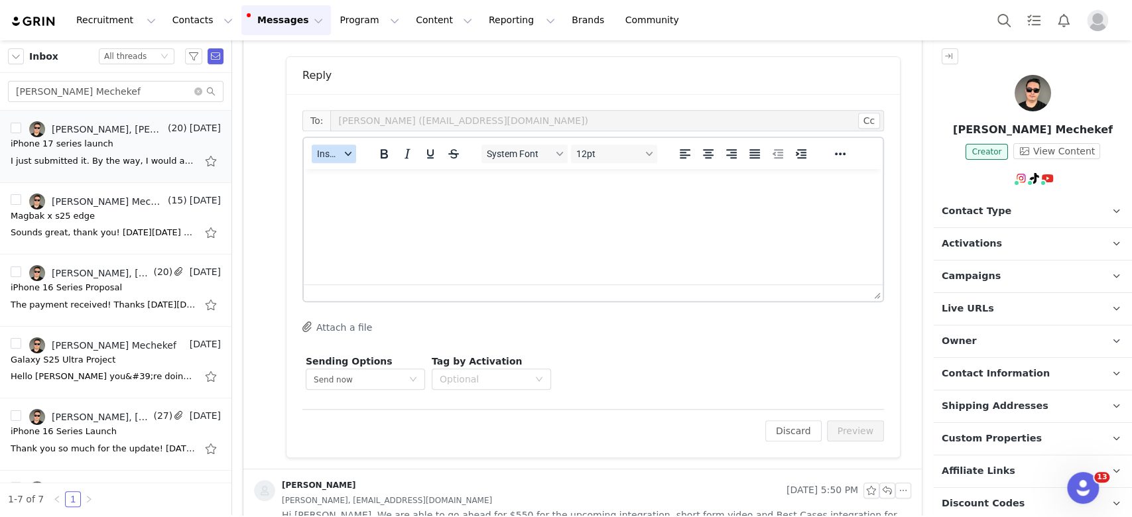
click at [350, 157] on button "Insert" at bounding box center [334, 154] width 44 height 19
click at [402, 183] on div "Insert Template" at bounding box center [382, 176] width 119 height 16
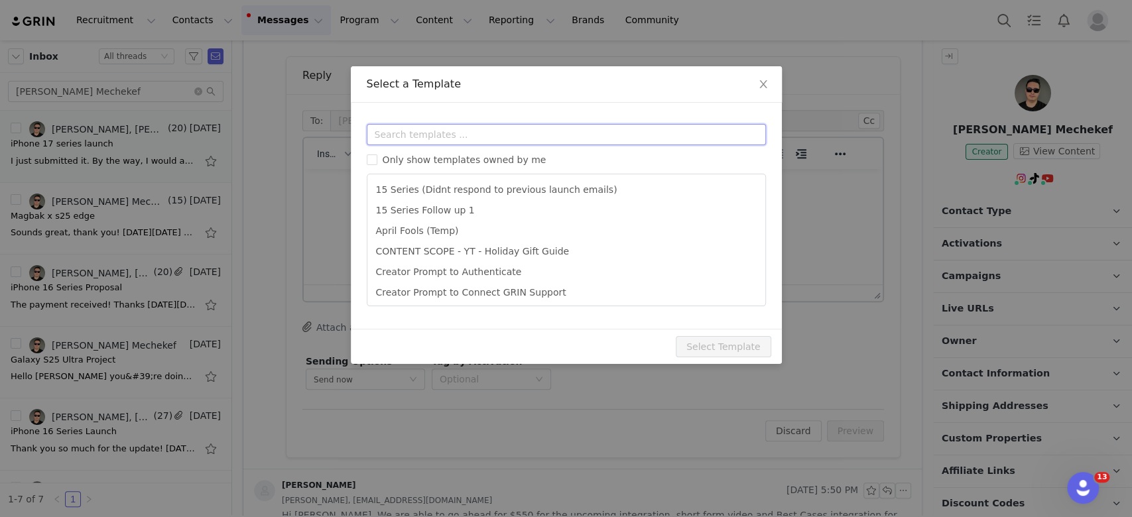
click at [430, 135] on input "text" at bounding box center [566, 134] width 399 height 21
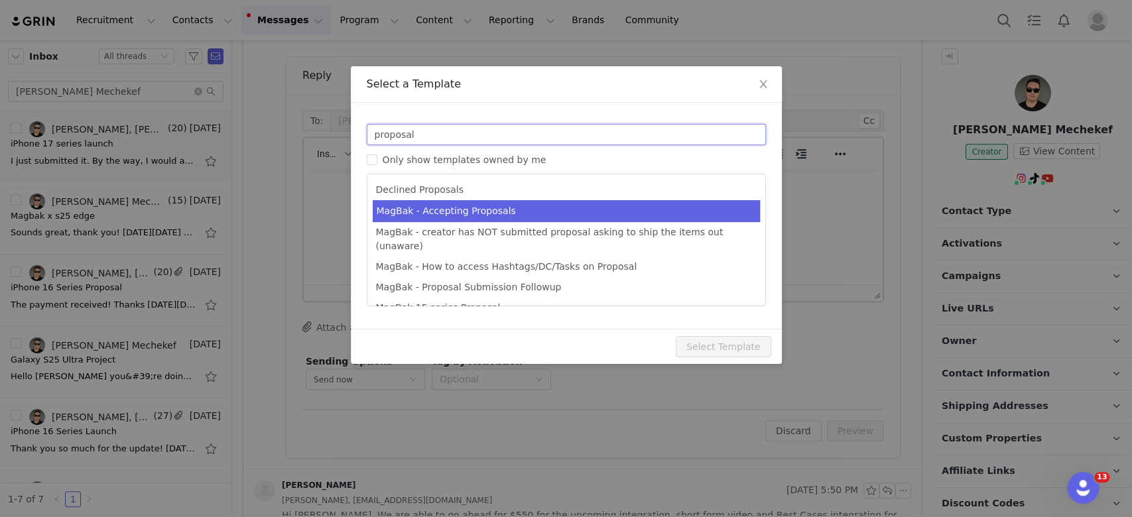
type input "proposal"
click at [567, 215] on li "MagBak - Accepting Proposals" at bounding box center [566, 211] width 387 height 22
type input "Congrats [first_name]!"
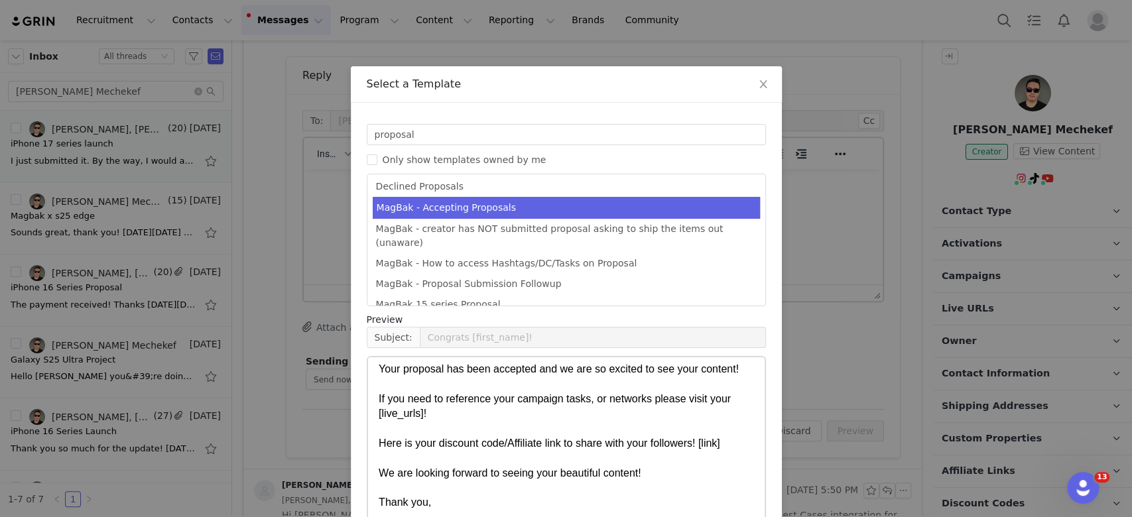
scroll to position [71, 0]
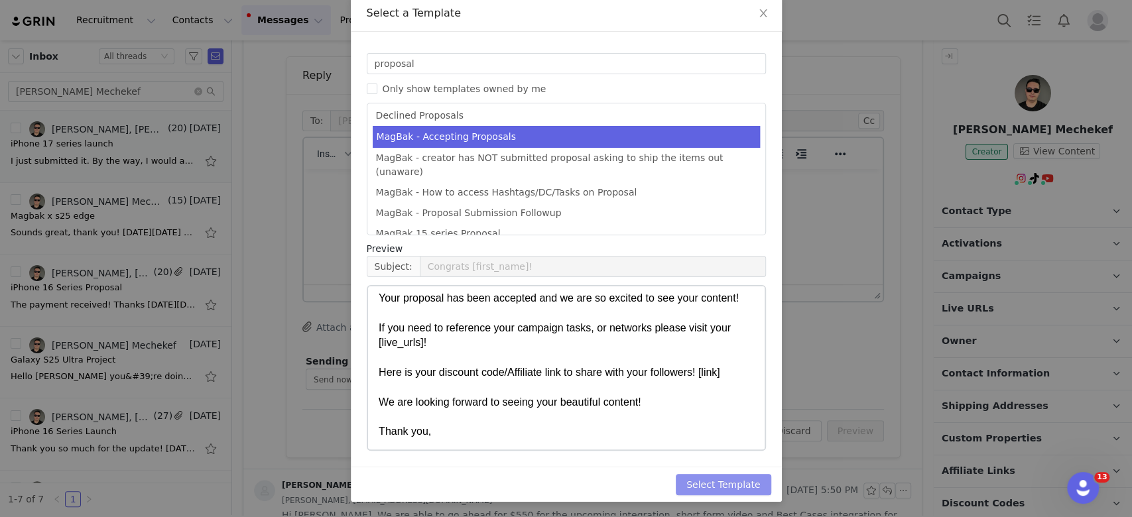
click at [734, 480] on button "Select Template" at bounding box center [724, 484] width 96 height 21
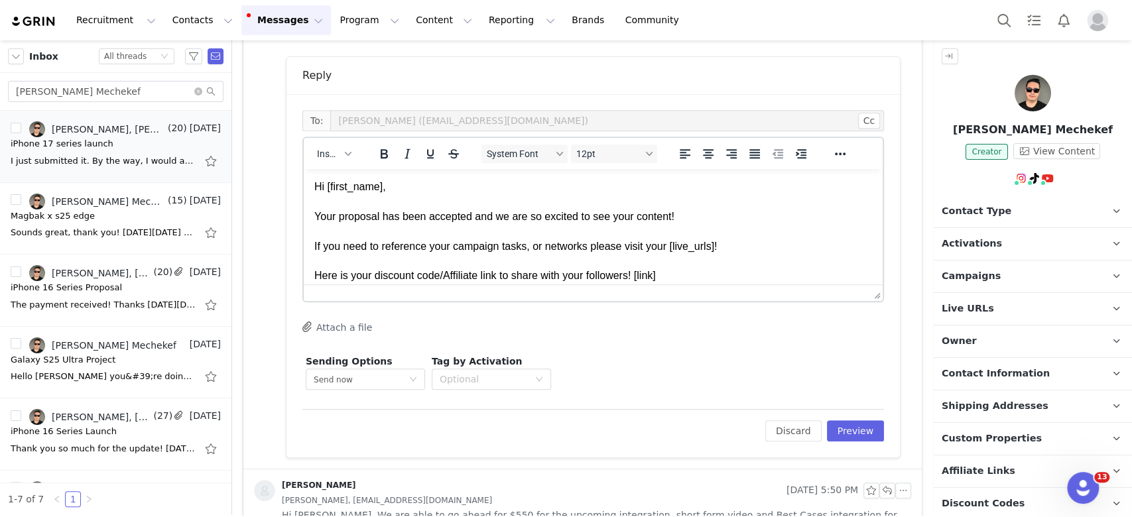
scroll to position [0, 0]
click at [321, 186] on p "Hi [first_name], Your proposal has been accepted and we are so excited to see y…" at bounding box center [593, 261] width 558 height 163
click at [703, 218] on p "Hi First Name , Your proposal has been accepted and we are so excited to see yo…" at bounding box center [593, 261] width 558 height 163
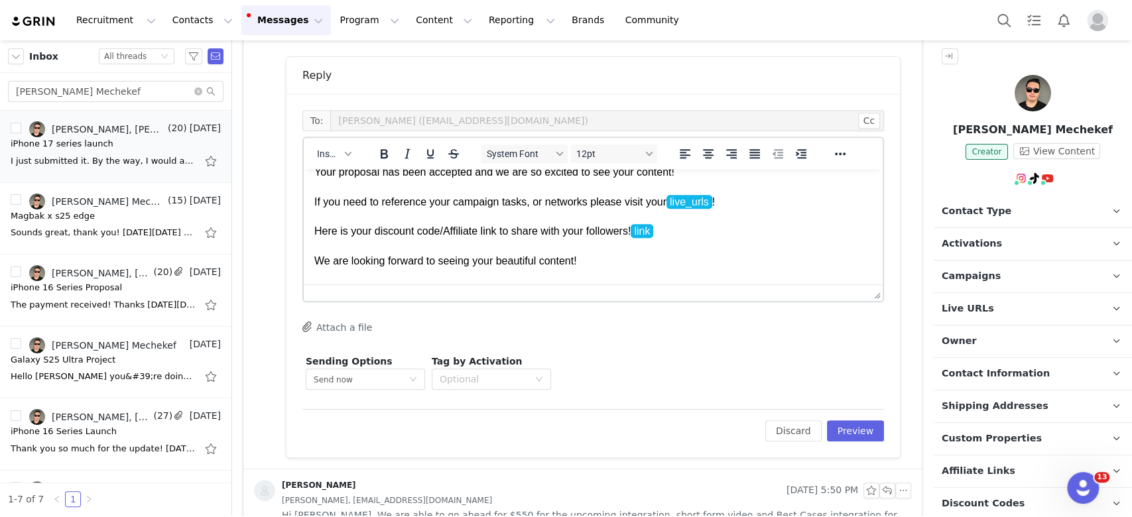
scroll to position [69, 0]
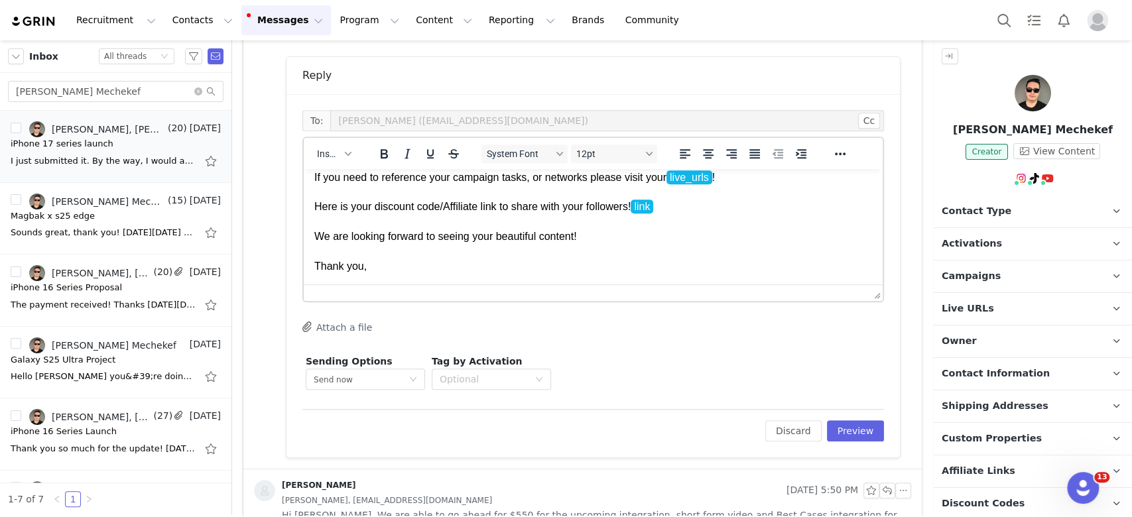
click at [446, 209] on p "Hi First Name , Your proposal has been accepted and we are so excited to see yo…" at bounding box center [593, 192] width 558 height 163
click at [443, 211] on p "Hi First Name , Your proposal has been accepted and we are so excited to see yo…" at bounding box center [593, 192] width 558 height 163
drag, startPoint x: 649, startPoint y: 206, endPoint x: 733, endPoint y: 215, distance: 84.1
click at [733, 215] on p "Hi First Name , Your proposal has been accepted and we are so excited to see yo…" at bounding box center [593, 192] width 558 height 163
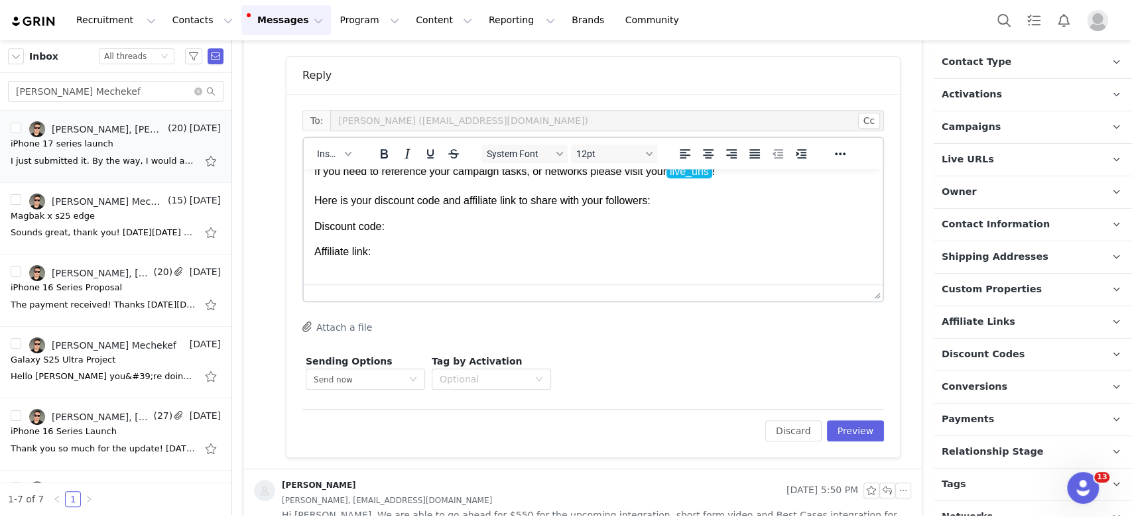
scroll to position [165, 0]
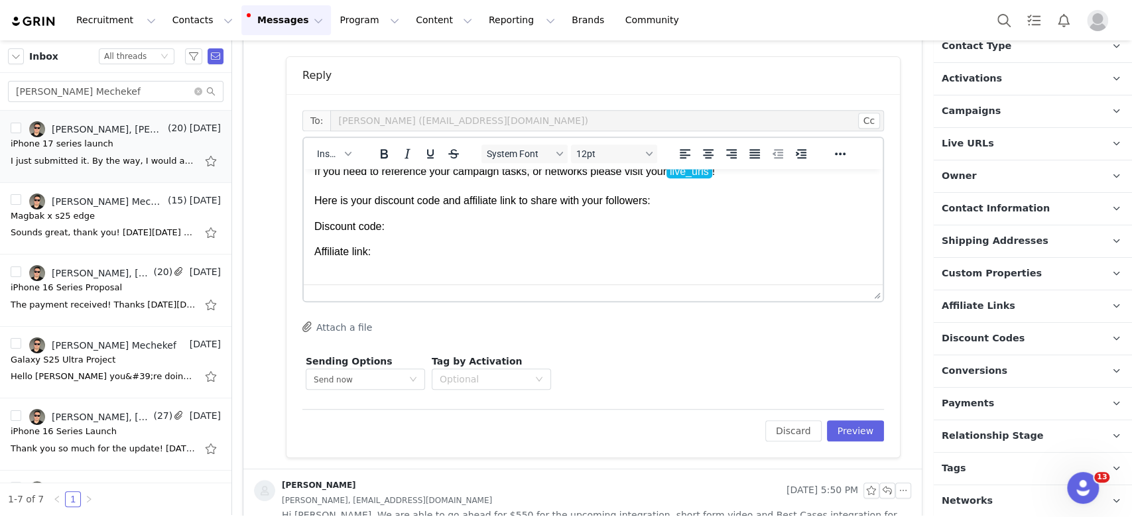
click at [1026, 345] on p "Discount Codes Discount codes associated with this Influencer" at bounding box center [1017, 339] width 167 height 32
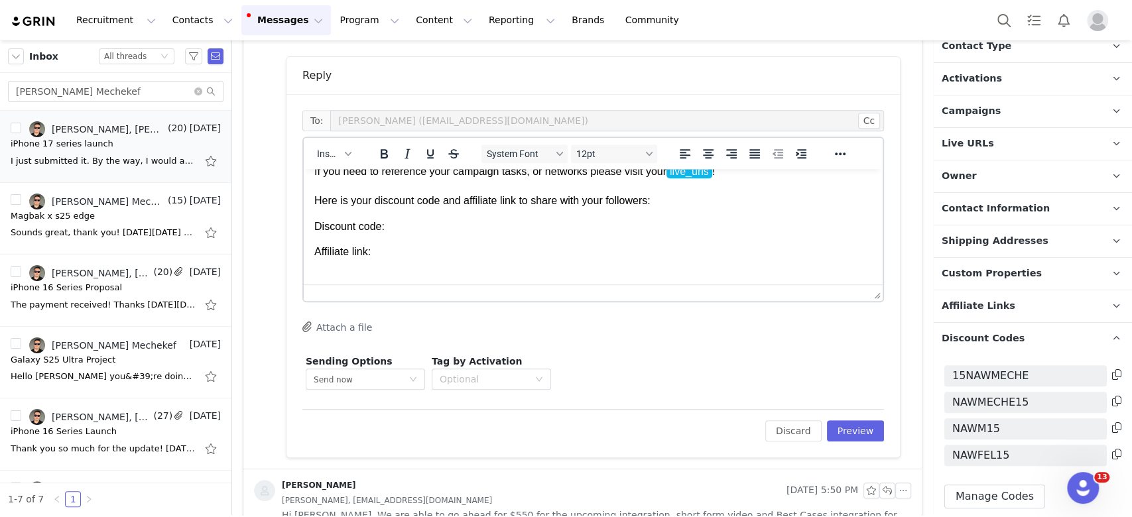
click at [1112, 455] on icon at bounding box center [1116, 454] width 9 height 11
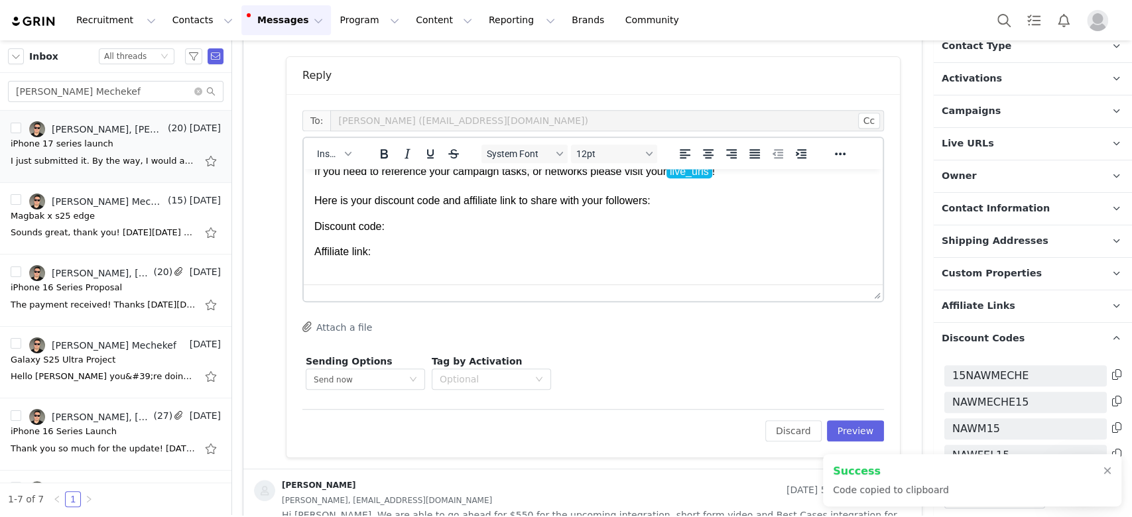
click at [431, 227] on p "Discount code:" at bounding box center [593, 227] width 558 height 15
drag, startPoint x: 385, startPoint y: 228, endPoint x: 305, endPoint y: 222, distance: 80.5
click at [305, 222] on html "Hi First Name , Your proposal has been accepted and we are so excited to see yo…" at bounding box center [593, 217] width 579 height 246
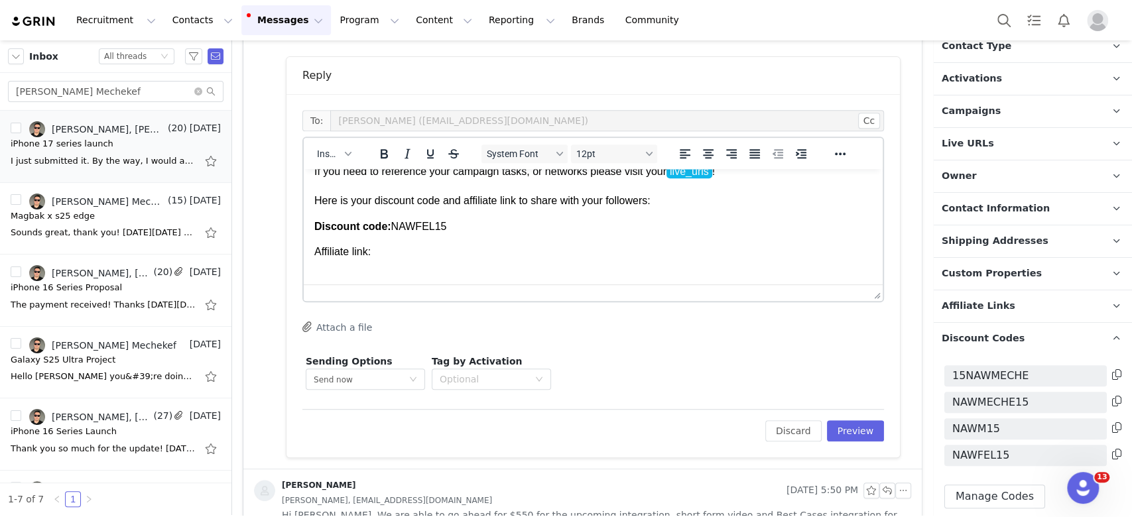
click at [399, 253] on p "Affiliate link:" at bounding box center [593, 252] width 558 height 15
click at [1024, 305] on p "Affiliate Links Affiliate links associated with this Creator" at bounding box center [1017, 307] width 167 height 32
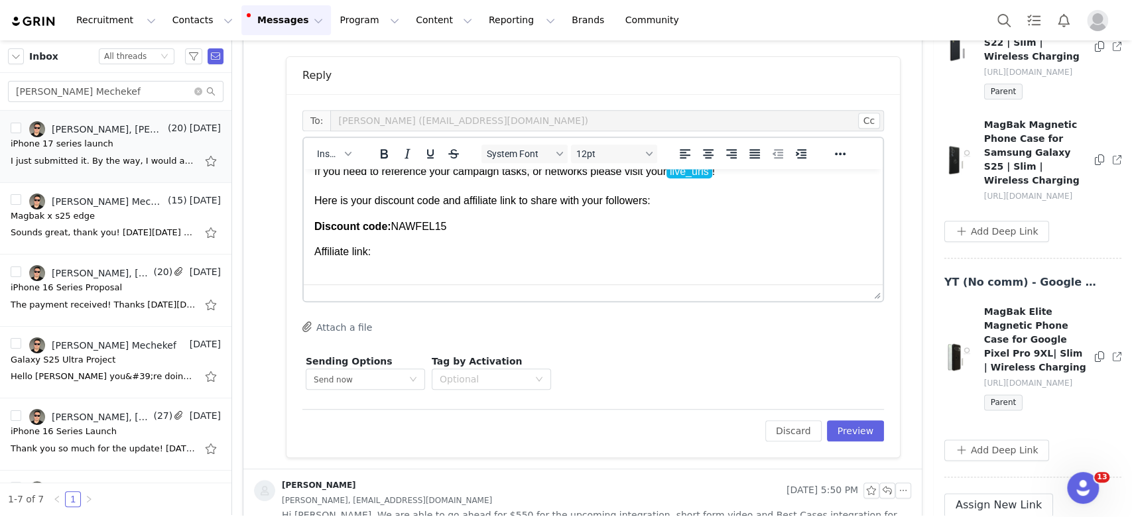
scroll to position [961, 0]
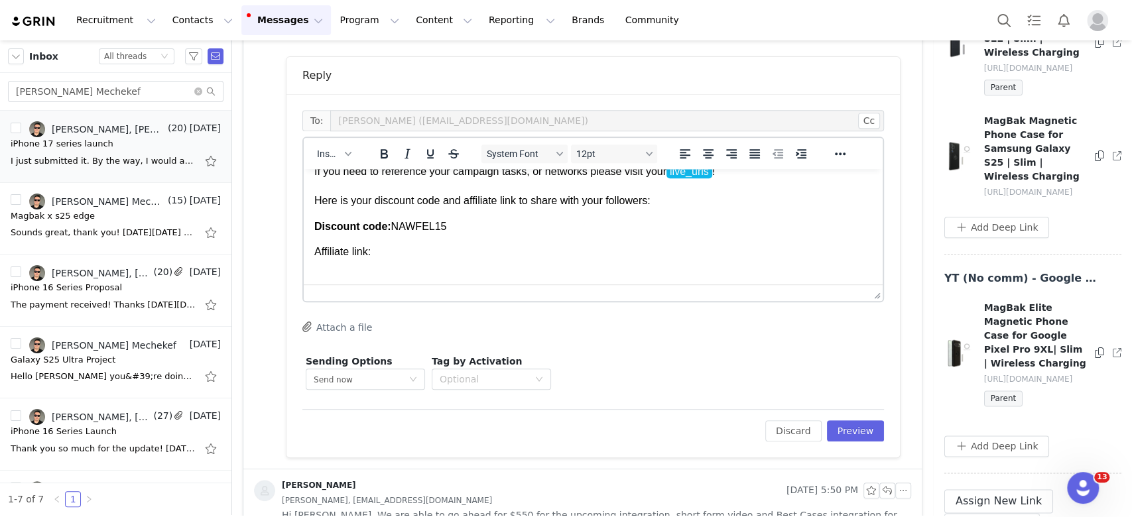
click at [1095, 358] on icon at bounding box center [1099, 353] width 9 height 11
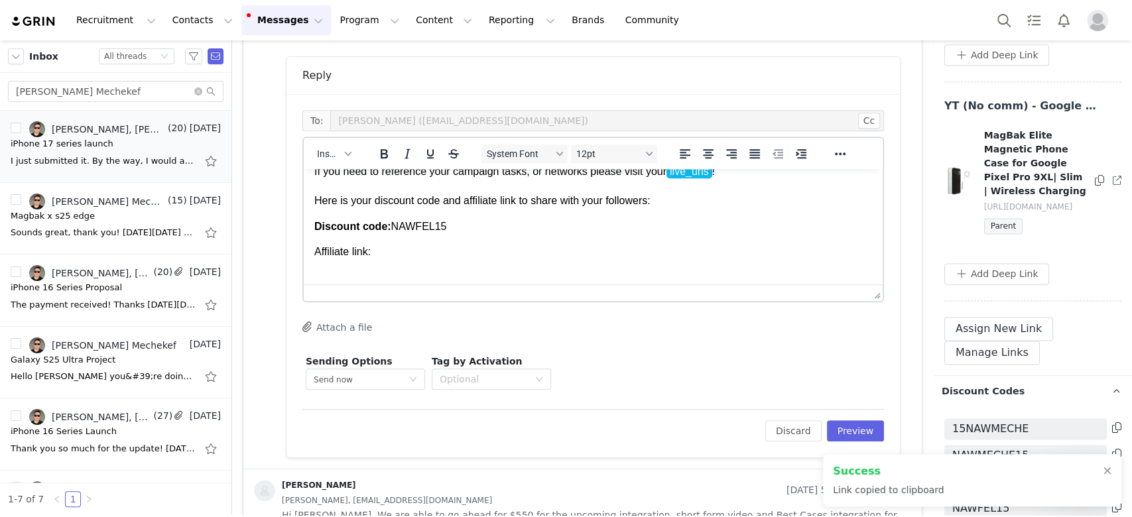
scroll to position [1138, 0]
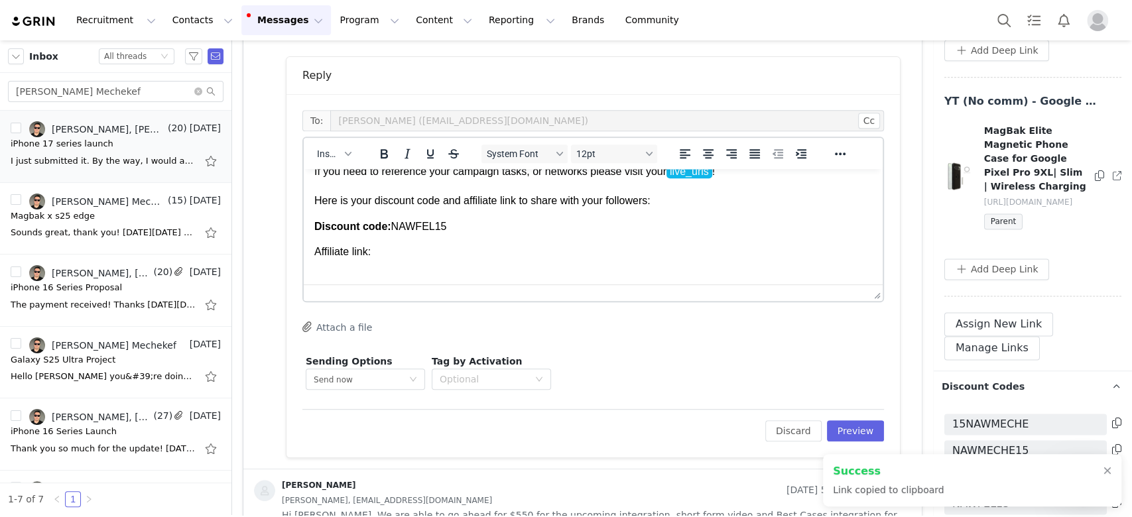
click at [1113, 180] on icon at bounding box center [1117, 176] width 9 height 9
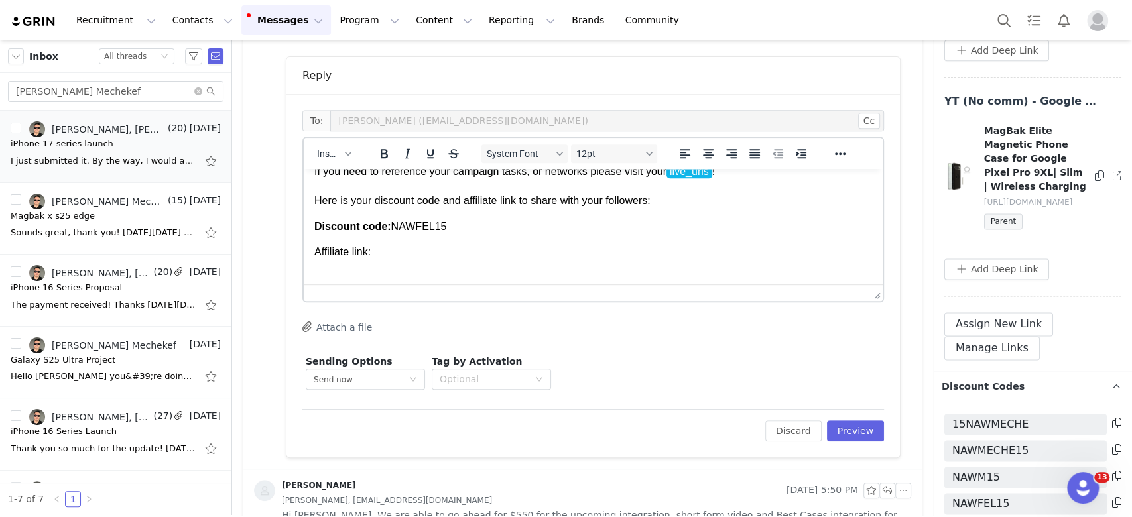
click at [451, 259] on p "Affiliate link:" at bounding box center [593, 252] width 558 height 15
drag, startPoint x: 371, startPoint y: 252, endPoint x: 305, endPoint y: 247, distance: 66.5
click at [305, 247] on html "Hi First Name , Your proposal has been accepted and we are so excited to see yo…" at bounding box center [593, 229] width 579 height 271
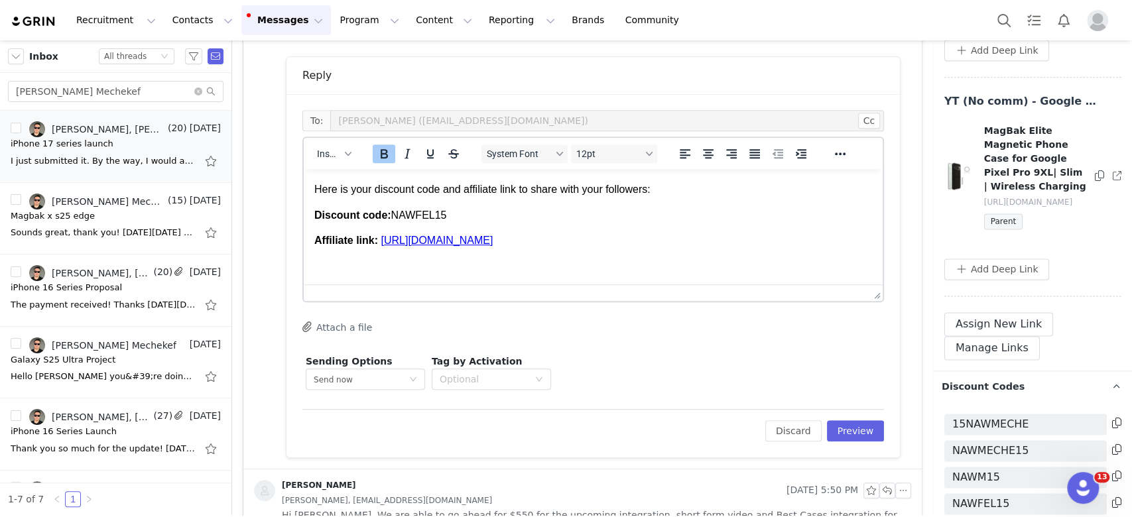
scroll to position [156, 0]
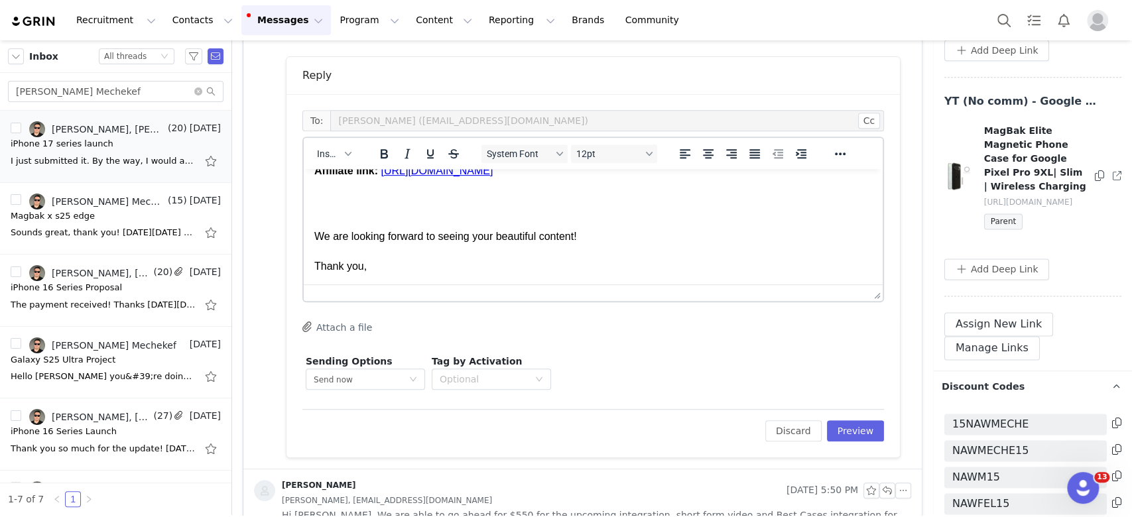
click at [404, 215] on p "We are looking forward to seeing your beautiful content! Thank you," at bounding box center [593, 245] width 558 height 60
click at [395, 206] on body "Hi First Name , Your proposal has been accepted and we are so excited to see yo…" at bounding box center [593, 149] width 558 height 250
click at [386, 199] on p "Rich Text Area. Press ALT-0 for help." at bounding box center [593, 197] width 558 height 15
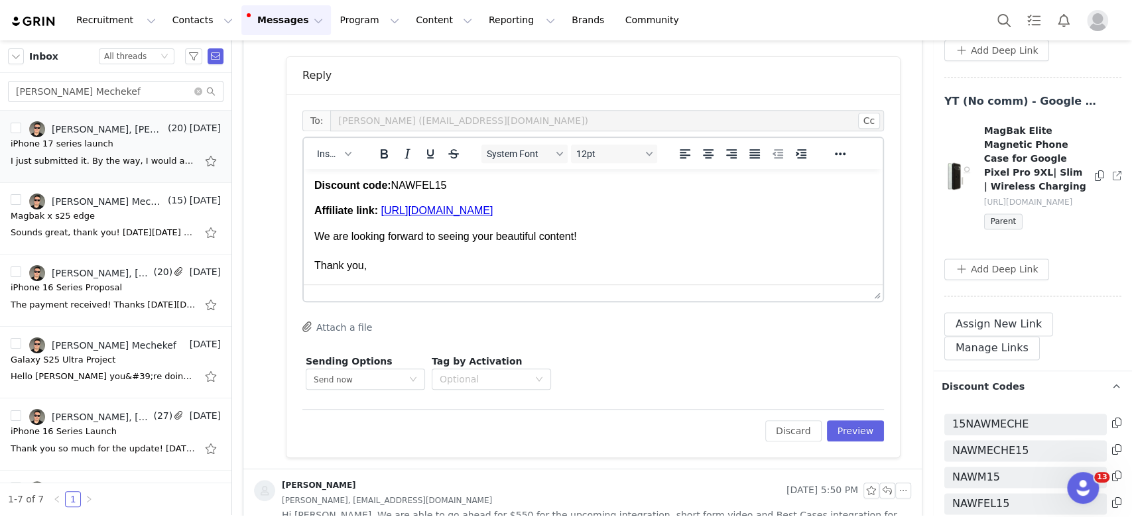
scroll to position [115, 0]
click at [628, 247] on p "We are looking forward to seeing your beautiful content! Thank you," at bounding box center [593, 252] width 558 height 44
click at [620, 243] on p "We are looking forward to seeing your beautiful content! Thank you," at bounding box center [593, 252] width 558 height 44
drag, startPoint x: 601, startPoint y: 223, endPoint x: 666, endPoint y: 222, distance: 65.0
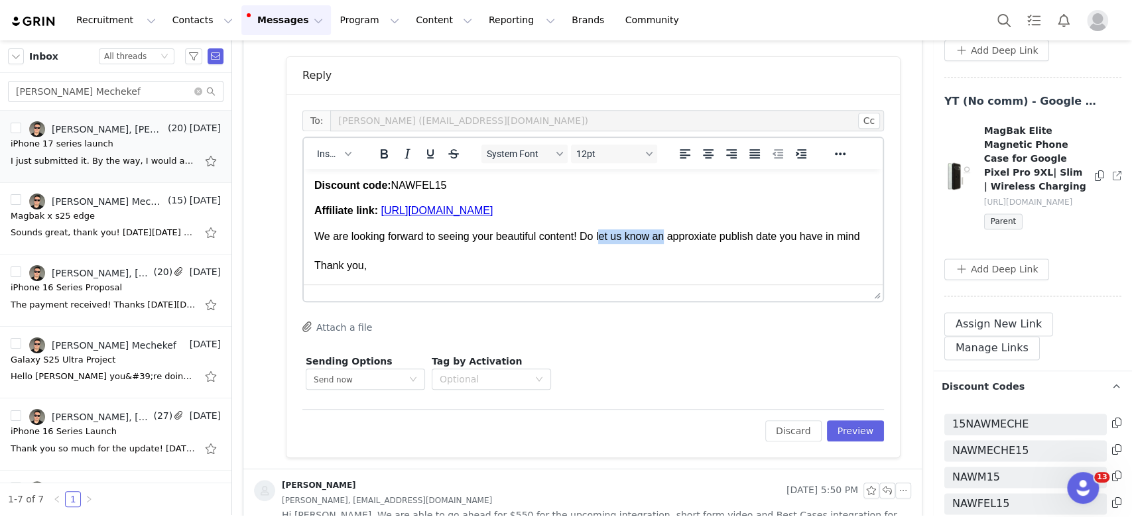
click at [666, 230] on p "We are looking forward to seeing your beautiful content! Do let us know an appr…" at bounding box center [593, 252] width 558 height 44
drag, startPoint x: 793, startPoint y: 223, endPoint x: 819, endPoint y: 222, distance: 26.5
click at [819, 230] on p "We are looking forward to seeing your beautiful content! Do you have an approxi…" at bounding box center [593, 252] width 558 height 44
drag, startPoint x: 772, startPoint y: 224, endPoint x: 863, endPoint y: 220, distance: 90.9
click at [865, 222] on html "Hi First Name , Your proposal has been accepted and we are so excited to see yo…" at bounding box center [593, 169] width 579 height 232
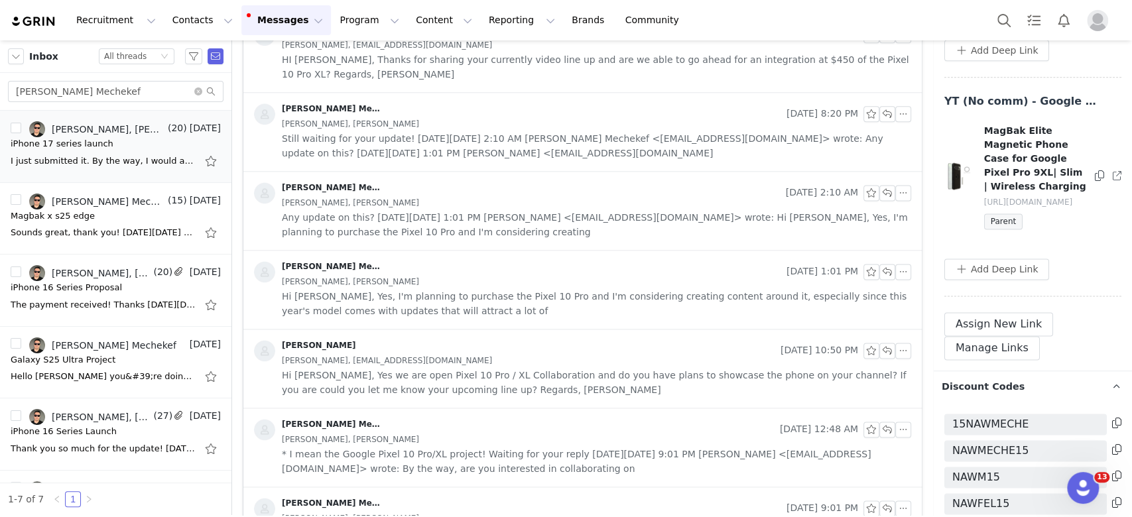
scroll to position [1368, 0]
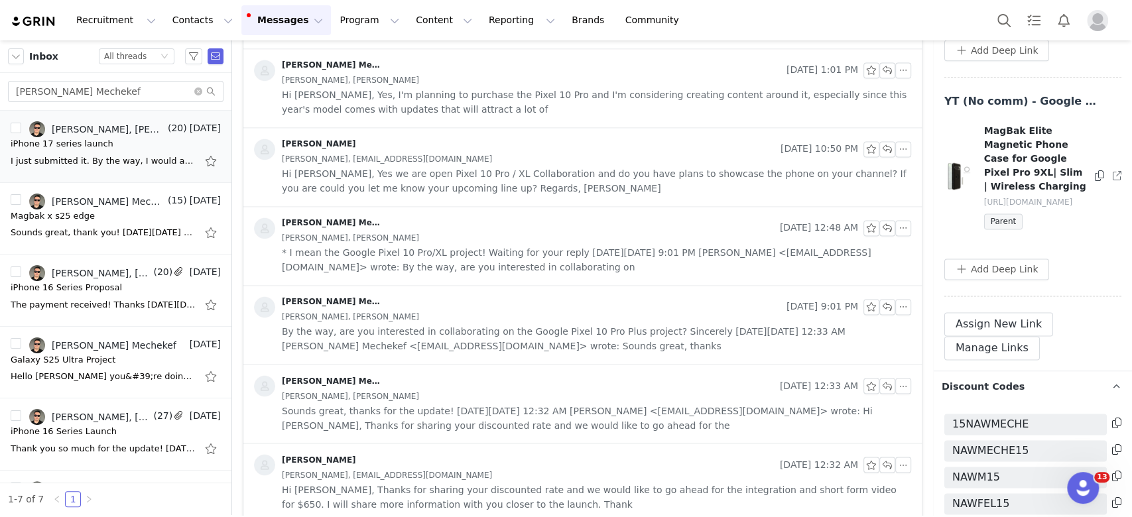
click at [620, 339] on span "By the way, are you interested in collaborating on the Google Pixel 10 Pro Plus…" at bounding box center [597, 338] width 630 height 29
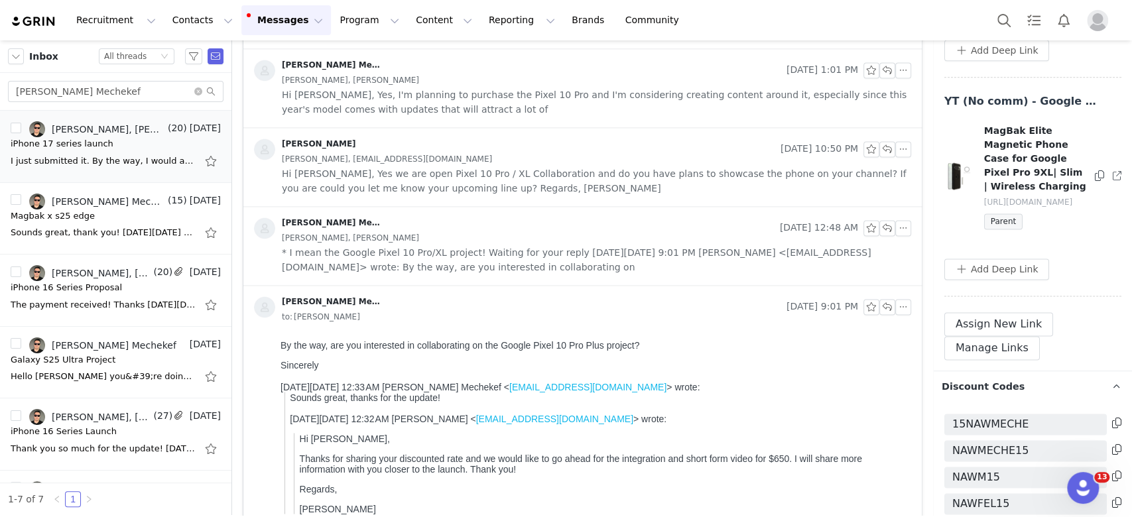
scroll to position [0, 0]
click at [580, 269] on span "* I mean the Google Pixel 10 Pro/XL project! Waiting for your reply [DATE][DATE…" at bounding box center [597, 259] width 630 height 29
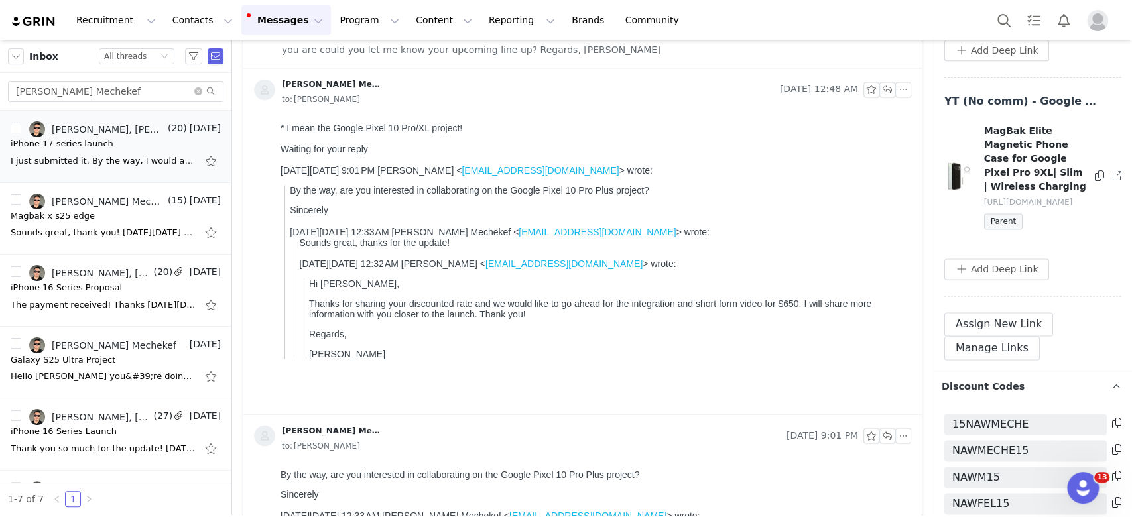
scroll to position [1456, 0]
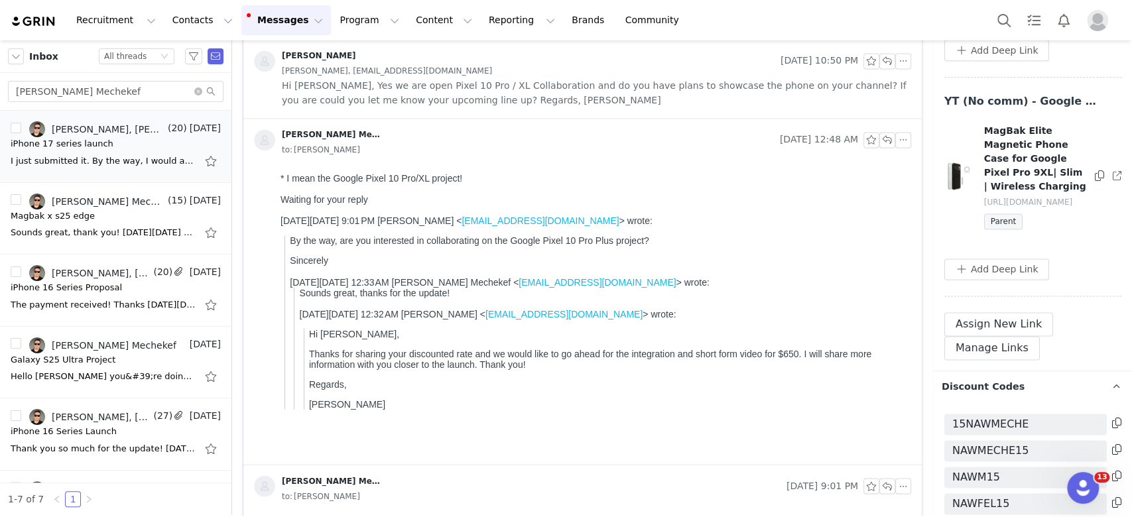
click at [526, 116] on div "Angie J Aug 22, 2025 10:50 PM Nawfel Mechekef, nawmeche@gmail.com Hi Nawfel, Ye…" at bounding box center [582, 79] width 679 height 78
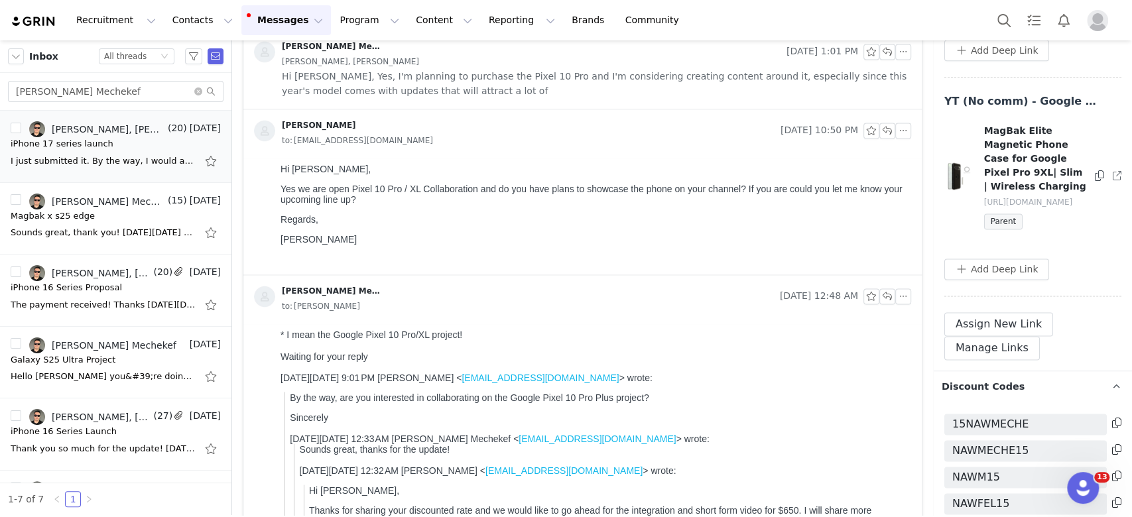
scroll to position [1279, 0]
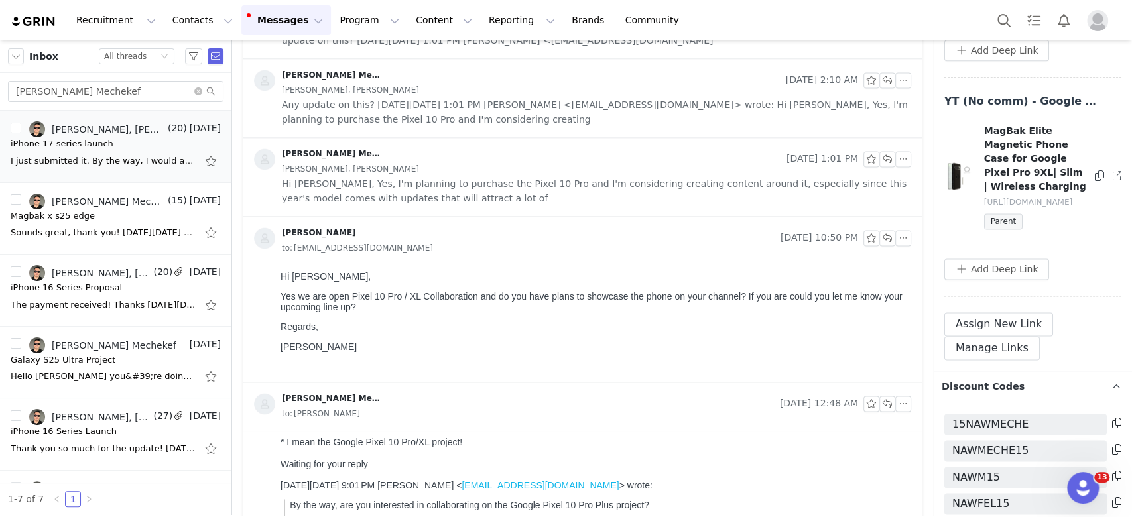
click at [514, 195] on span "Hi [PERSON_NAME], Yes, I'm planning to purchase the Pixel 10 Pro and I'm consid…" at bounding box center [597, 190] width 630 height 29
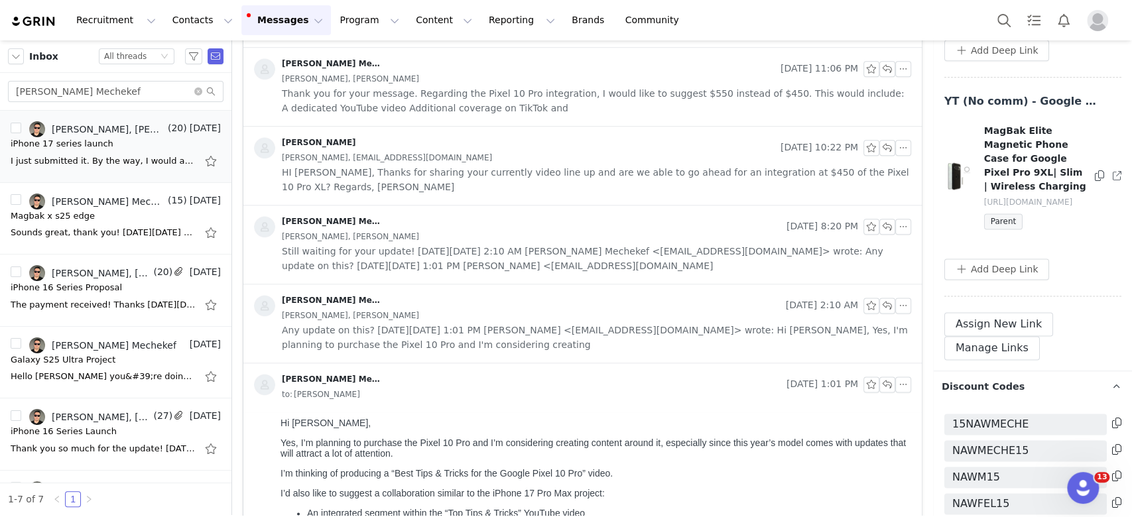
scroll to position [1014, 0]
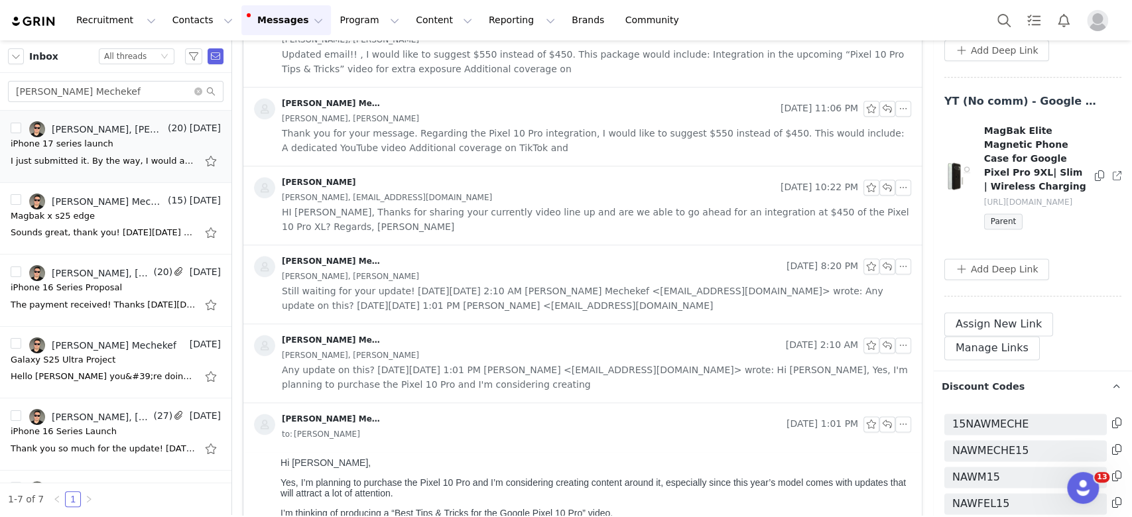
click at [622, 151] on span "Thank you for your message. Regarding the Pixel 10 Pro integration, I would lik…" at bounding box center [597, 140] width 630 height 29
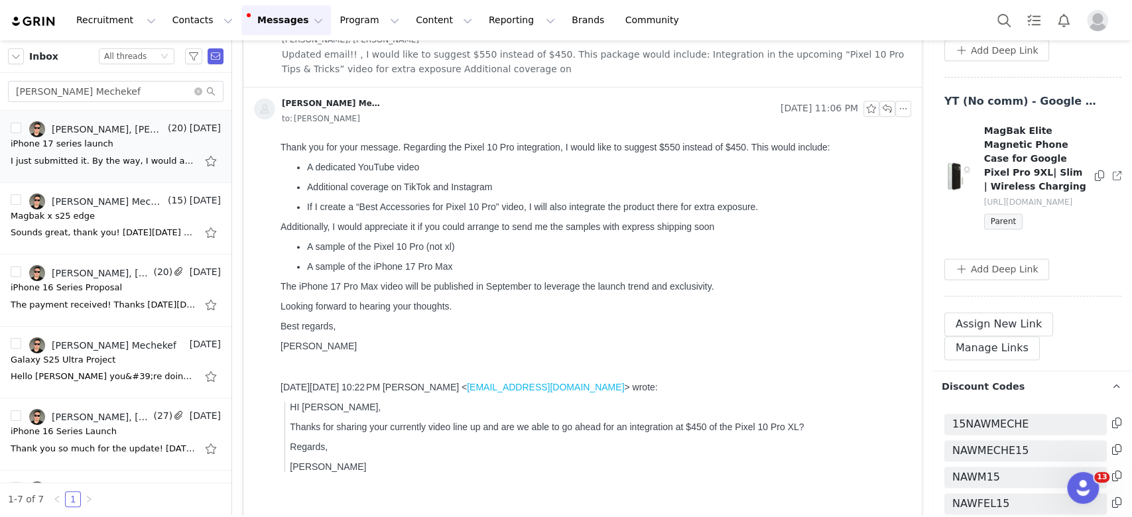
scroll to position [0, 0]
drag, startPoint x: 441, startPoint y: 167, endPoint x: 280, endPoint y: 170, distance: 161.2
click at [281, 170] on ul "A dedicated YouTube video Additional coverage on TikTok and Instagram If I crea…" at bounding box center [594, 187] width 626 height 50
drag, startPoint x: 510, startPoint y: 192, endPoint x: 306, endPoint y: 194, distance: 203.7
click at [307, 192] on p "Additional coverage on TikTok and Instagram" at bounding box center [606, 187] width 599 height 11
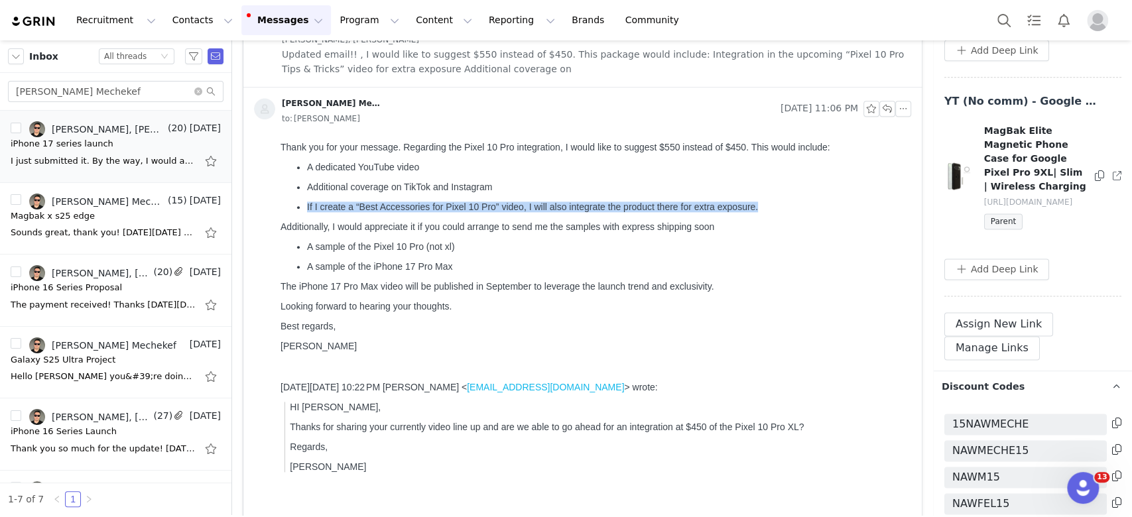
drag, startPoint x: 716, startPoint y: 217, endPoint x: 541, endPoint y: 336, distance: 212.1
click at [275, 200] on html "Thank you for your message. Regarding the Pixel 10 Pro integration, I would lik…" at bounding box center [593, 339] width 636 height 405
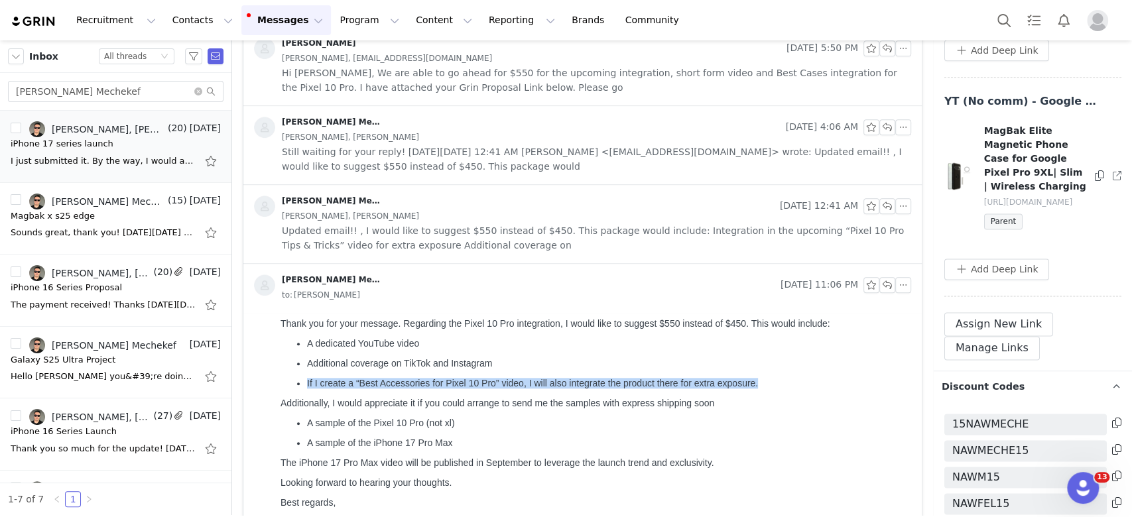
scroll to position [748, 0]
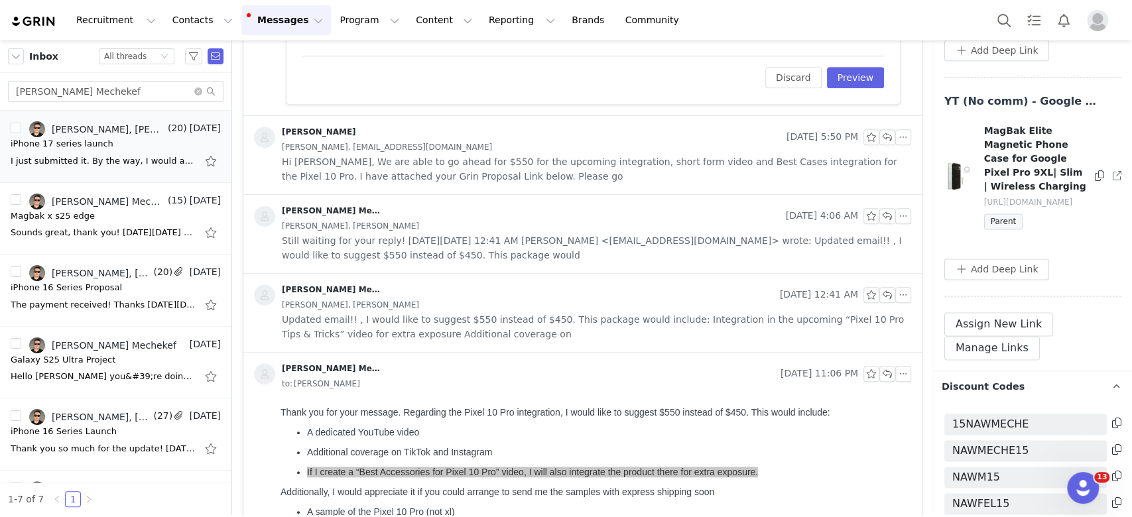
click at [499, 157] on span "Hi [PERSON_NAME], We are able to go ahead for $550 for the upcoming integration…" at bounding box center [597, 169] width 630 height 29
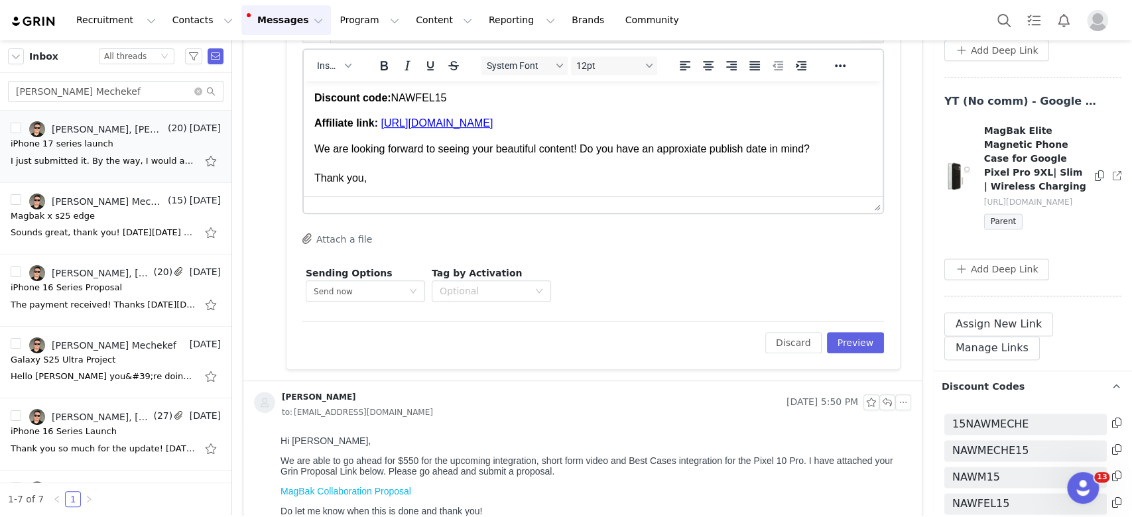
scroll to position [395, 0]
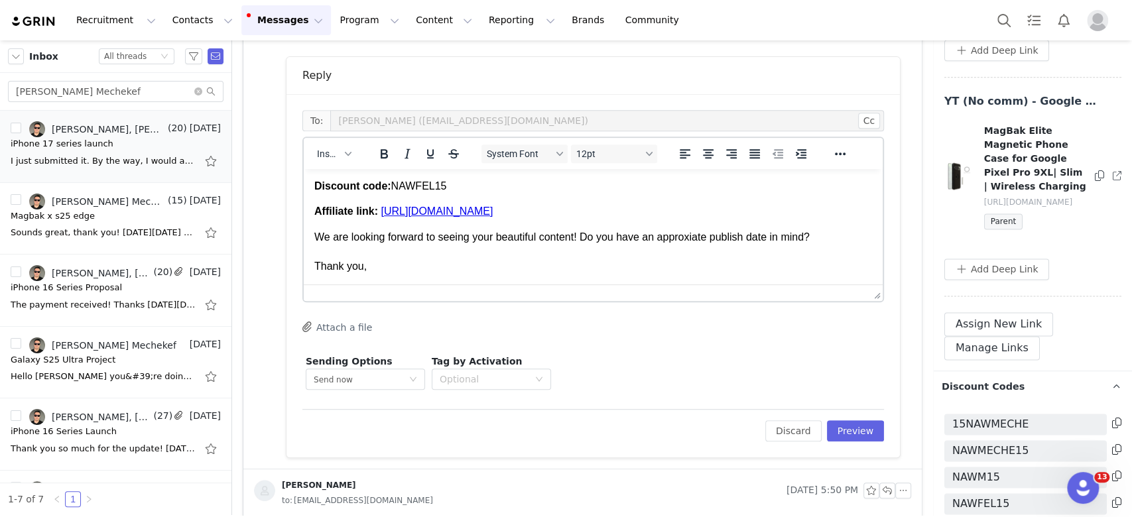
click at [833, 242] on p "We are looking forward to seeing your beautiful content! Do you have an approxi…" at bounding box center [593, 252] width 558 height 44
drag, startPoint x: 816, startPoint y: 243, endPoint x: 832, endPoint y: 256, distance: 20.7
click at [832, 256] on p "We are looking forward to seeing your beautiful content! Do you have an approxi…" at bounding box center [593, 260] width 558 height 60
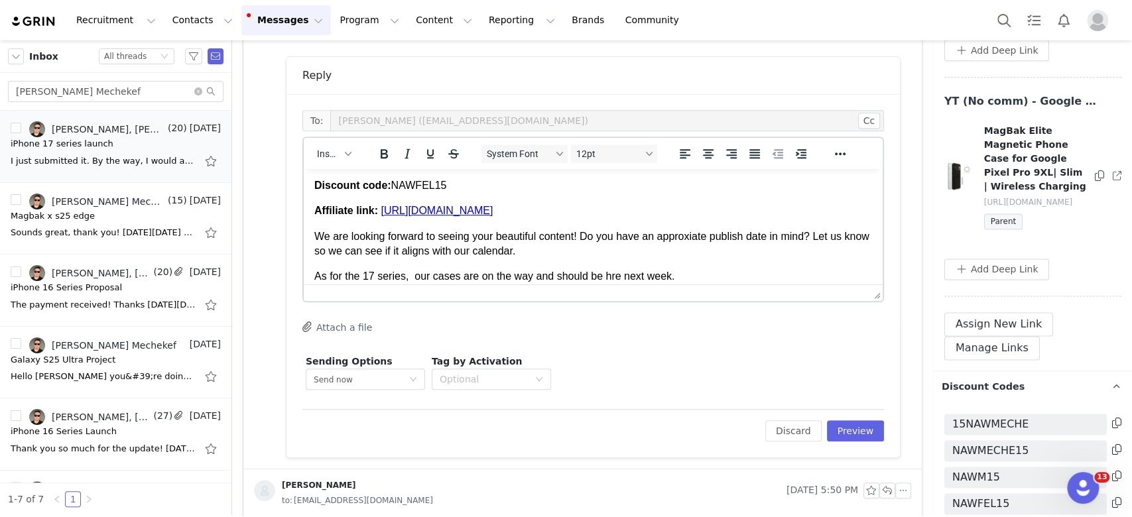
click at [411, 280] on p "As for the 17 series, our cases are on the way and should be hre next week. Tha…" at bounding box center [593, 291] width 558 height 44
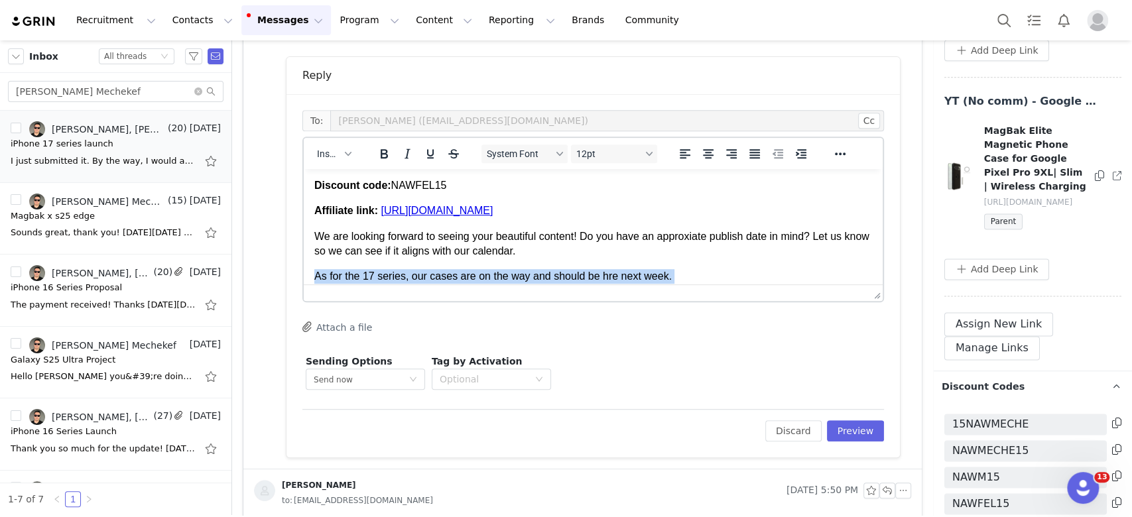
scroll to position [156, 0]
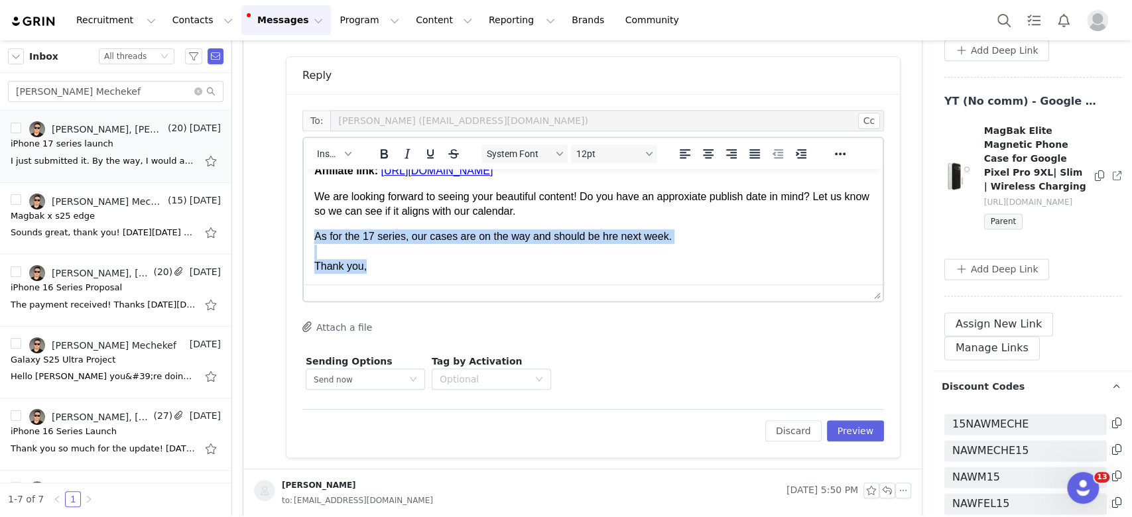
drag, startPoint x: 687, startPoint y: 278, endPoint x: 597, endPoint y: 238, distance: 98.0
click at [597, 238] on p "As for the 17 series, our cases are on the way and should be hre next week. Tha…" at bounding box center [593, 252] width 558 height 44
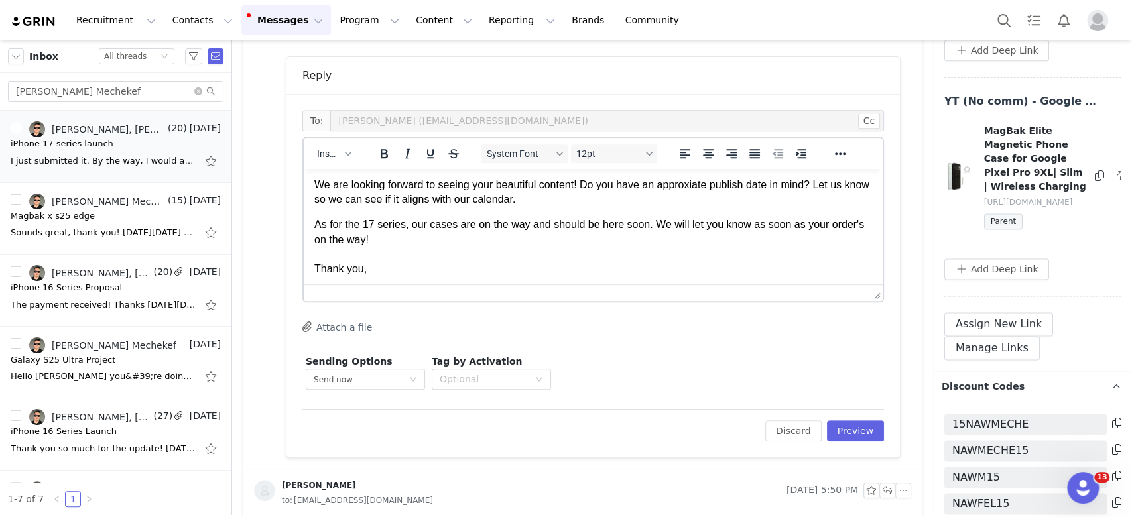
scroll to position [170, 0]
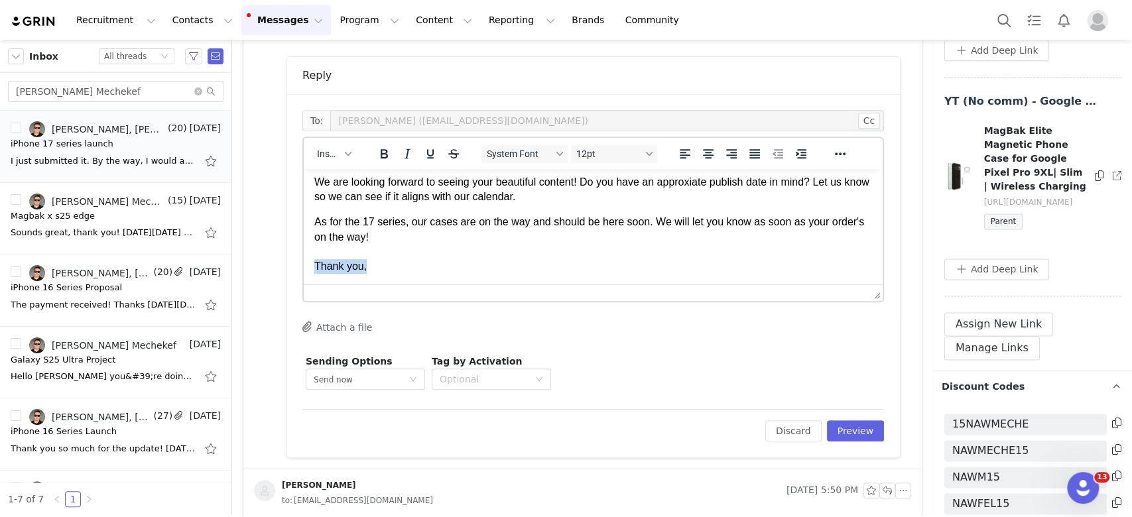
drag, startPoint x: 385, startPoint y: 270, endPoint x: 288, endPoint y: 271, distance: 97.5
click at [304, 271] on html "Hi First Name , Your proposal has been accepted and we are so excited to see yo…" at bounding box center [593, 142] width 579 height 287
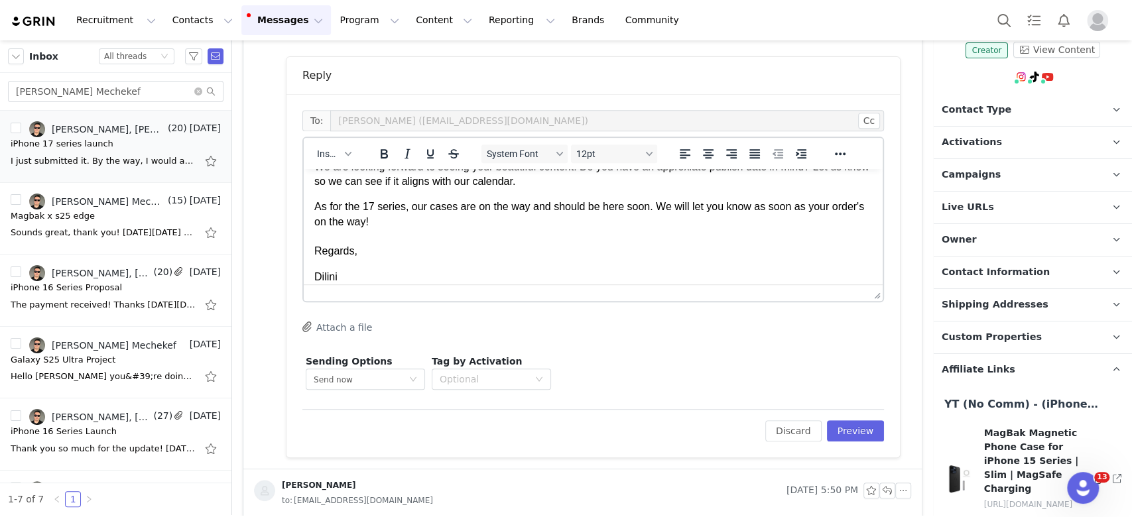
scroll to position [0, 0]
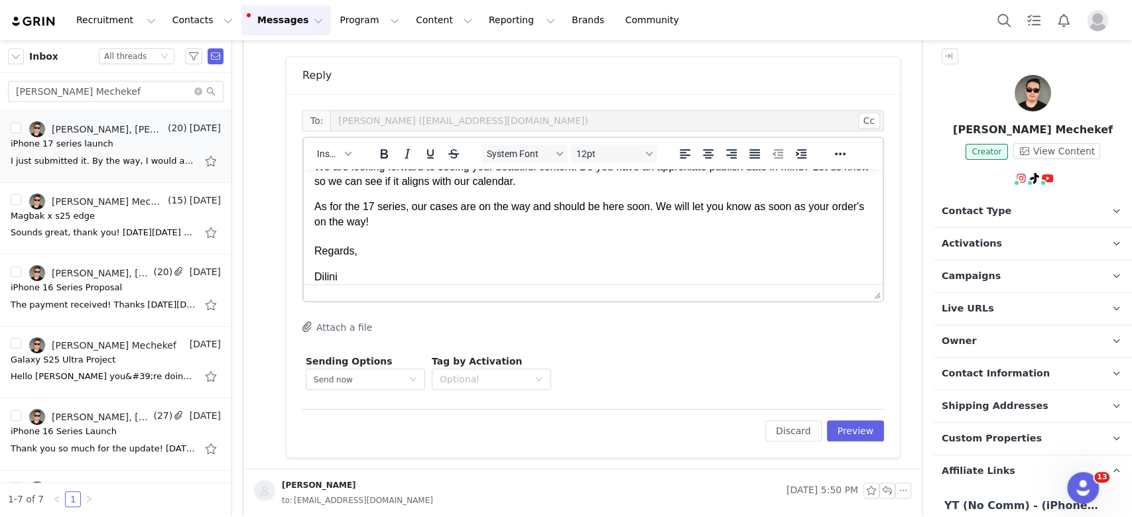
click at [1051, 123] on p "[PERSON_NAME] Mechekef" at bounding box center [1033, 130] width 198 height 16
copy p "[PERSON_NAME] Mechekef"
click at [472, 206] on p "As for the 17 series, our cases are on the way and should be here soon. We will…" at bounding box center [593, 230] width 558 height 60
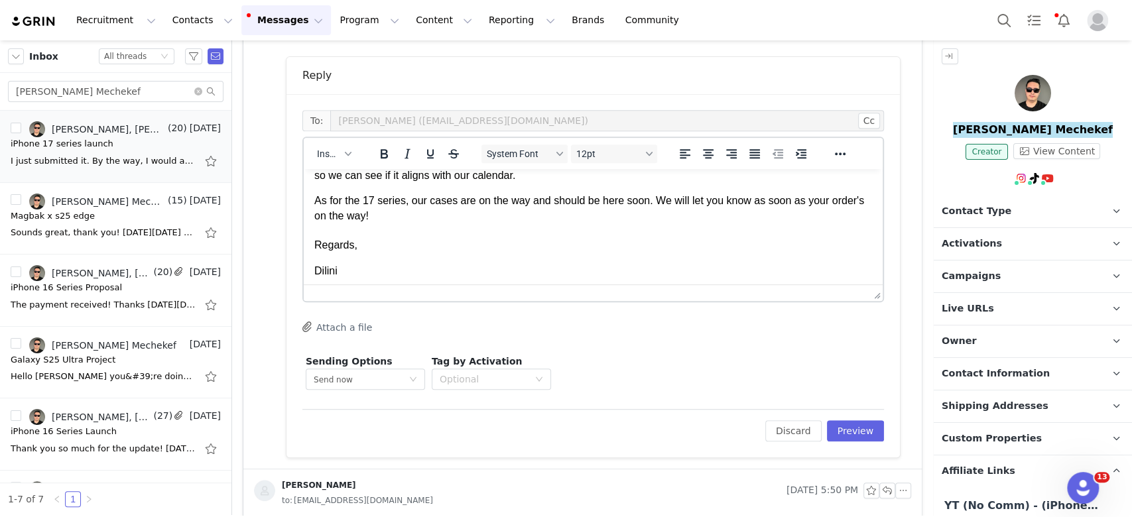
scroll to position [196, 0]
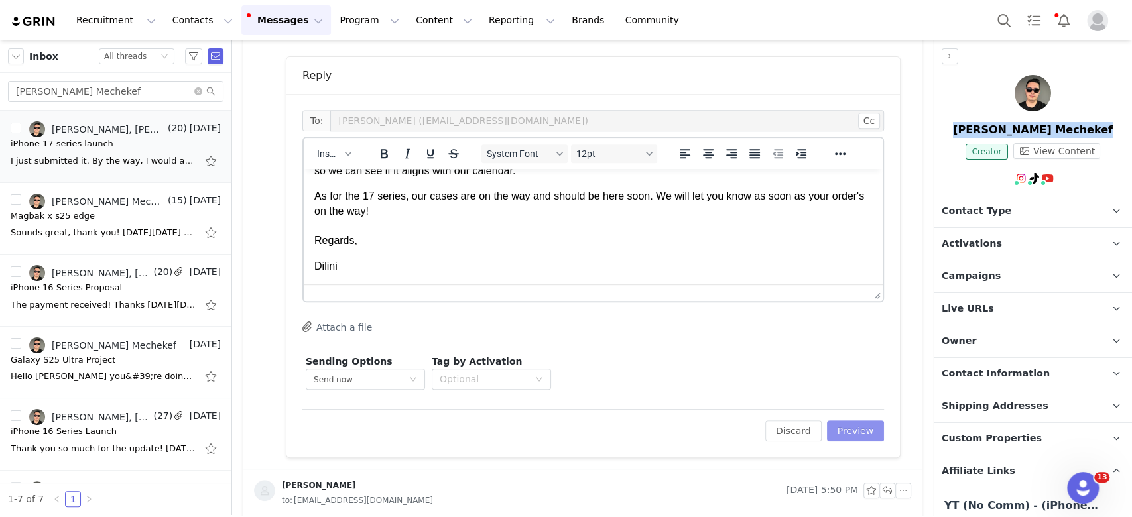
click at [848, 437] on button "Preview" at bounding box center [856, 431] width 58 height 21
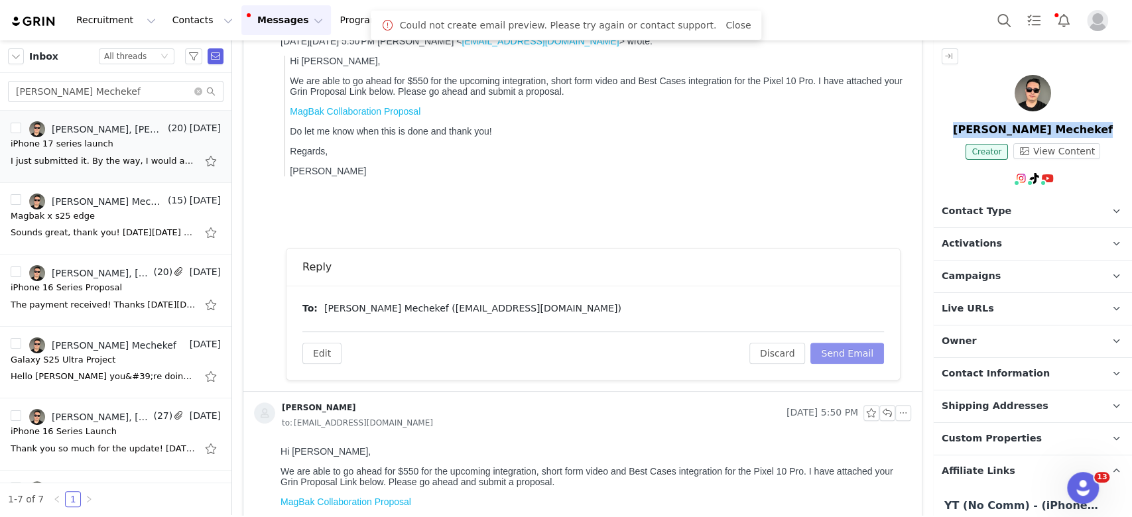
scroll to position [306, 0]
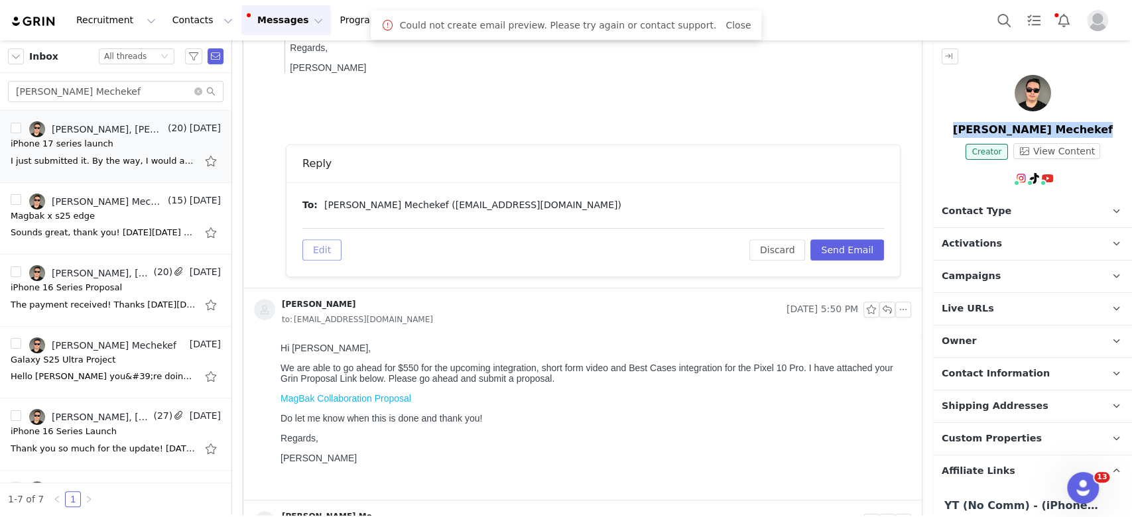
click at [310, 253] on button "Edit" at bounding box center [321, 249] width 39 height 21
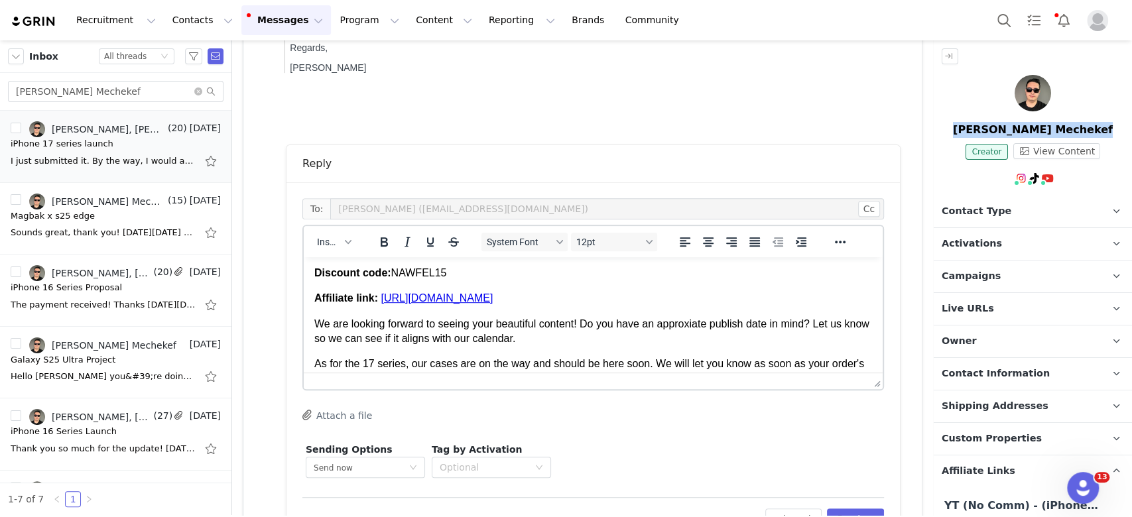
scroll to position [0, 0]
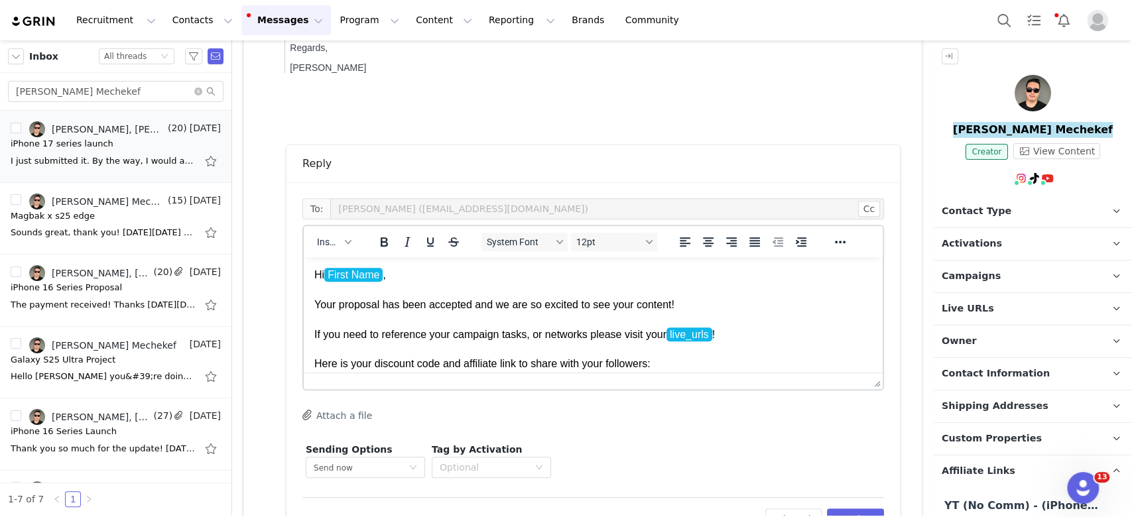
click at [527, 328] on p "Hi First Name , Your proposal has been accepted and we are so excited to see yo…" at bounding box center [593, 320] width 558 height 104
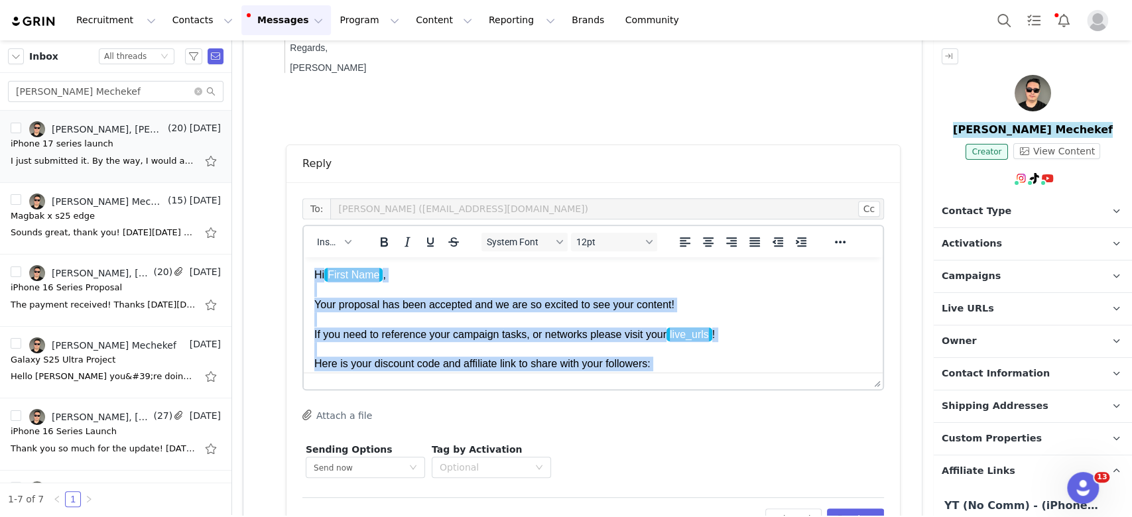
copy body "Hi First Name , Your proposal has been accepted and we are so excited to see yo…"
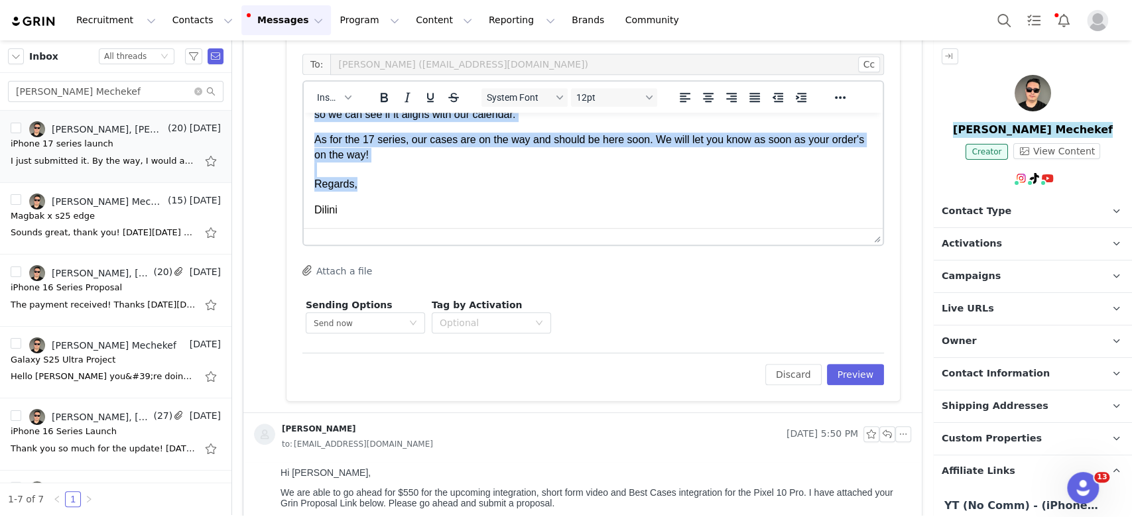
scroll to position [572, 0]
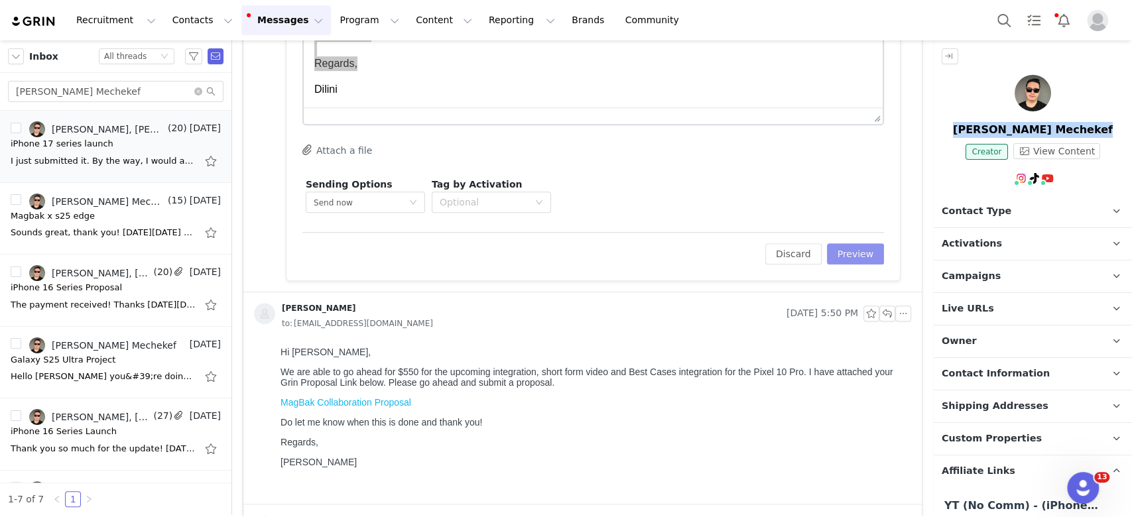
click at [847, 257] on button "Preview" at bounding box center [856, 253] width 58 height 21
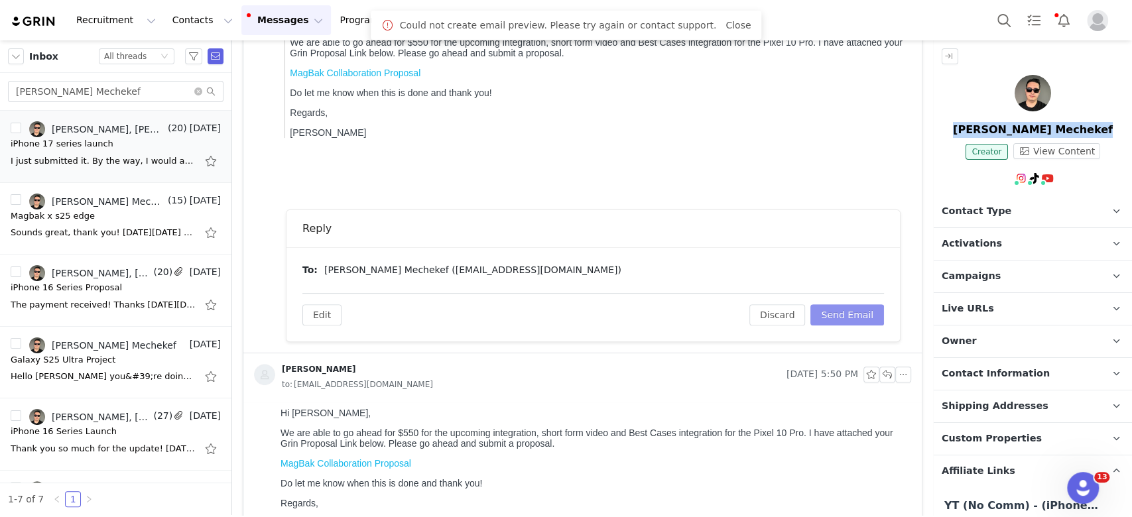
scroll to position [214, 0]
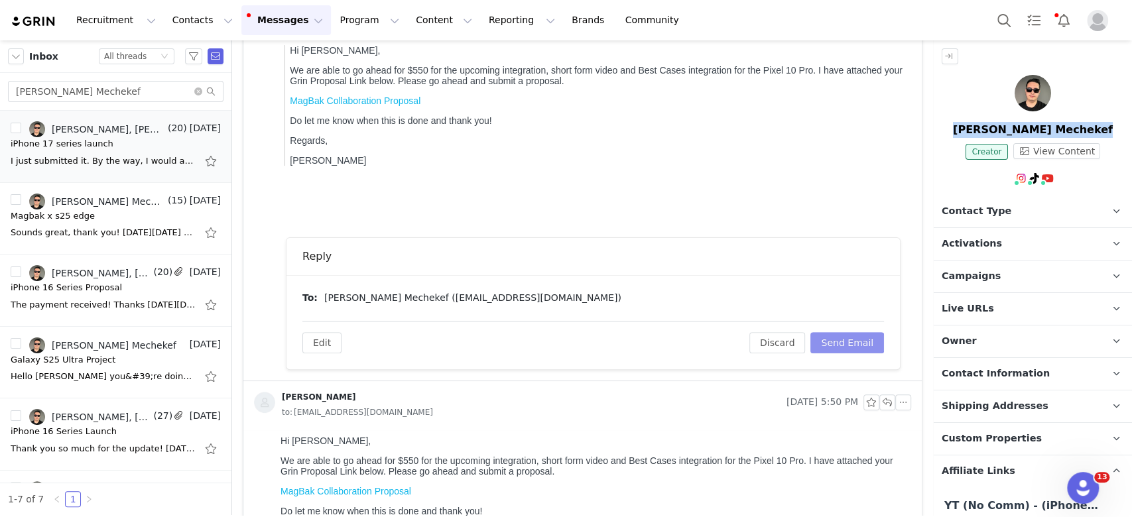
click at [841, 341] on button "Send Email" at bounding box center [848, 342] width 74 height 21
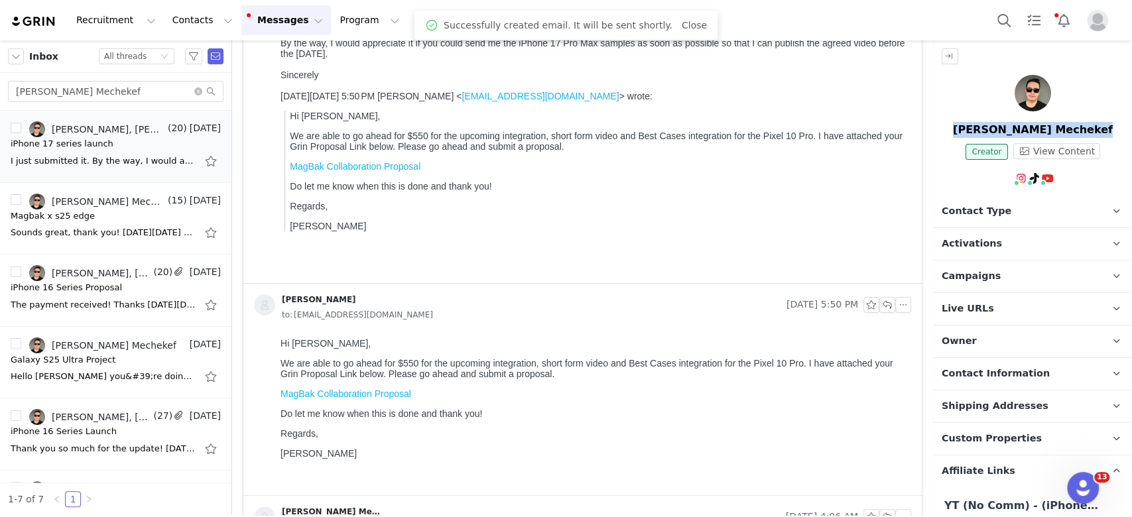
scroll to position [0, 0]
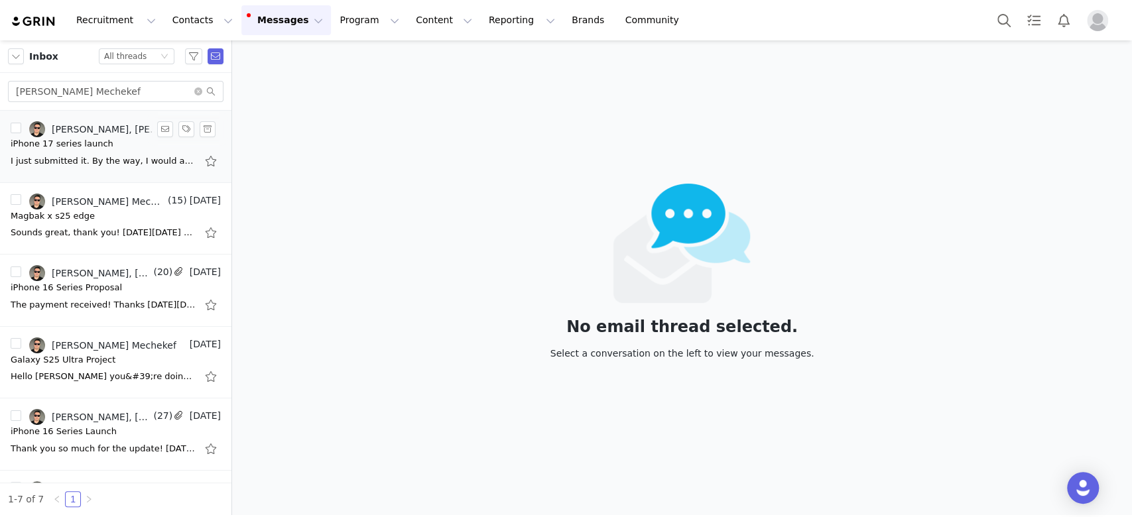
click at [88, 146] on div "iPhone 17 series launch" at bounding box center [62, 143] width 103 height 13
click at [16, 59] on button "button" at bounding box center [16, 56] width 16 height 16
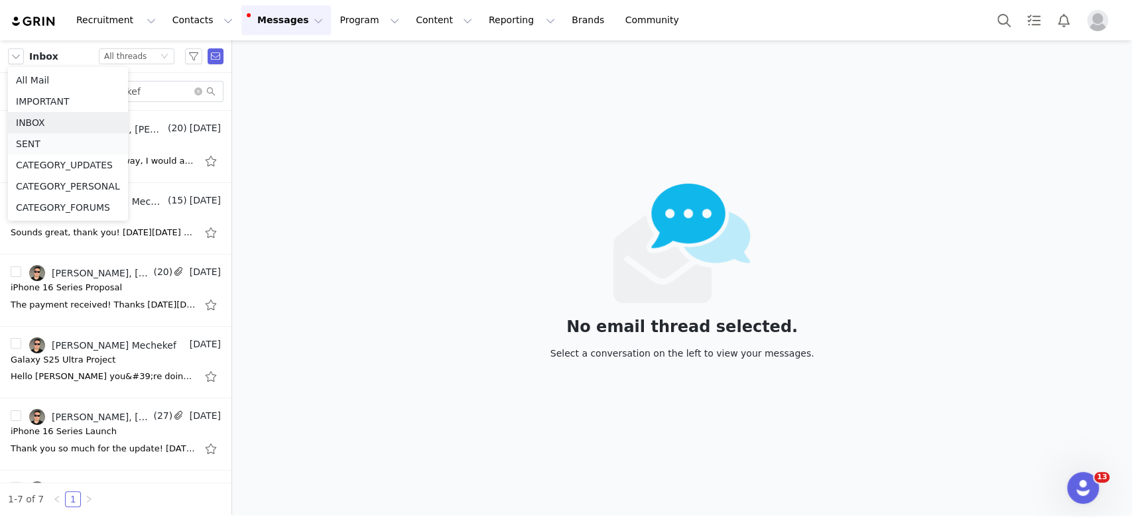
click at [31, 144] on li "SENT" at bounding box center [68, 143] width 120 height 21
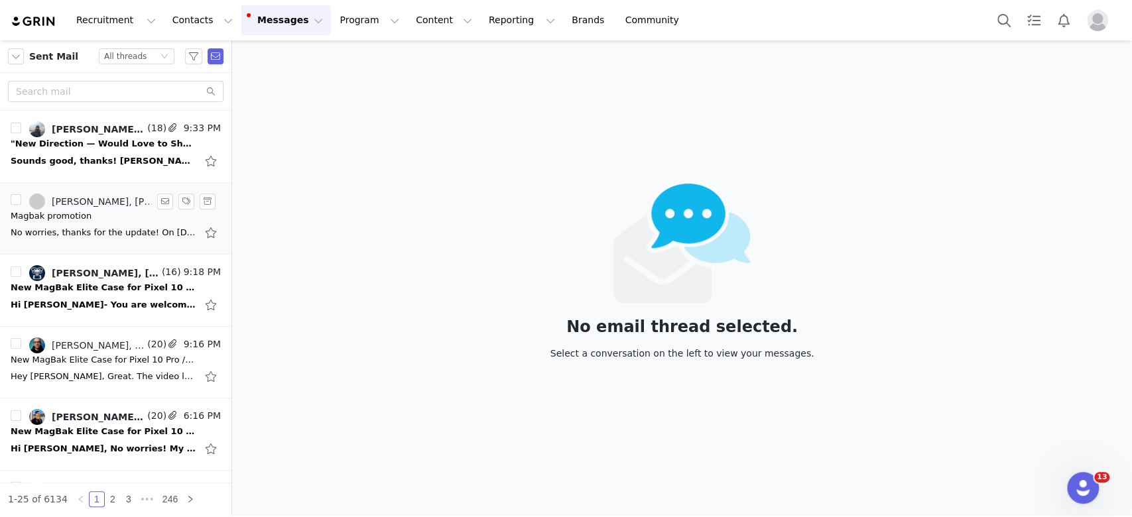
click at [105, 237] on div "No worries, thanks for the update! On [DATE] 1:27 PM [PERSON_NAME] <[EMAIL_ADDR…" at bounding box center [104, 232] width 186 height 13
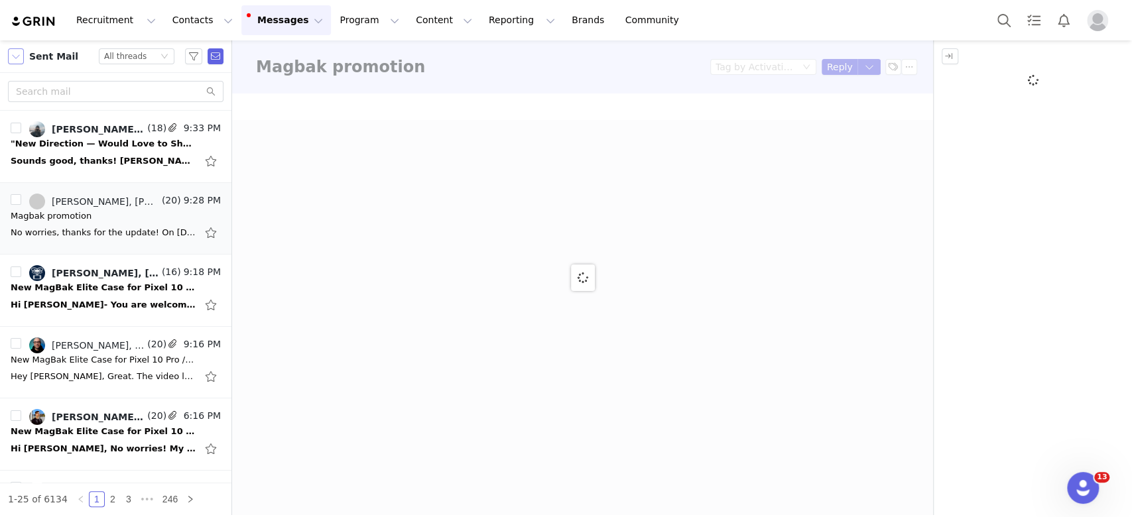
click at [22, 56] on button "button" at bounding box center [16, 56] width 16 height 16
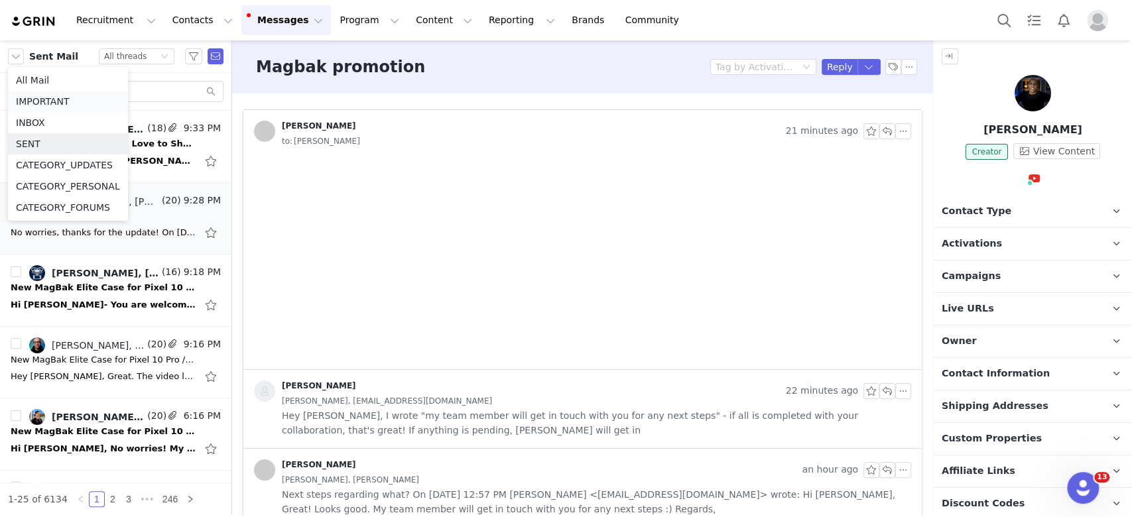
click at [35, 100] on li "IMPORTANT" at bounding box center [68, 101] width 120 height 21
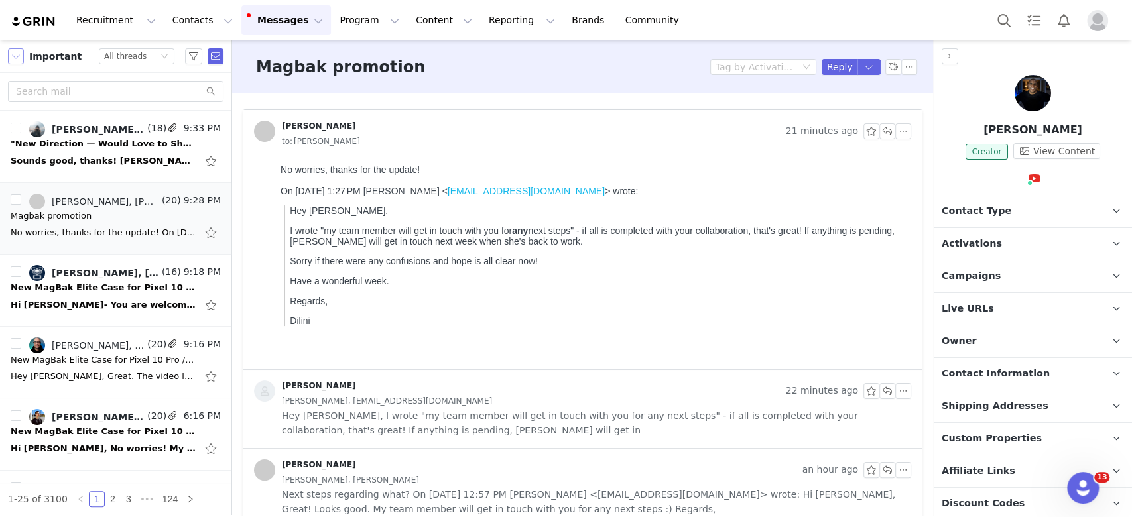
click at [16, 54] on button "button" at bounding box center [16, 56] width 16 height 16
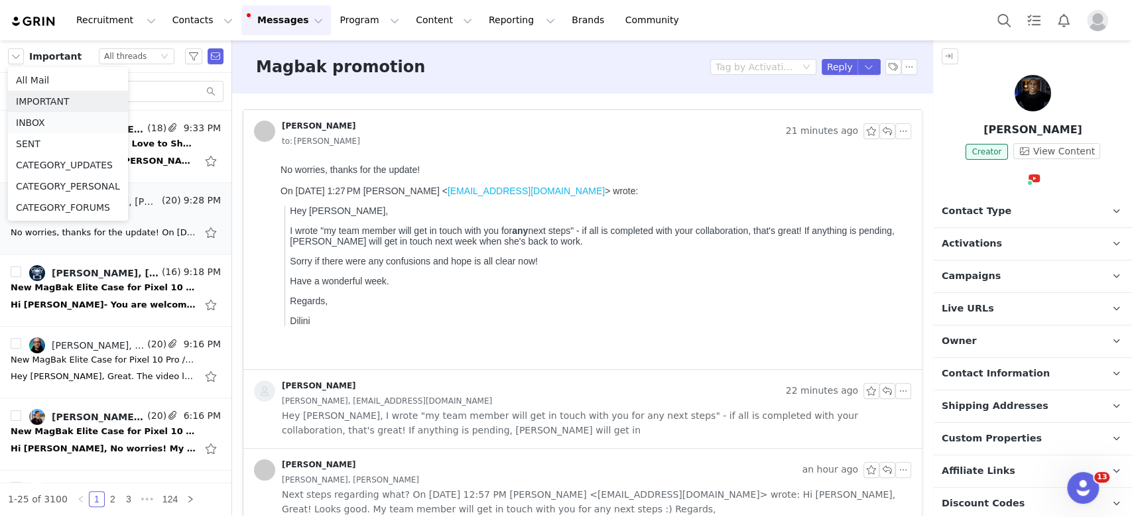
click at [38, 119] on li "INBOX" at bounding box center [68, 122] width 120 height 21
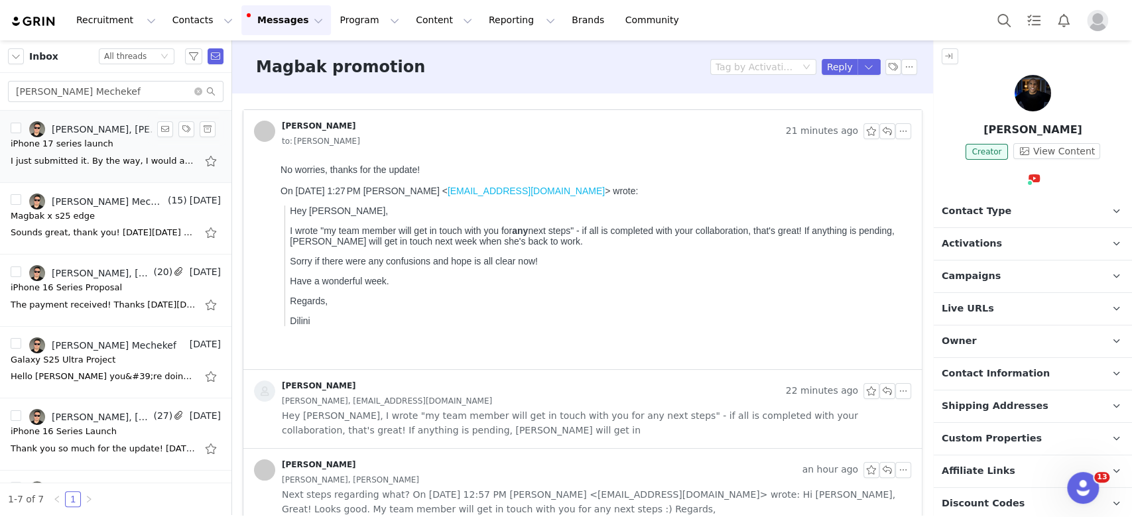
click at [94, 167] on div "I just submitted it. By the way, I would appreciate it if you could send me the…" at bounding box center [116, 161] width 210 height 21
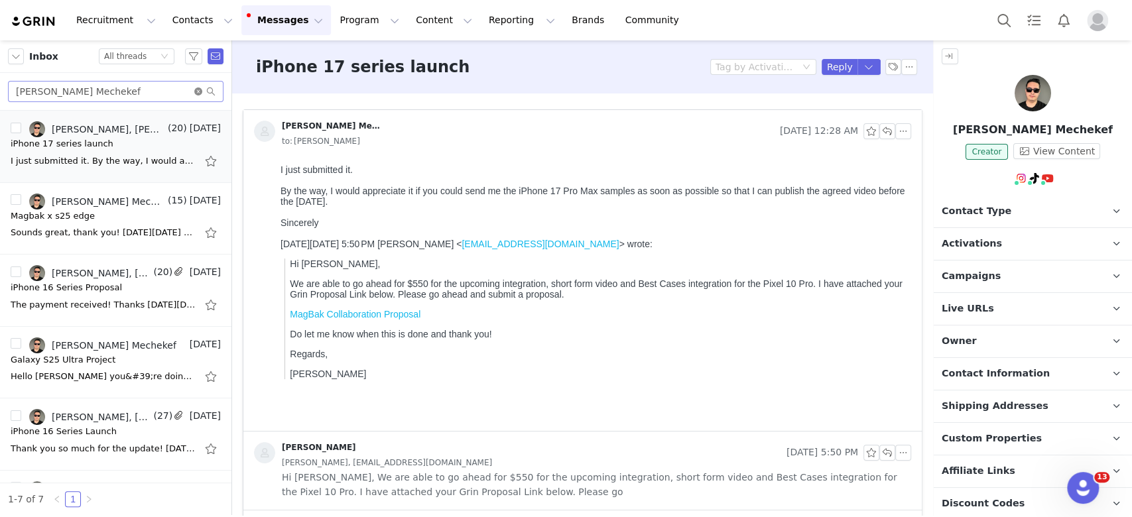
click at [198, 93] on icon "icon: close-circle" at bounding box center [198, 92] width 8 height 8
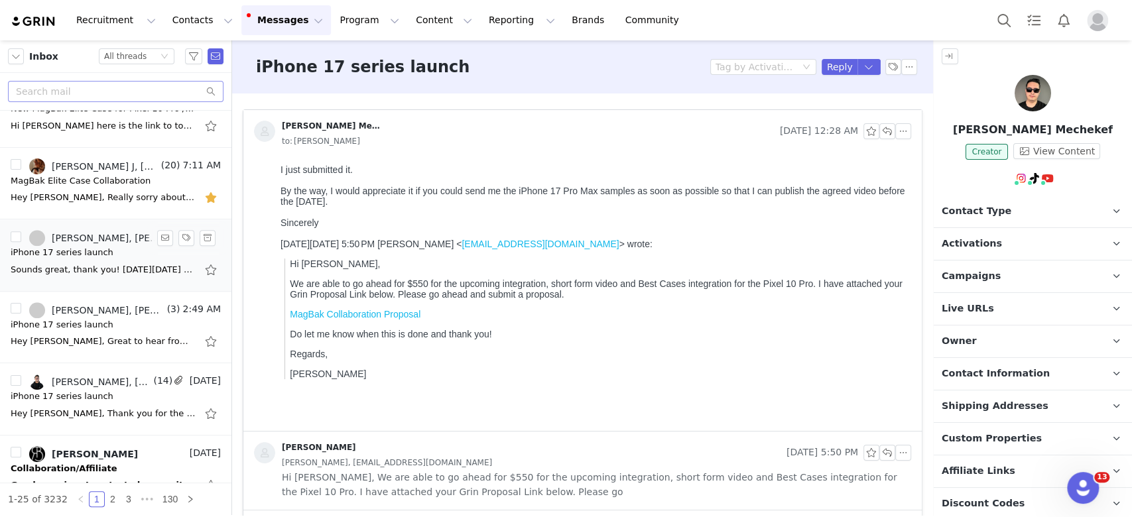
scroll to position [619, 0]
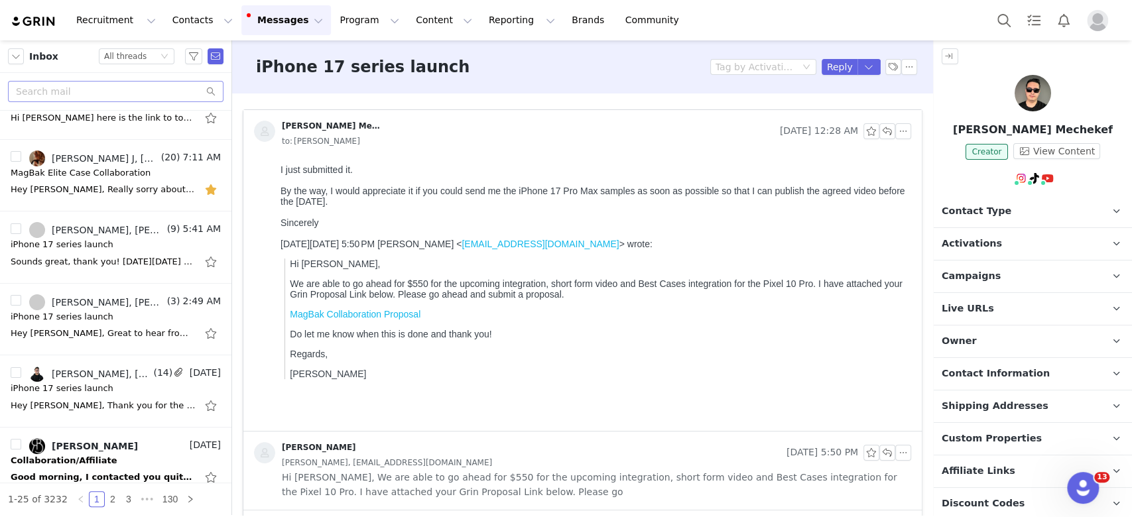
click at [468, 160] on html "I just submitted it. By the way, I would appreciate it if you could send me the…" at bounding box center [593, 295] width 636 height 272
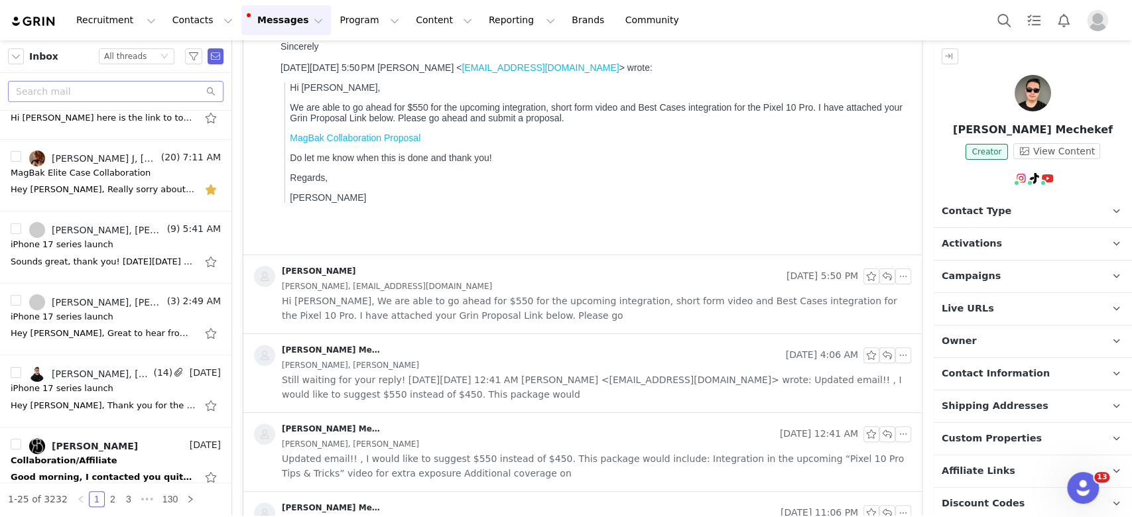
scroll to position [0, 0]
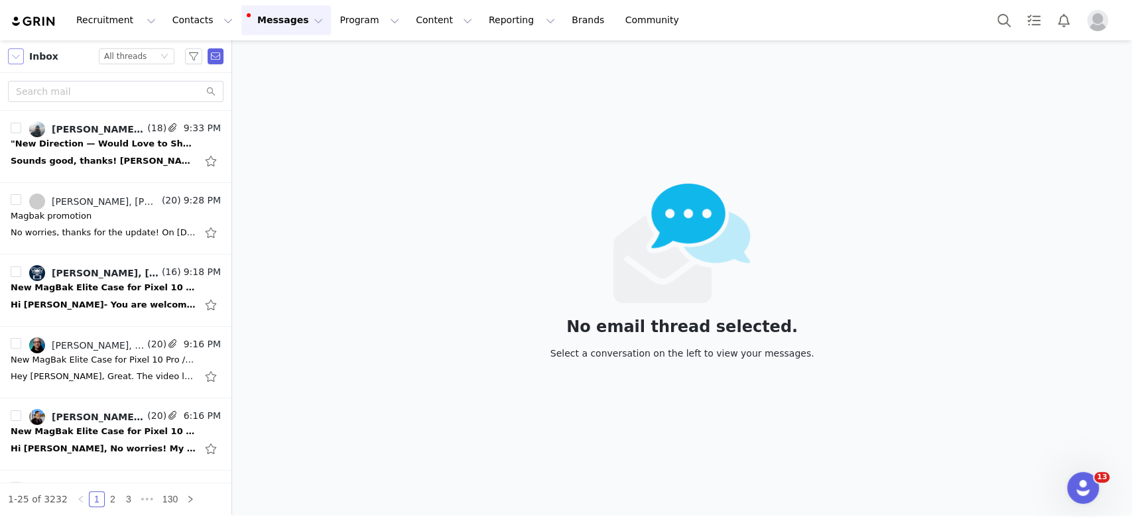
click at [13, 57] on button "button" at bounding box center [16, 56] width 16 height 16
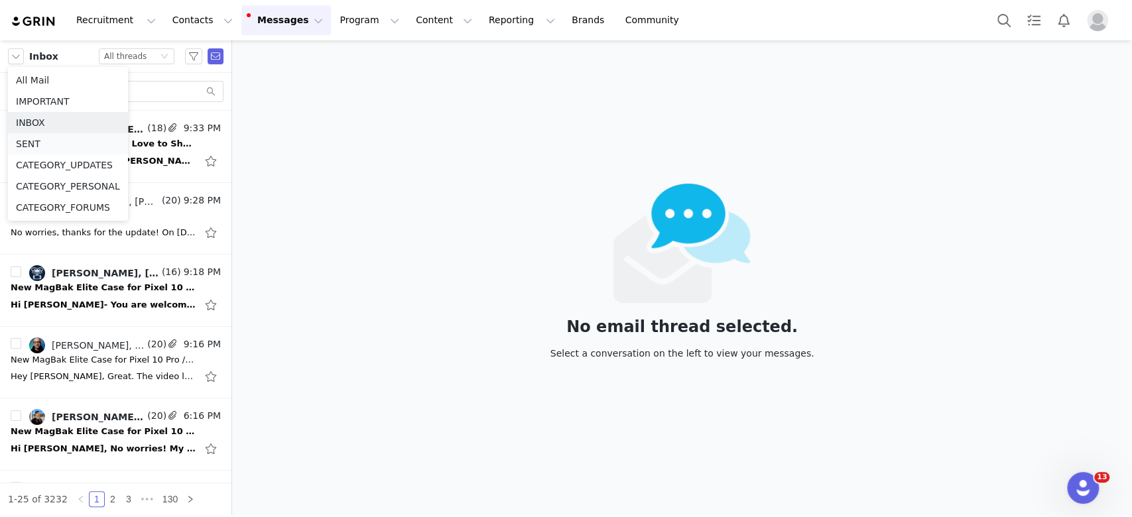
click at [50, 146] on li "SENT" at bounding box center [68, 143] width 120 height 21
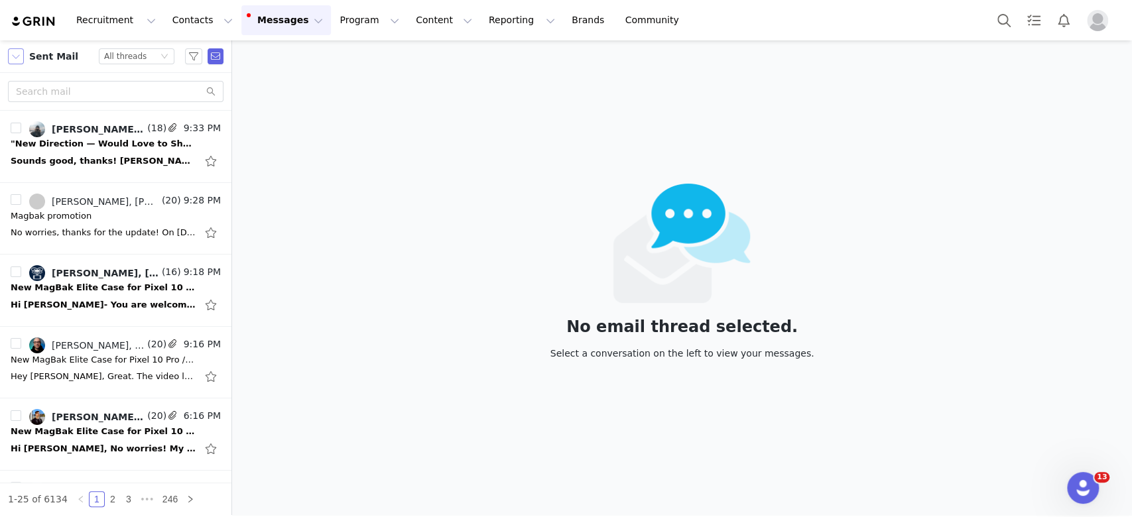
click at [23, 58] on button "button" at bounding box center [16, 56] width 16 height 16
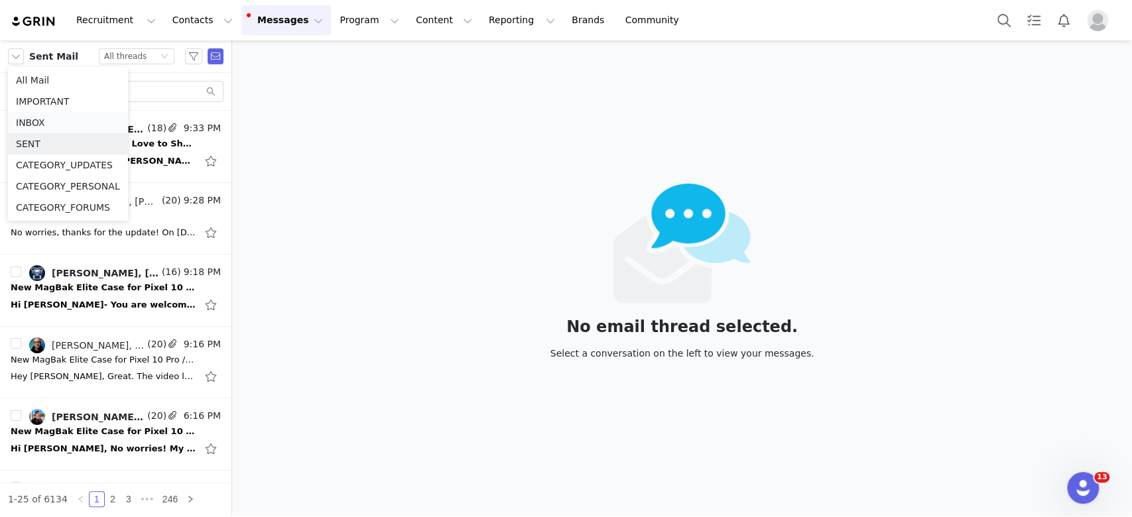
click at [54, 118] on li "INBOX" at bounding box center [68, 122] width 120 height 21
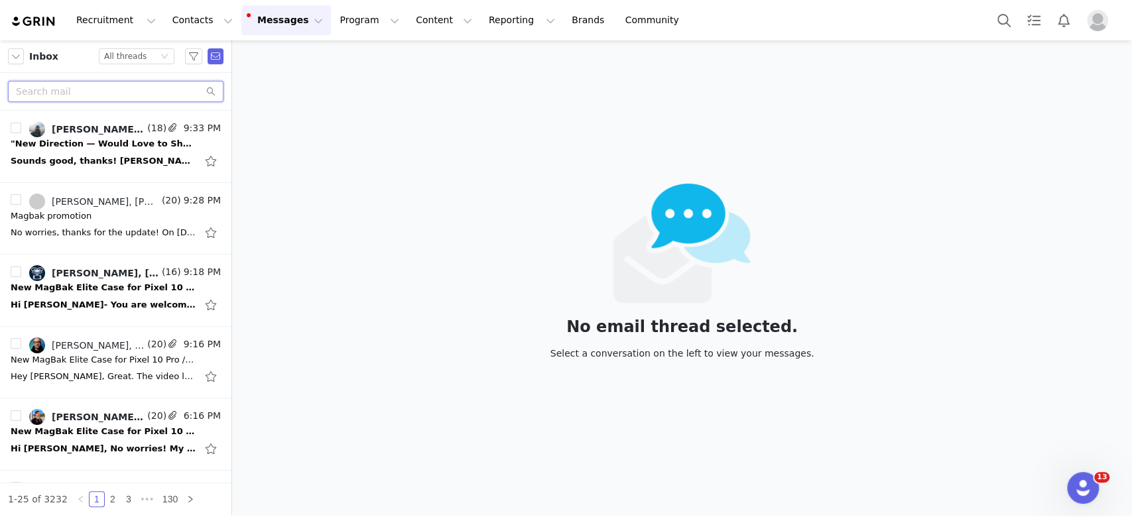
click at [127, 92] on input "text" at bounding box center [116, 91] width 216 height 21
type input "[PERSON_NAME]"
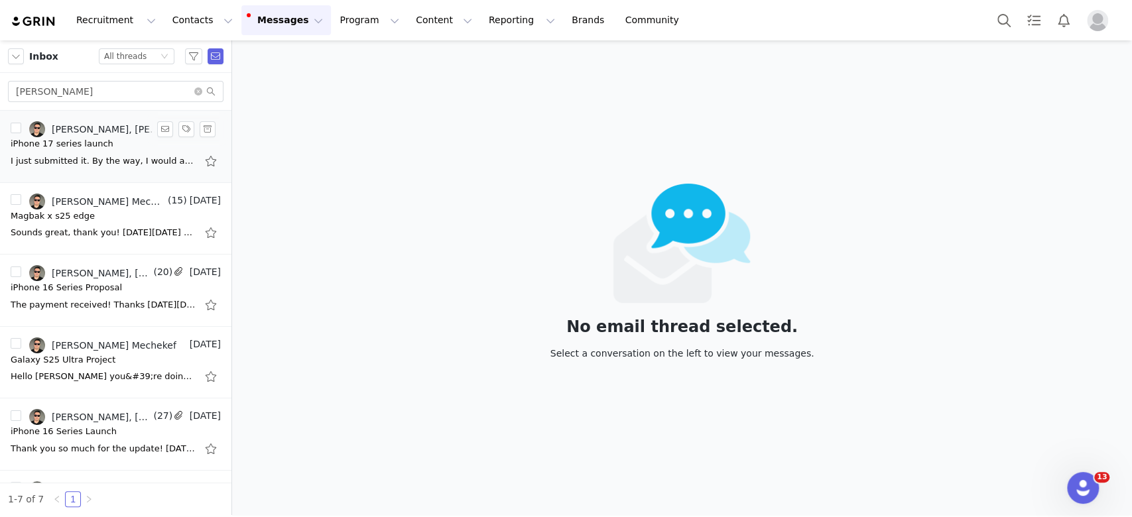
click at [73, 146] on div "iPhone 17 series launch" at bounding box center [62, 143] width 103 height 13
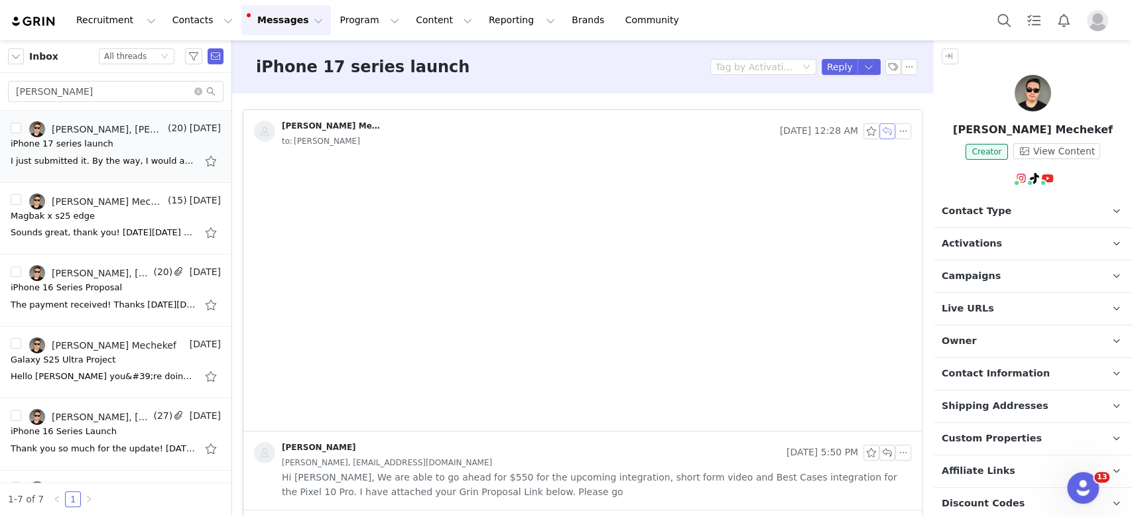
click at [880, 131] on button "button" at bounding box center [888, 131] width 16 height 16
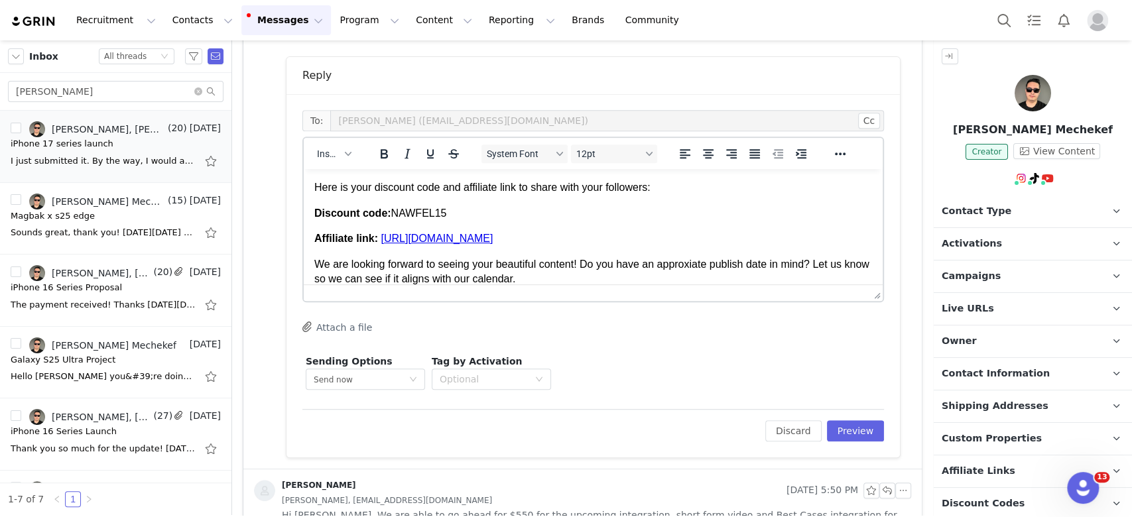
scroll to position [196, 0]
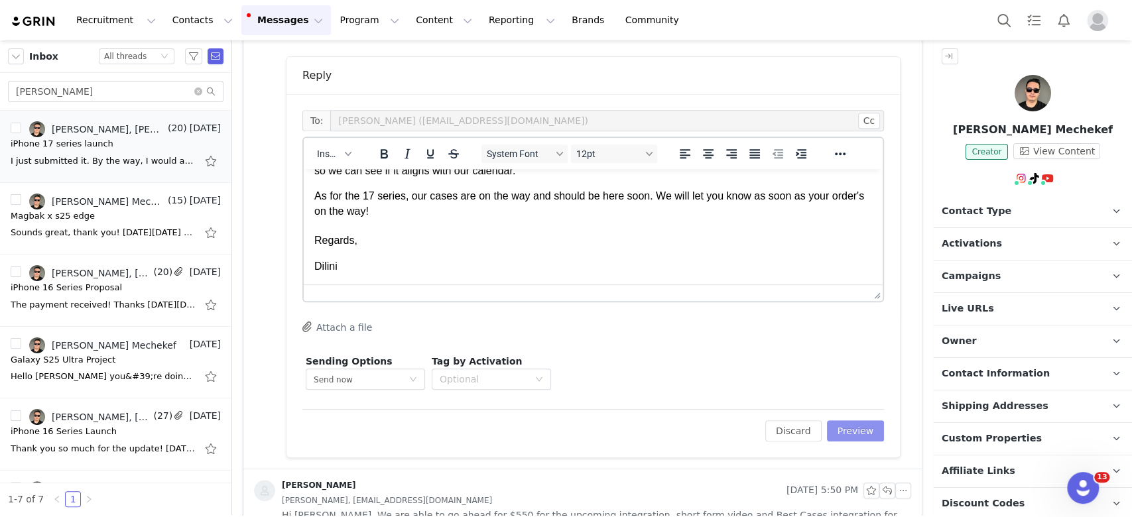
click at [865, 429] on button "Preview" at bounding box center [856, 431] width 58 height 21
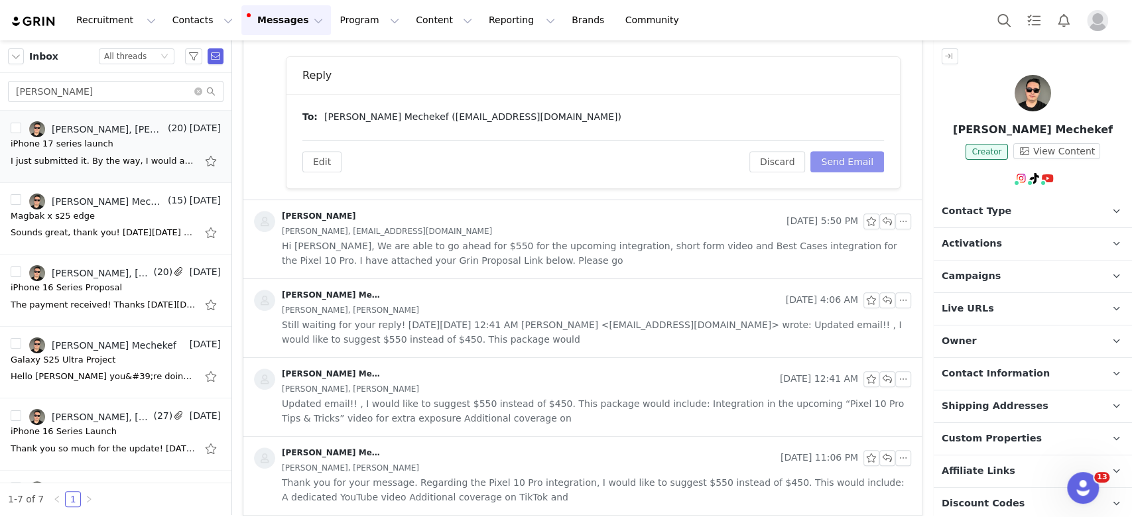
click at [829, 167] on button "Send Email" at bounding box center [848, 161] width 74 height 21
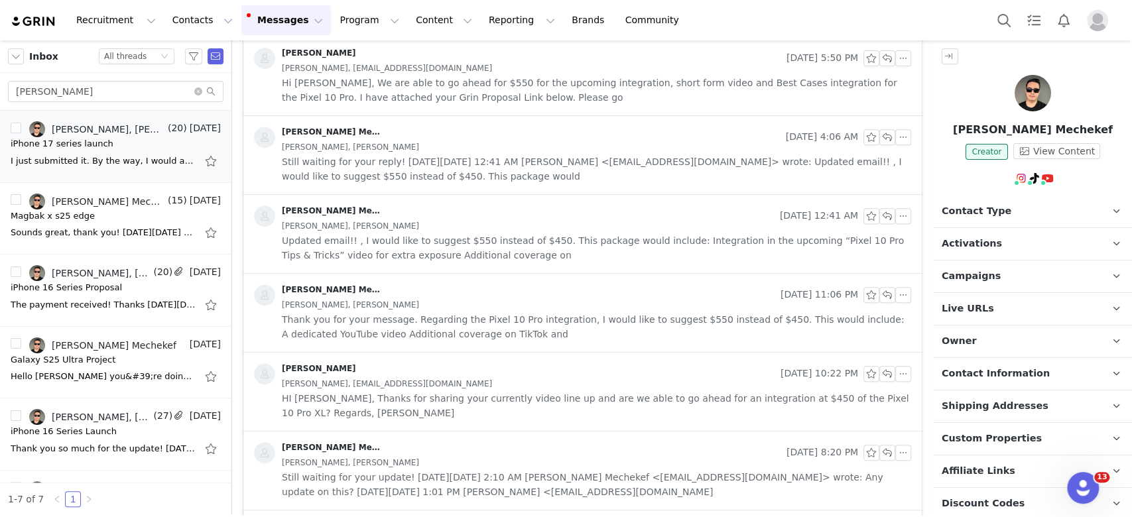
scroll to position [0, 0]
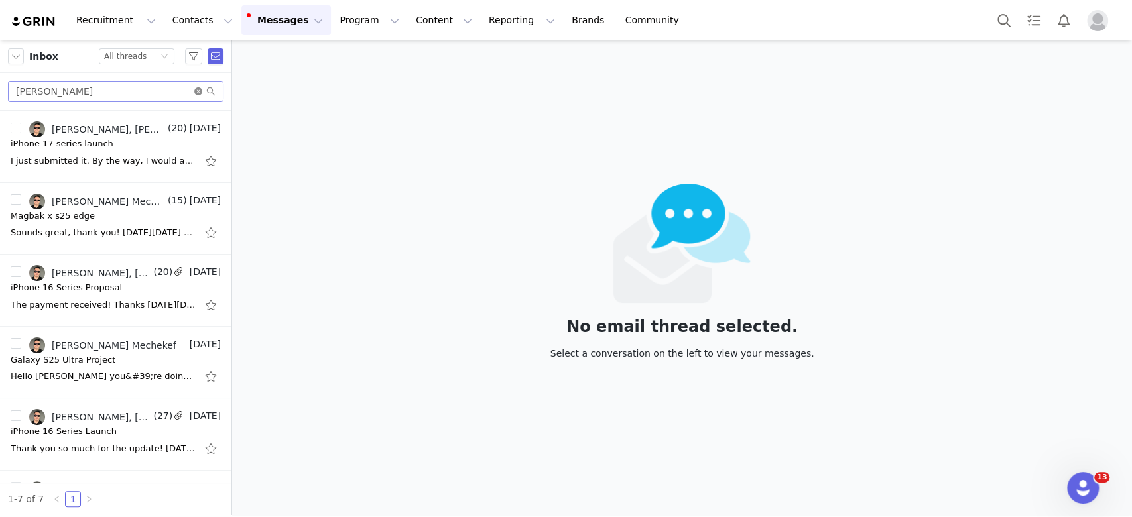
click at [198, 90] on icon "icon: close-circle" at bounding box center [198, 92] width 8 height 8
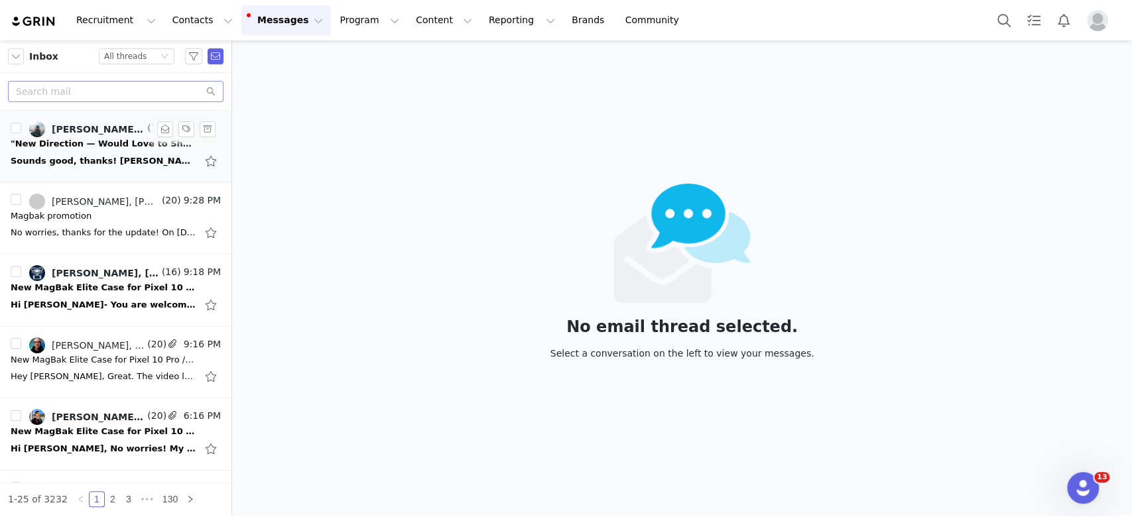
click at [89, 163] on div "Sounds good, thanks! [PERSON_NAME] @Natee_lamm Photographer / Content Creator C…" at bounding box center [104, 161] width 186 height 13
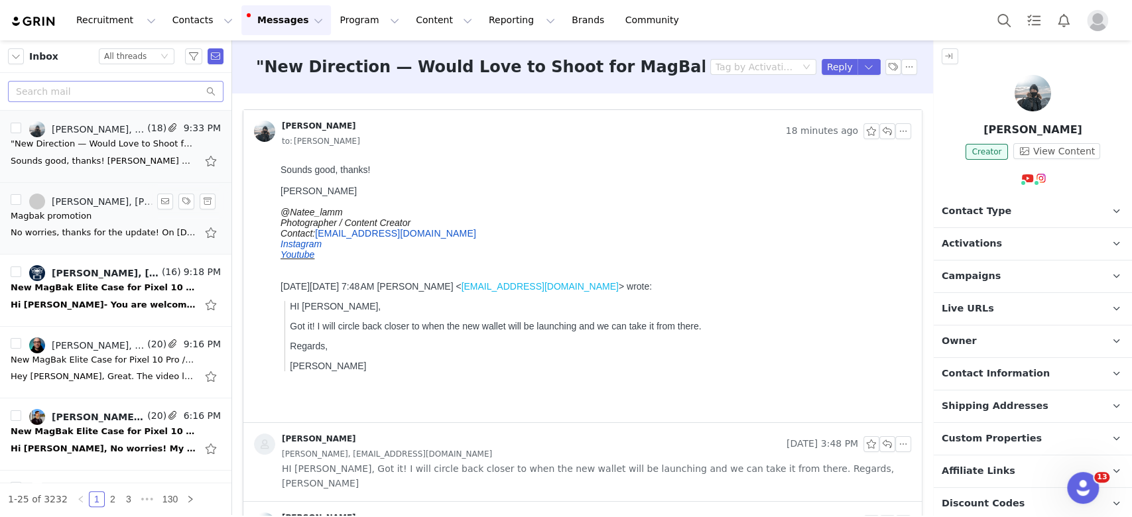
click at [85, 223] on div "No worries, thanks for the update! On [DATE] 1:27 PM [PERSON_NAME] <[EMAIL_ADDR…" at bounding box center [116, 232] width 210 height 21
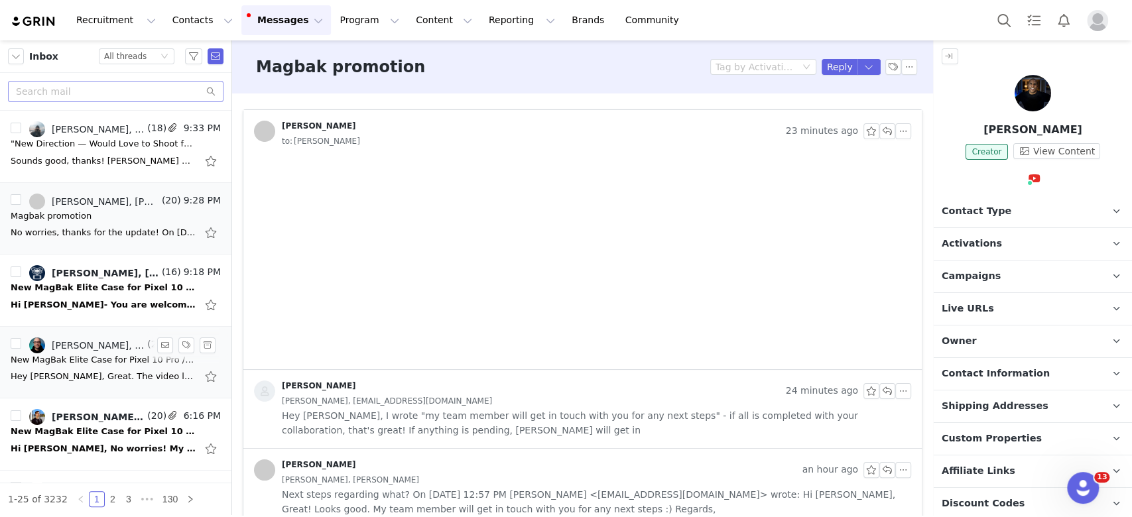
click at [104, 370] on div "Hey [PERSON_NAME], Great. The video looks good. [PERSON_NAME] will get in touch…" at bounding box center [104, 376] width 186 height 13
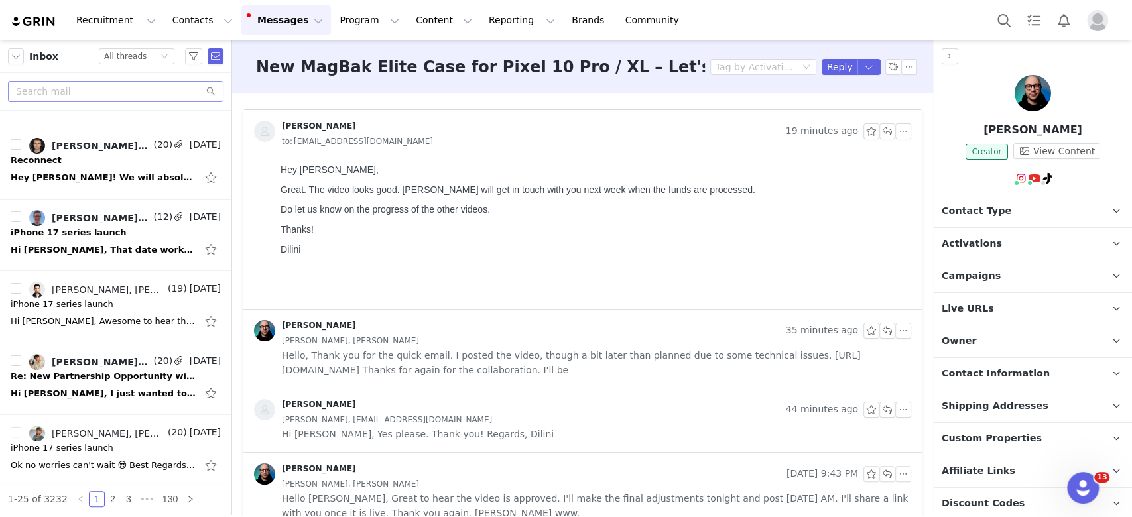
scroll to position [1425, 0]
click at [105, 495] on link "2" at bounding box center [112, 499] width 15 height 15
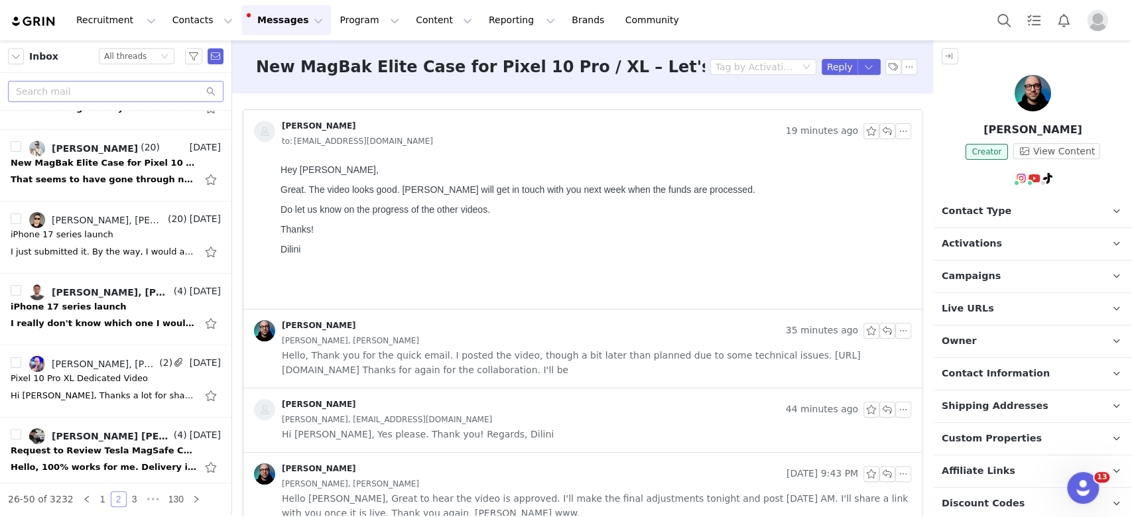
scroll to position [541, 0]
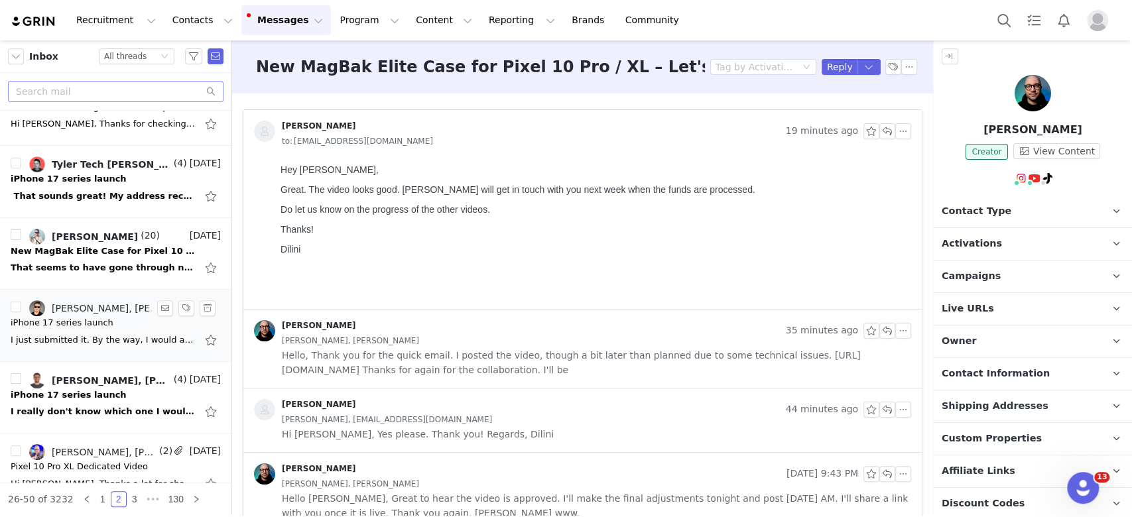
click at [116, 324] on div "iPhone 17 series launch" at bounding box center [116, 322] width 210 height 13
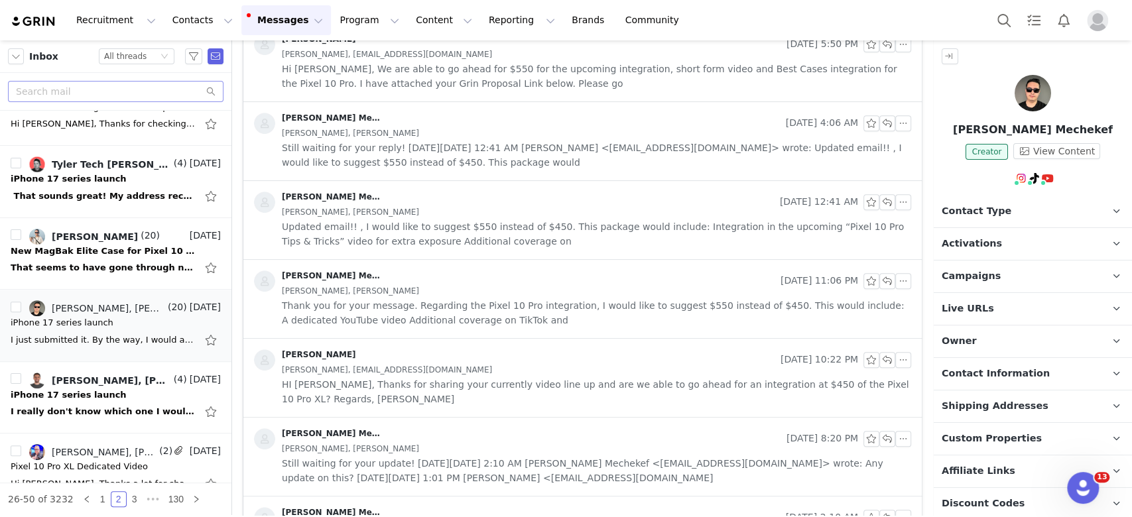
scroll to position [0, 0]
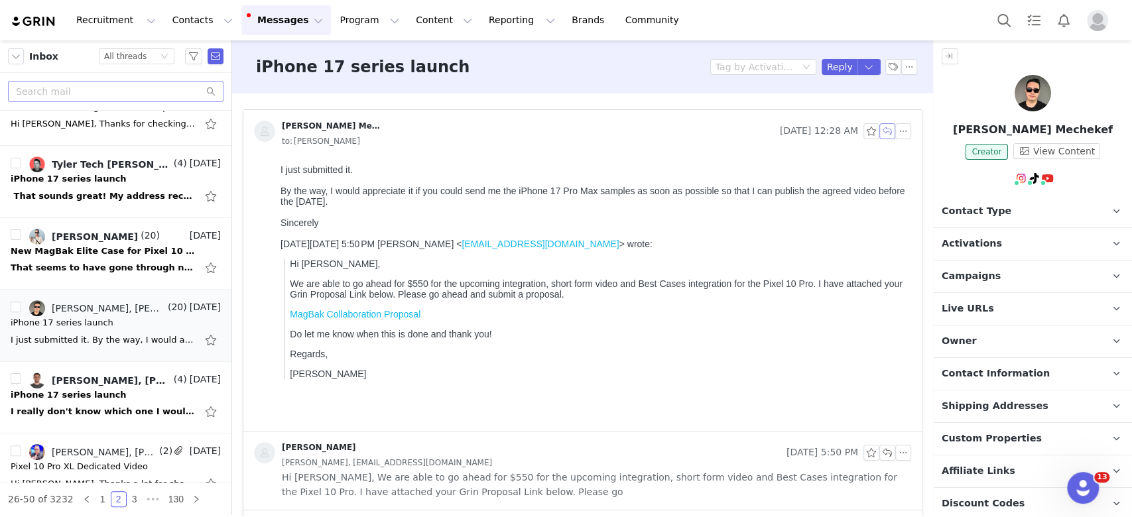
click at [880, 133] on button "button" at bounding box center [888, 131] width 16 height 16
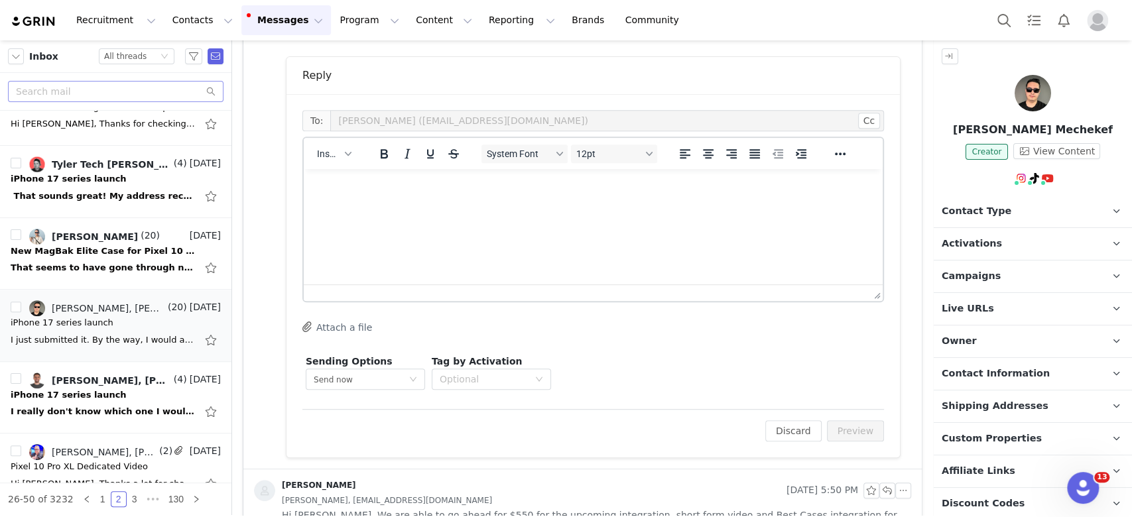
click at [443, 204] on html at bounding box center [593, 187] width 579 height 36
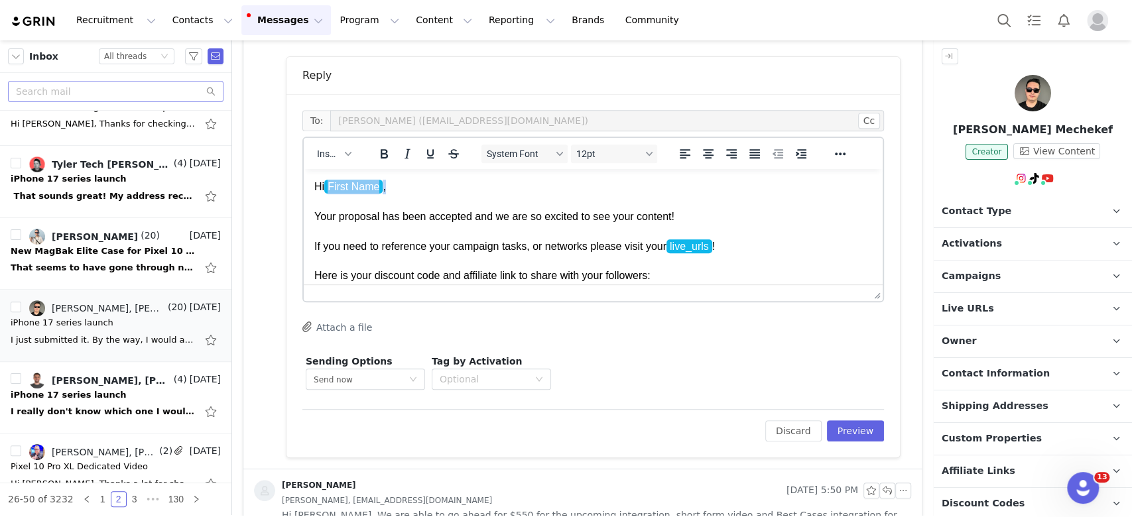
drag, startPoint x: 436, startPoint y: 191, endPoint x: 325, endPoint y: 184, distance: 111.0
click at [325, 184] on p "Hi First Name , Your proposal has been accepted and we are so excited to see yo…" at bounding box center [593, 232] width 558 height 104
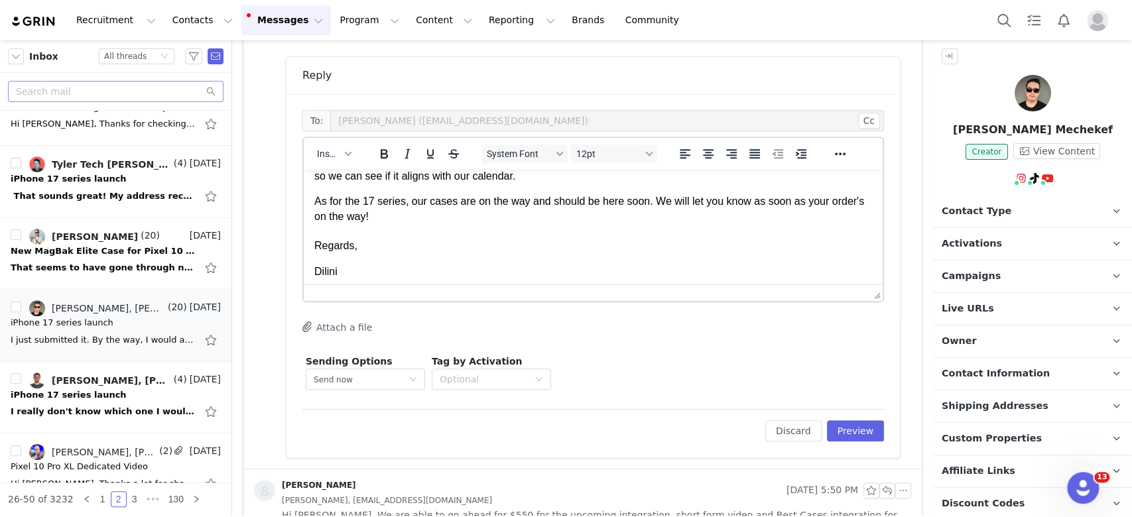
scroll to position [196, 0]
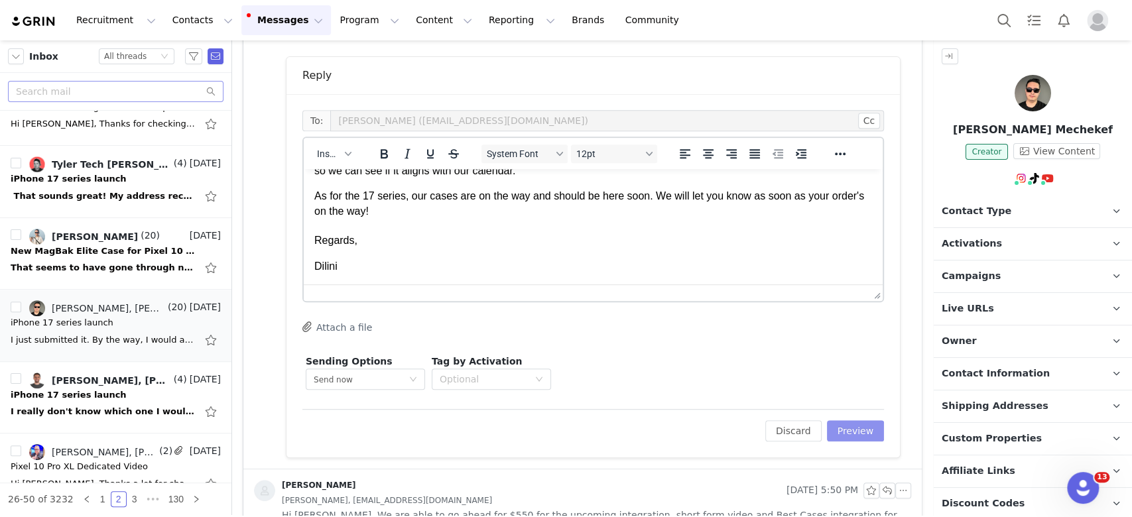
click at [842, 428] on button "Preview" at bounding box center [856, 431] width 58 height 21
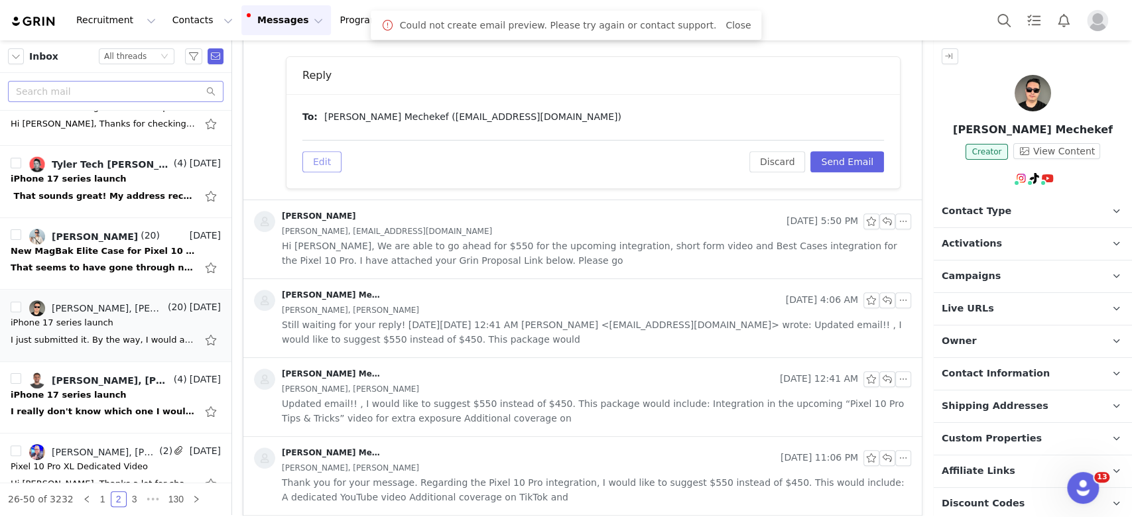
click at [315, 165] on button "Edit" at bounding box center [321, 161] width 39 height 21
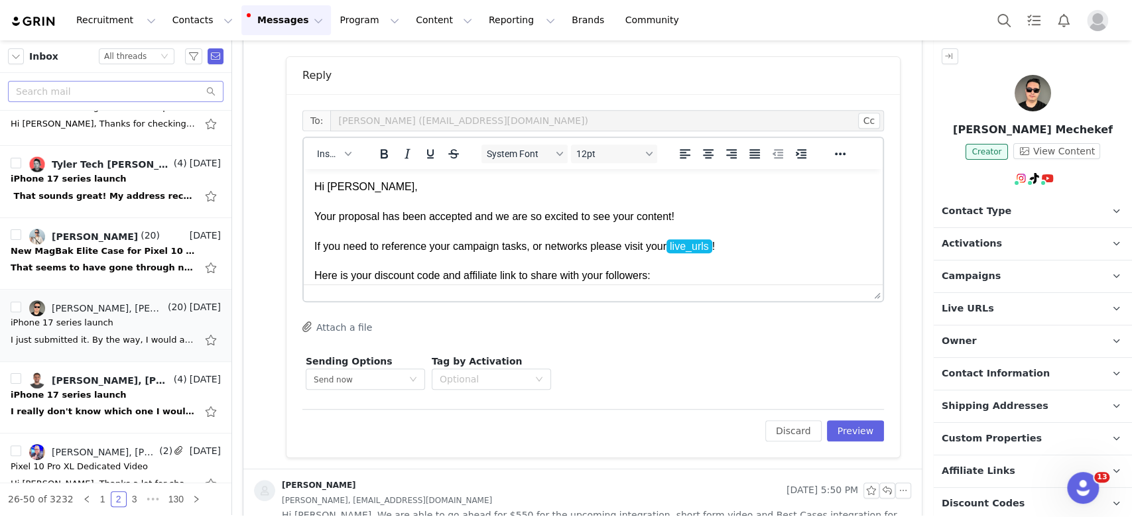
scroll to position [0, 0]
click at [791, 429] on button "Discard" at bounding box center [794, 431] width 56 height 21
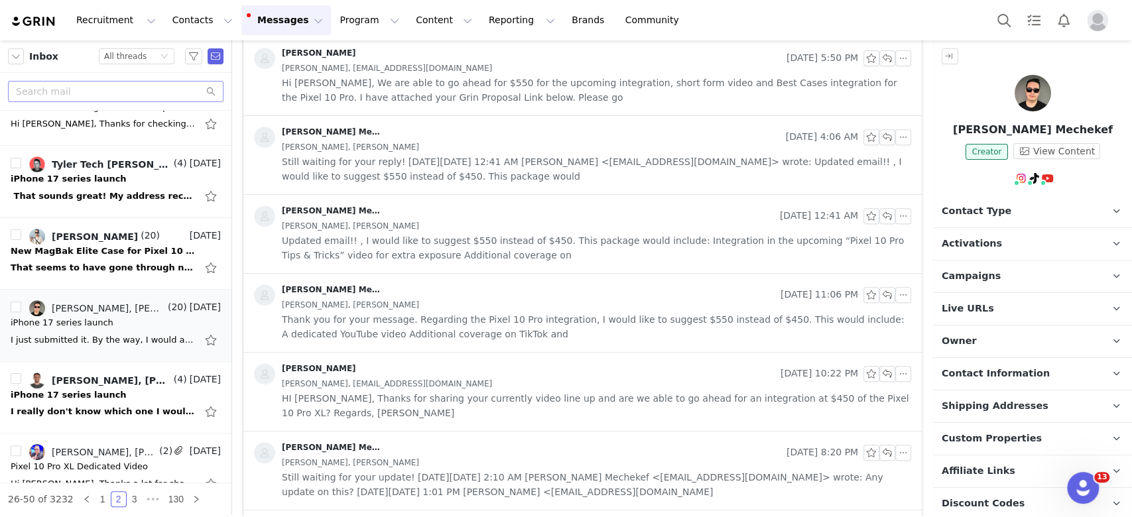
click at [255, 24] on button "Messages Messages" at bounding box center [286, 20] width 90 height 30
